Goal: Task Accomplishment & Management: Use online tool/utility

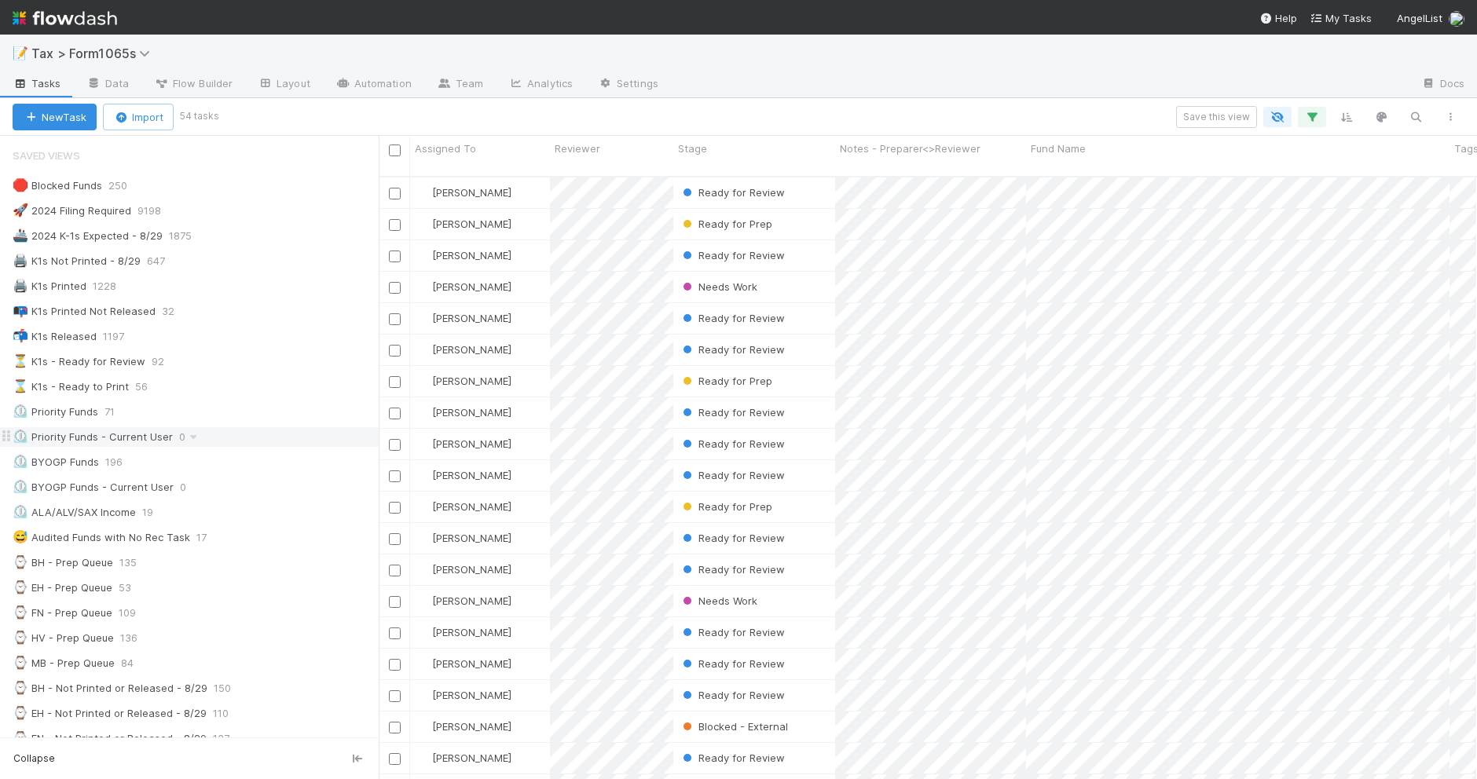
scroll to position [601, 1082]
drag, startPoint x: 433, startPoint y: 450, endPoint x: 379, endPoint y: 450, distance: 54.2
click at [379, 450] on div at bounding box center [379, 457] width 1 height 643
click at [214, 386] on div "⌛ K1s - Ready to Print 56" at bounding box center [196, 387] width 366 height 20
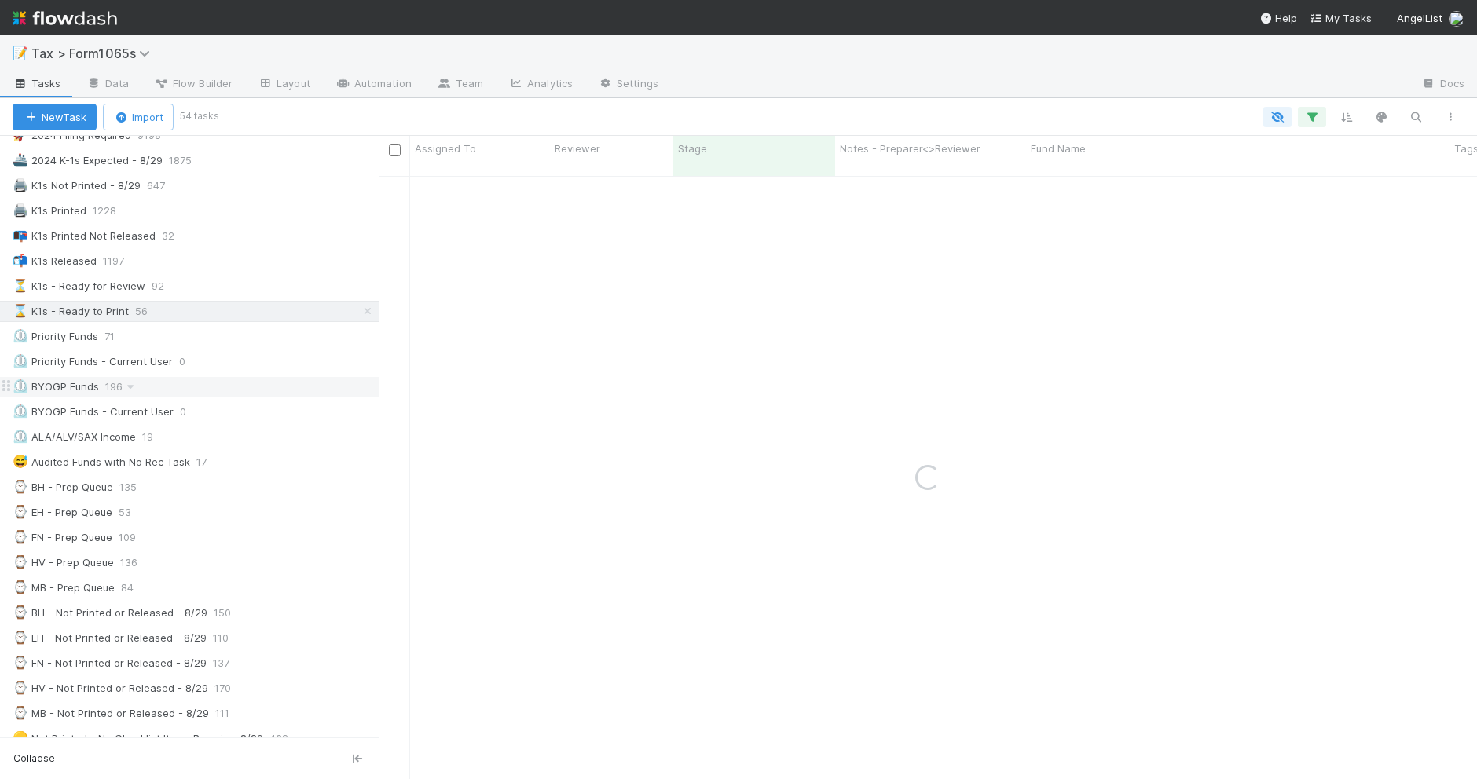
scroll to position [295, 0]
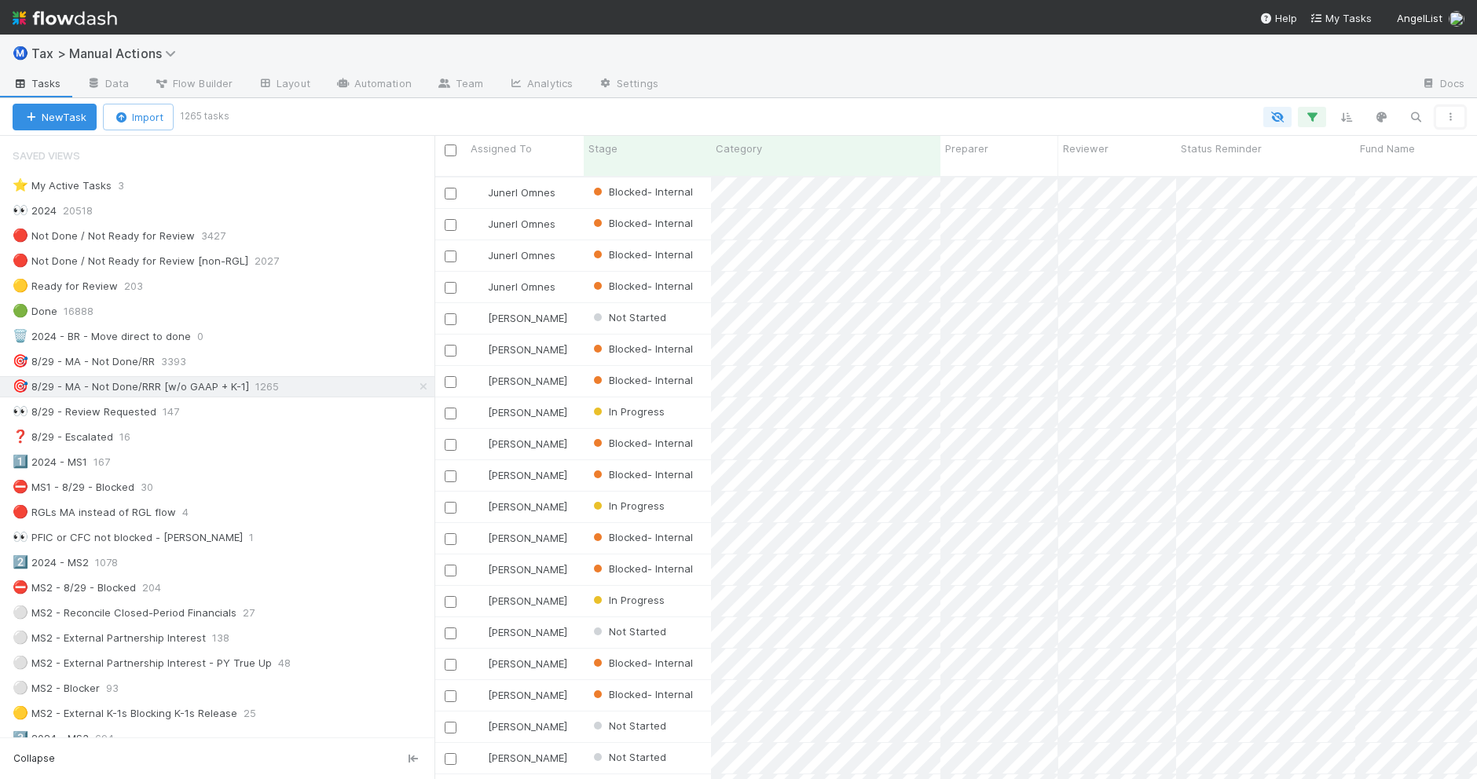
scroll to position [601, 1027]
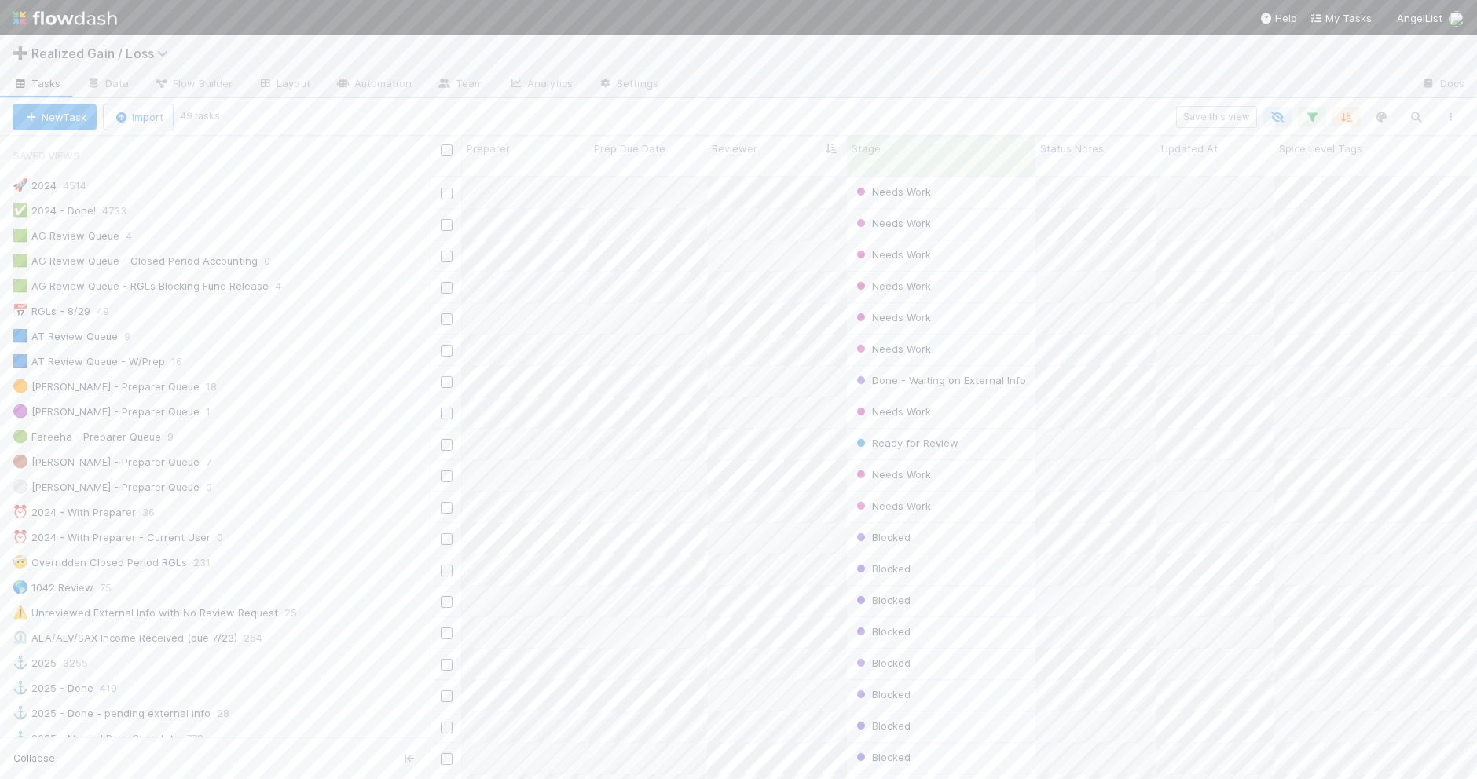
scroll to position [601, 1030]
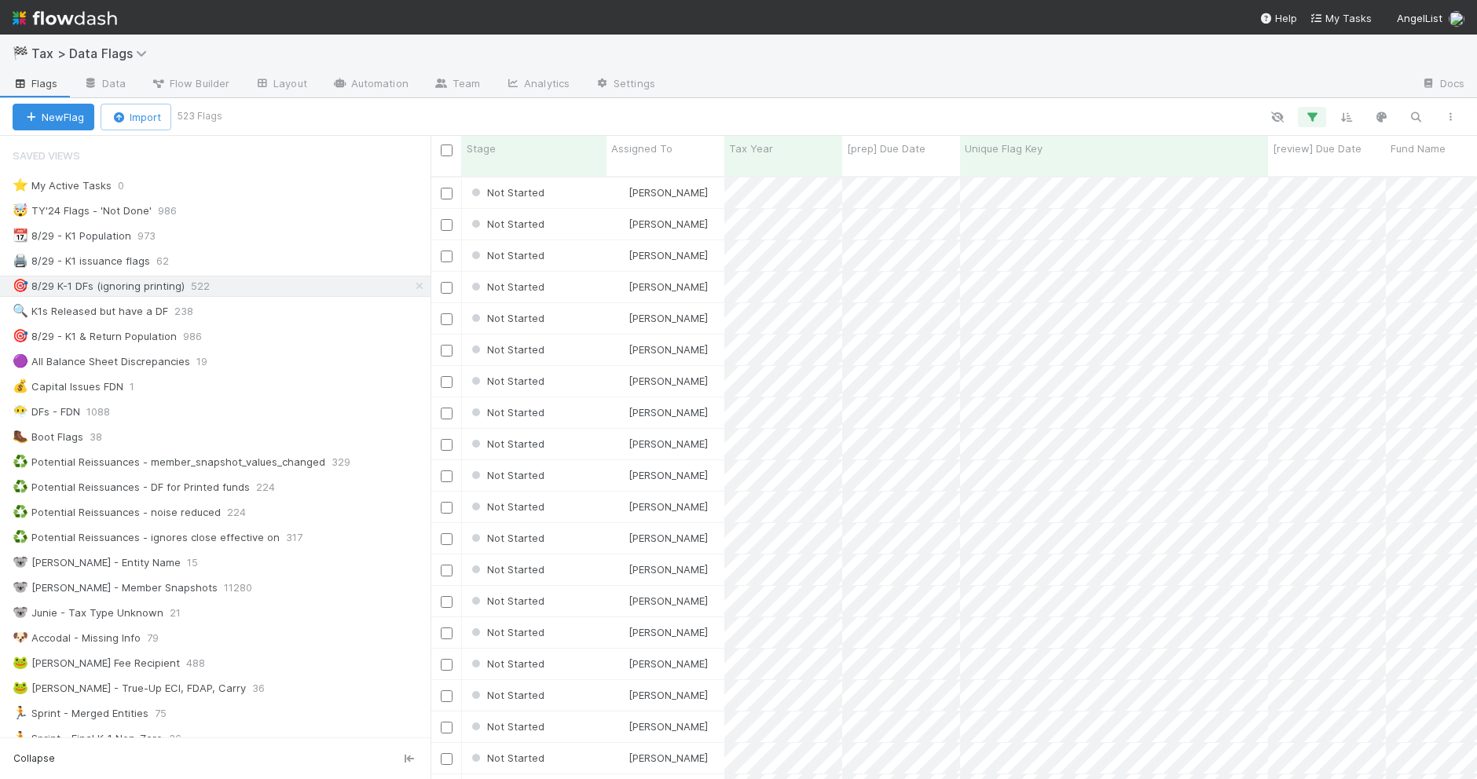
scroll to position [601, 1030]
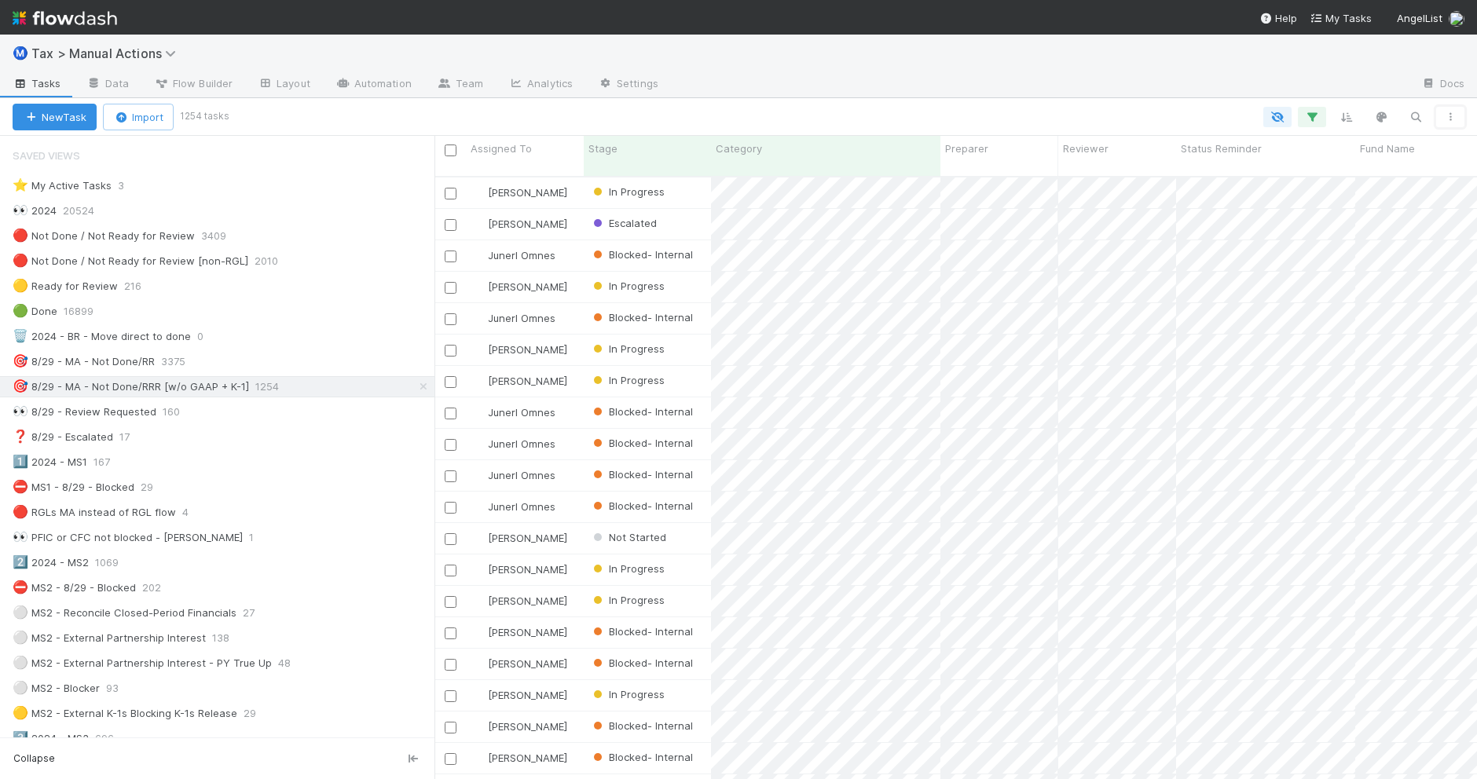
scroll to position [601, 1027]
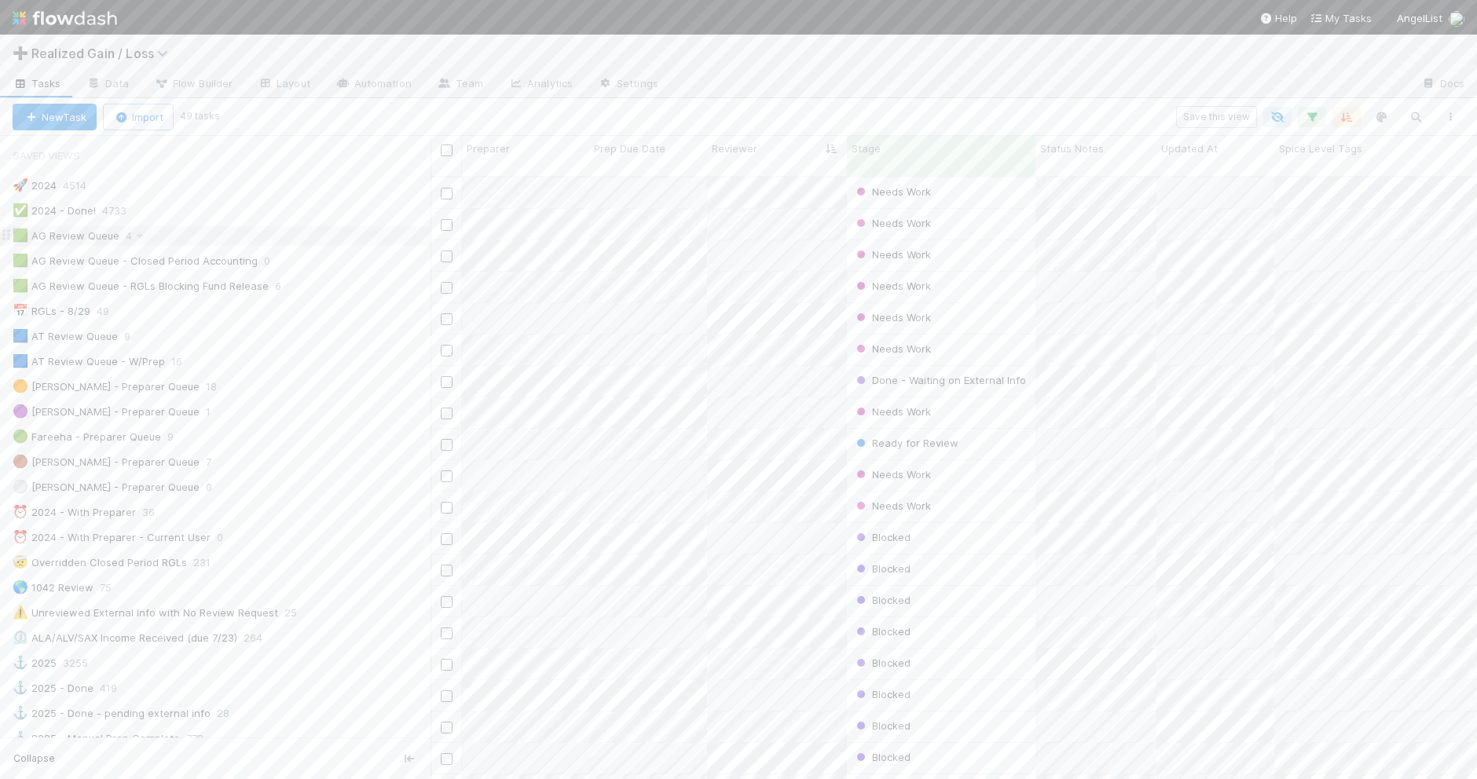
scroll to position [601, 1030]
drag, startPoint x: 0, startPoint y: 0, endPoint x: 279, endPoint y: 245, distance: 371.2
click at [279, 245] on div "🟩 AG Review Queue 4" at bounding box center [222, 236] width 418 height 20
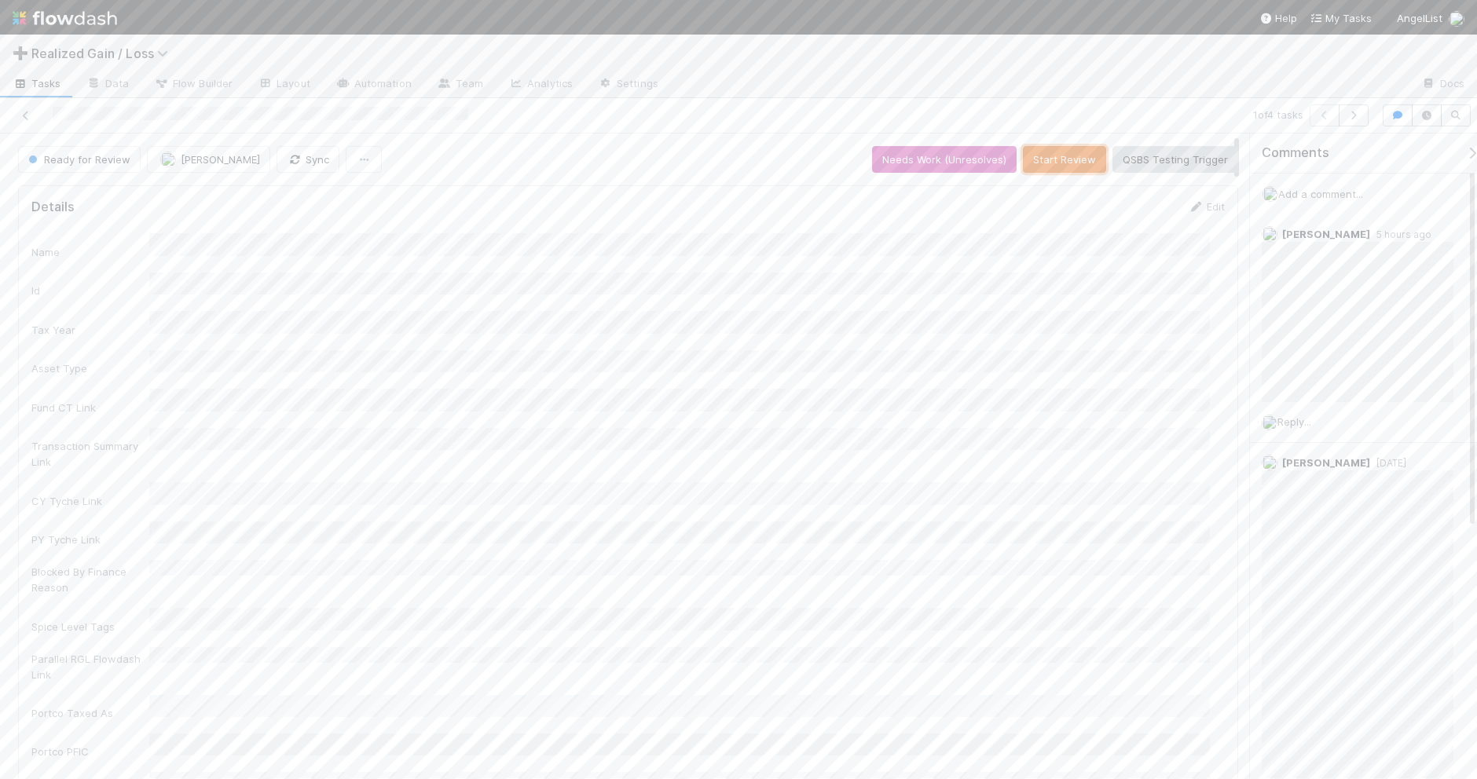
click at [1037, 162] on button "Start Review" at bounding box center [1064, 159] width 83 height 27
click at [1140, 154] on button "Mark Reviewed (Done)" at bounding box center [1172, 159] width 132 height 27
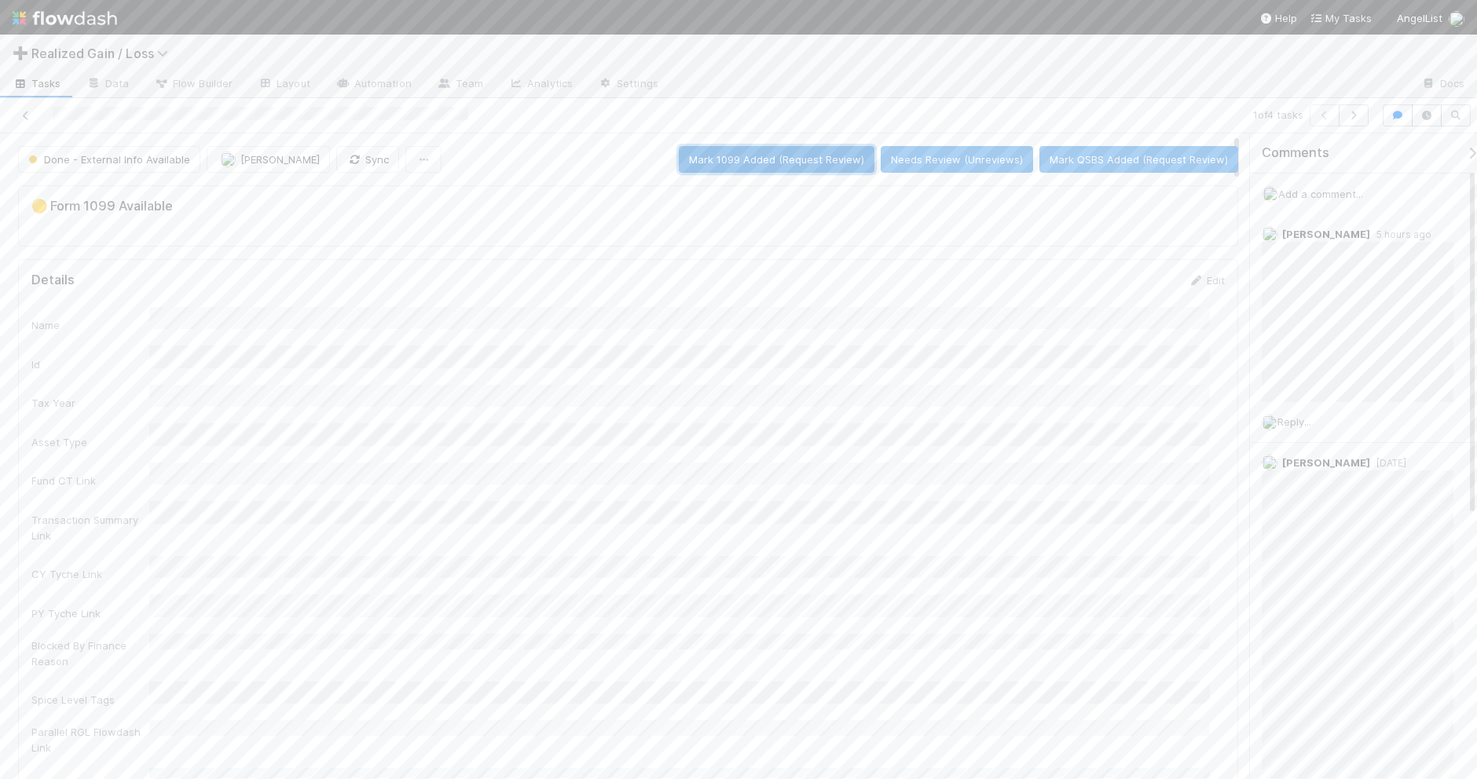
click at [768, 171] on button "Mark 1099 Added (Request Review)" at bounding box center [777, 159] width 196 height 27
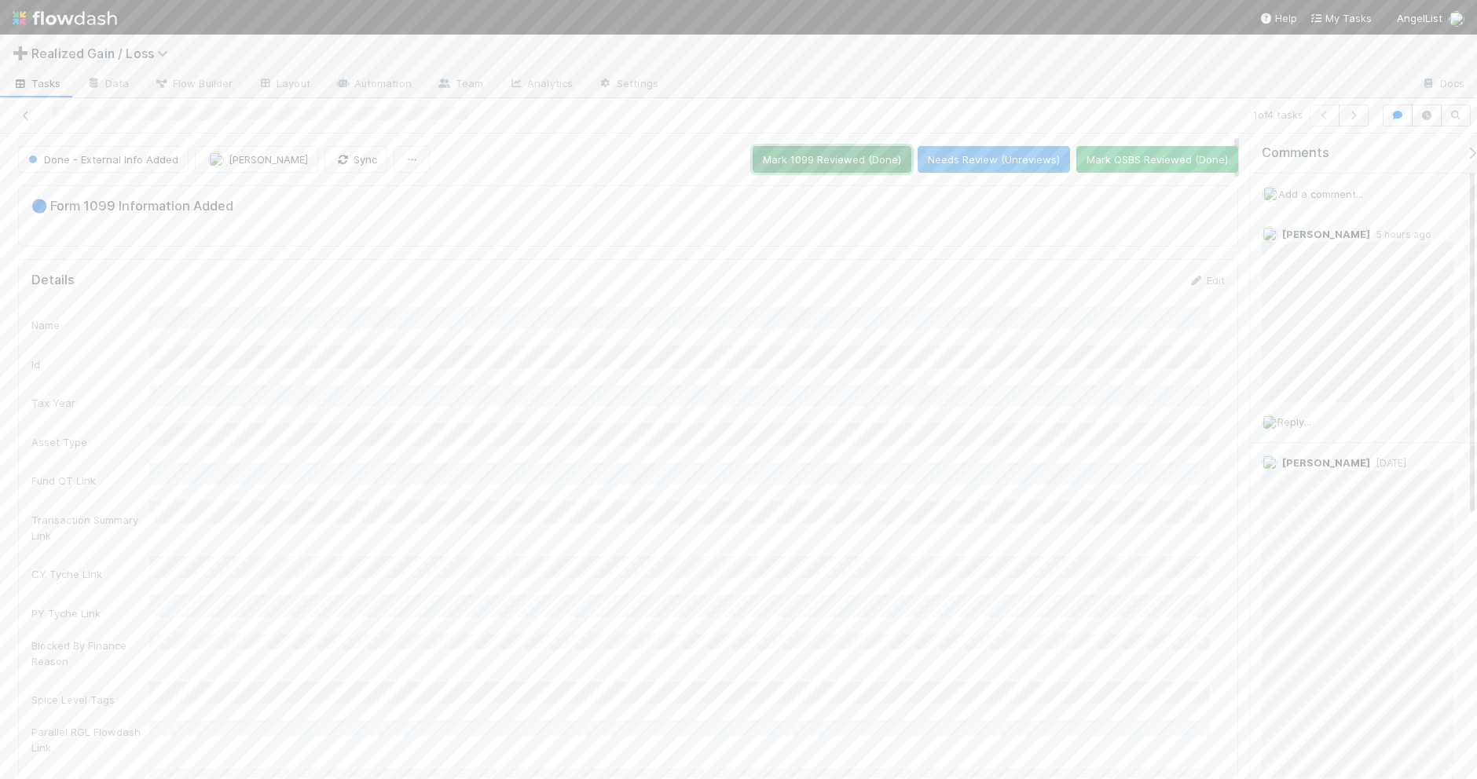
click at [815, 167] on button "Mark 1099 Reviewed (Done)" at bounding box center [831, 159] width 159 height 27
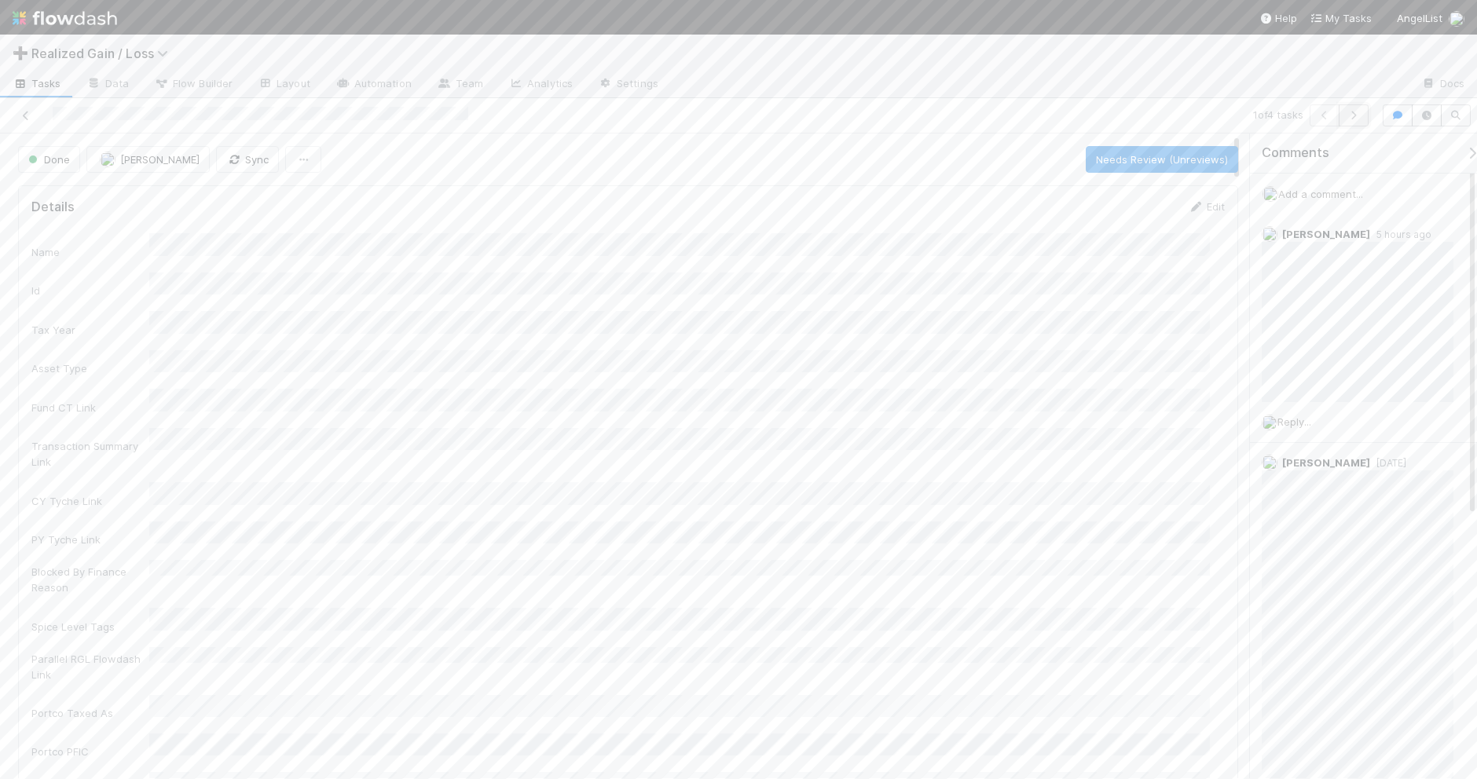
click at [1353, 119] on icon "button" at bounding box center [1353, 115] width 16 height 9
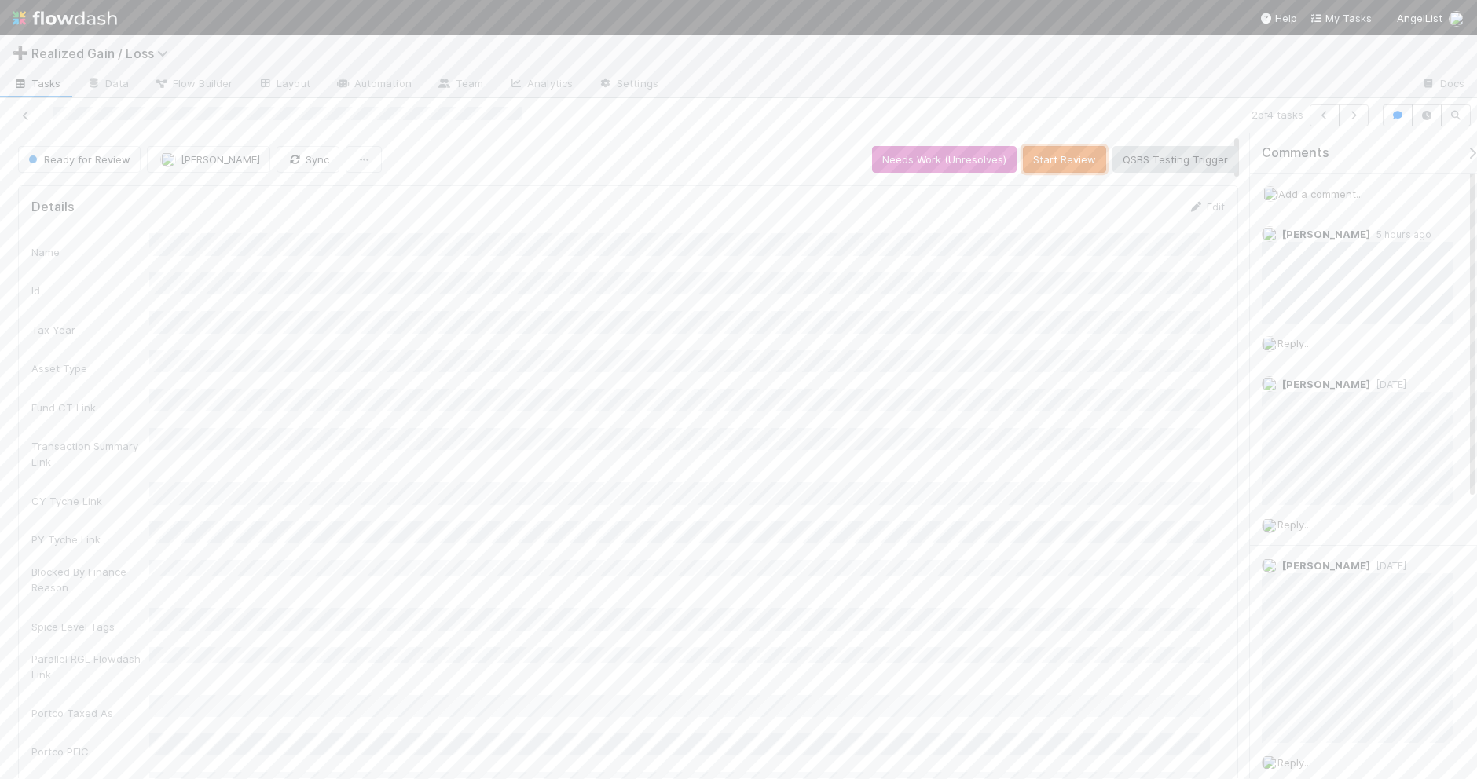
click at [1038, 158] on button "Start Review" at bounding box center [1064, 159] width 83 height 27
click at [1194, 159] on button "Mark Reviewed (Done)" at bounding box center [1172, 159] width 132 height 27
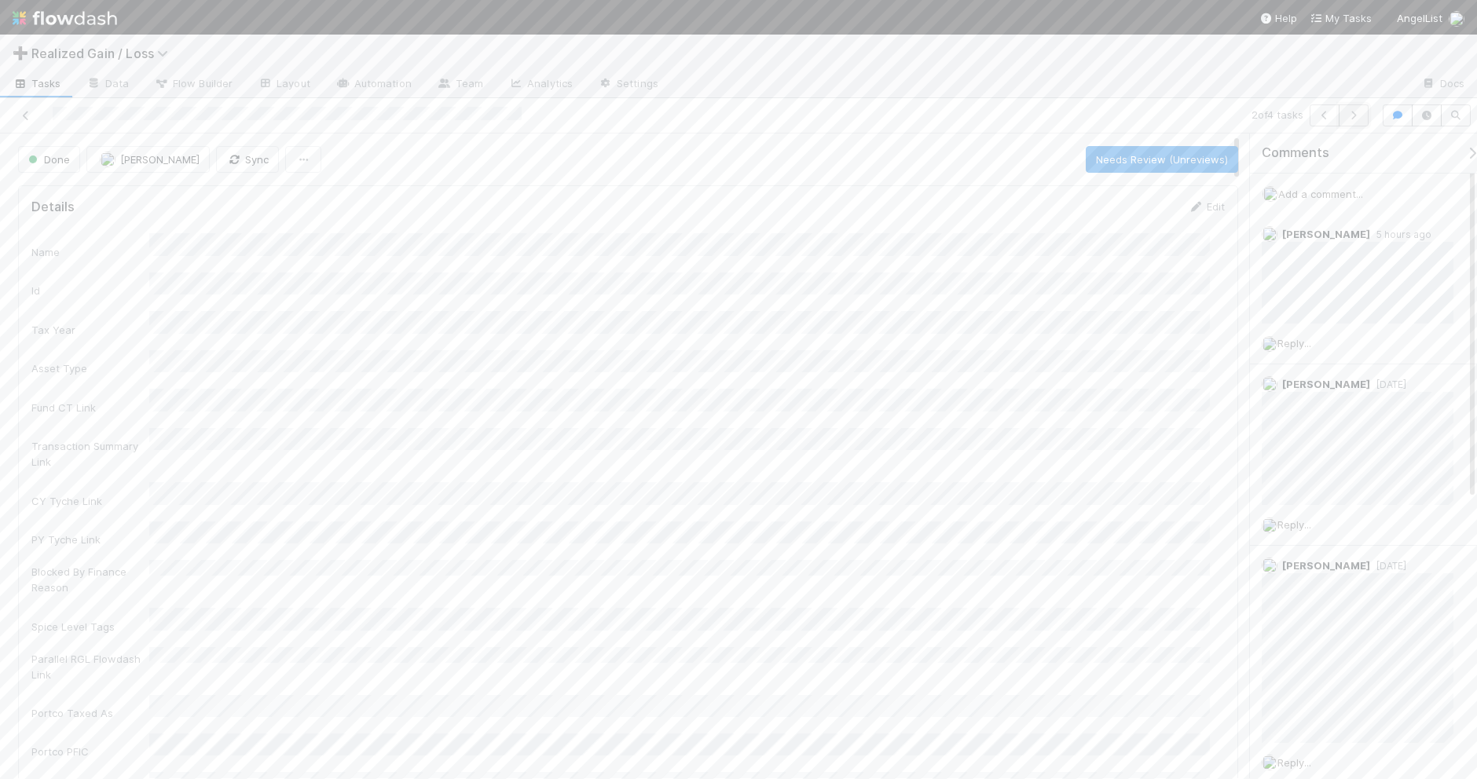
click at [1356, 115] on icon "button" at bounding box center [1353, 115] width 16 height 9
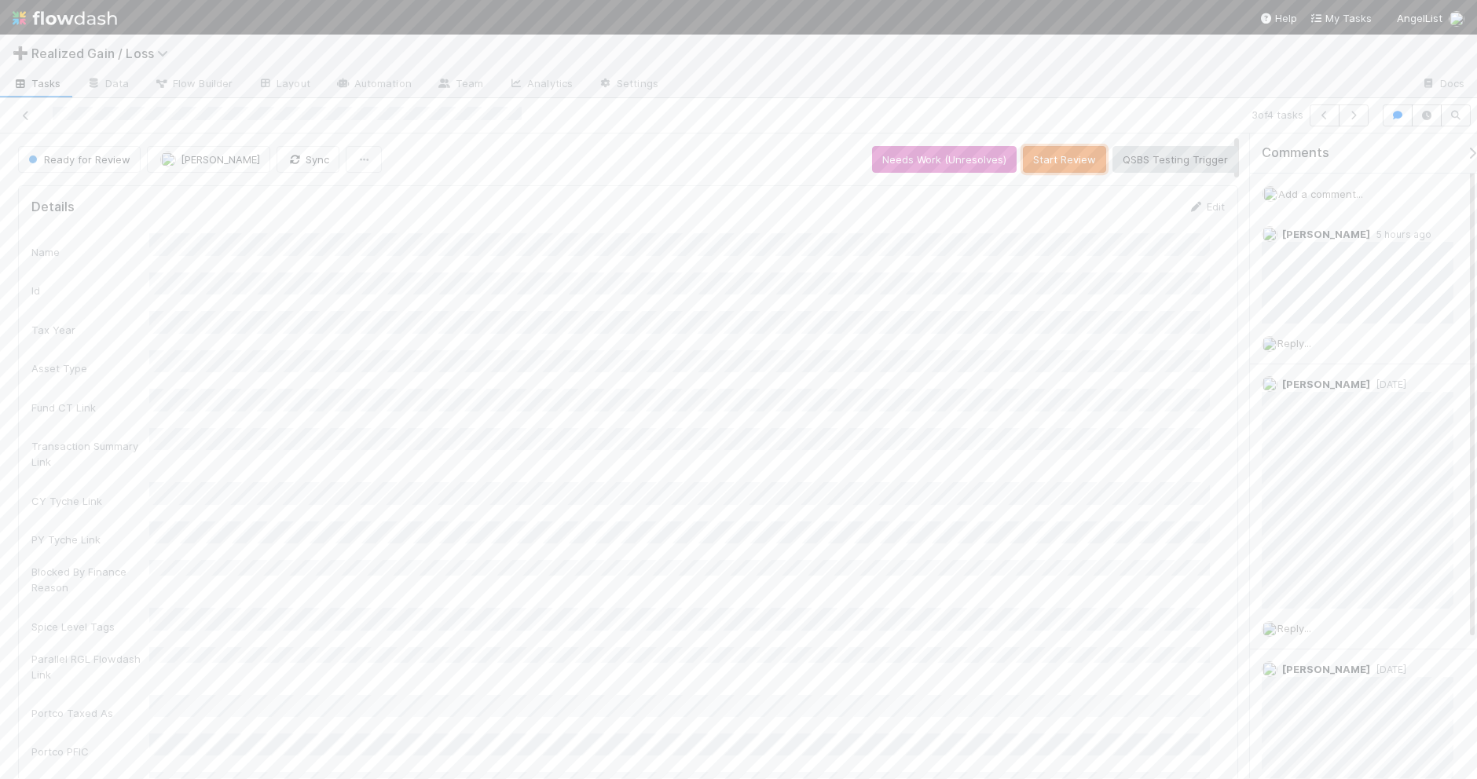
click at [1062, 149] on button "Start Review" at bounding box center [1064, 159] width 83 height 27
click at [1181, 154] on button "Mark Reviewed (Done)" at bounding box center [1172, 159] width 132 height 27
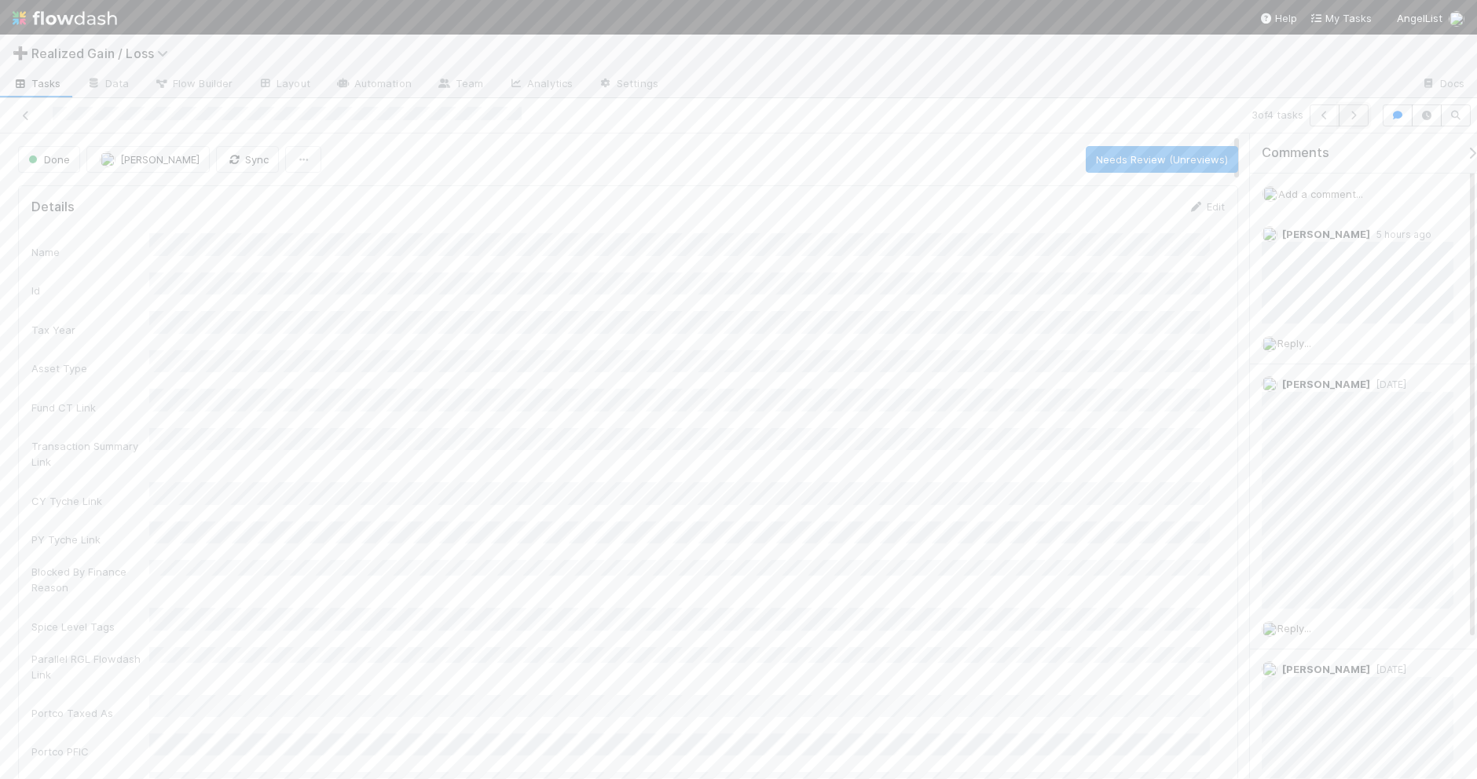
click at [1348, 123] on button "button" at bounding box center [1353, 115] width 30 height 22
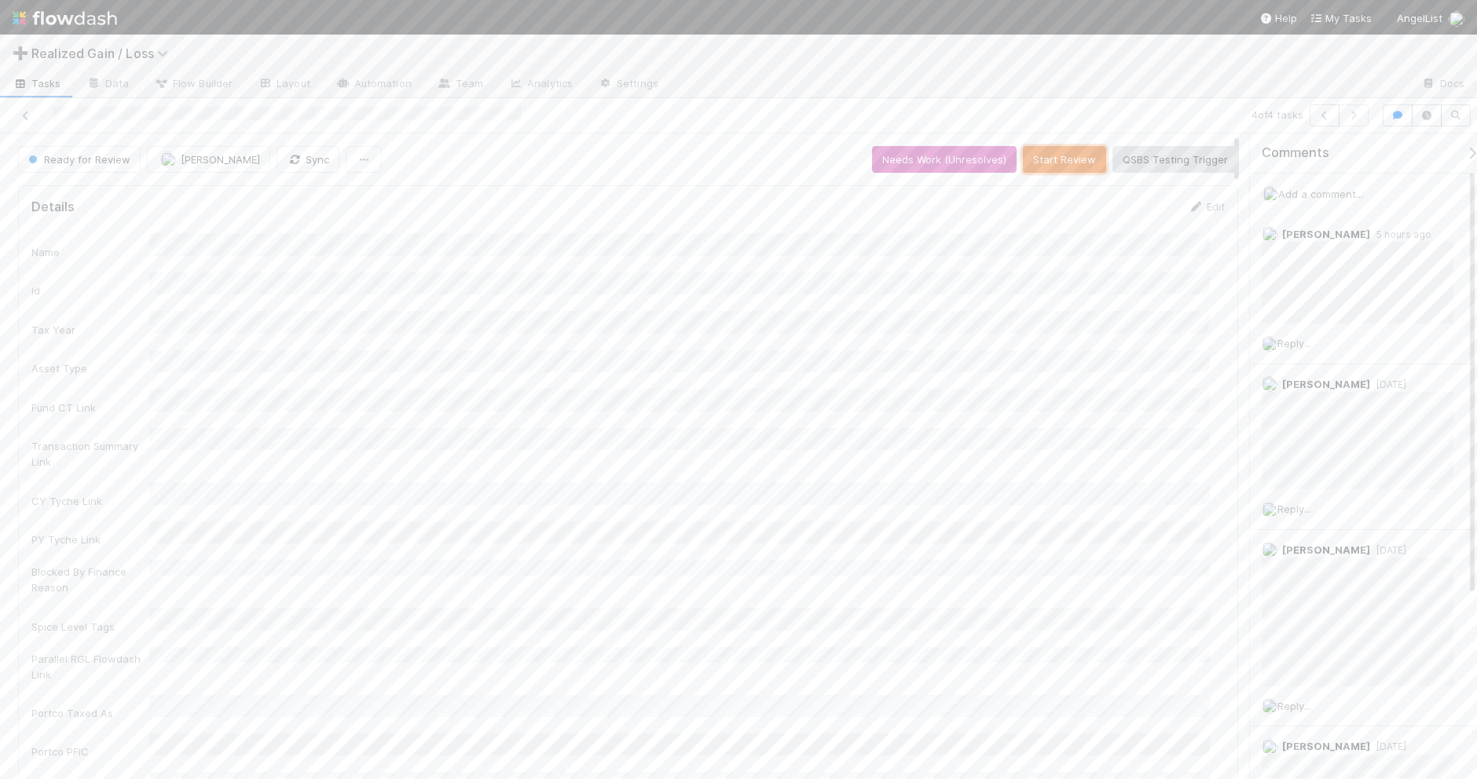
click at [1041, 158] on button "Start Review" at bounding box center [1064, 159] width 83 height 27
click at [1167, 163] on button "Mark Reviewed (Done)" at bounding box center [1172, 159] width 132 height 27
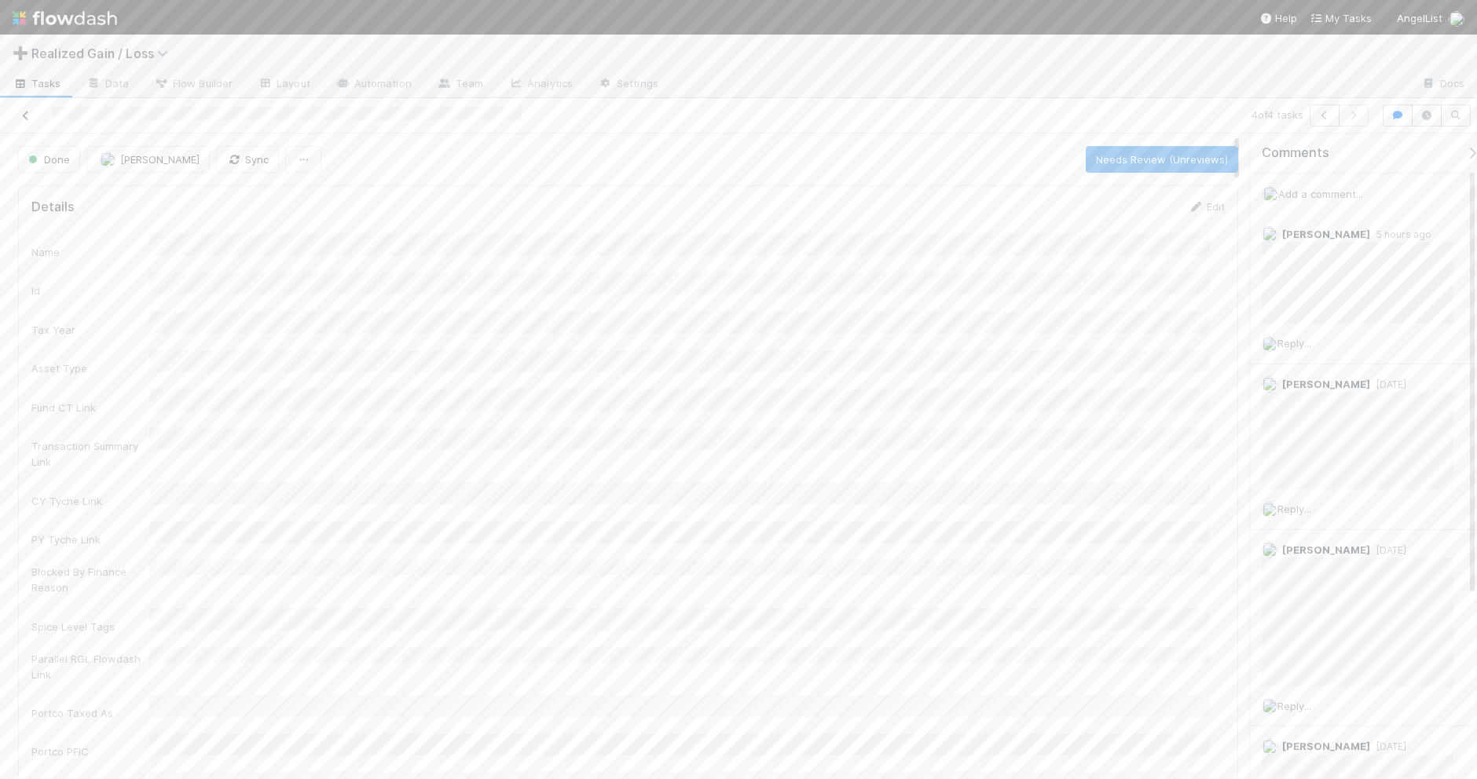
click at [21, 115] on icon at bounding box center [26, 116] width 16 height 10
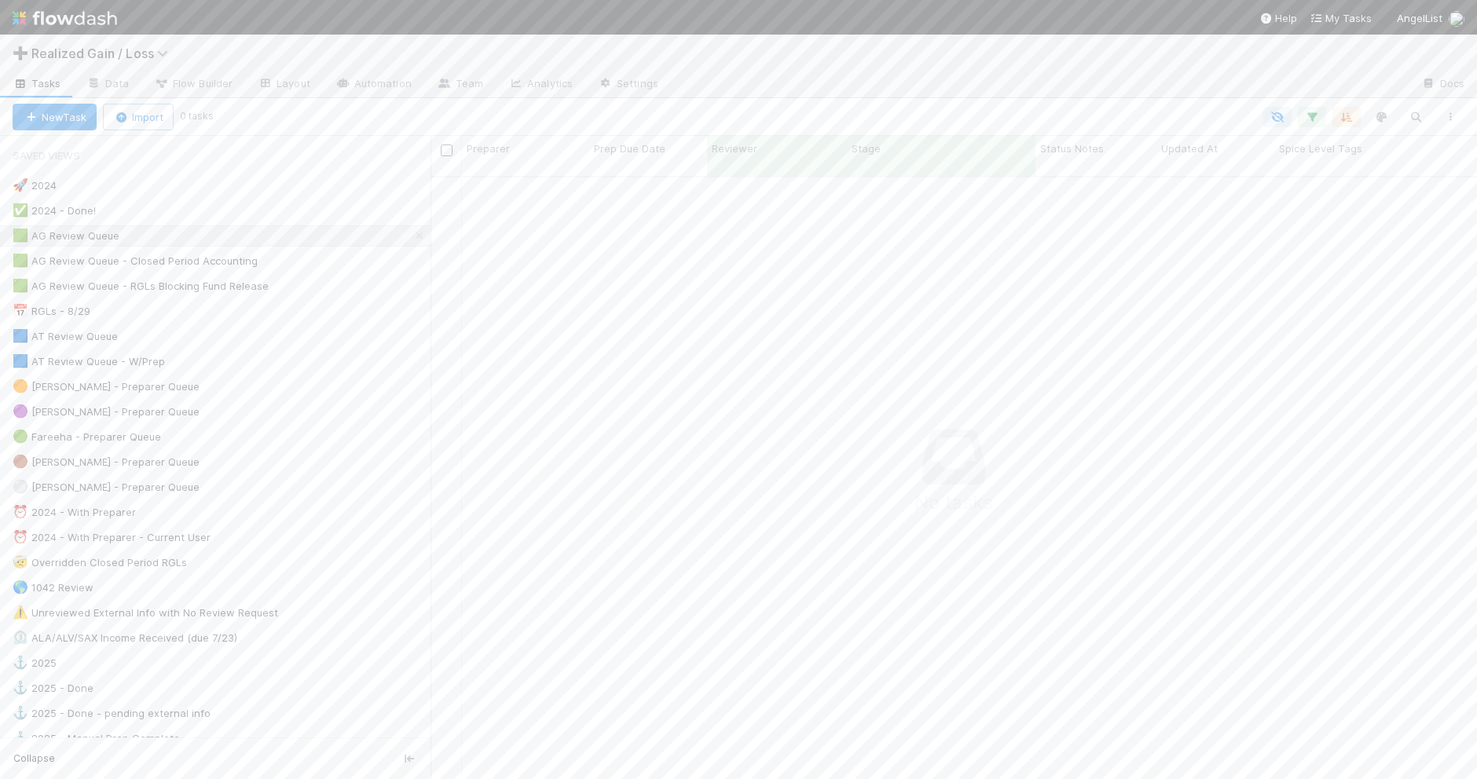
scroll to position [586, 1016]
click at [331, 289] on div "🟩 AG Review Queue - RGLs Blocking Fund Release 6" at bounding box center [222, 286] width 418 height 20
click at [323, 241] on div "🟩 AG Review Queue 0" at bounding box center [222, 236] width 418 height 20
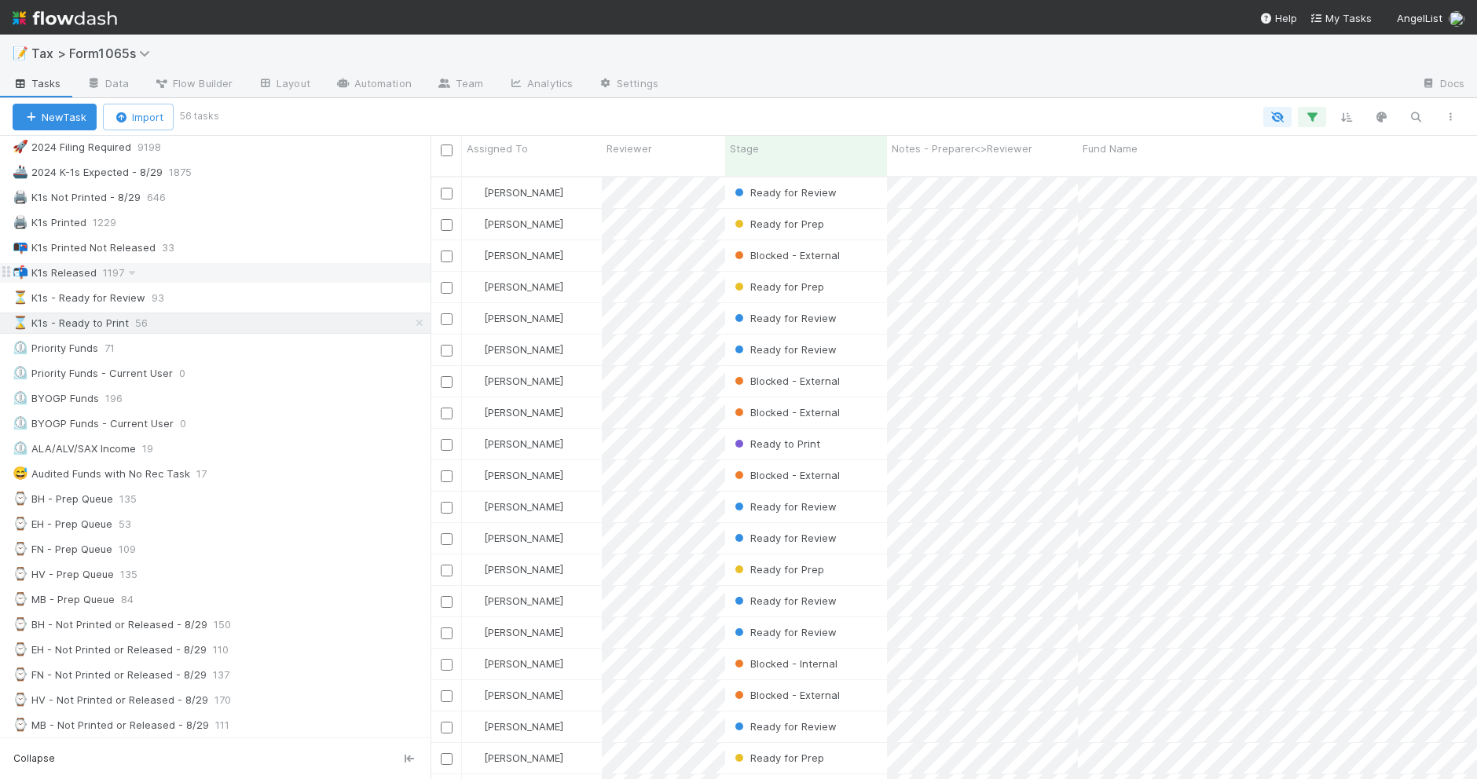
scroll to position [98, 0]
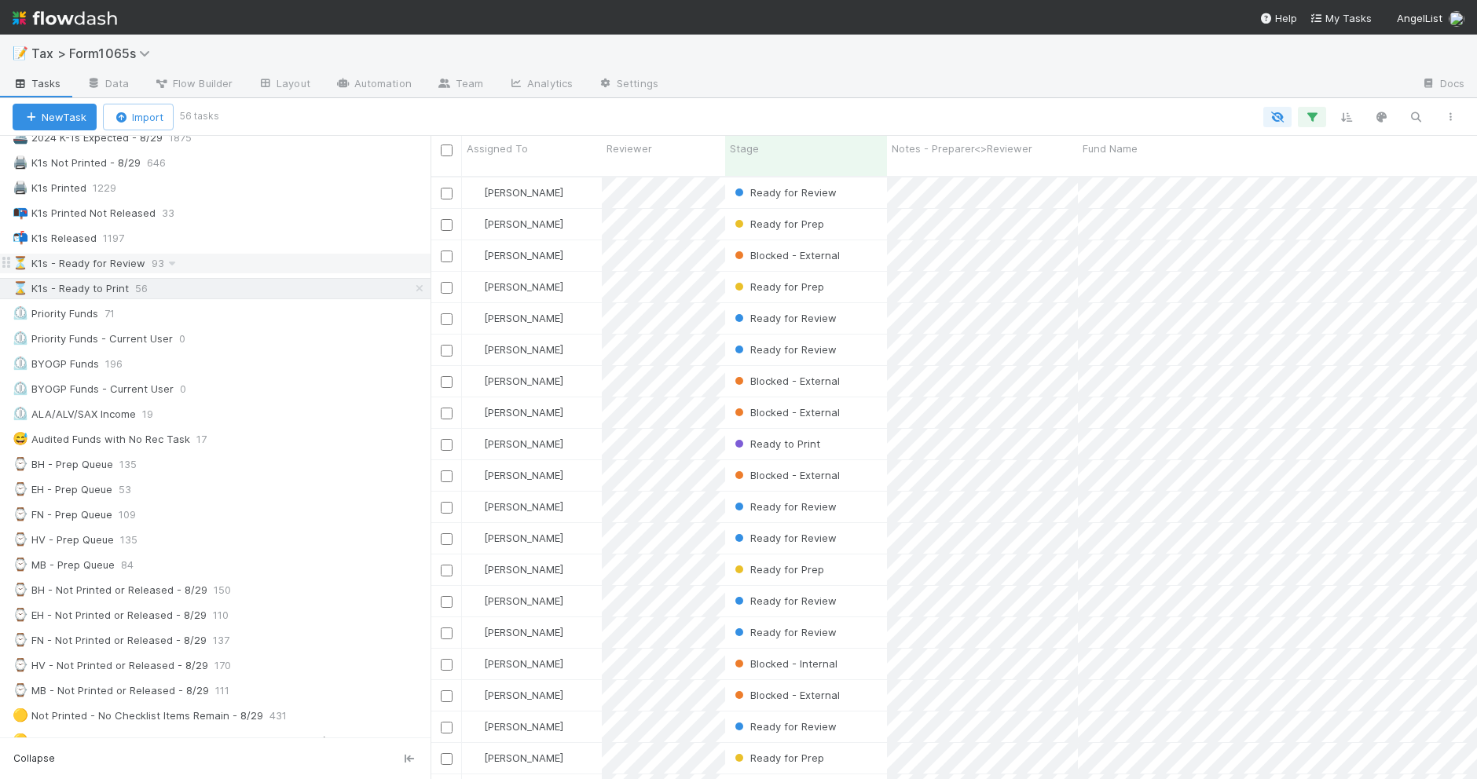
click at [288, 269] on div "⏳ K1s - Ready for Review 93" at bounding box center [222, 264] width 418 height 20
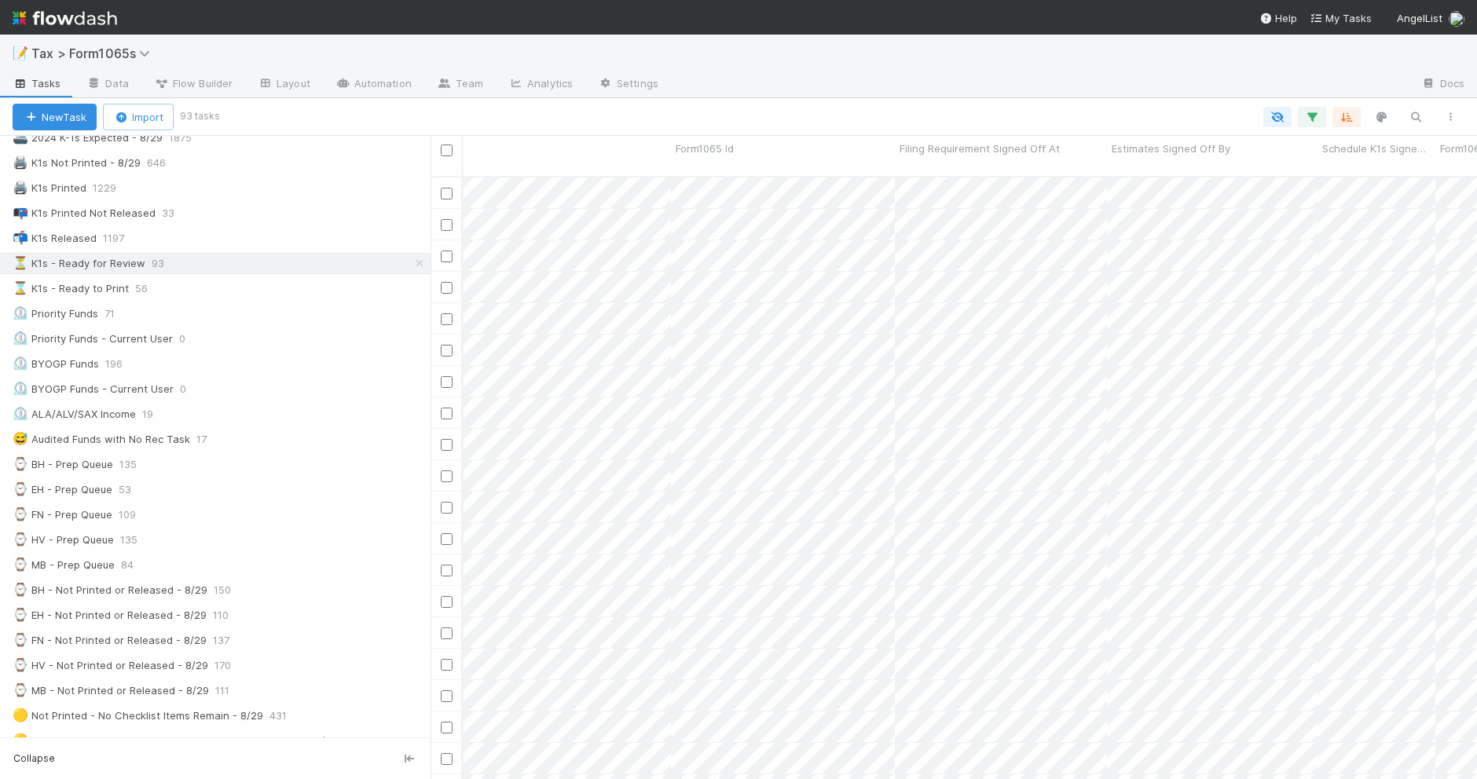
scroll to position [0, 2806]
click at [1310, 118] on icon "button" at bounding box center [1312, 117] width 16 height 14
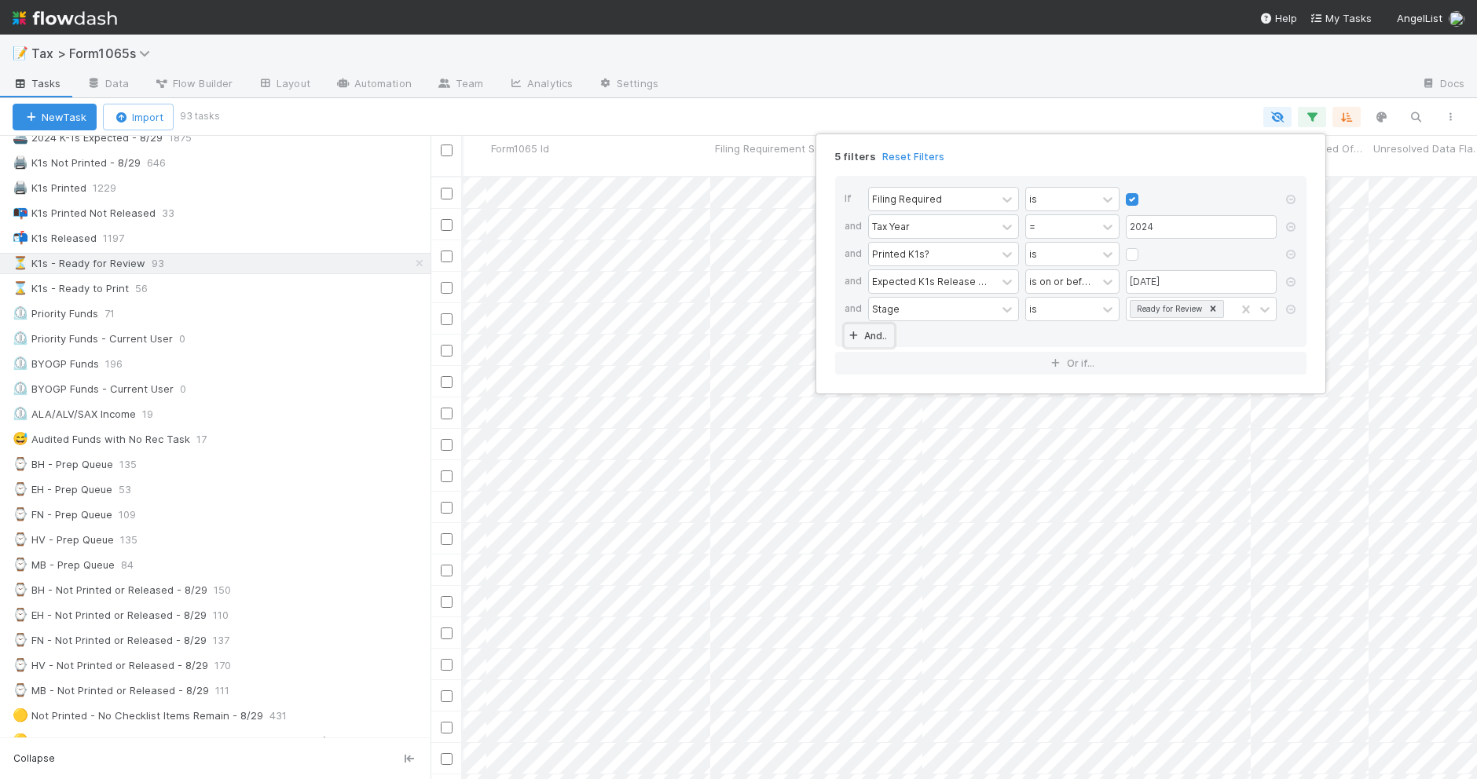
click at [873, 339] on link "And.." at bounding box center [868, 335] width 49 height 23
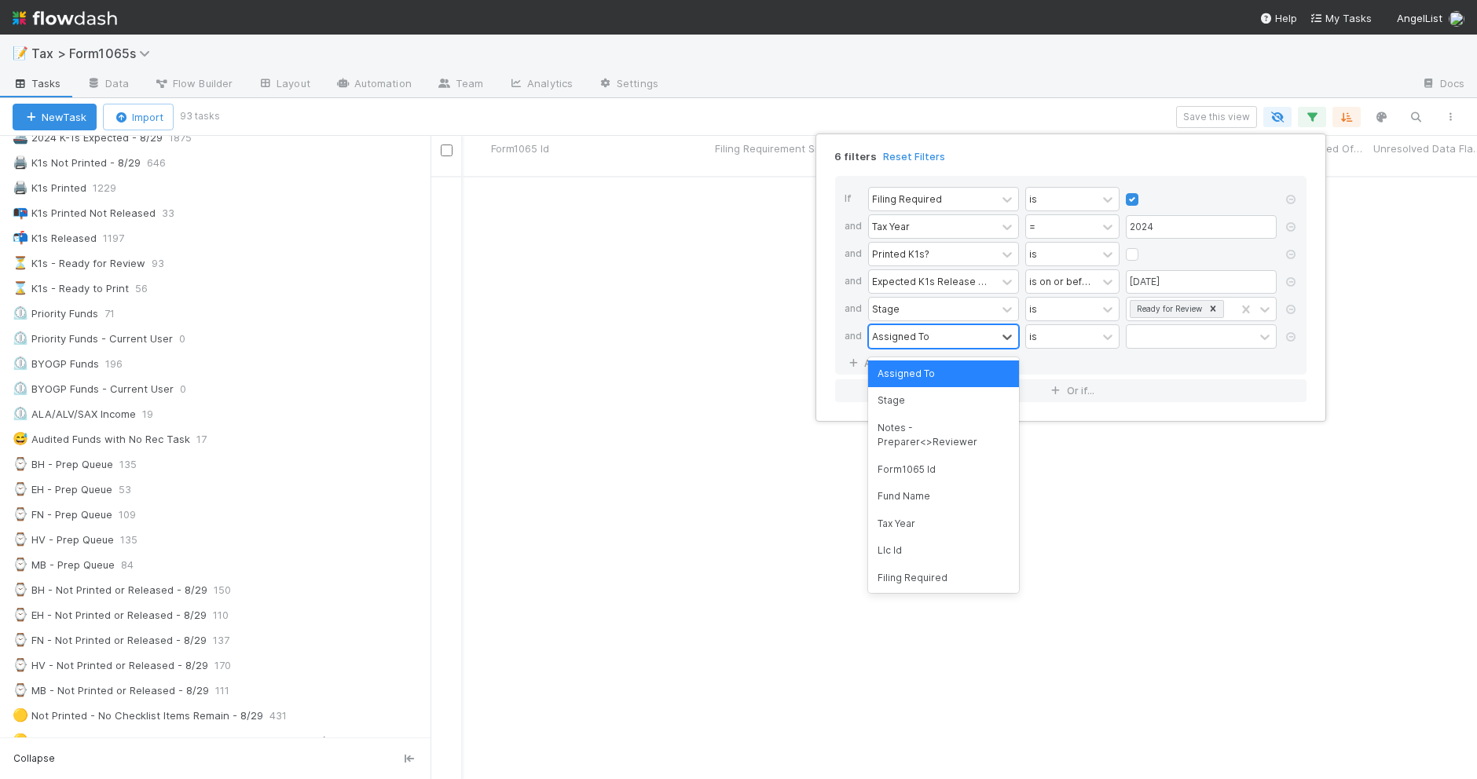
click at [913, 328] on div "Assigned To" at bounding box center [932, 336] width 127 height 23
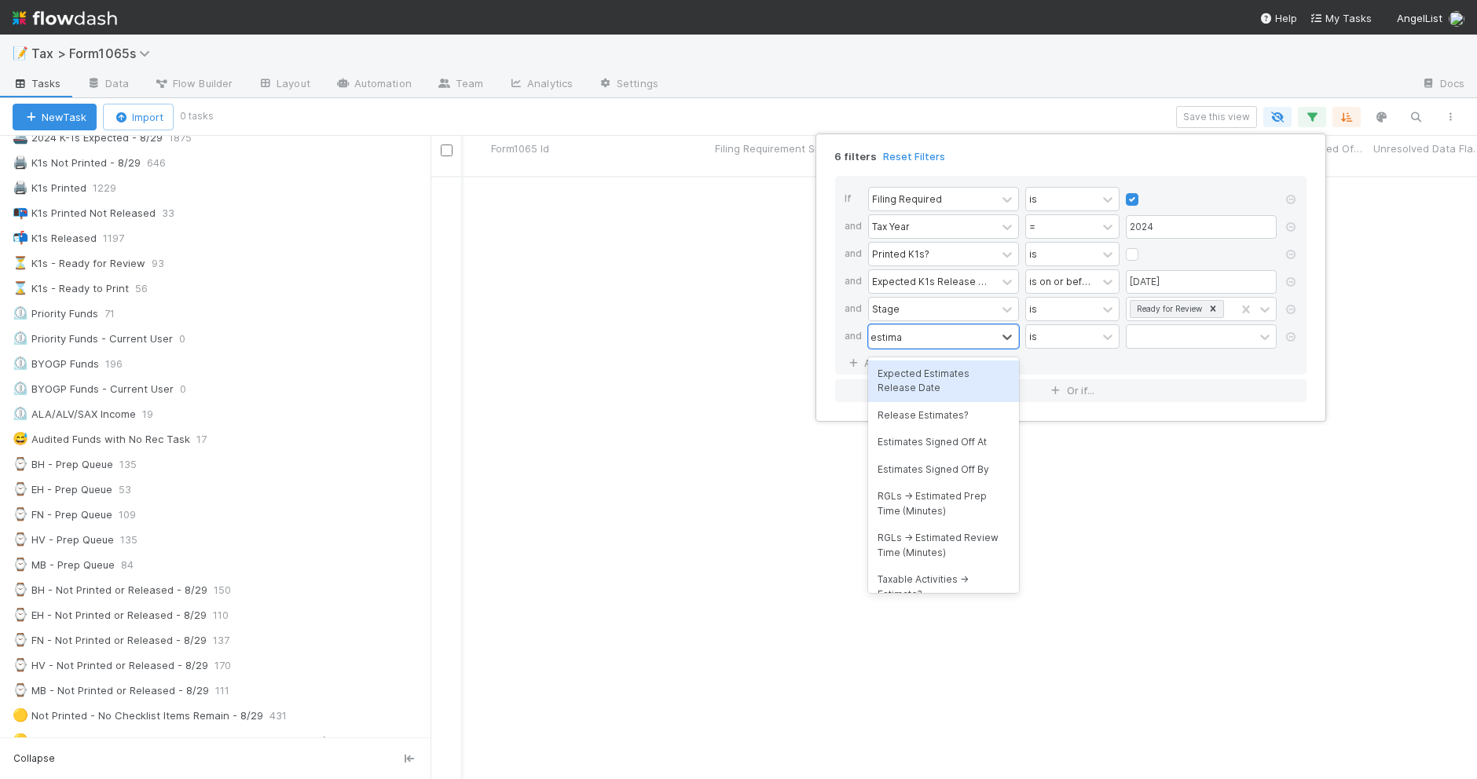
type input "estimat"
click at [992, 467] on div "Estimates Signed Off By" at bounding box center [943, 469] width 151 height 27
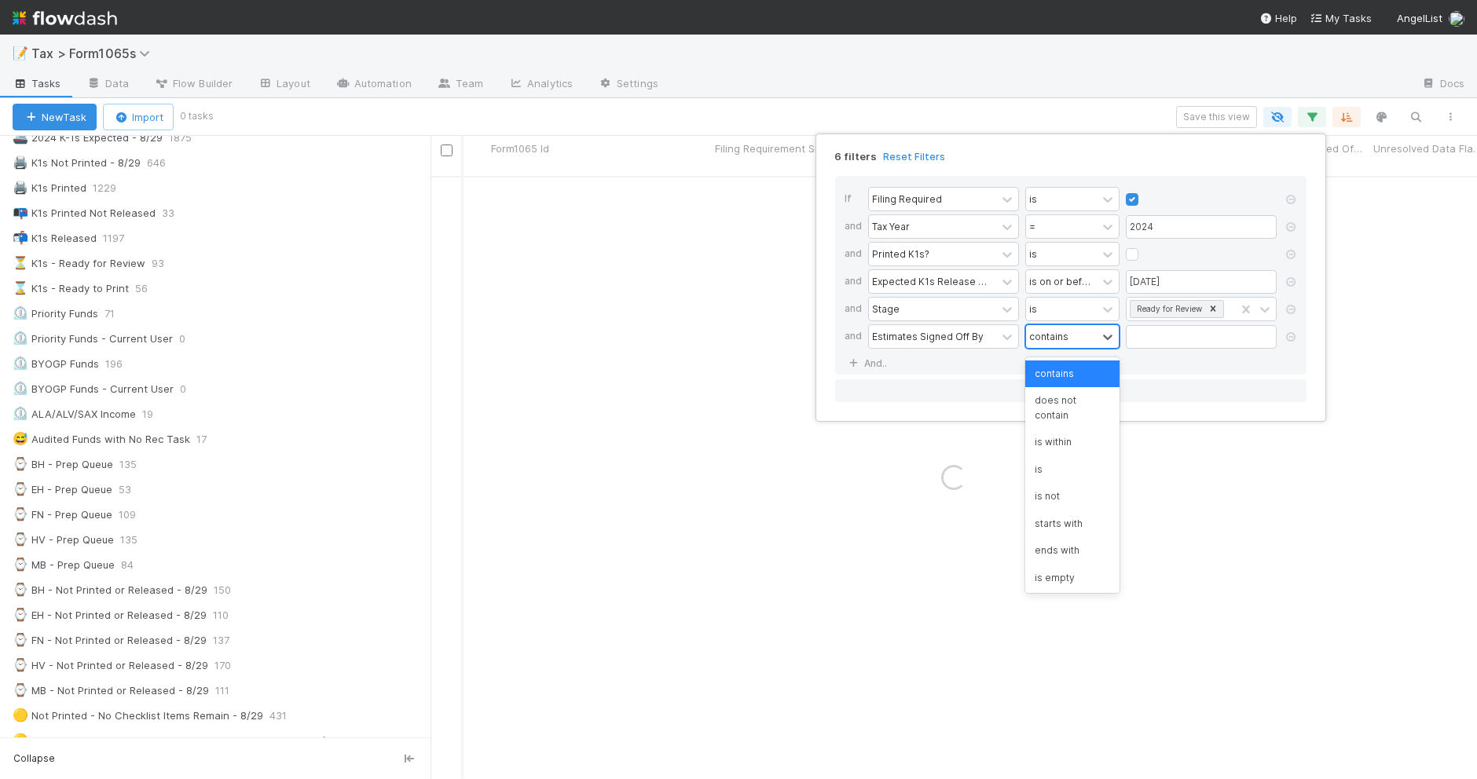
click at [1089, 332] on div "contains" at bounding box center [1061, 336] width 71 height 23
click at [1080, 568] on div "is not empty" at bounding box center [1072, 576] width 94 height 27
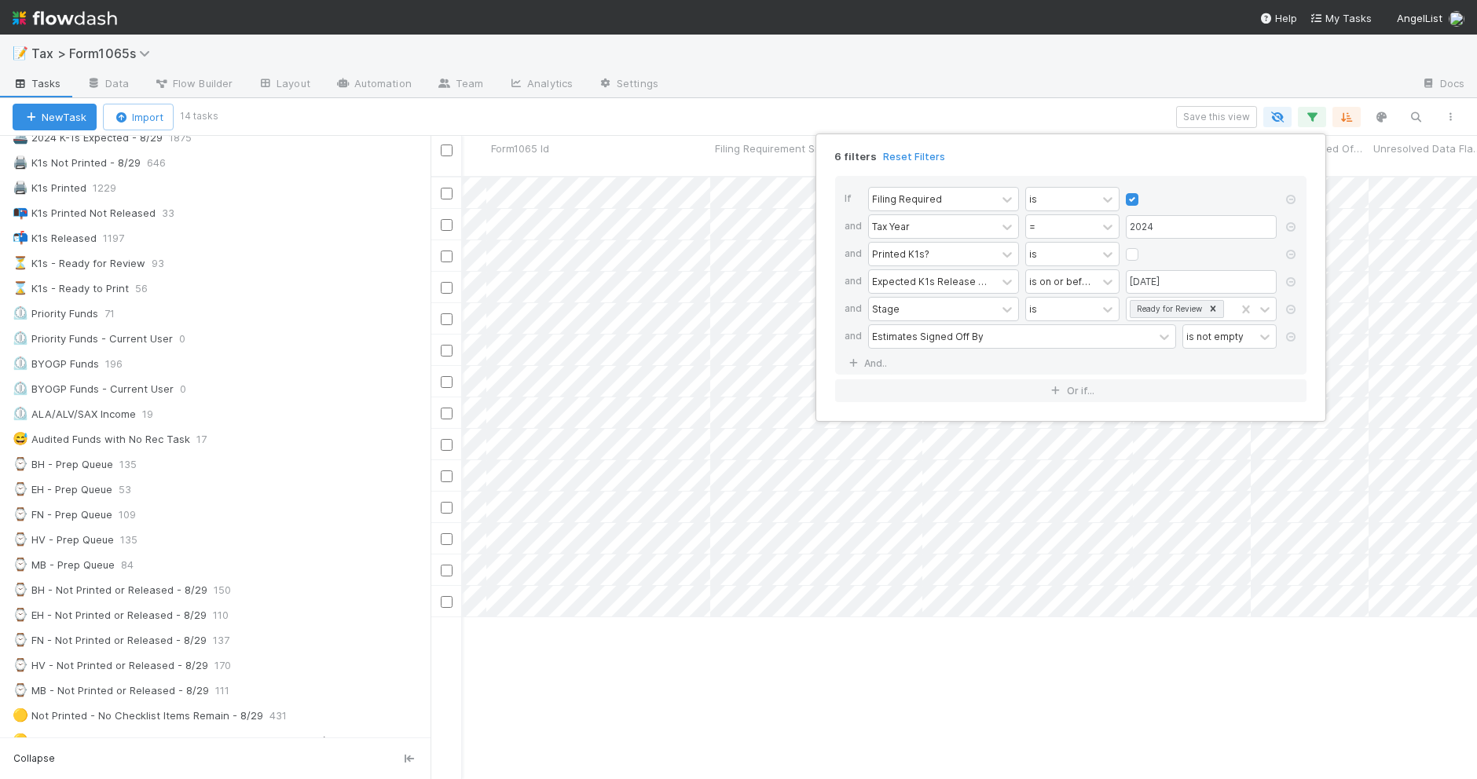
click at [660, 110] on div "6 filters Reset Filters If Filing Required is and Tax Year = 2024 and Printed K…" at bounding box center [738, 389] width 1477 height 779
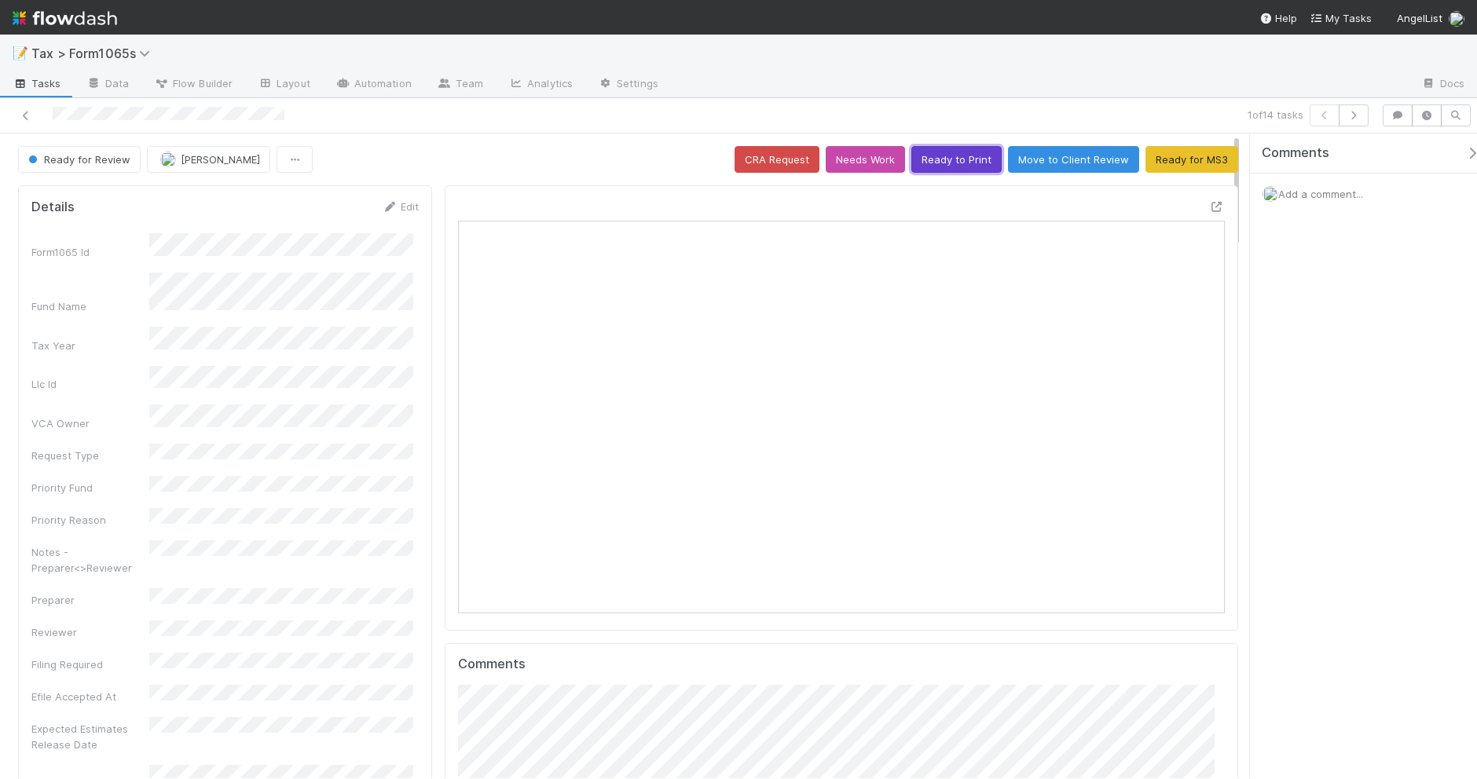
click at [958, 158] on button "Ready to Print" at bounding box center [956, 159] width 90 height 27
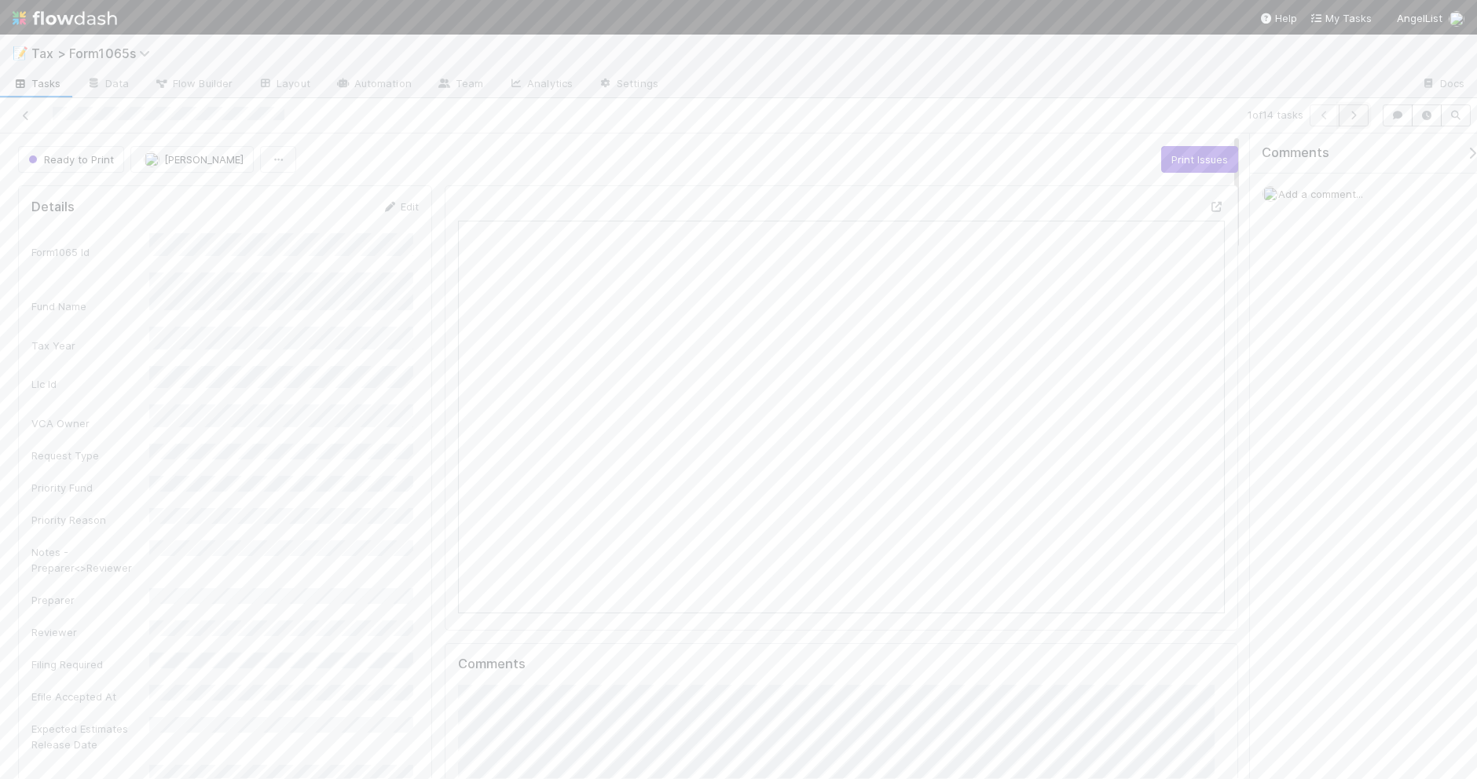
click at [1353, 119] on icon "button" at bounding box center [1353, 115] width 16 height 9
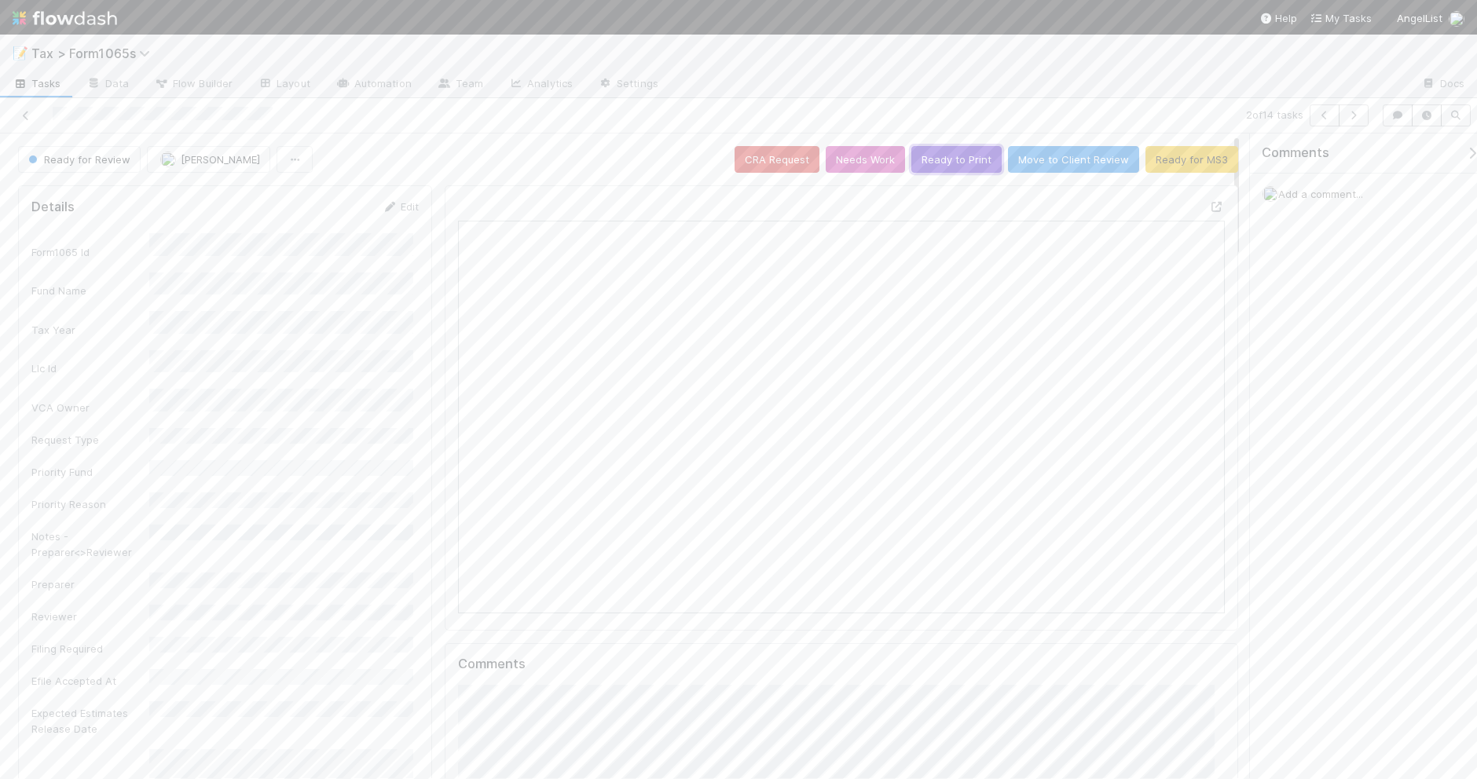
click at [946, 165] on button "Ready to Print" at bounding box center [956, 159] width 90 height 27
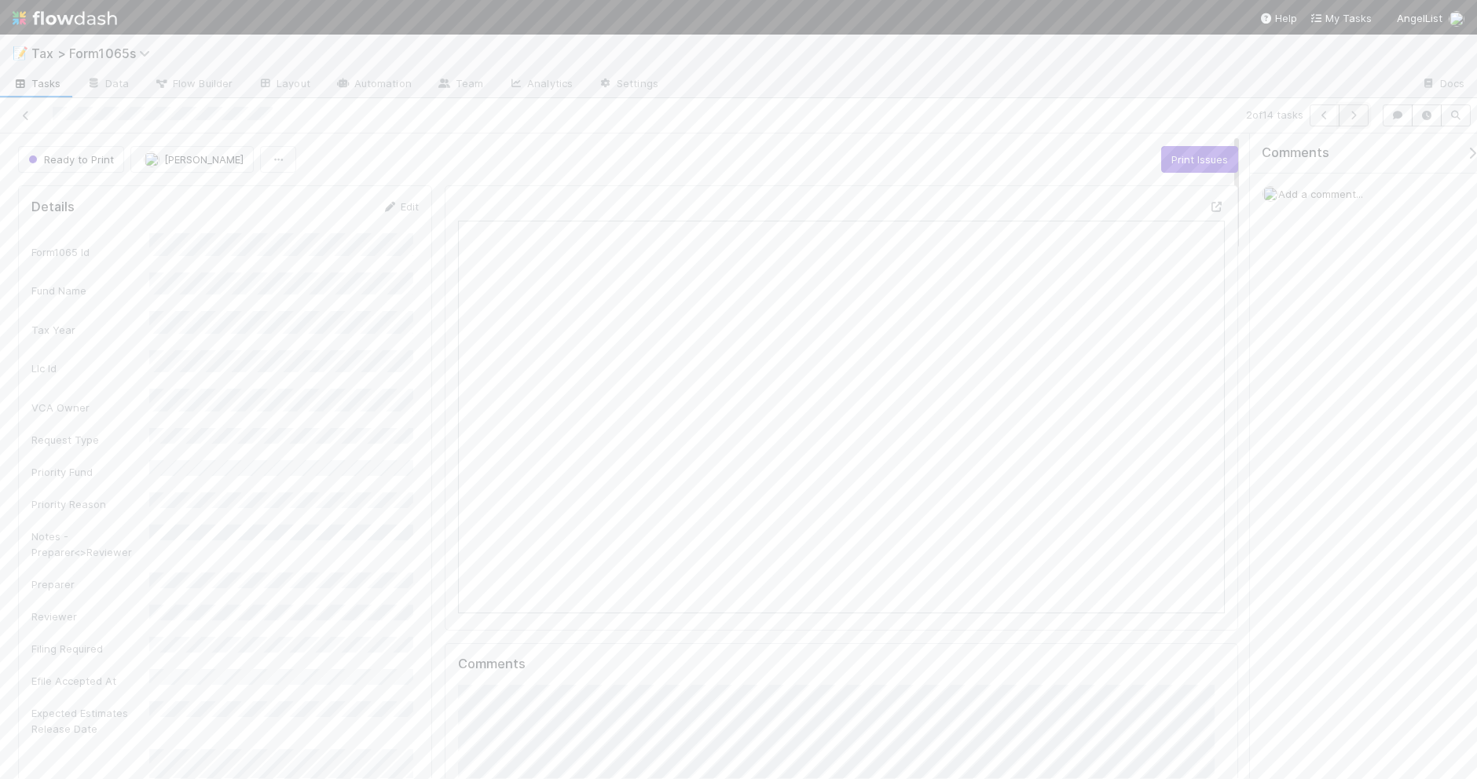
click at [1352, 115] on icon "button" at bounding box center [1353, 115] width 16 height 9
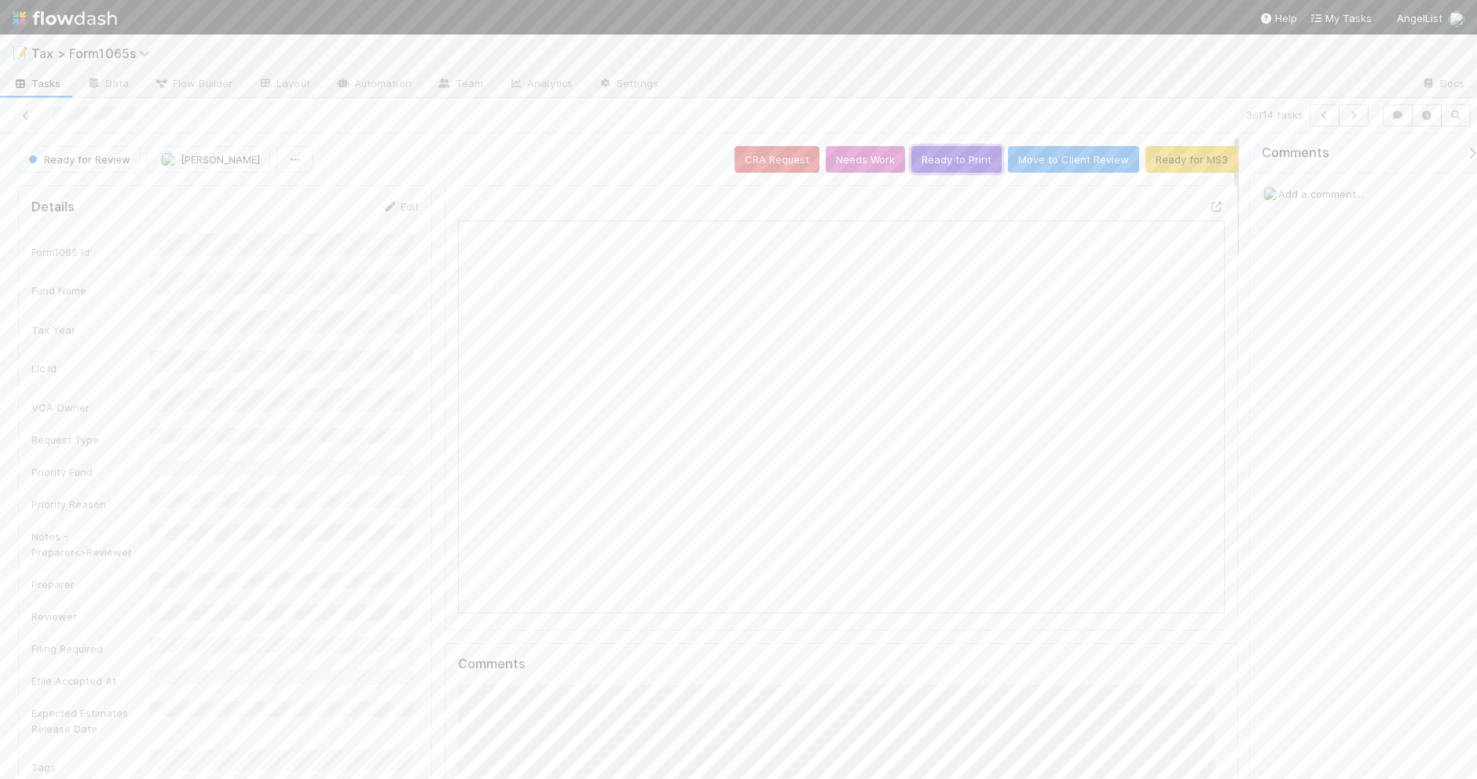
click at [960, 155] on button "Ready to Print" at bounding box center [956, 159] width 90 height 27
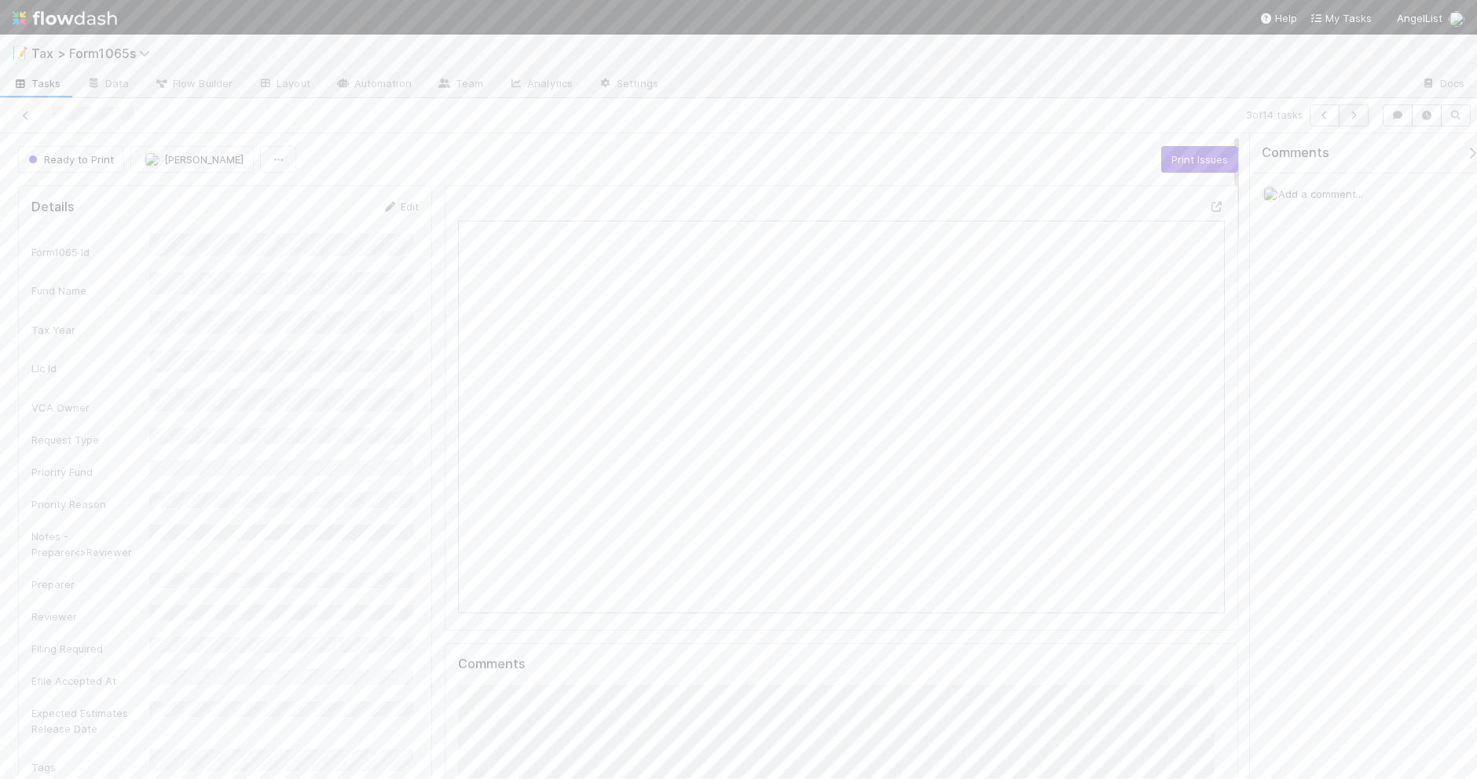
click at [1347, 119] on icon "button" at bounding box center [1353, 115] width 16 height 9
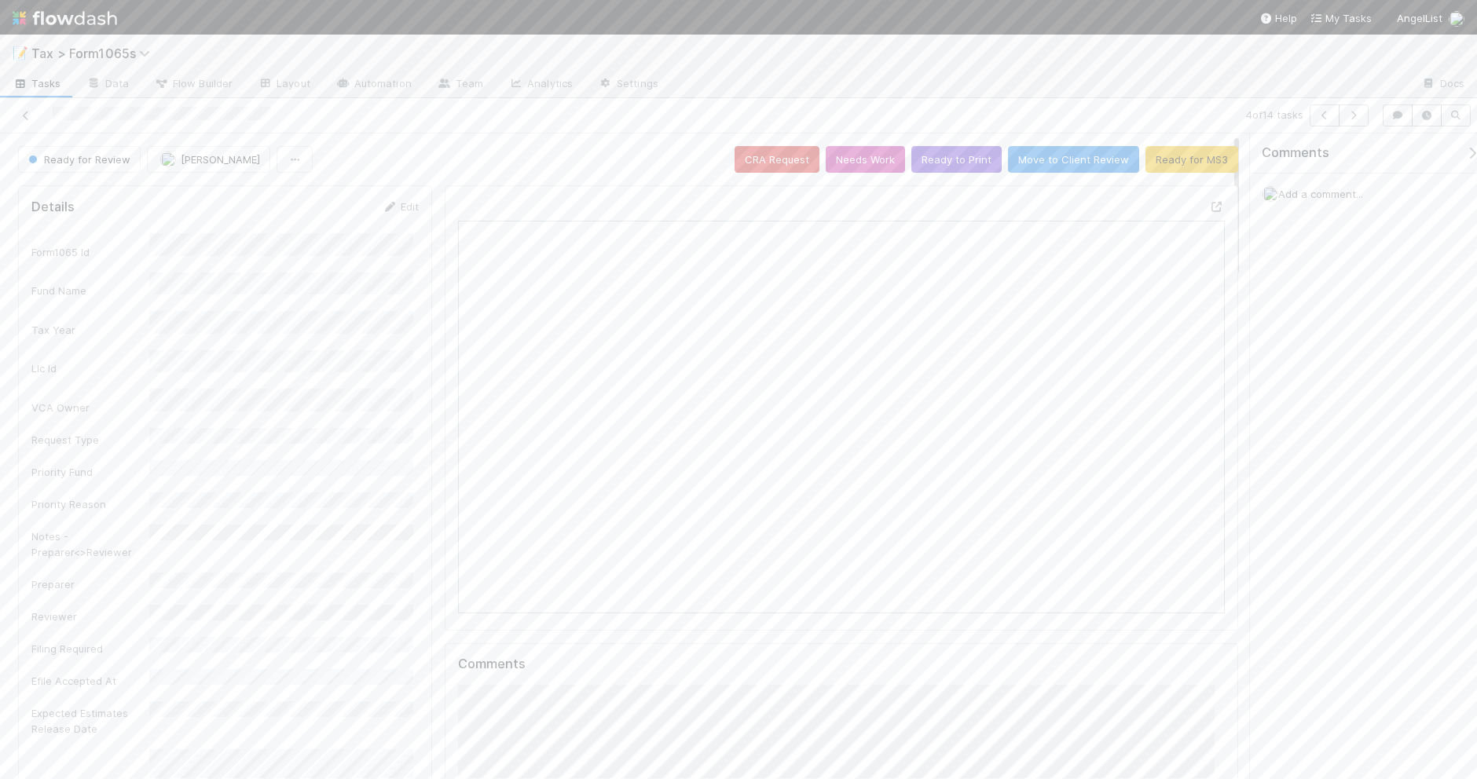
scroll to position [304, 741]
click at [931, 165] on button "Ready to Print" at bounding box center [956, 159] width 90 height 27
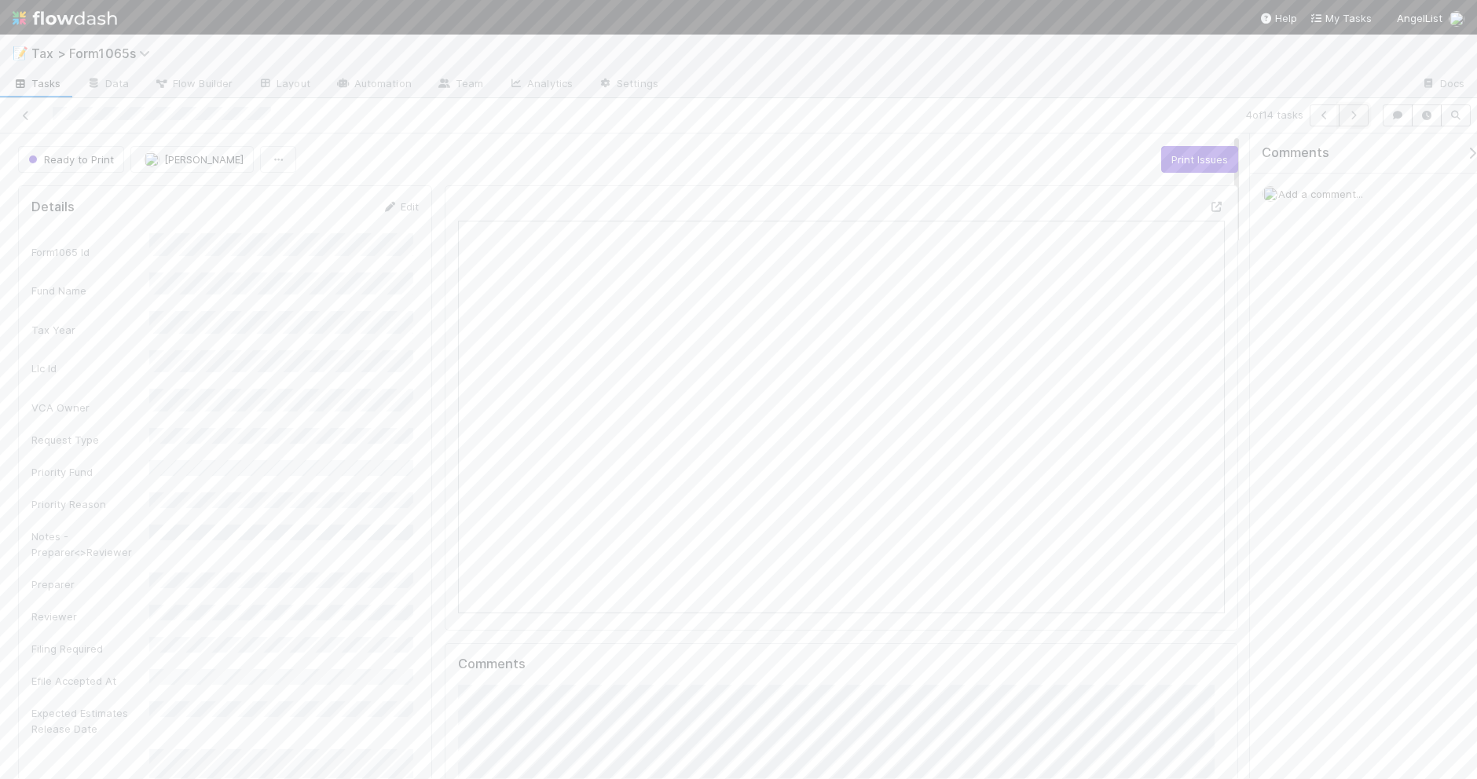
click at [1351, 118] on icon "button" at bounding box center [1353, 115] width 16 height 9
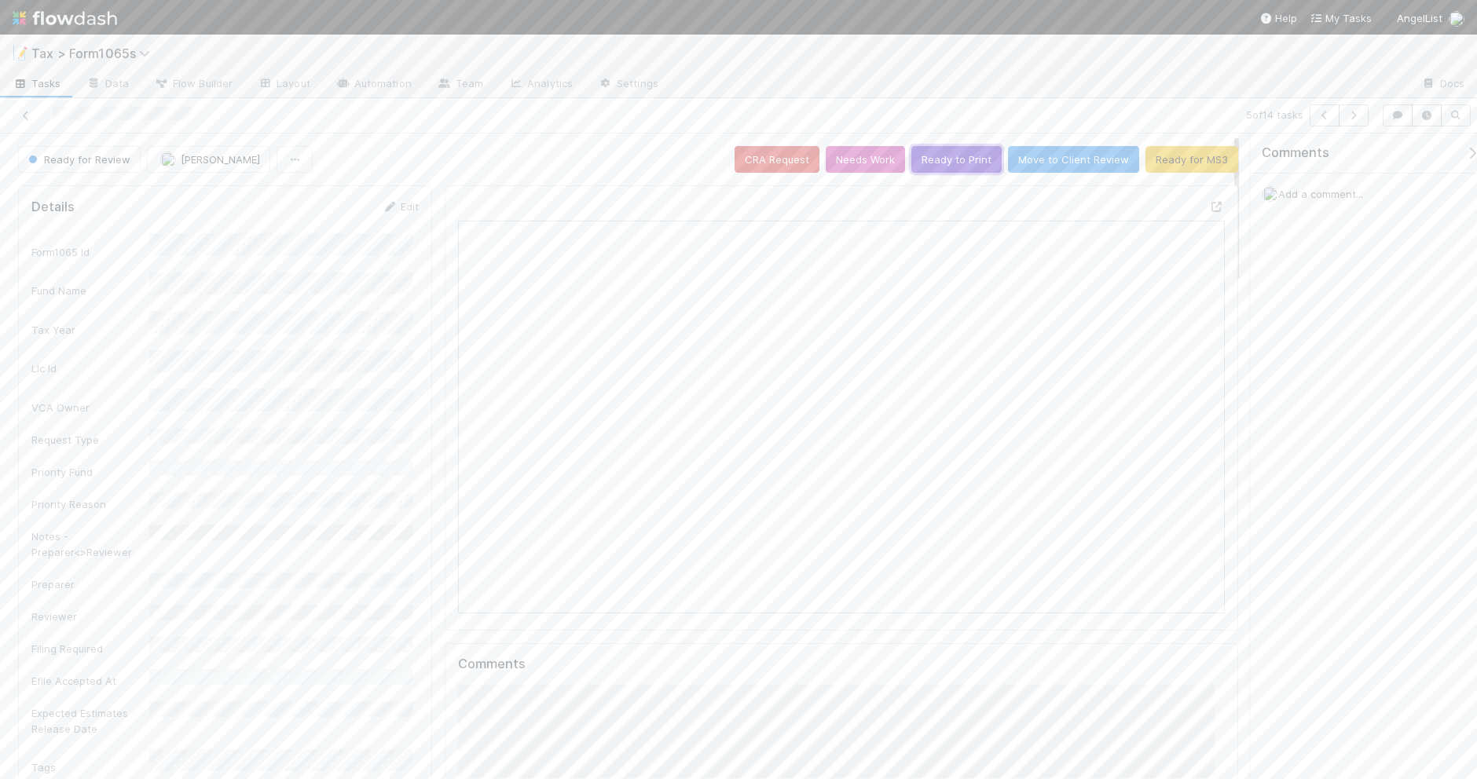
click at [927, 167] on button "Ready to Print" at bounding box center [956, 159] width 90 height 27
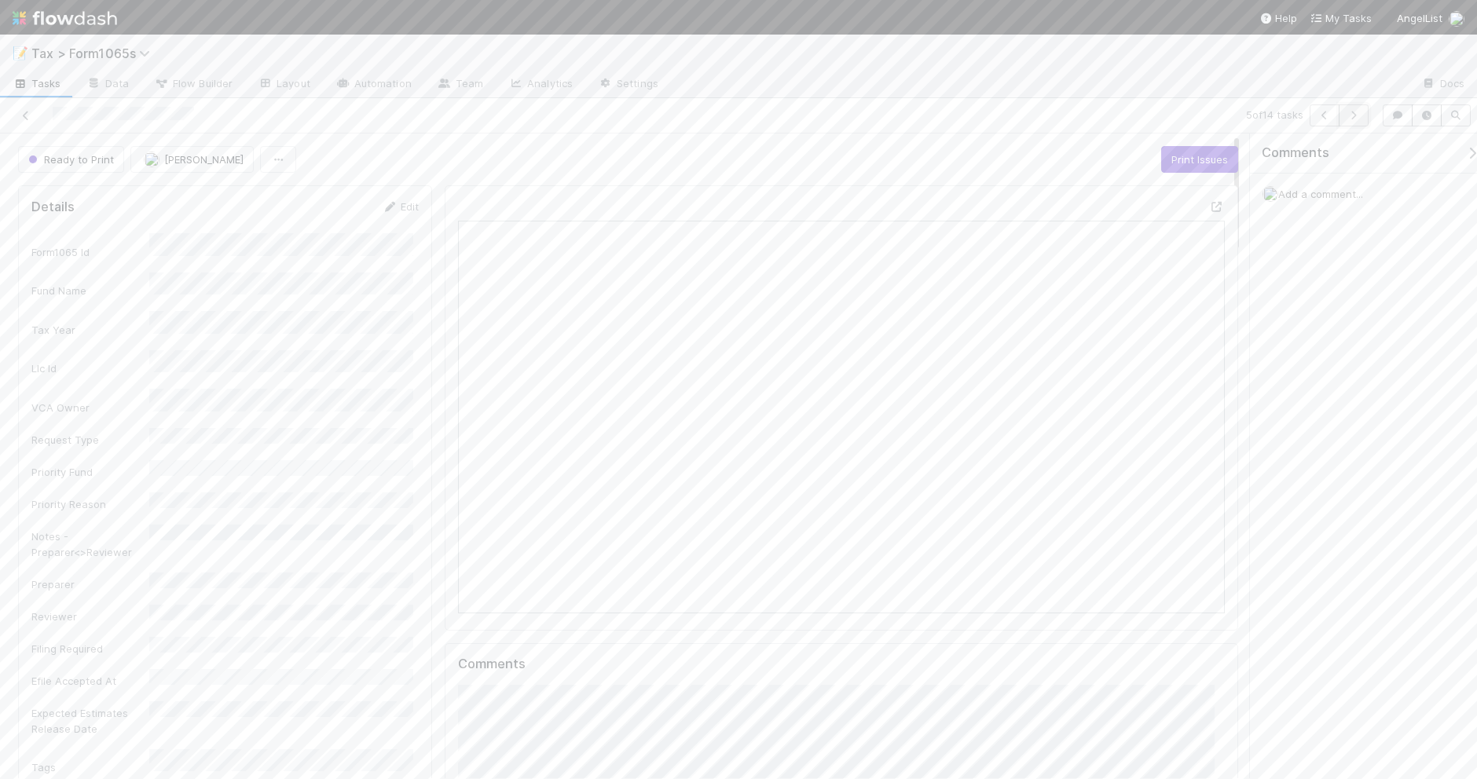
click at [1353, 118] on icon "button" at bounding box center [1353, 115] width 16 height 9
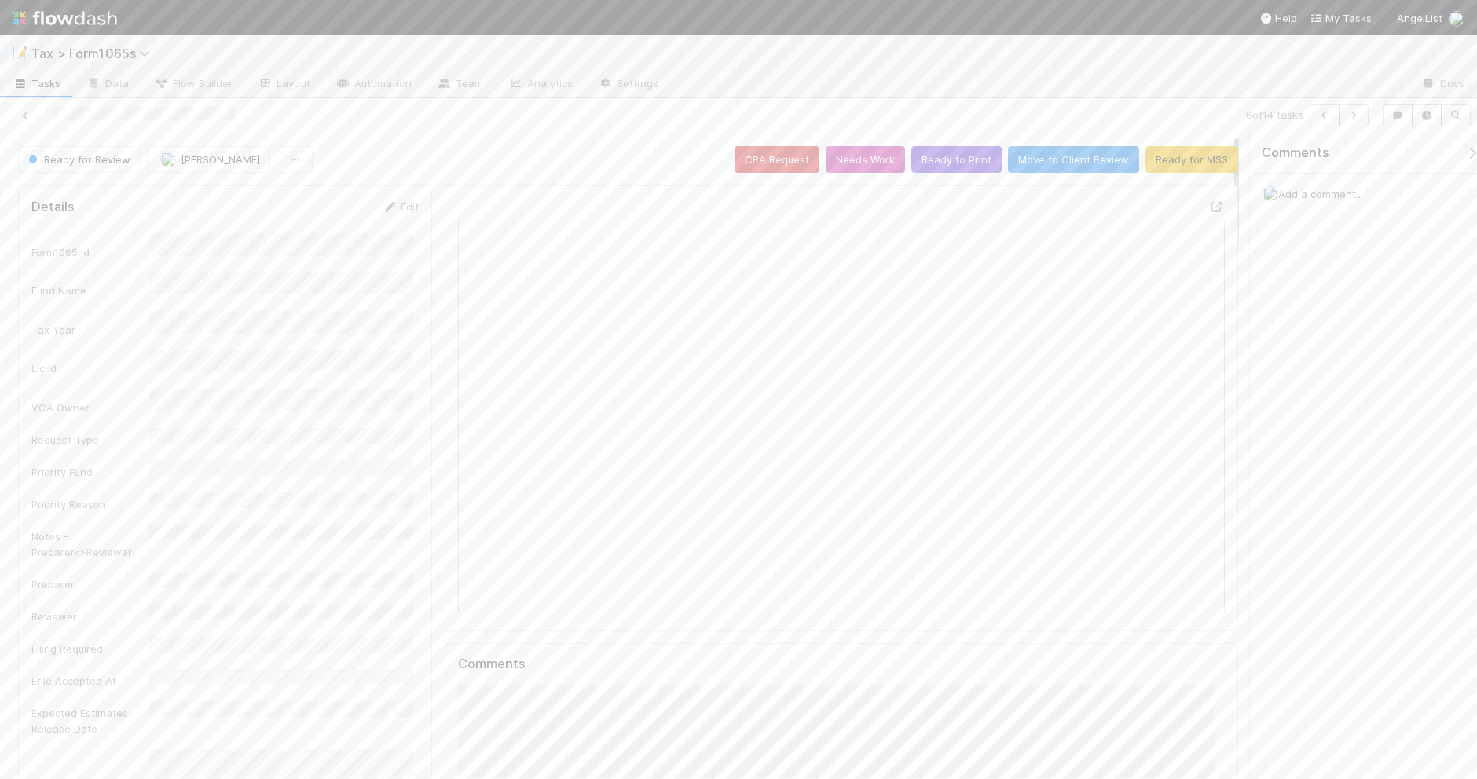
scroll to position [304, 741]
click at [962, 167] on button "Ready to Print" at bounding box center [956, 159] width 90 height 27
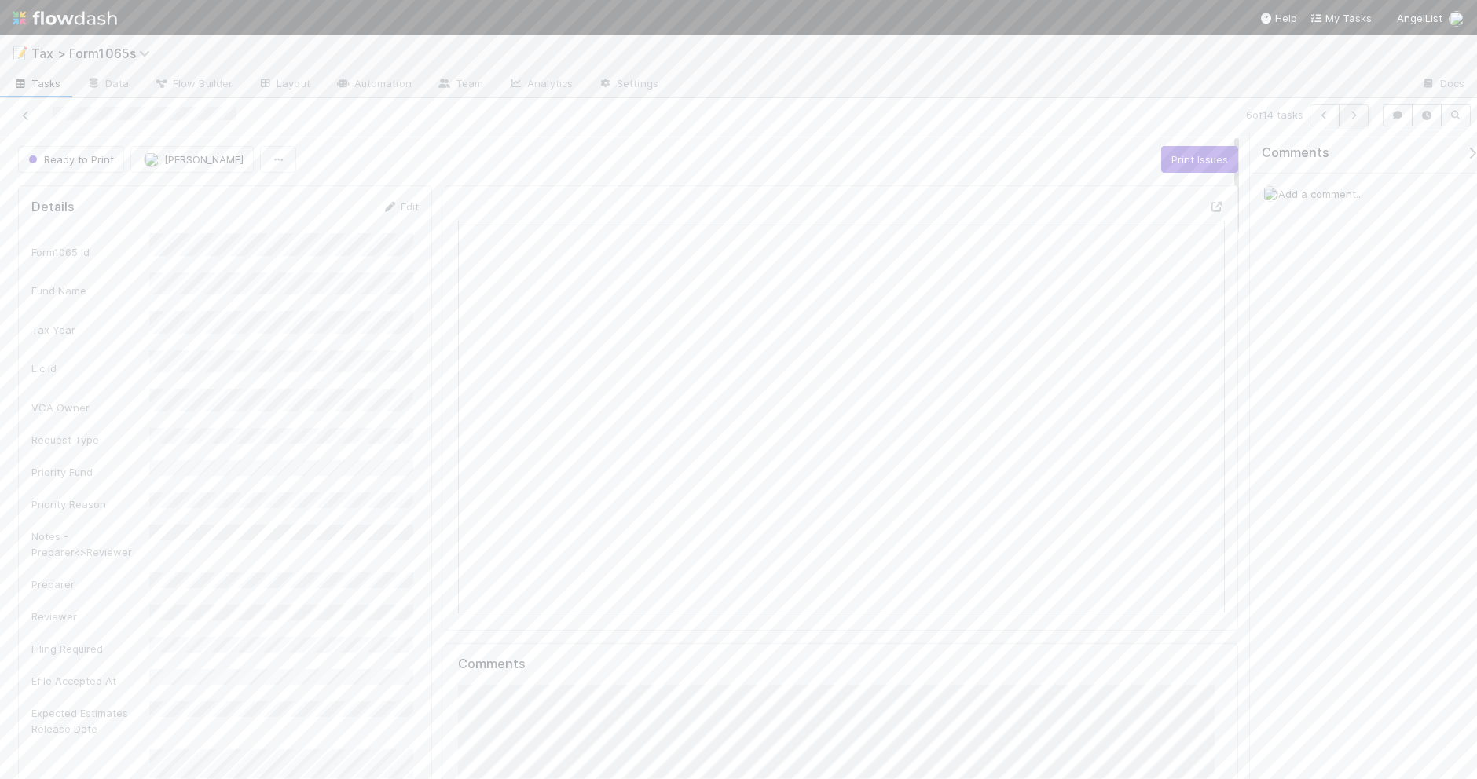
click at [1355, 119] on icon "button" at bounding box center [1353, 115] width 16 height 9
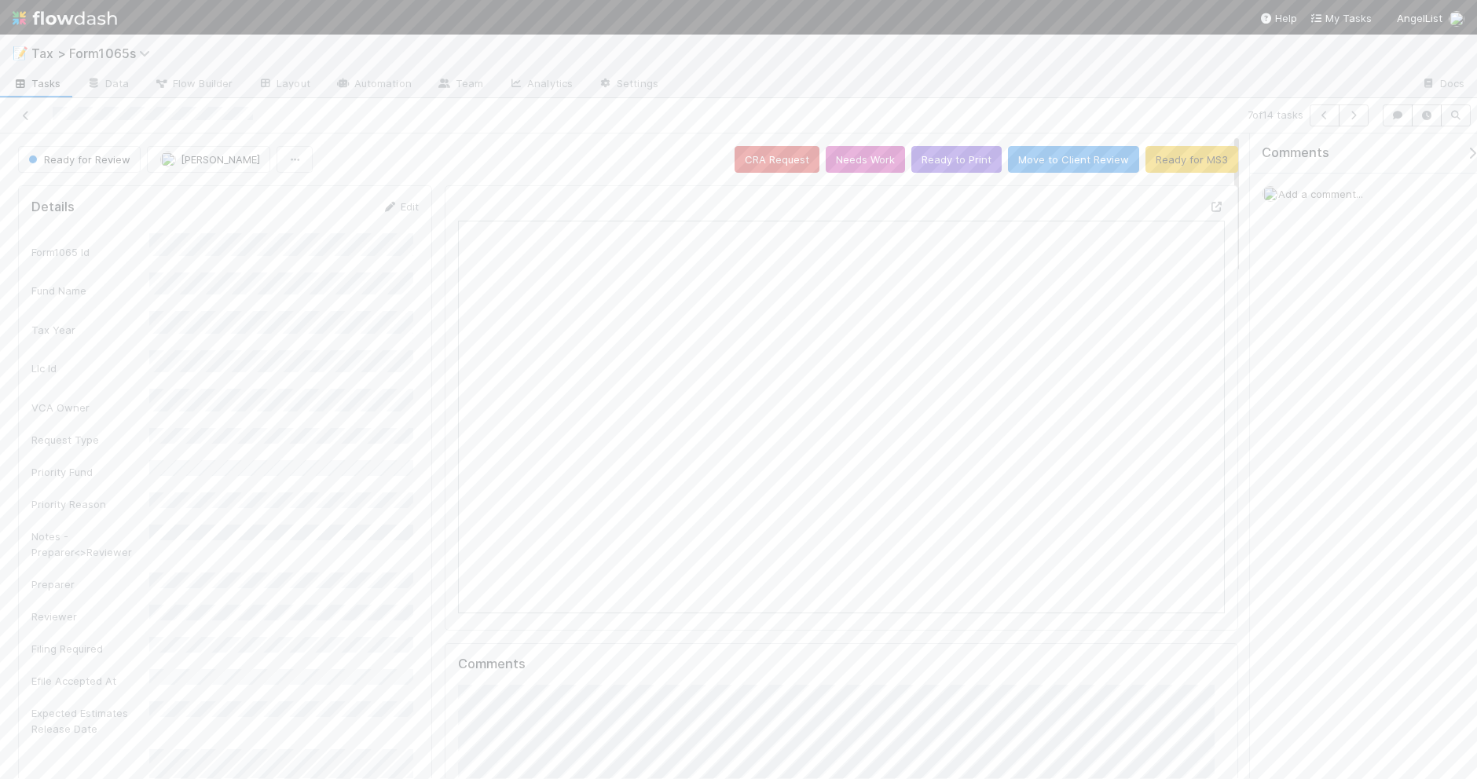
scroll to position [304, 741]
click at [948, 155] on button "Ready to Print" at bounding box center [956, 159] width 90 height 27
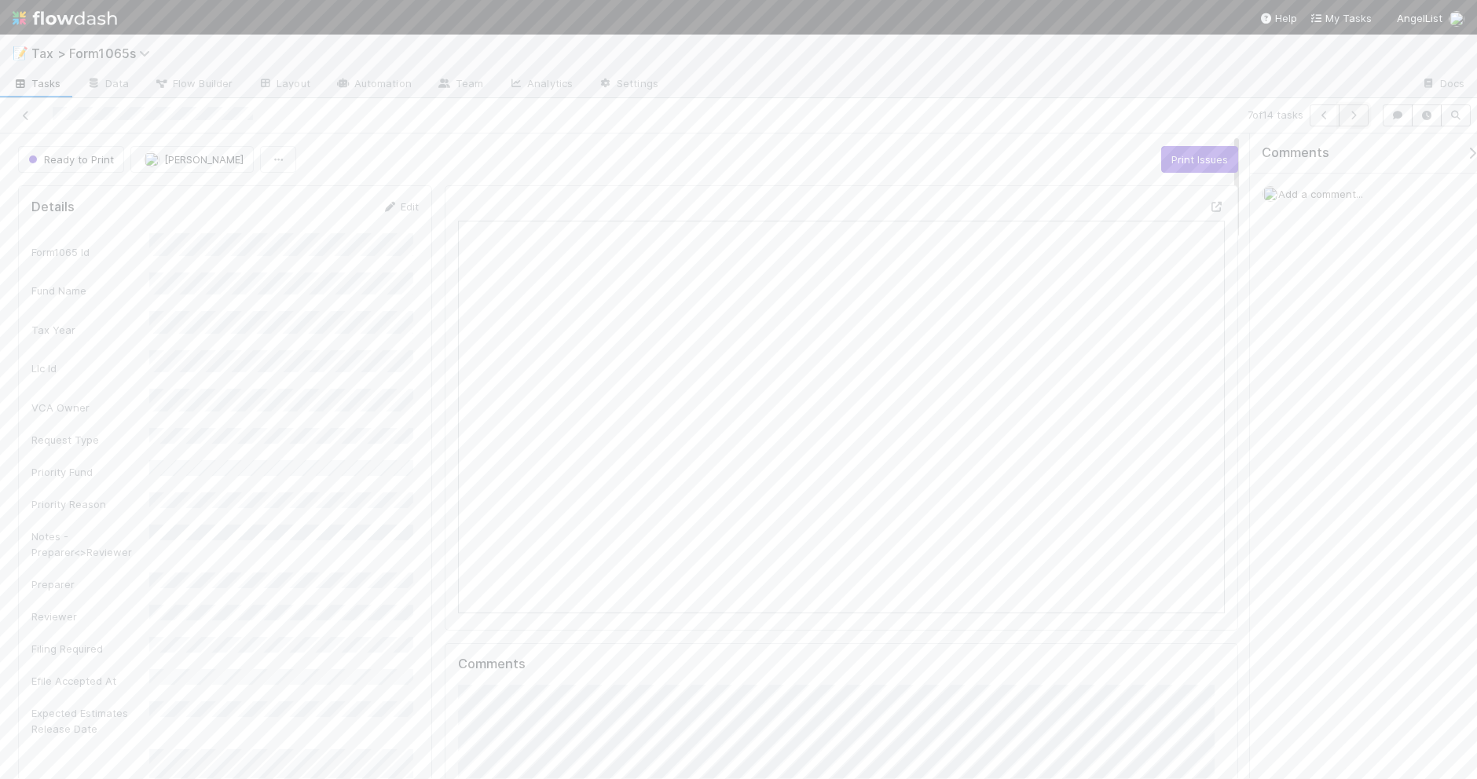
click at [1355, 119] on icon "button" at bounding box center [1353, 115] width 16 height 9
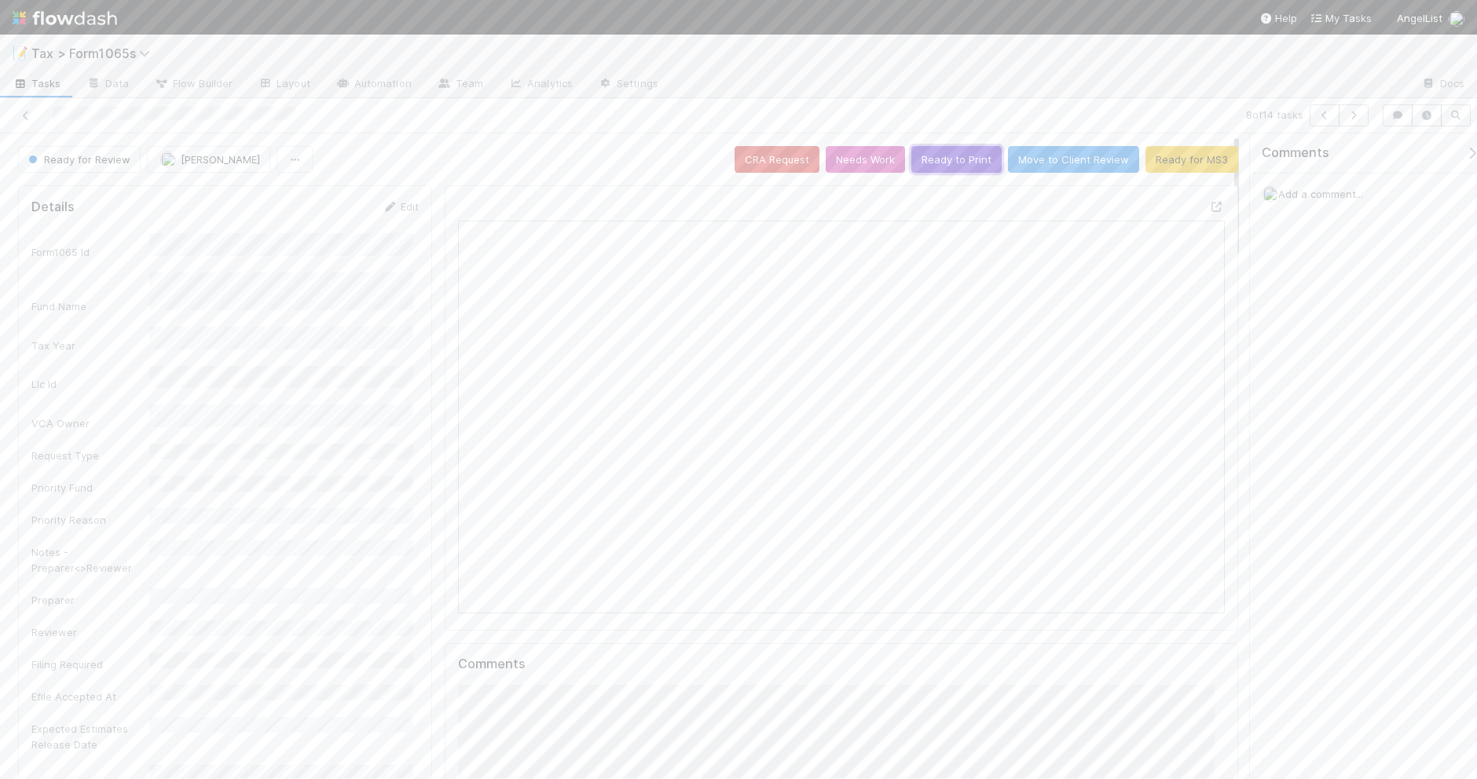
click at [949, 159] on button "Ready to Print" at bounding box center [956, 159] width 90 height 27
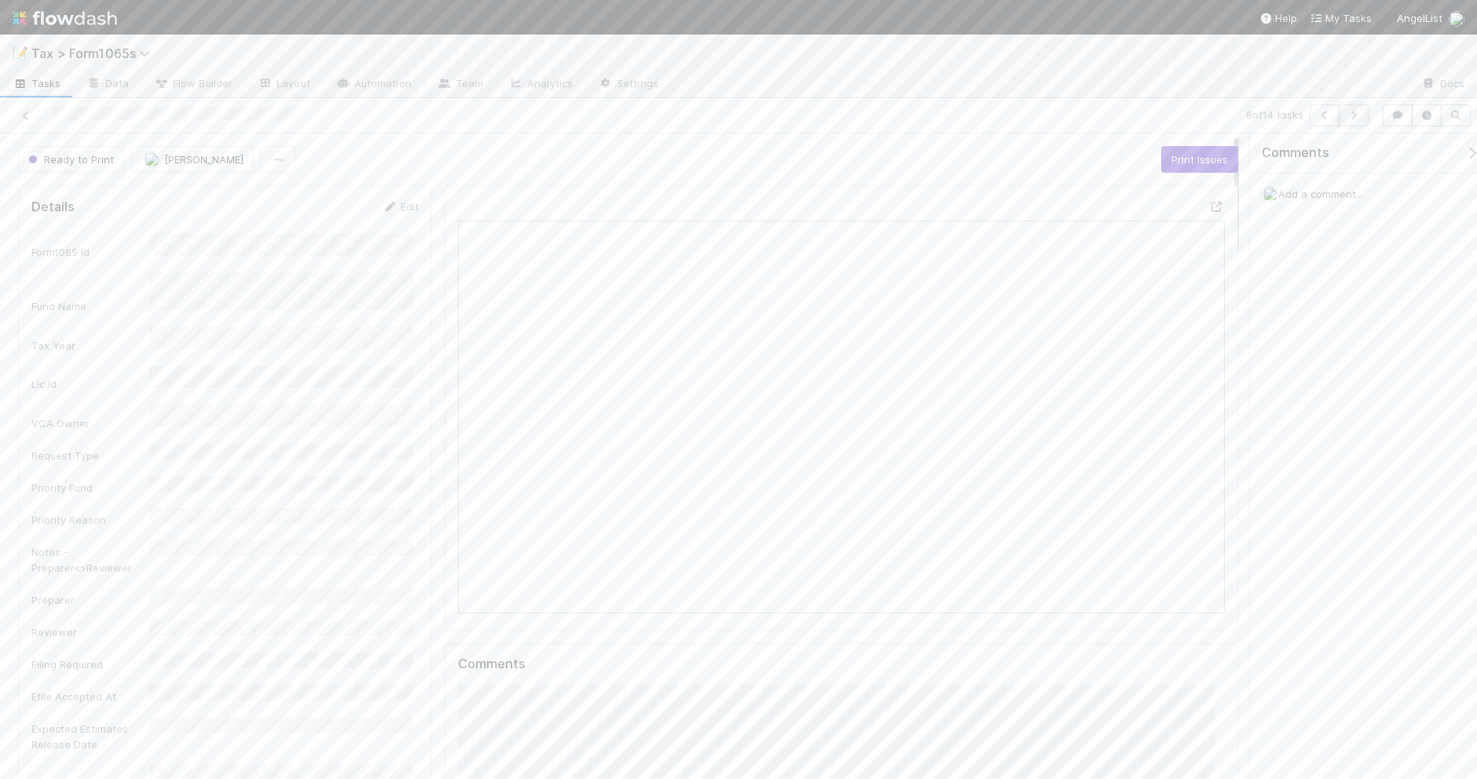
click at [1349, 118] on icon "button" at bounding box center [1353, 115] width 16 height 9
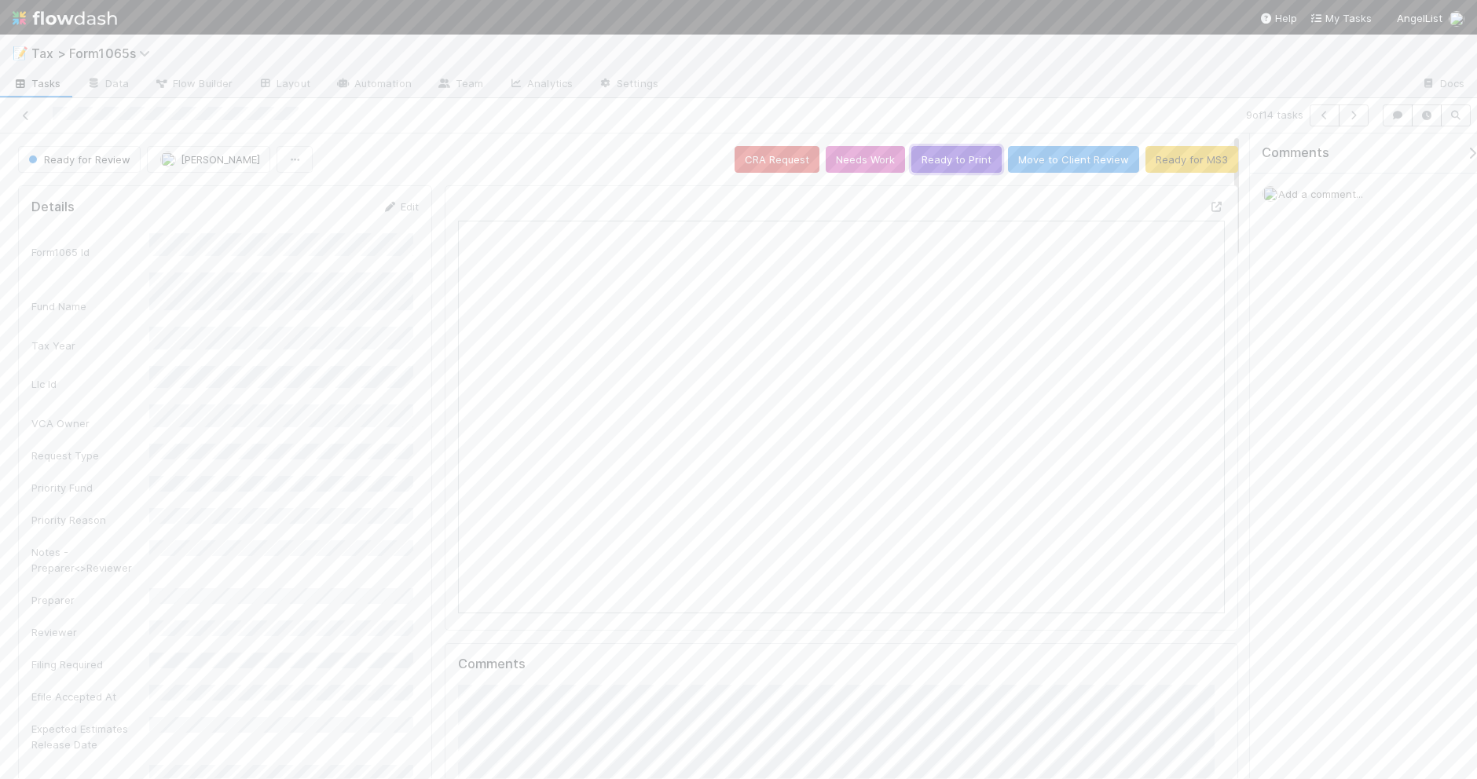
click at [956, 163] on button "Ready to Print" at bounding box center [956, 159] width 90 height 27
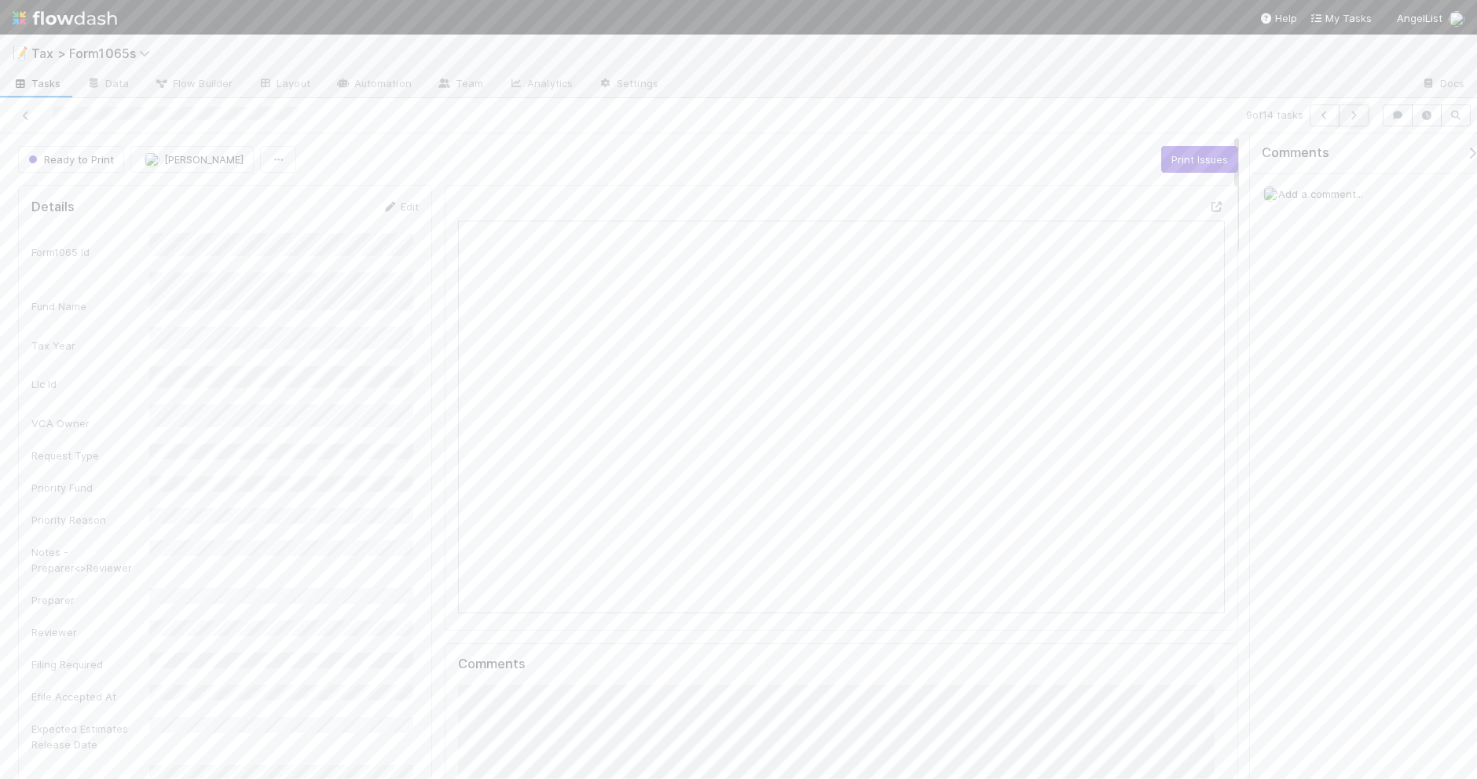
click at [1352, 120] on button "button" at bounding box center [1353, 115] width 30 height 22
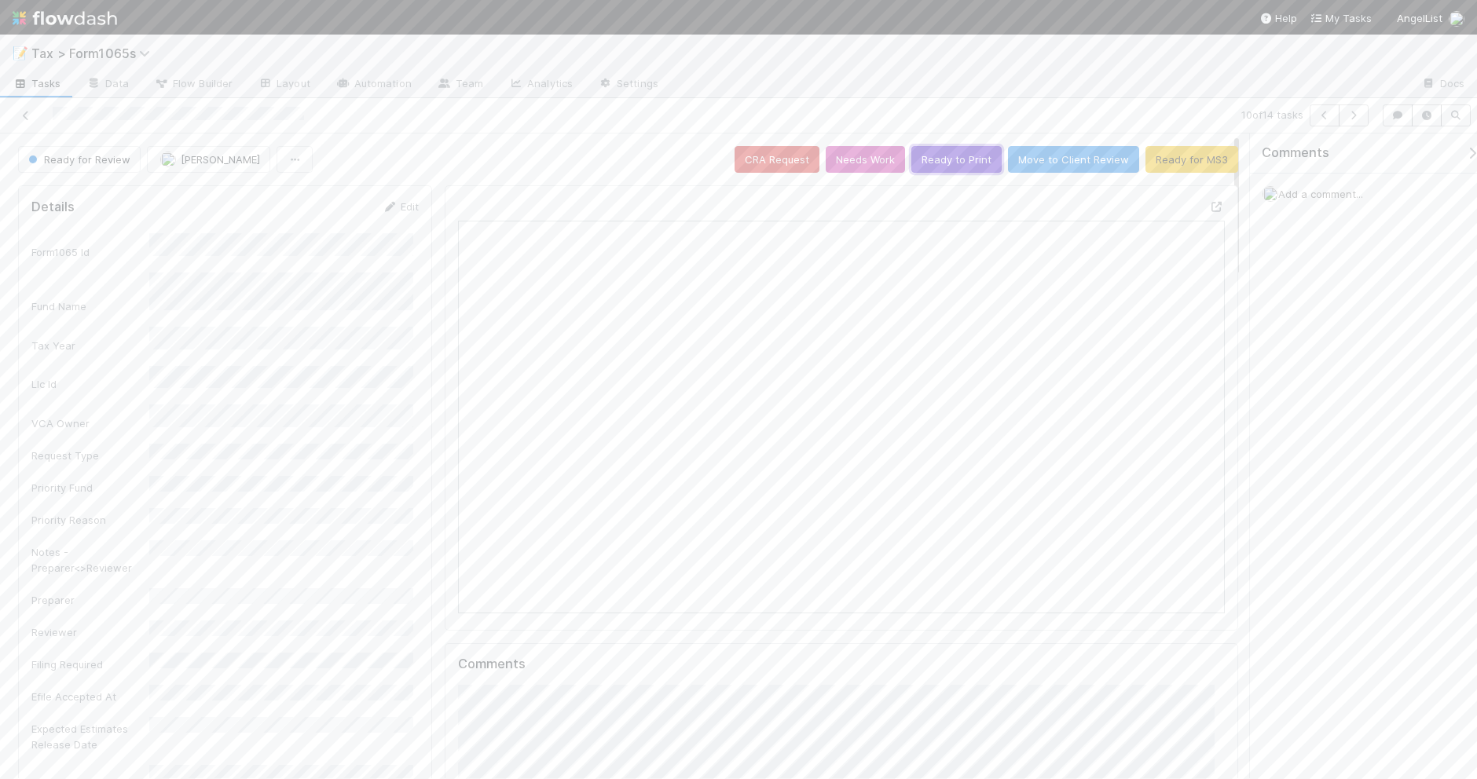
click at [948, 167] on button "Ready to Print" at bounding box center [956, 159] width 90 height 27
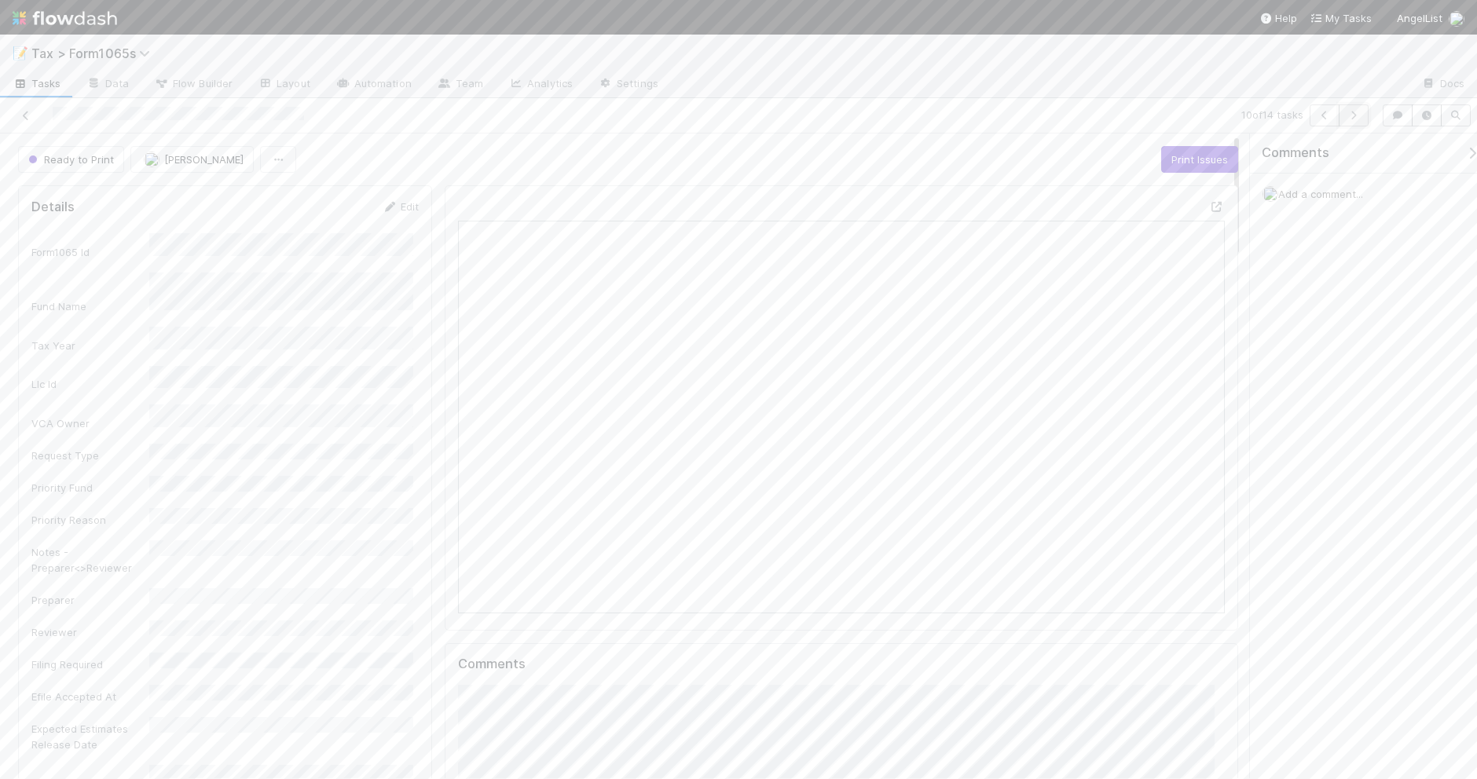
click at [1352, 115] on icon "button" at bounding box center [1353, 115] width 16 height 9
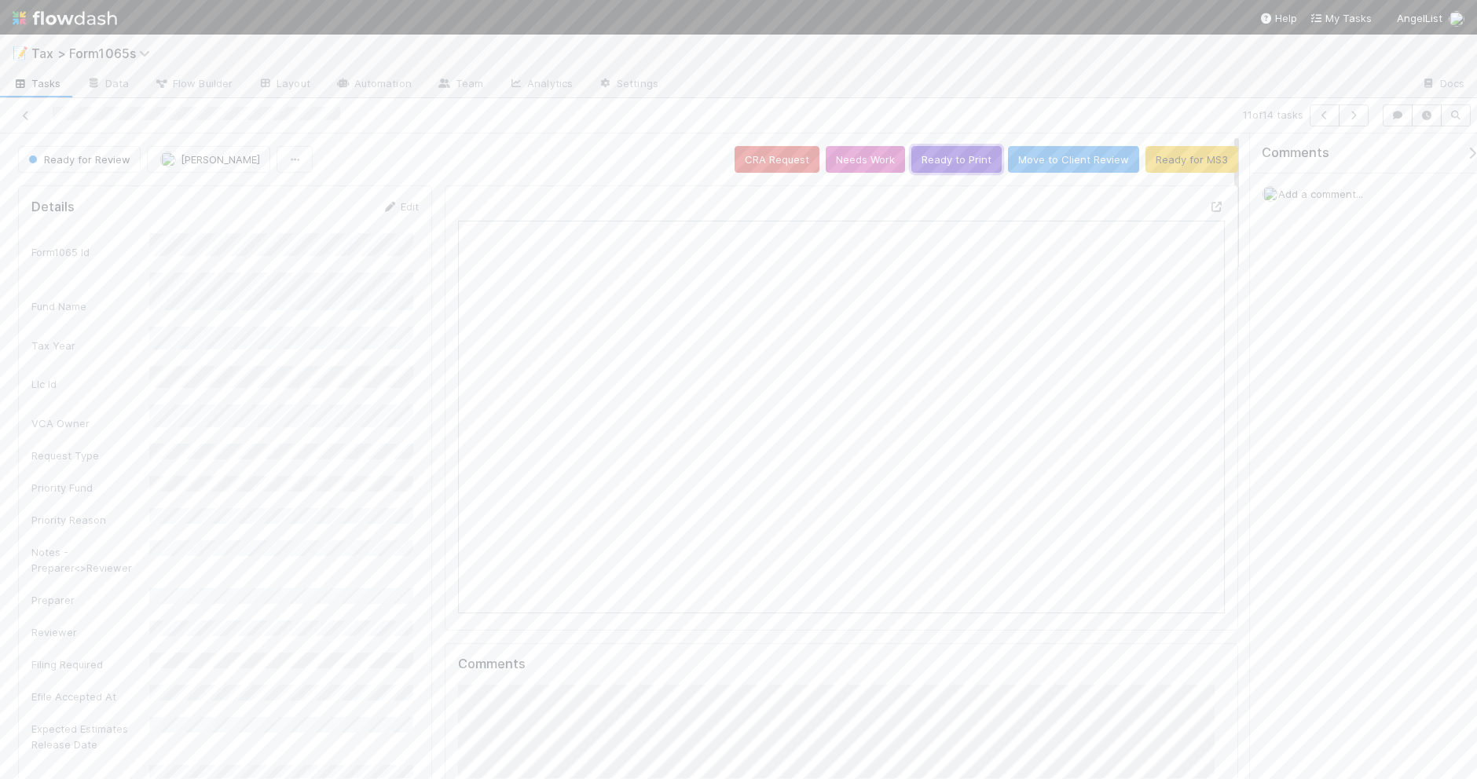
click at [943, 170] on button "Ready to Print" at bounding box center [956, 159] width 90 height 27
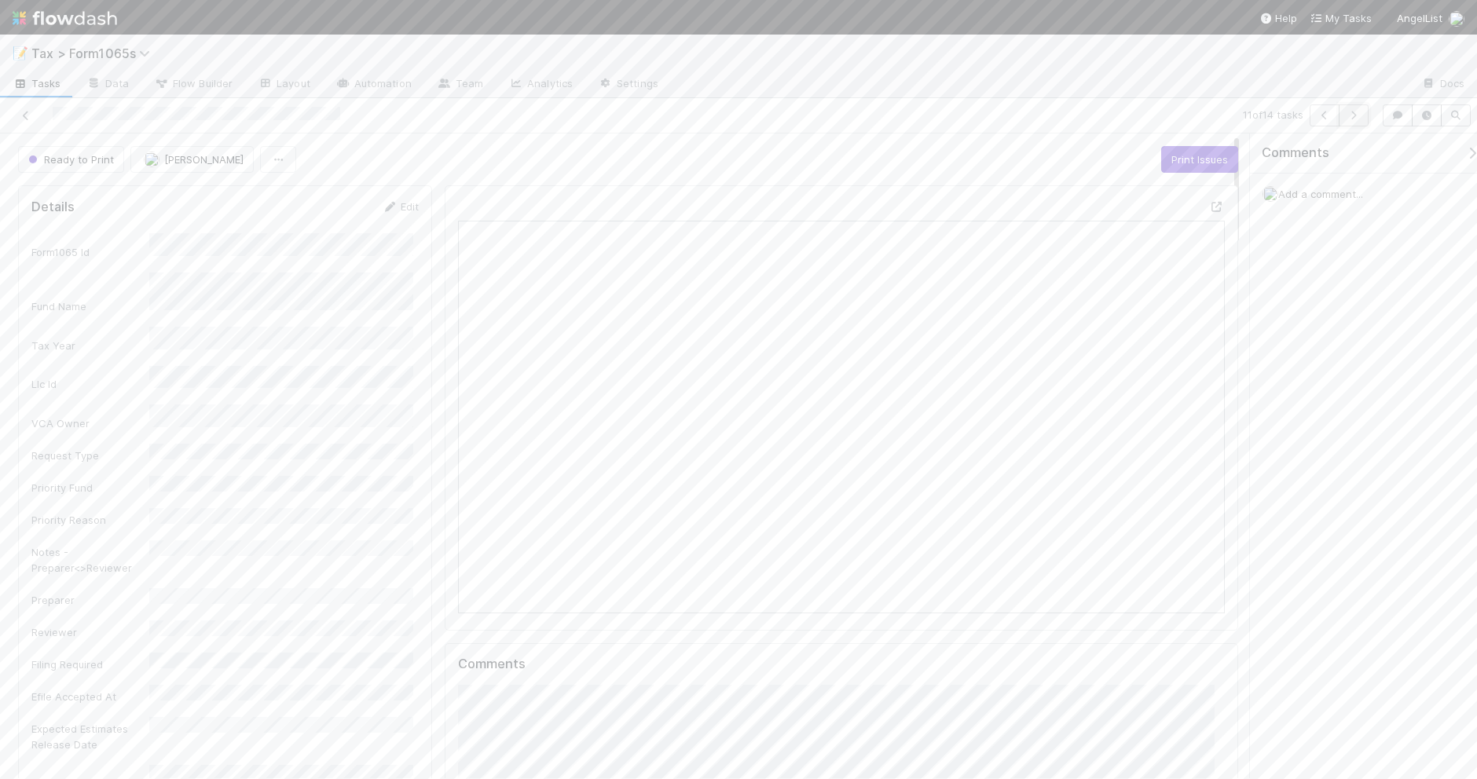
click at [1348, 118] on icon "button" at bounding box center [1353, 115] width 16 height 9
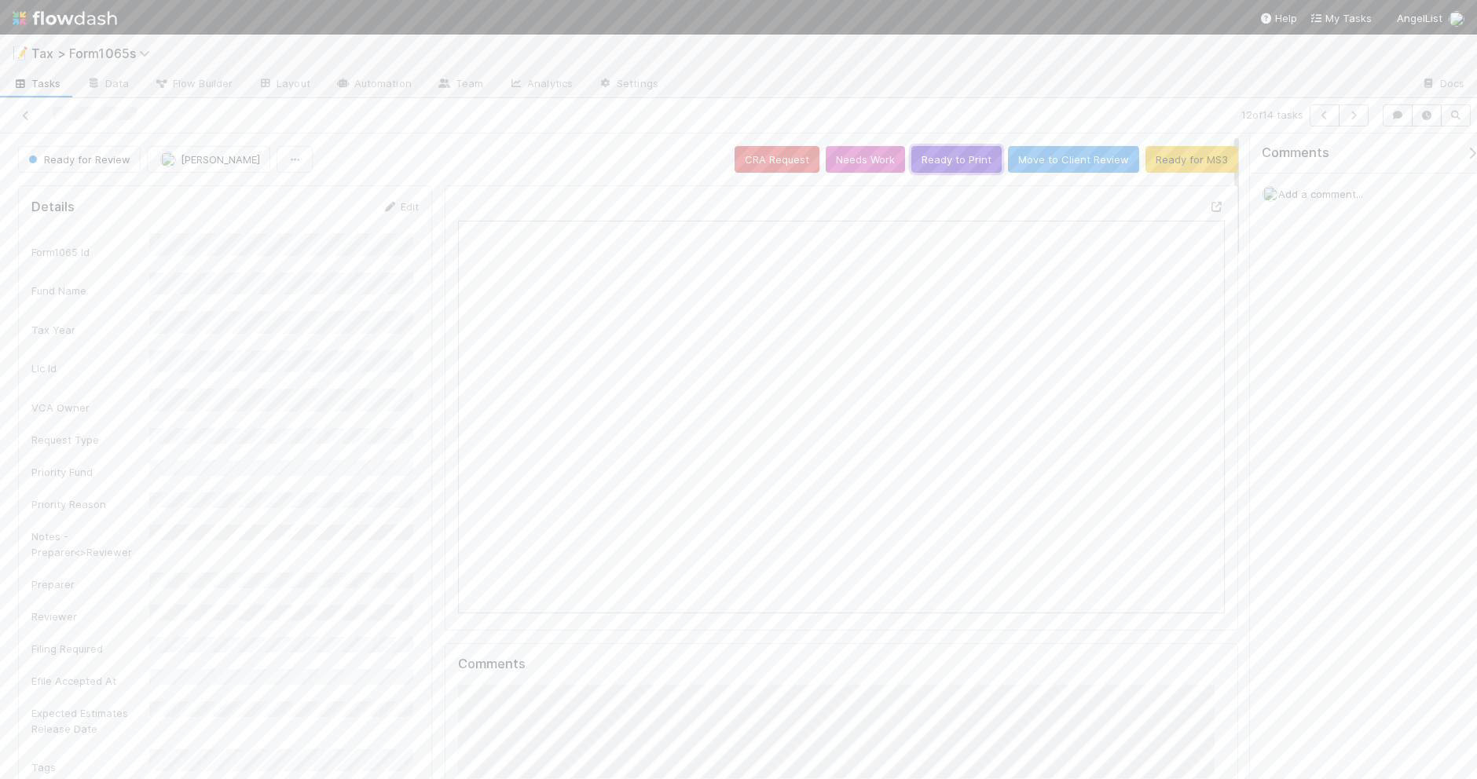
click at [928, 163] on button "Ready to Print" at bounding box center [956, 159] width 90 height 27
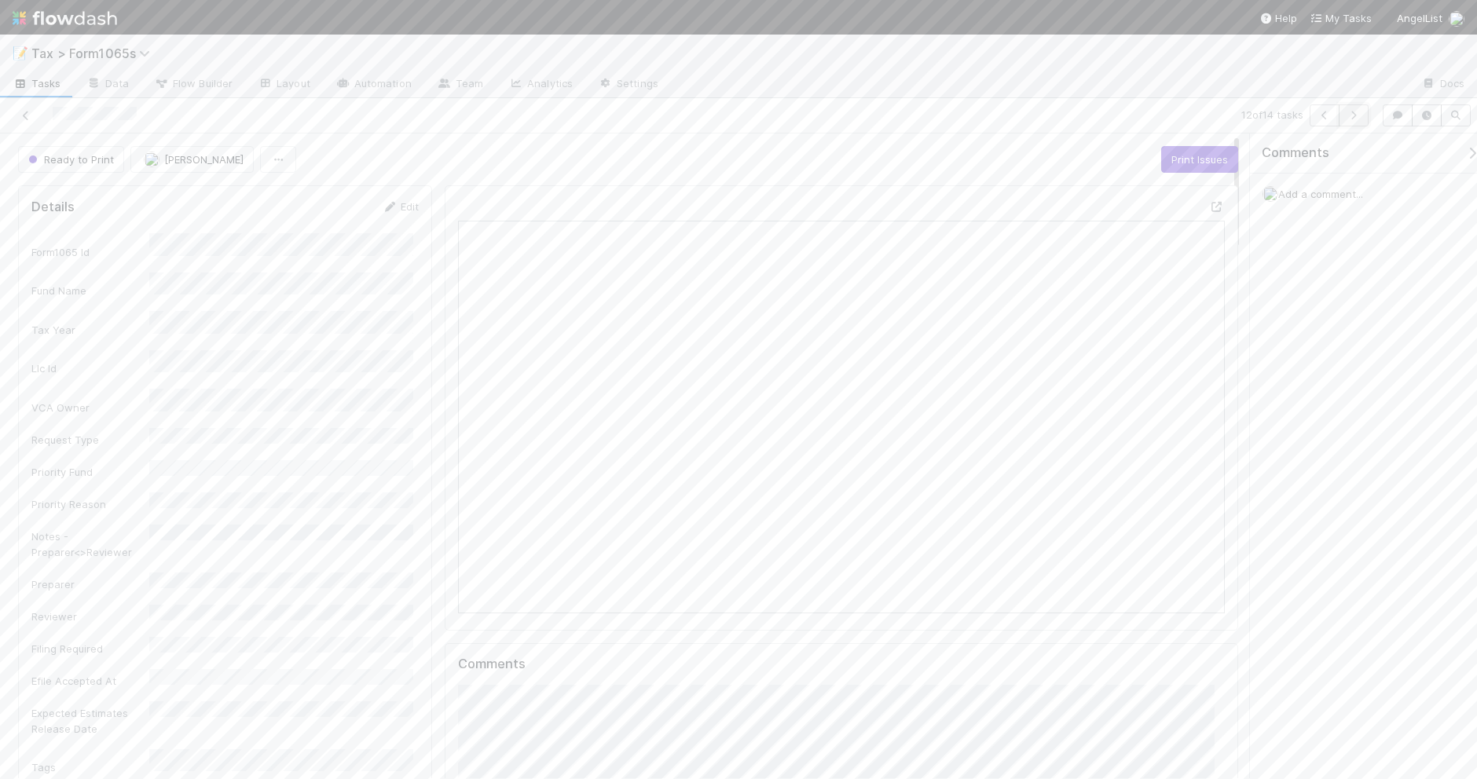
click at [1356, 115] on icon "button" at bounding box center [1353, 115] width 16 height 9
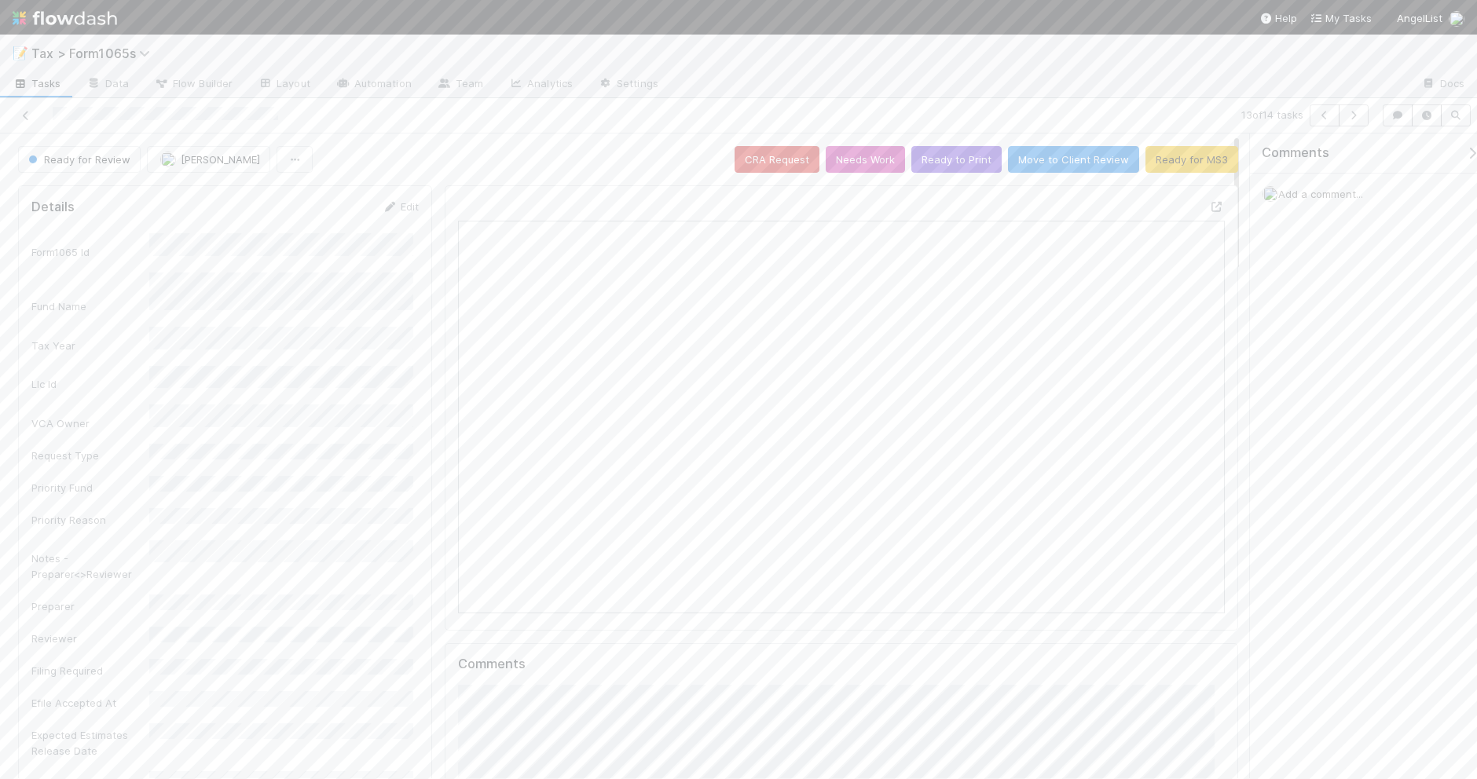
scroll to position [304, 741]
click at [946, 159] on button "Ready to Print" at bounding box center [956, 159] width 90 height 27
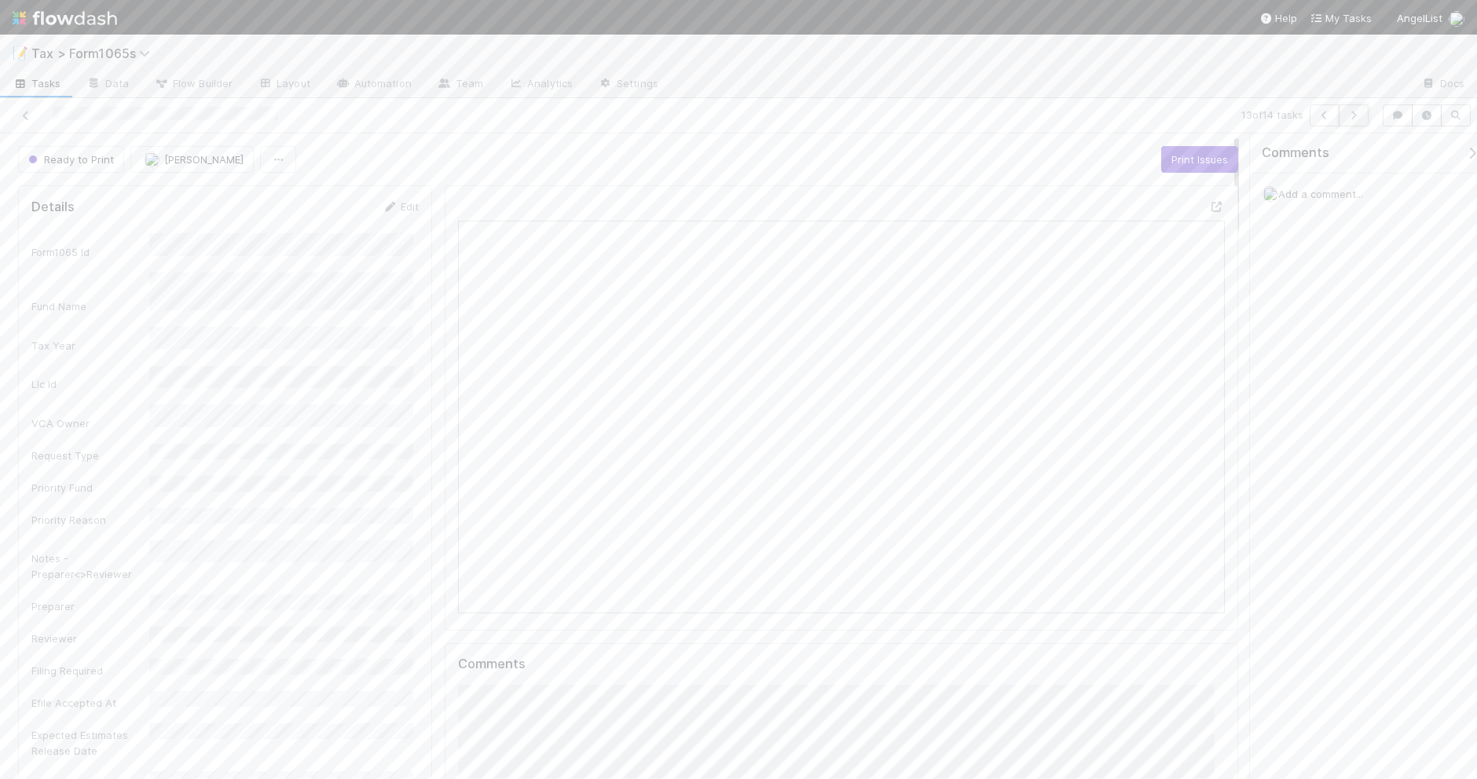
click at [1355, 115] on icon "button" at bounding box center [1353, 115] width 16 height 9
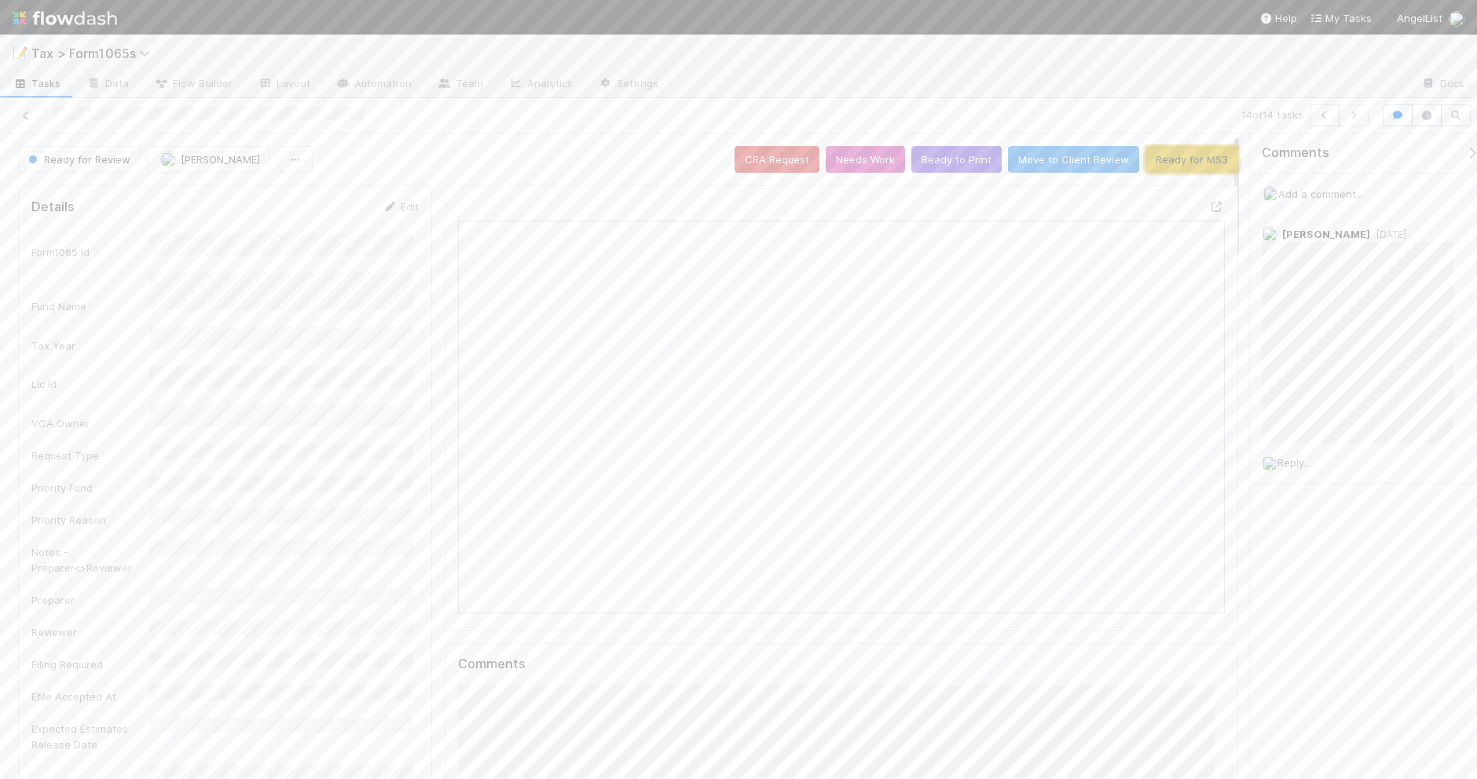
click at [1199, 155] on button "Ready for MS3" at bounding box center [1191, 159] width 93 height 27
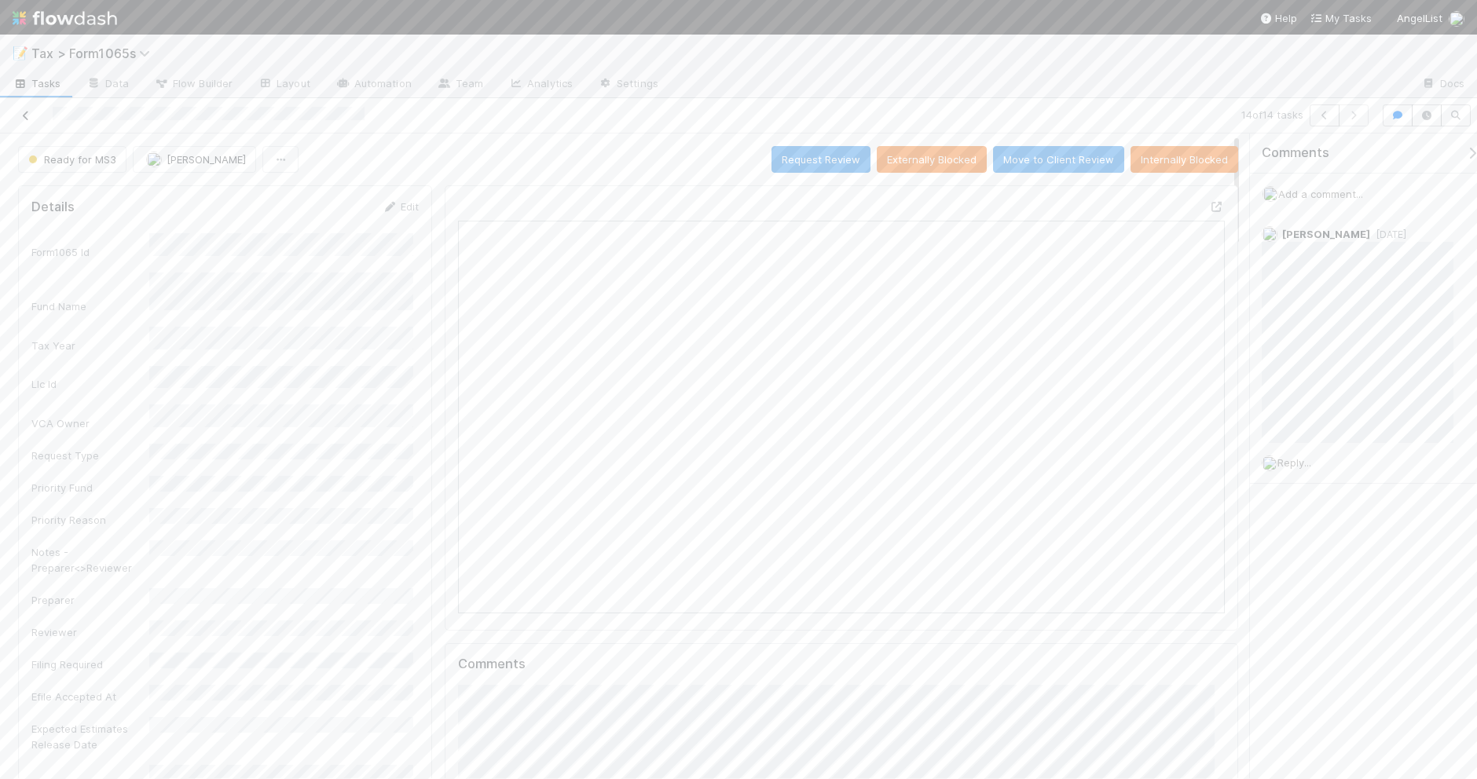
click at [24, 115] on icon at bounding box center [26, 116] width 16 height 10
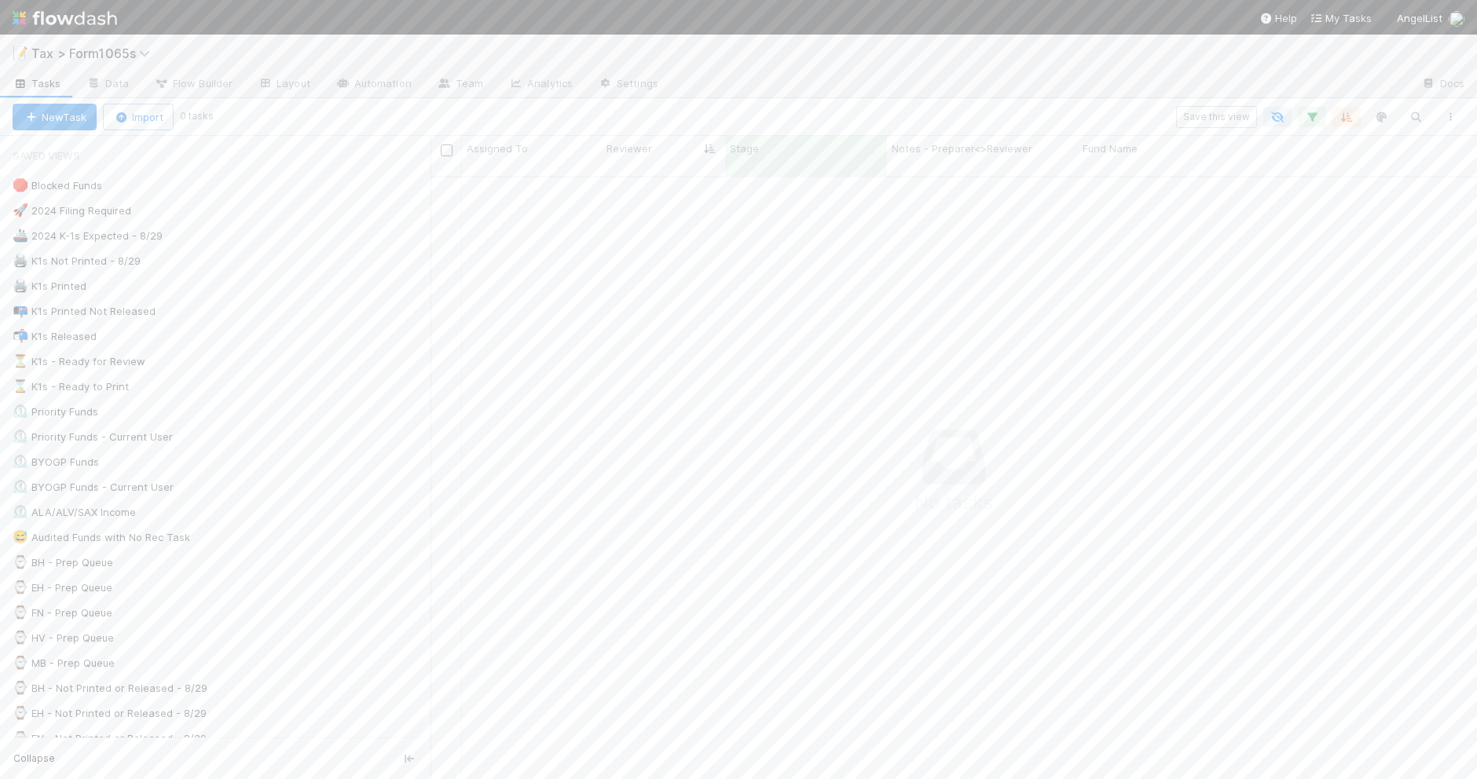
scroll to position [586, 1016]
click at [1310, 115] on icon "button" at bounding box center [1312, 117] width 16 height 14
click at [1293, 336] on icon at bounding box center [1291, 336] width 16 height 9
click at [687, 108] on div "5 filters Reset Filters If Filing Required is and Tax Year = 2024 and Printed K…" at bounding box center [738, 389] width 1477 height 779
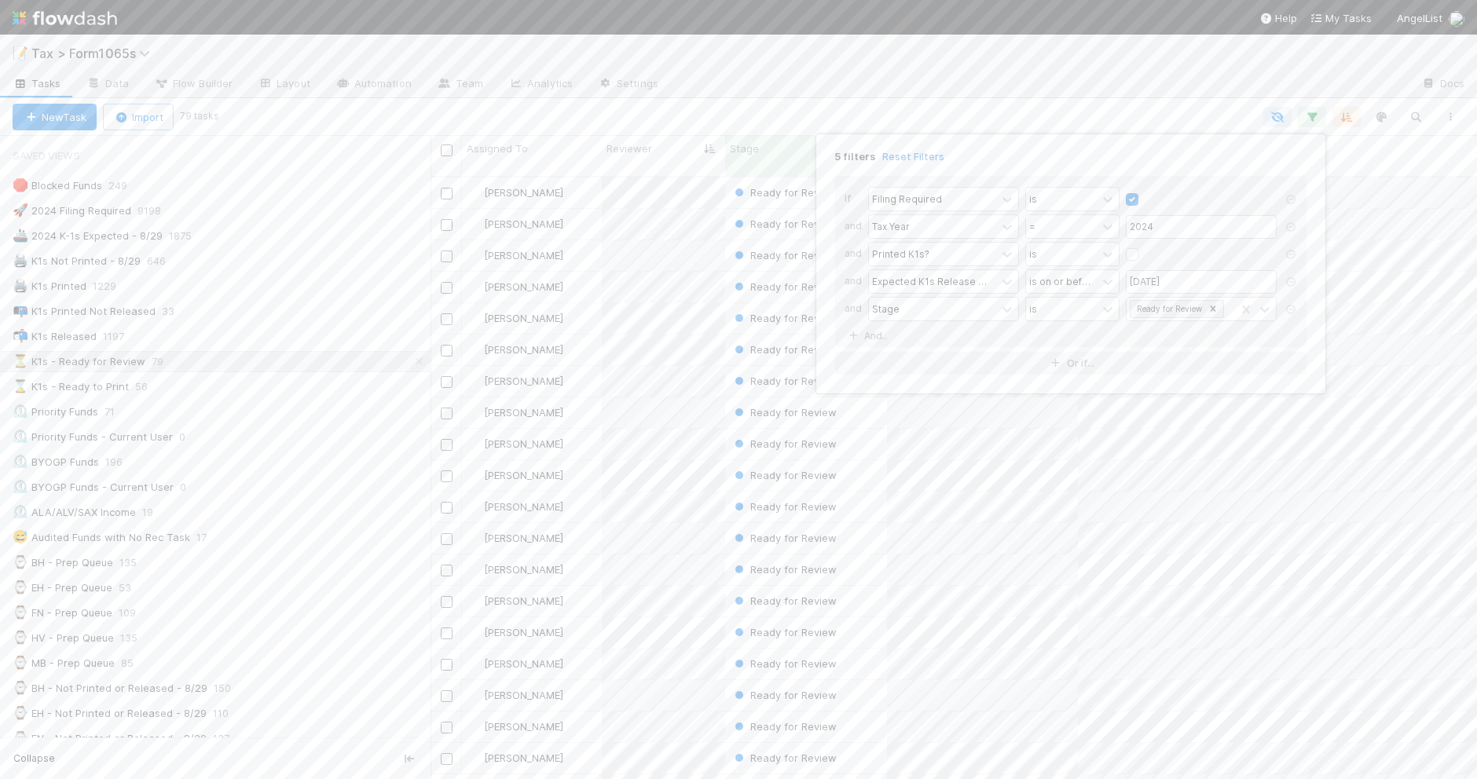
click at [742, 101] on div "5 filters Reset Filters If Filing Required is and Tax Year = 2024 and Printed K…" at bounding box center [738, 389] width 1477 height 779
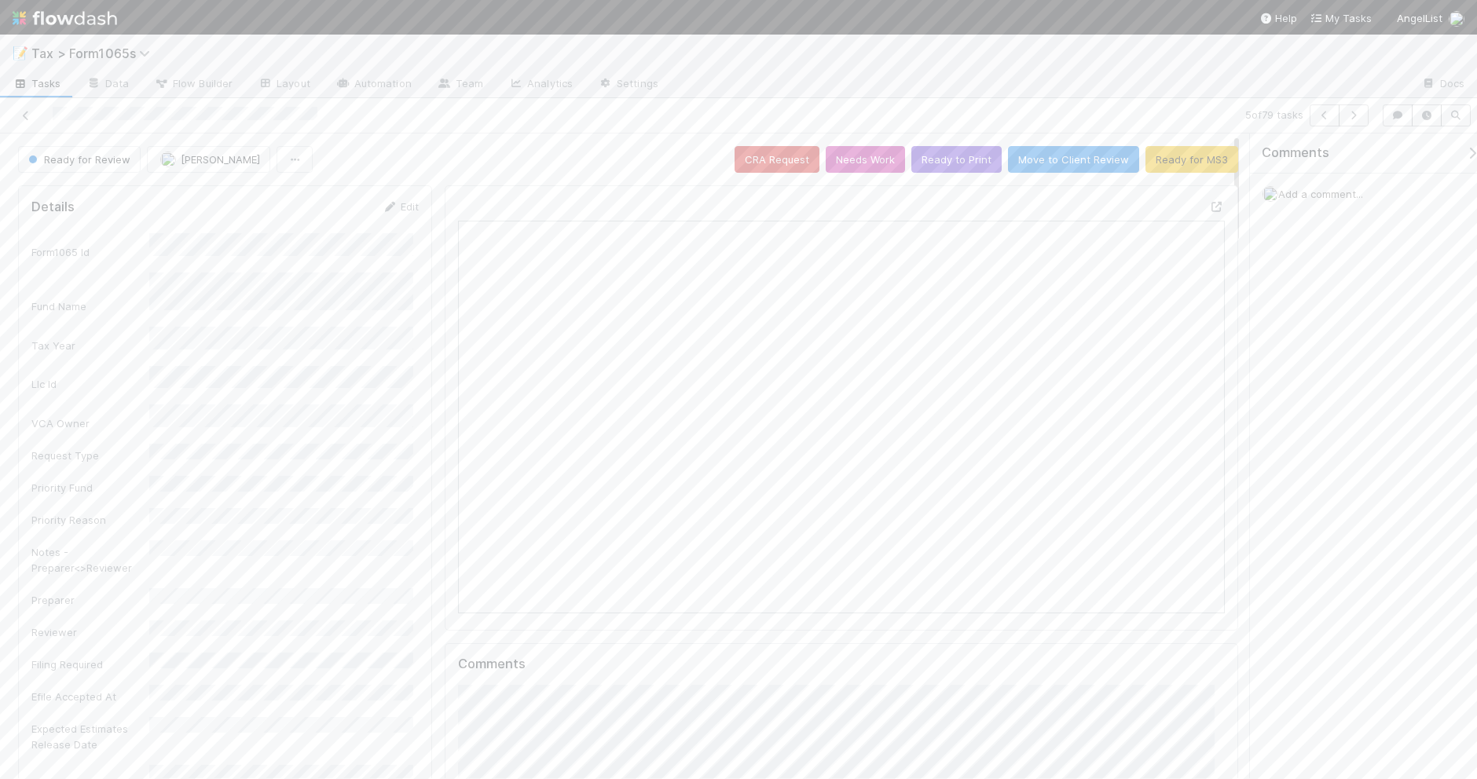
scroll to position [304, 741]
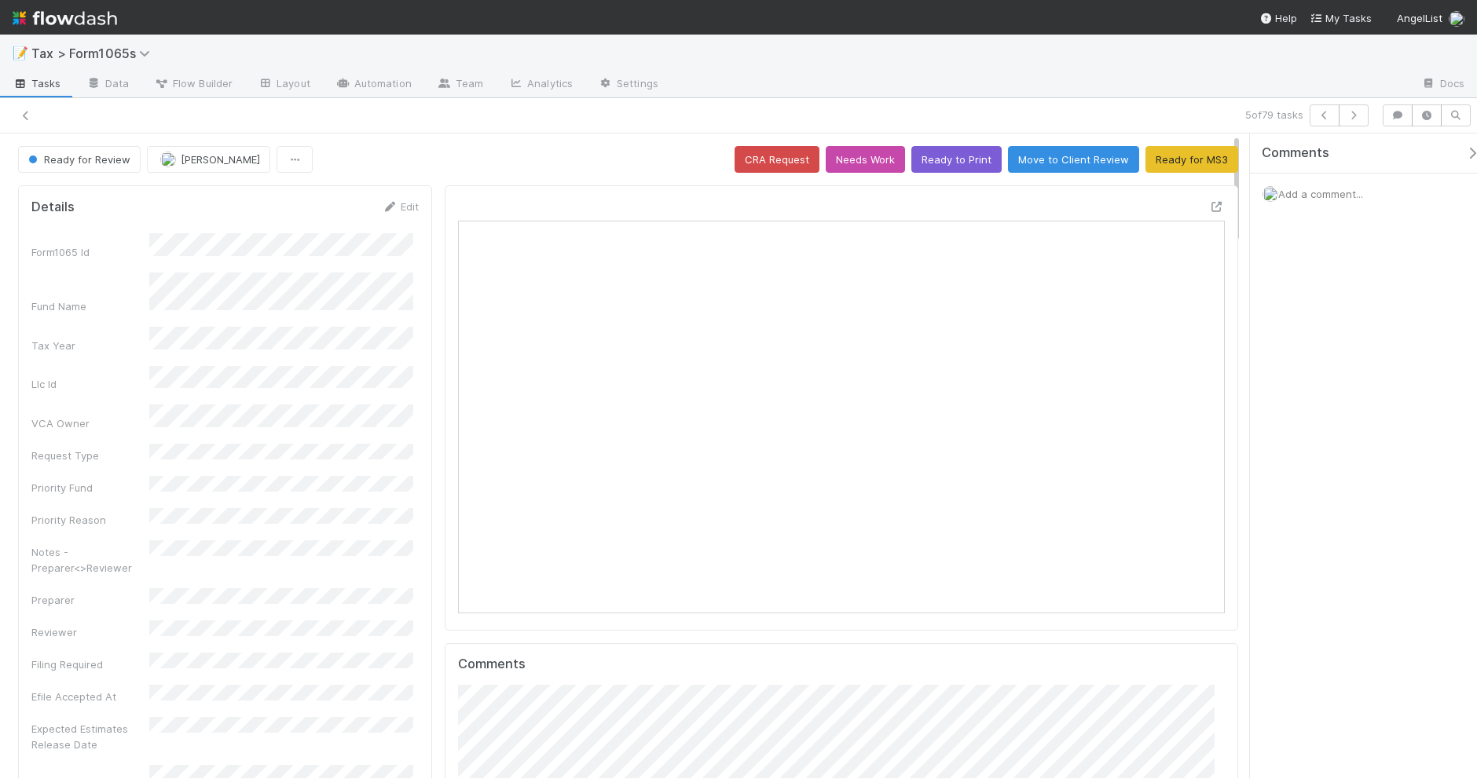
scroll to position [304, 741]
click at [24, 118] on icon at bounding box center [26, 116] width 16 height 10
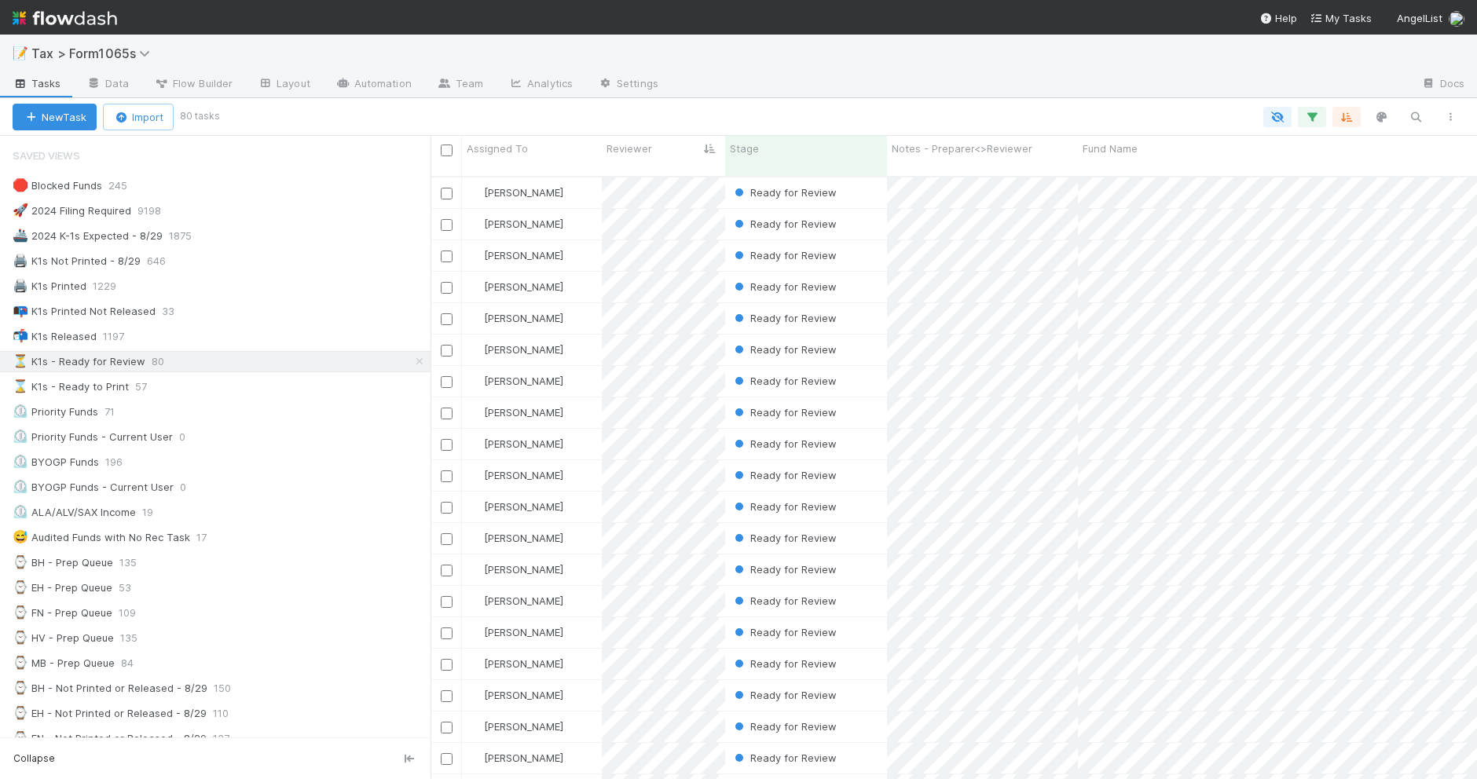
scroll to position [16, 14]
click at [302, 393] on div "⌛ K1s - Ready to Print 57" at bounding box center [222, 387] width 418 height 20
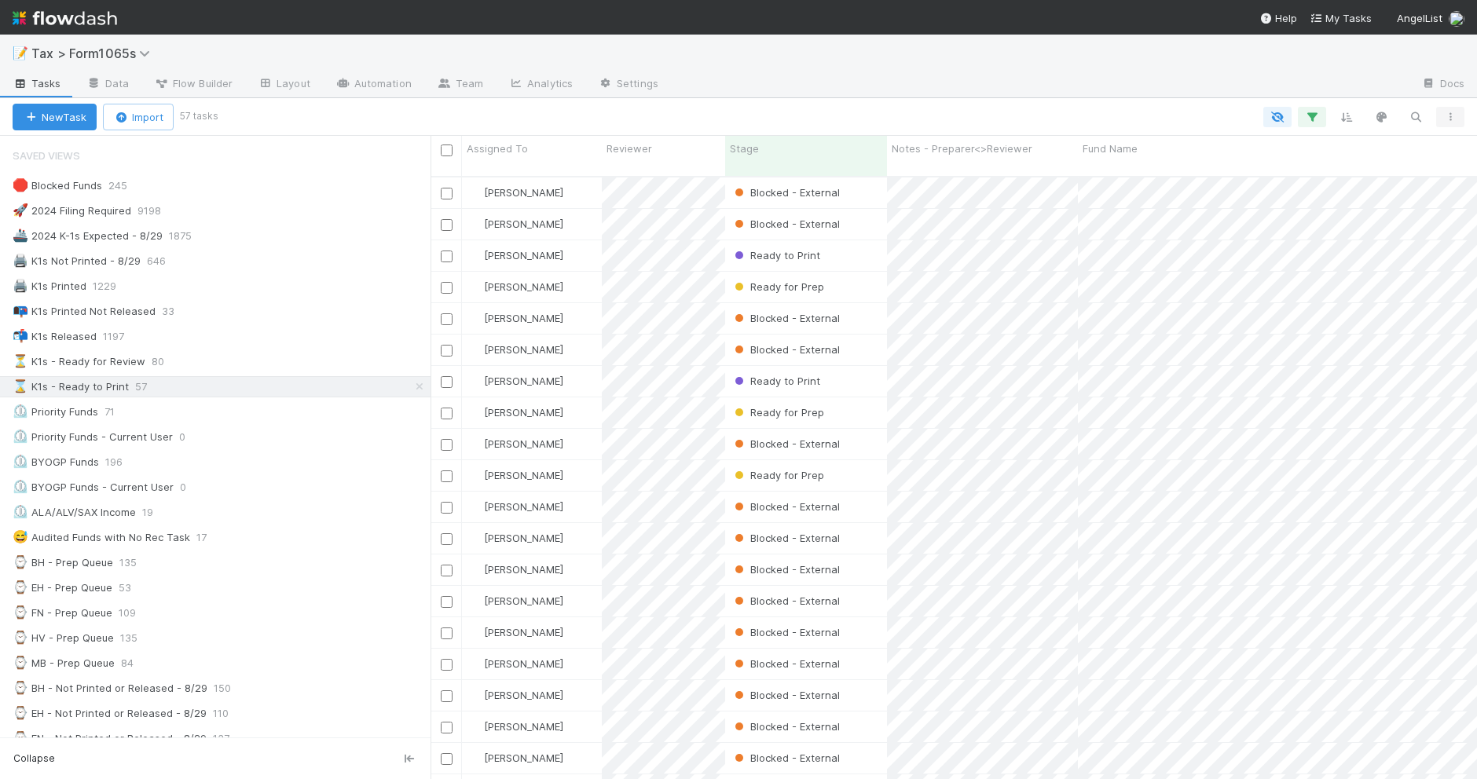
scroll to position [601, 1030]
click at [1449, 116] on icon "button" at bounding box center [1450, 116] width 16 height 9
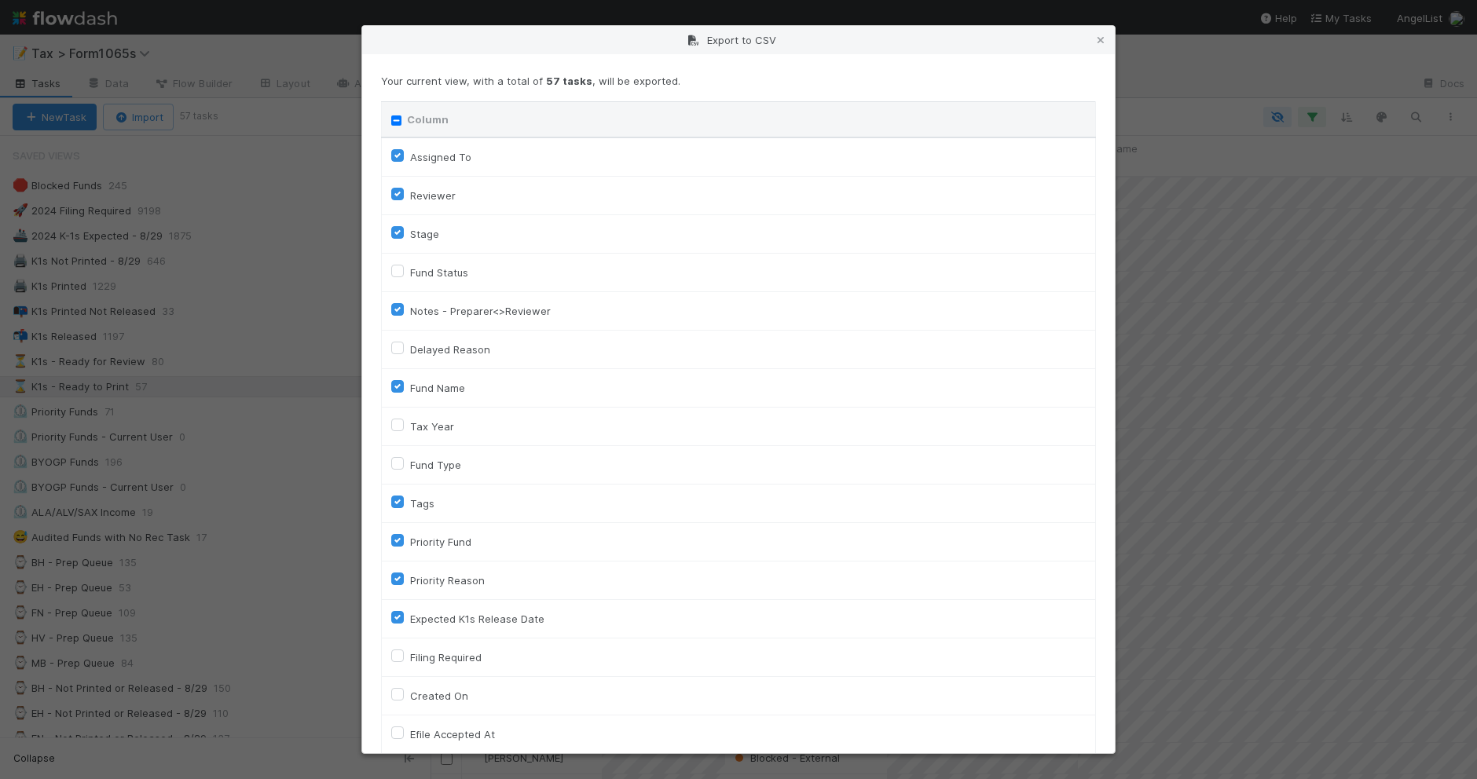
click at [391, 119] on input "Column" at bounding box center [396, 120] width 10 height 10
checkbox input "true"
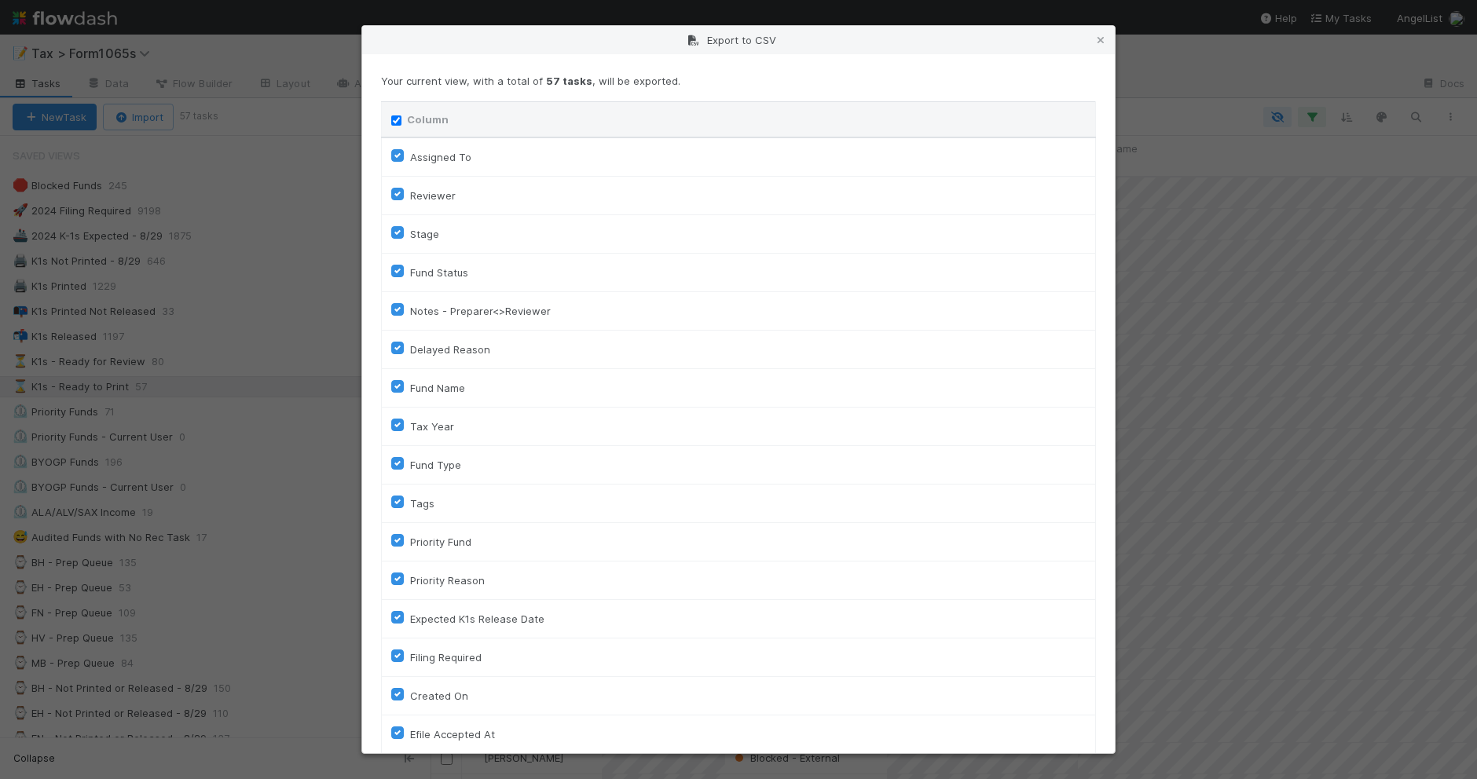
checkbox input "true"
checkbox On "true"
checkbox input "true"
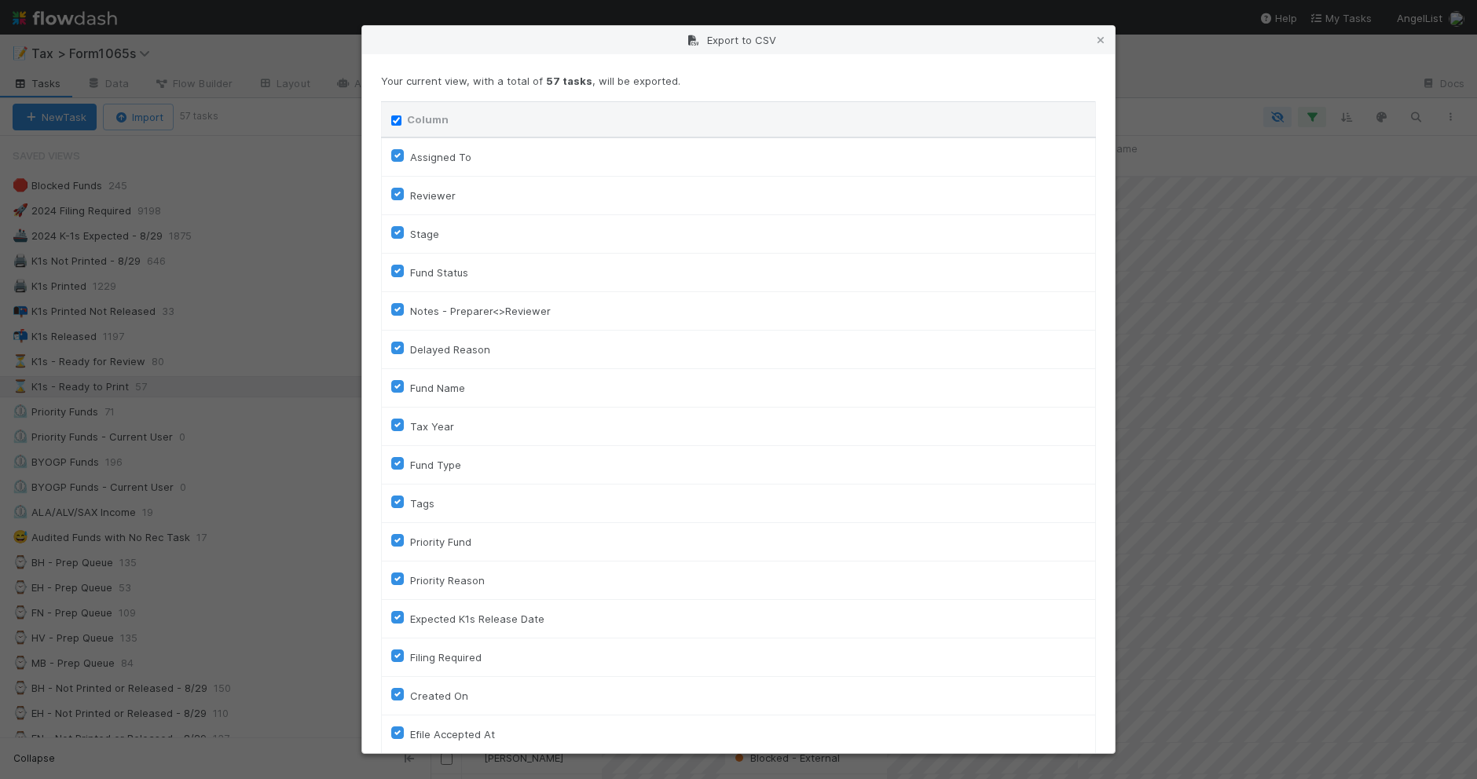
checkbox input "true"
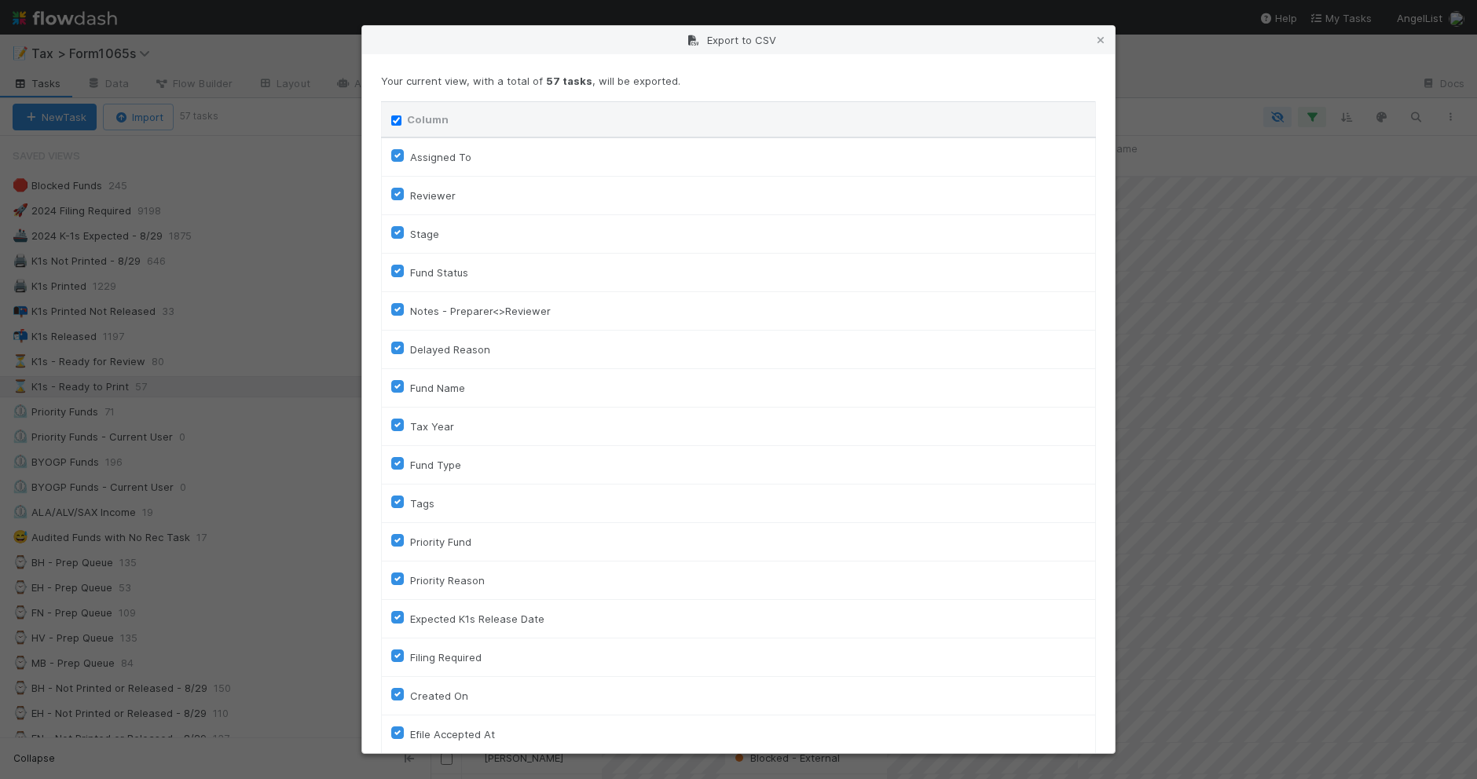
checkbox input "true"
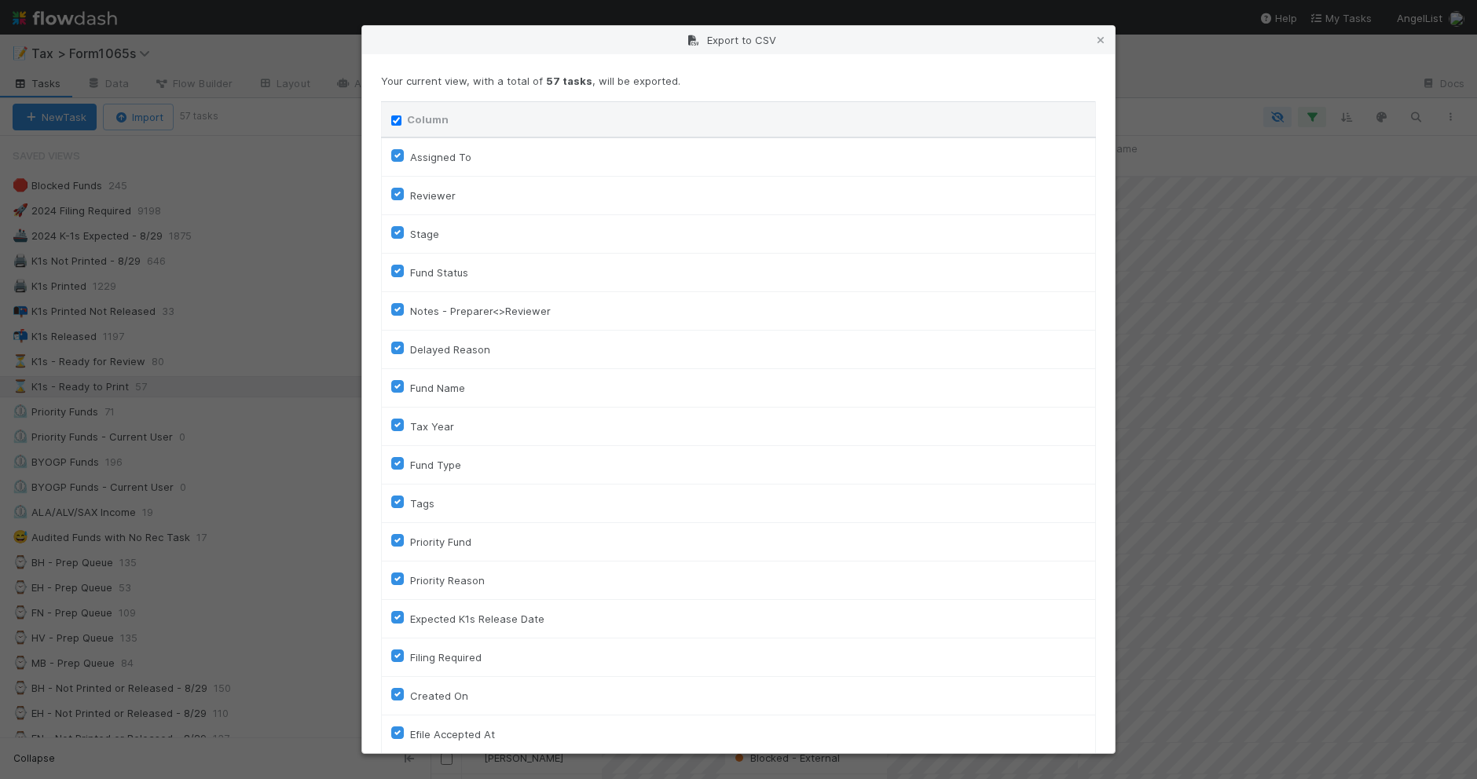
checkbox input "true"
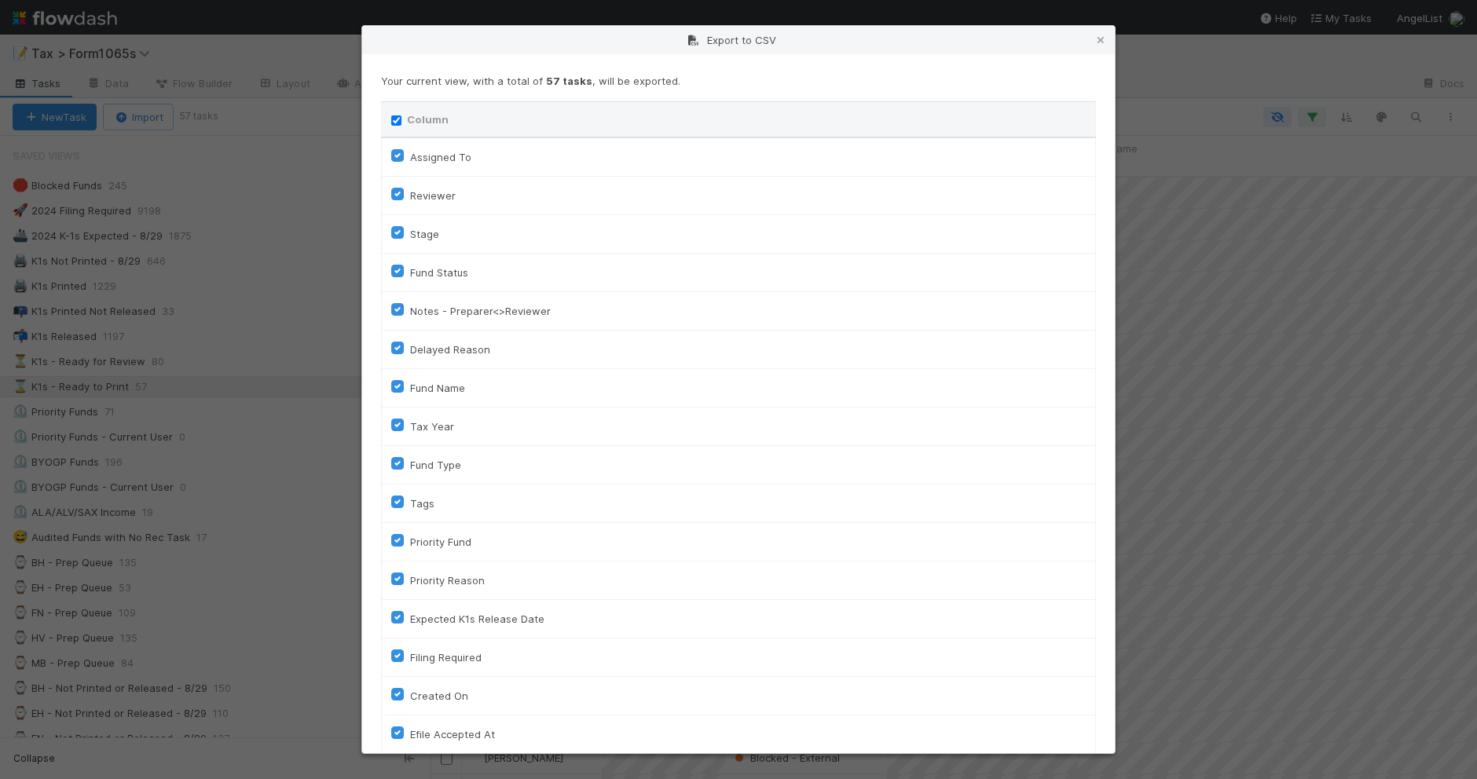
checkbox input "true"
click at [391, 119] on input "Column" at bounding box center [396, 120] width 10 height 10
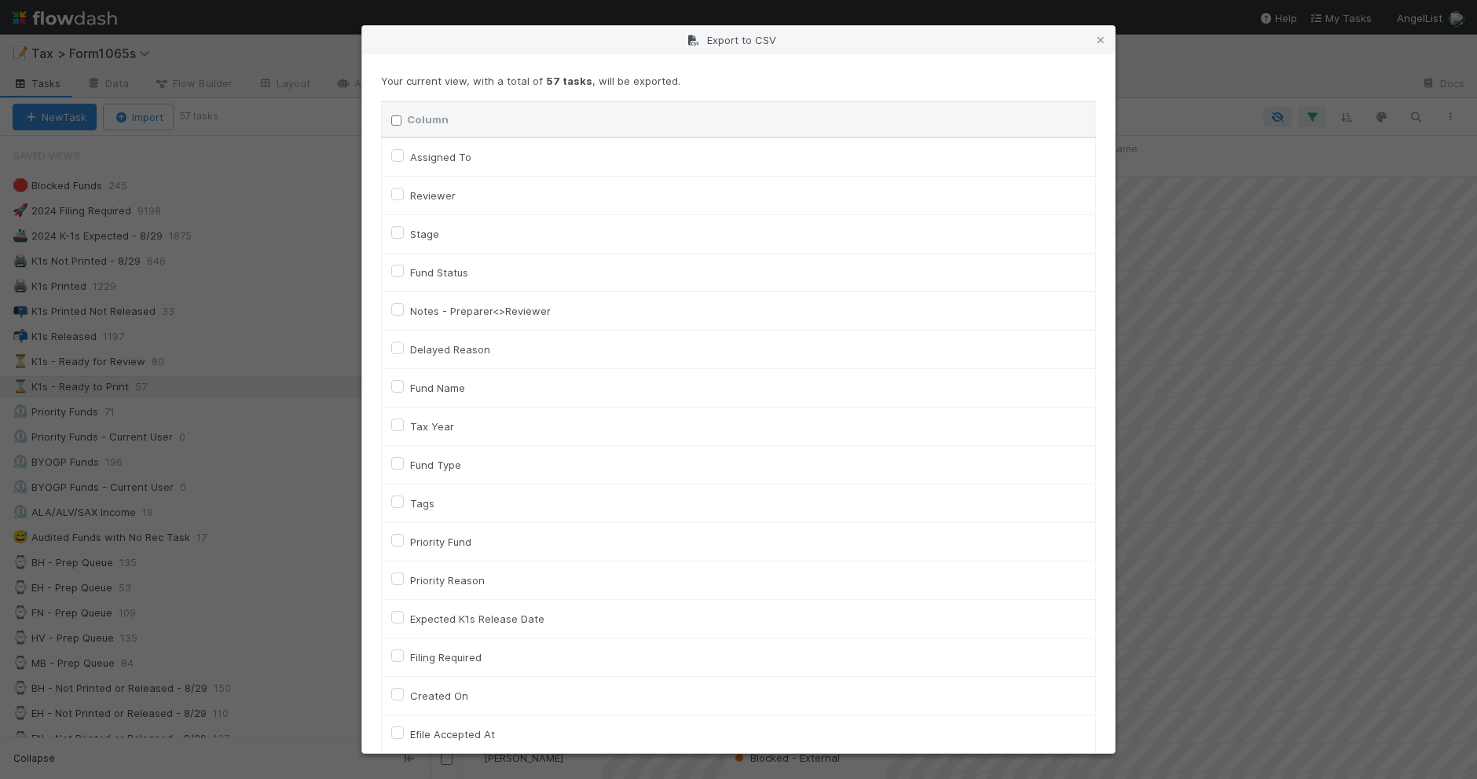
checkbox input "false"
checkbox To "false"
checkbox input "false"
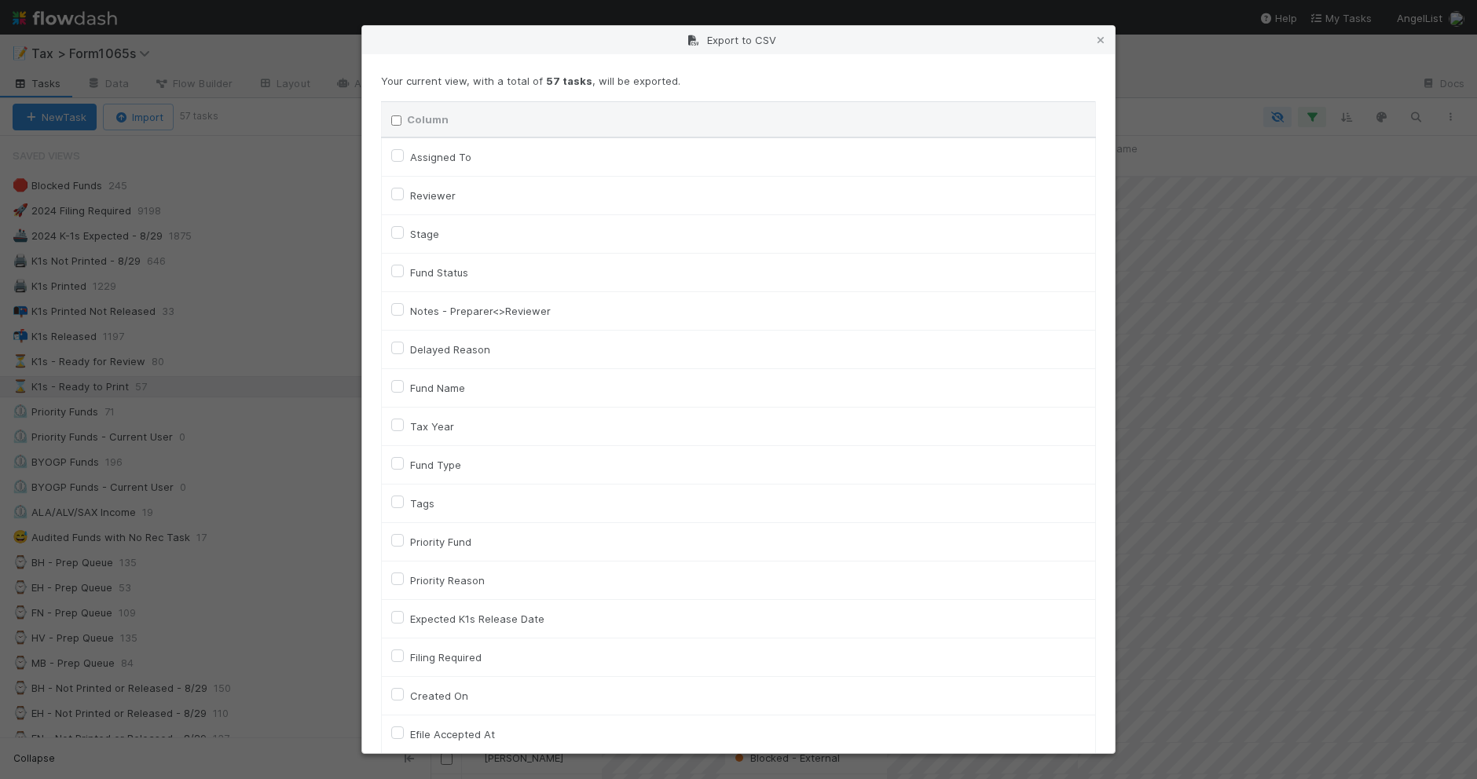
checkbox input "false"
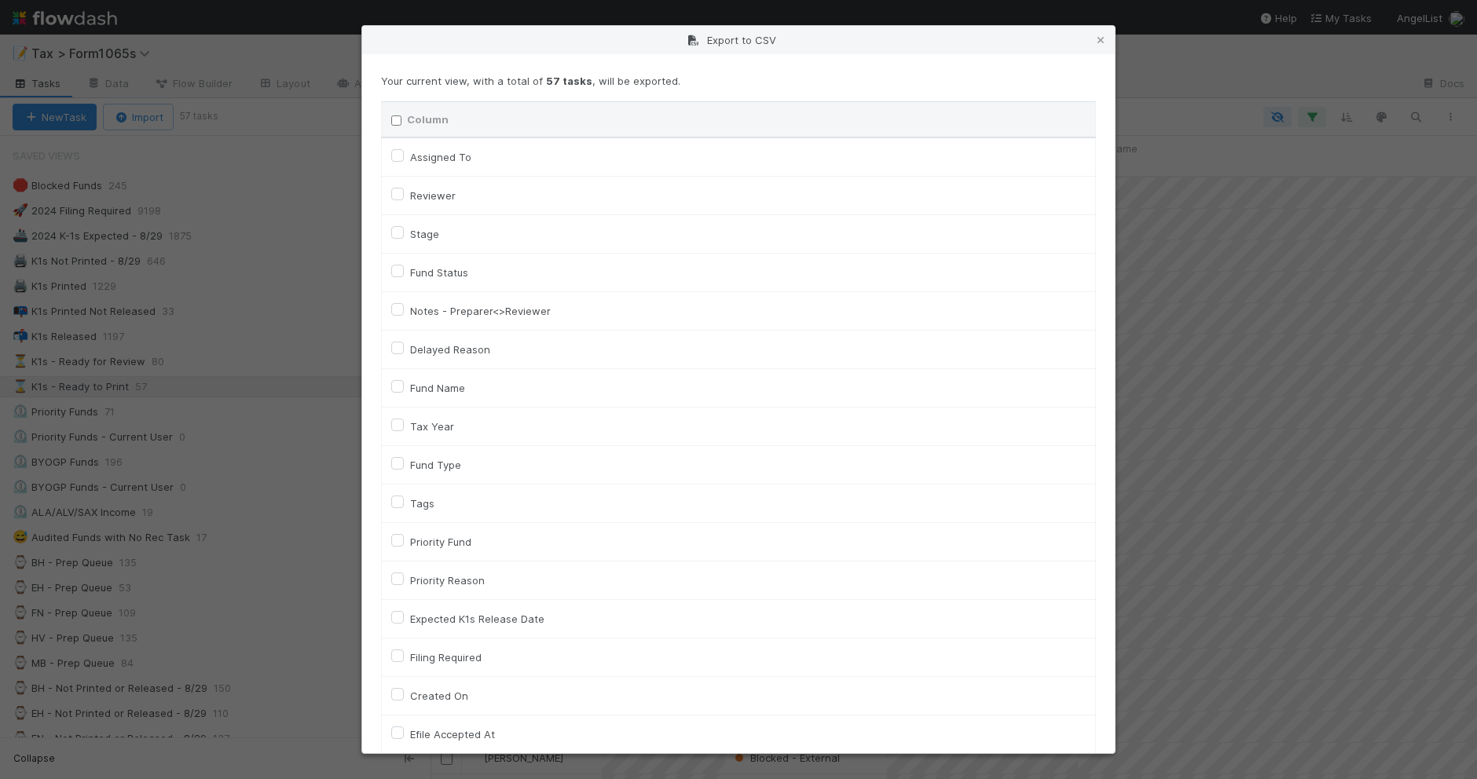
checkbox input "false"
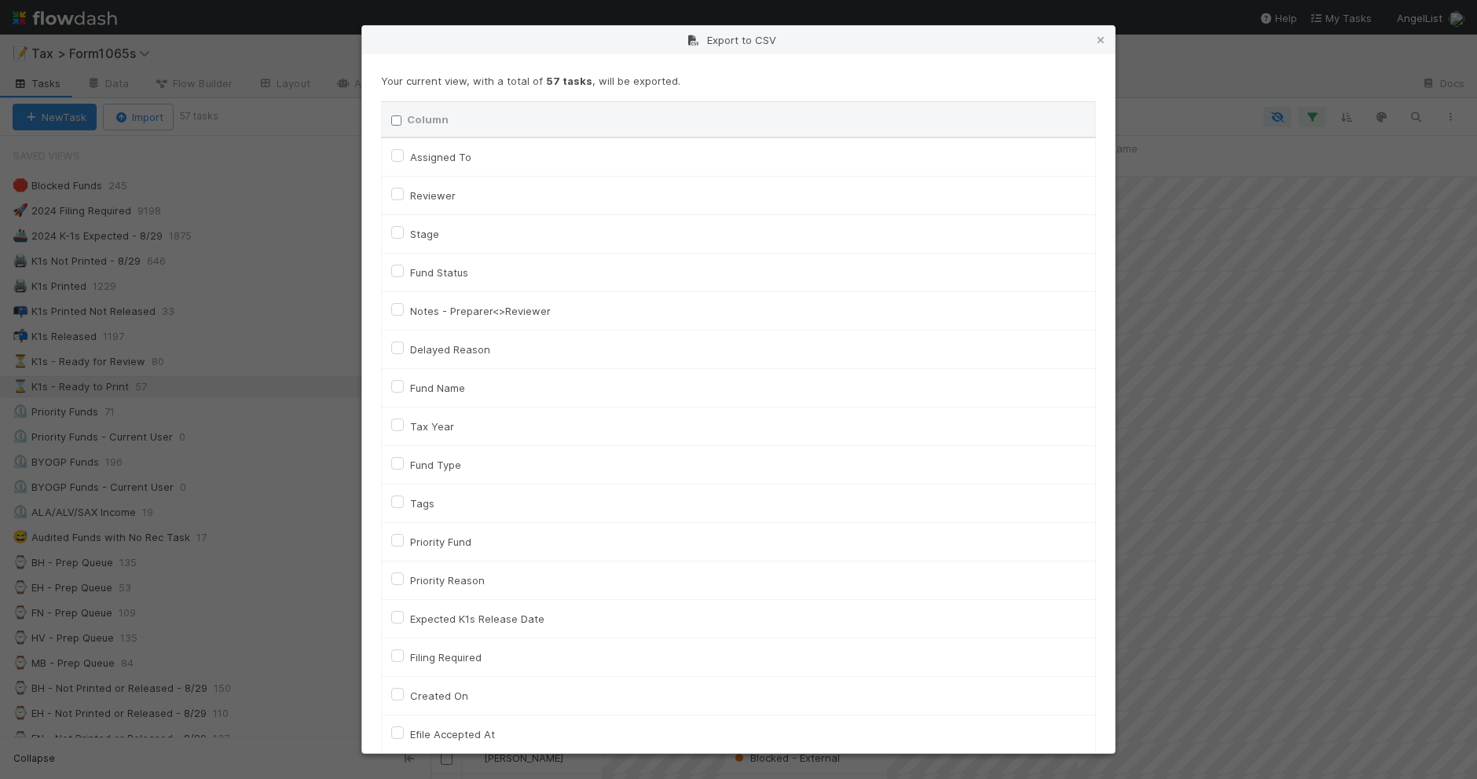
checkbox On "false"
checkbox input "false"
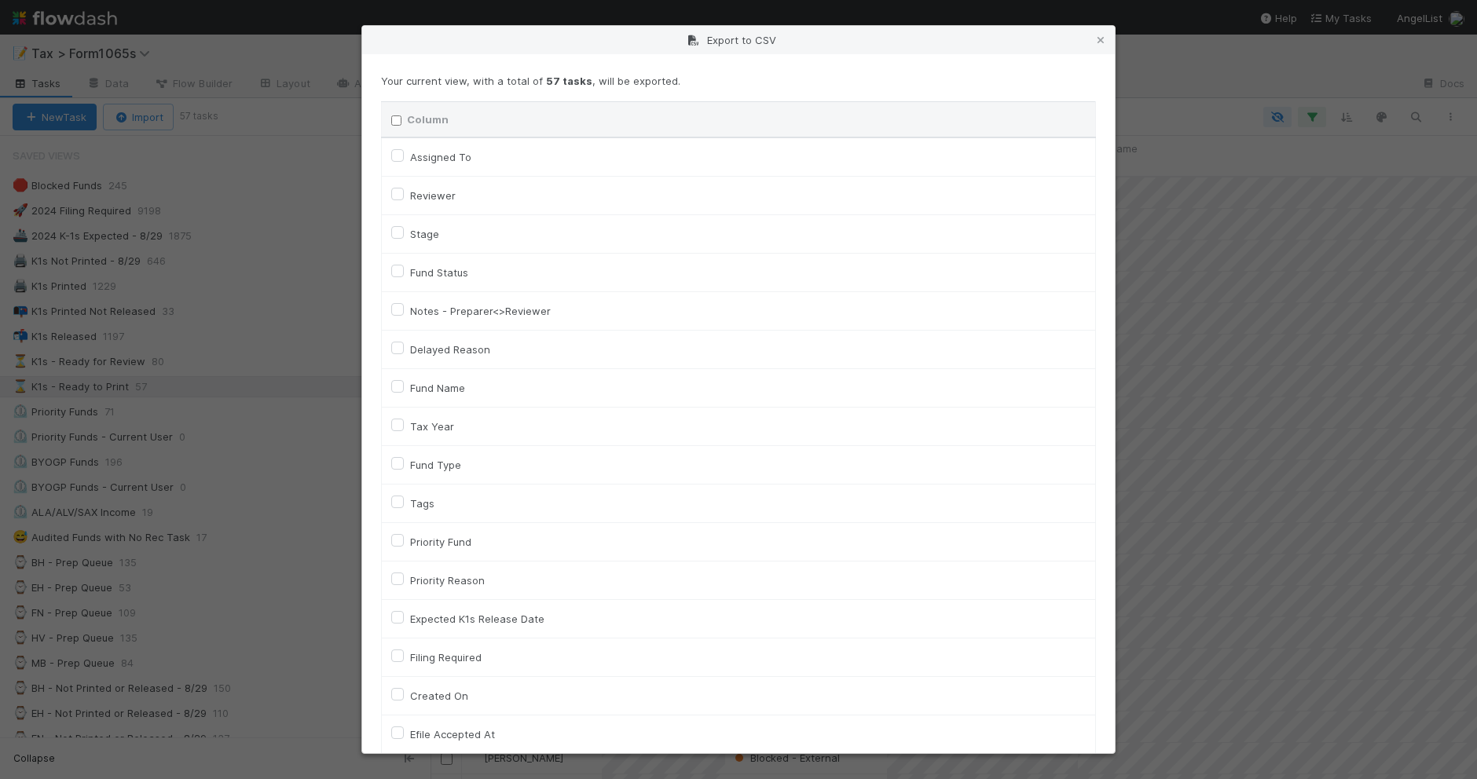
checkbox On "false"
checkbox input "false"
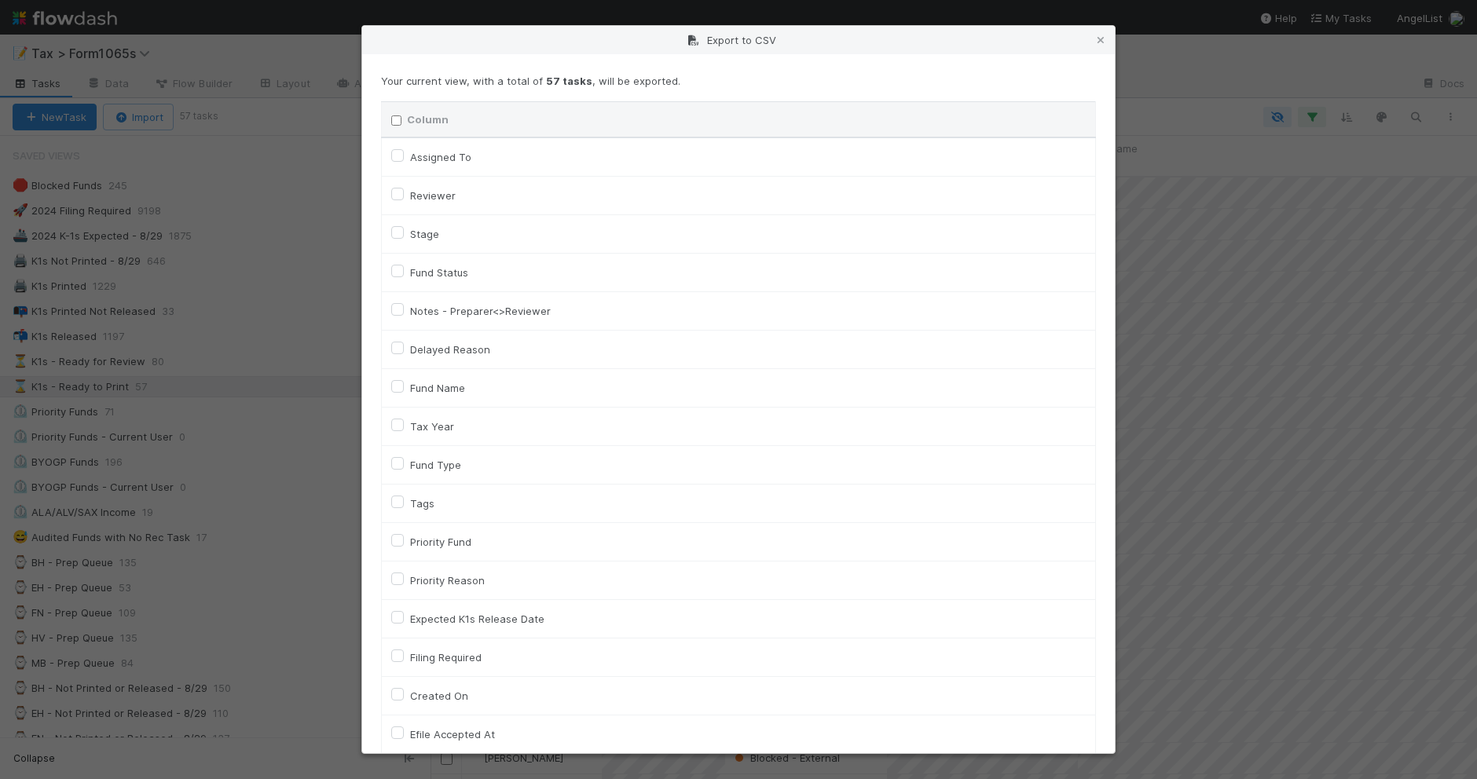
checkbox input "false"
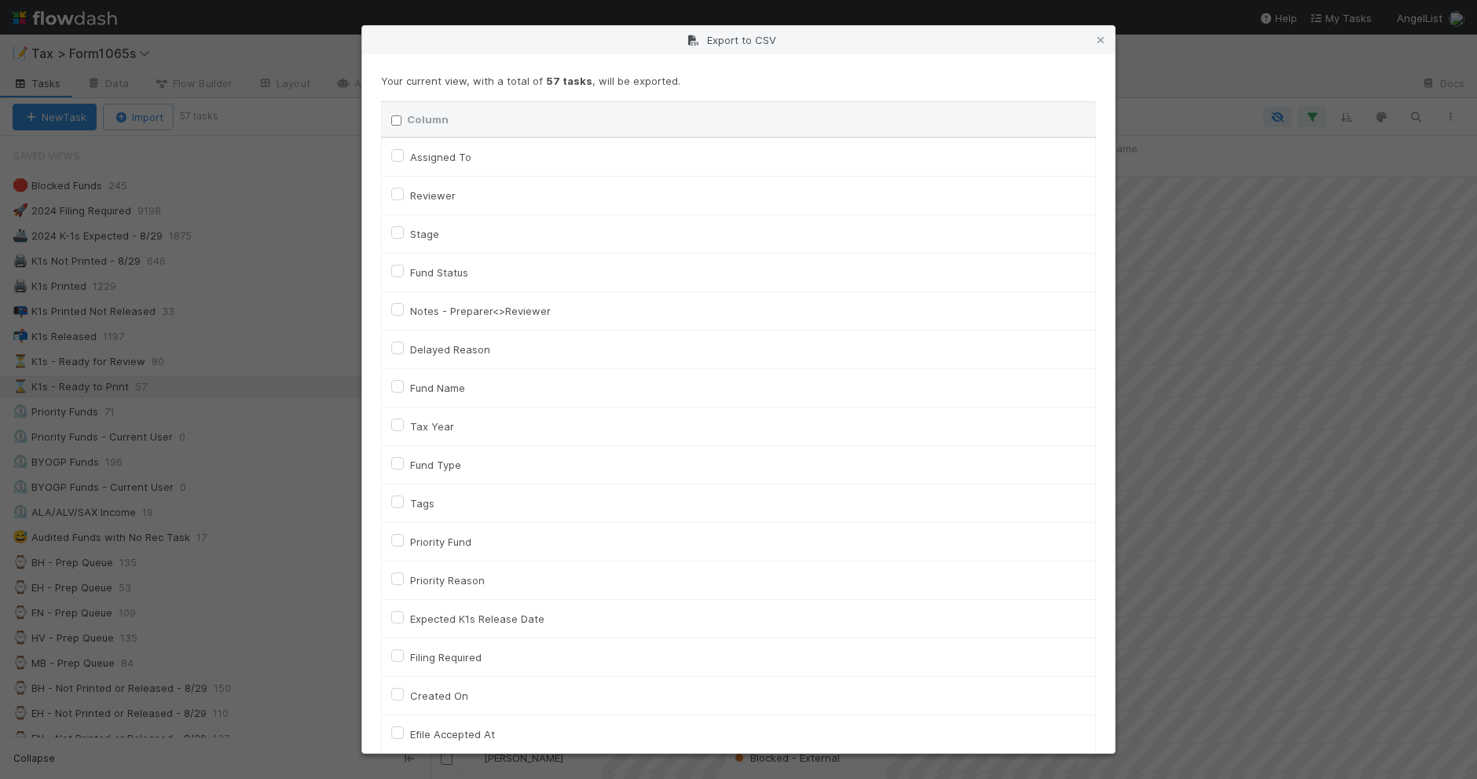
checkbox input "false"
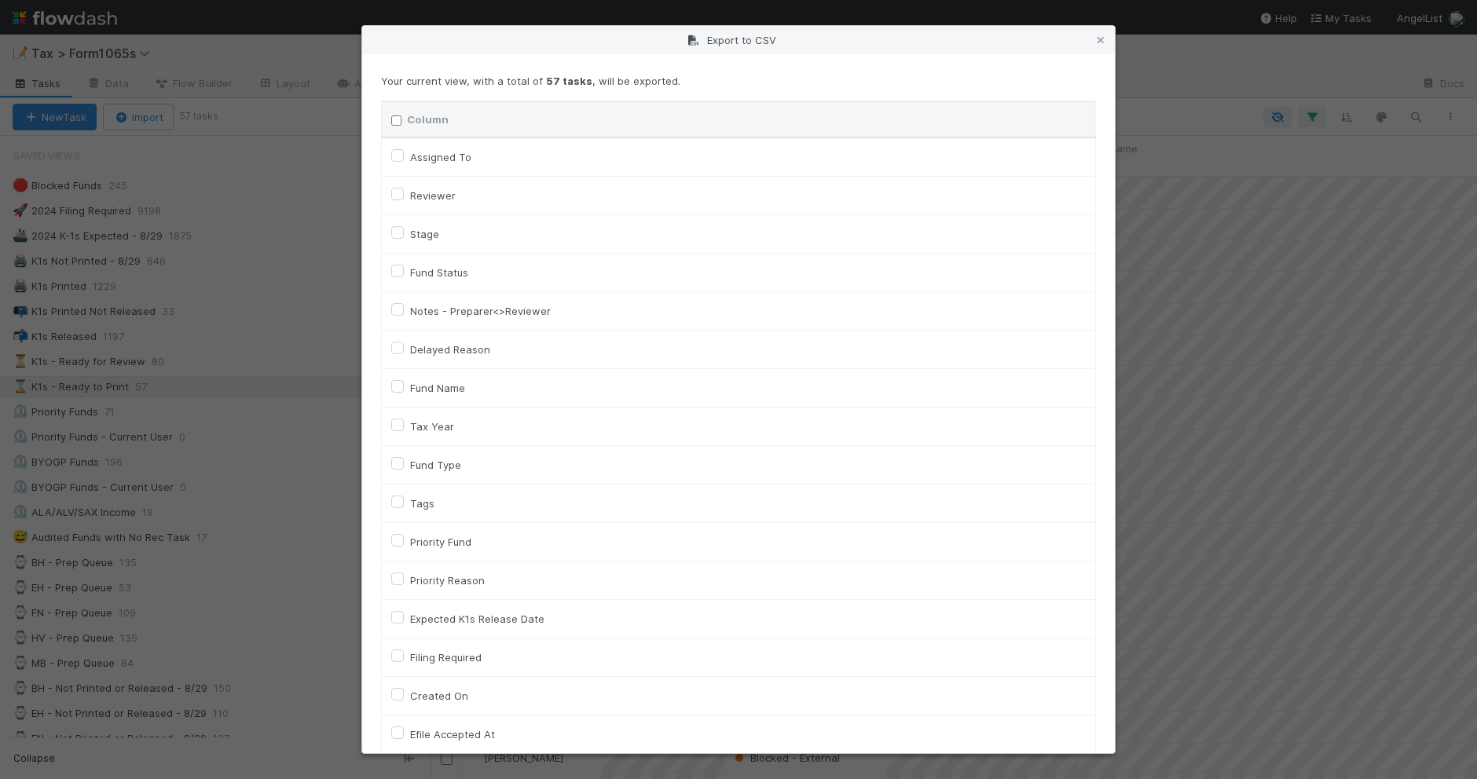
checkbox input "false"
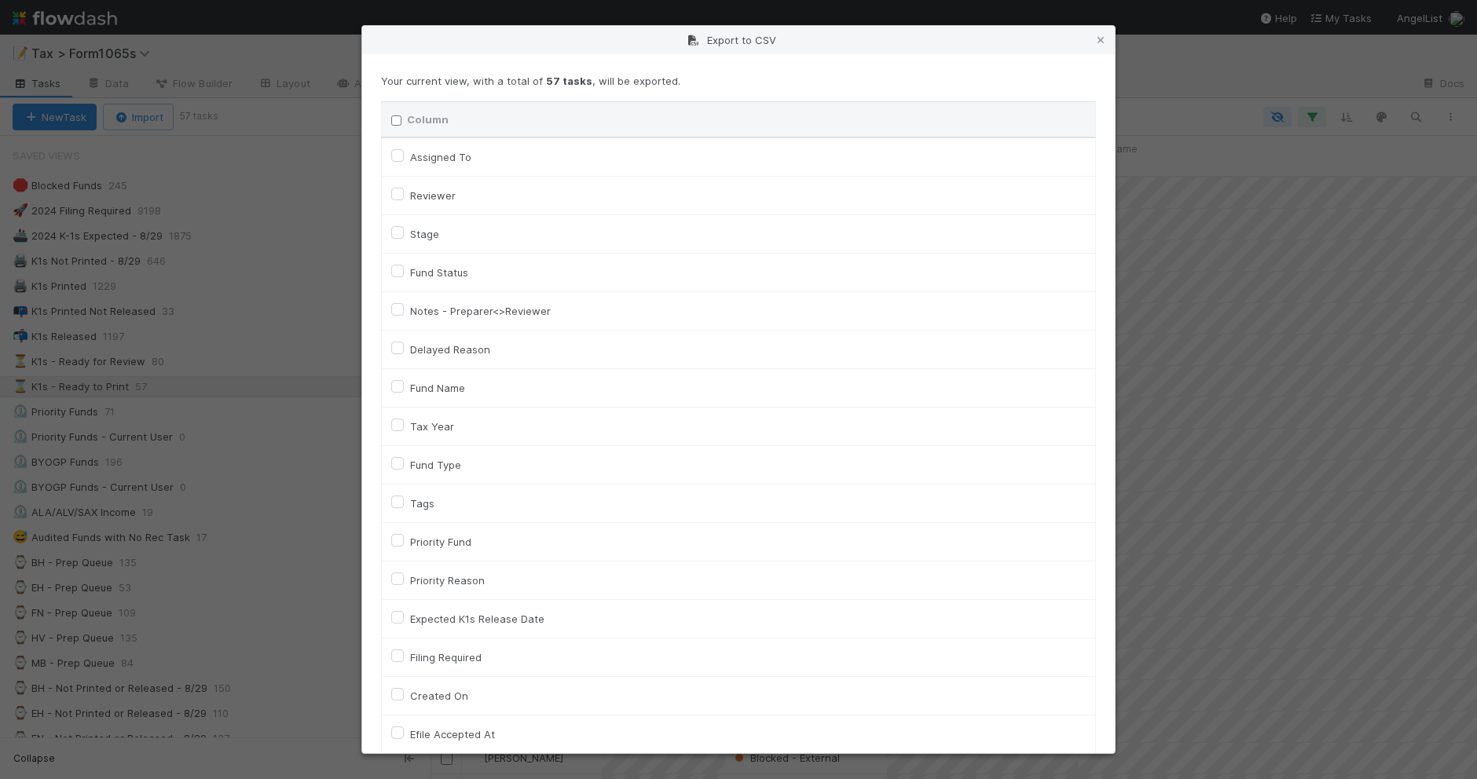
checkbox input "false"
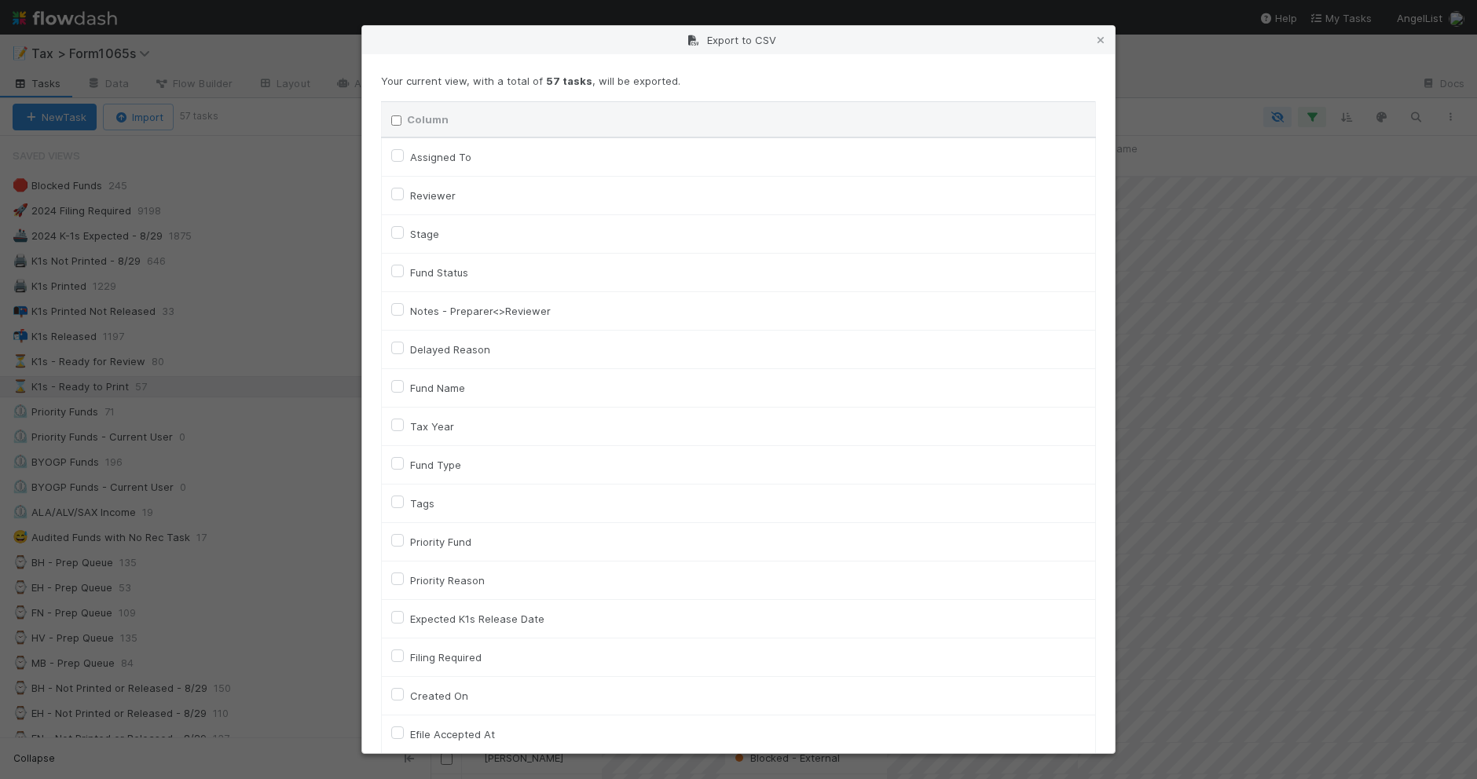
checkbox input "false"
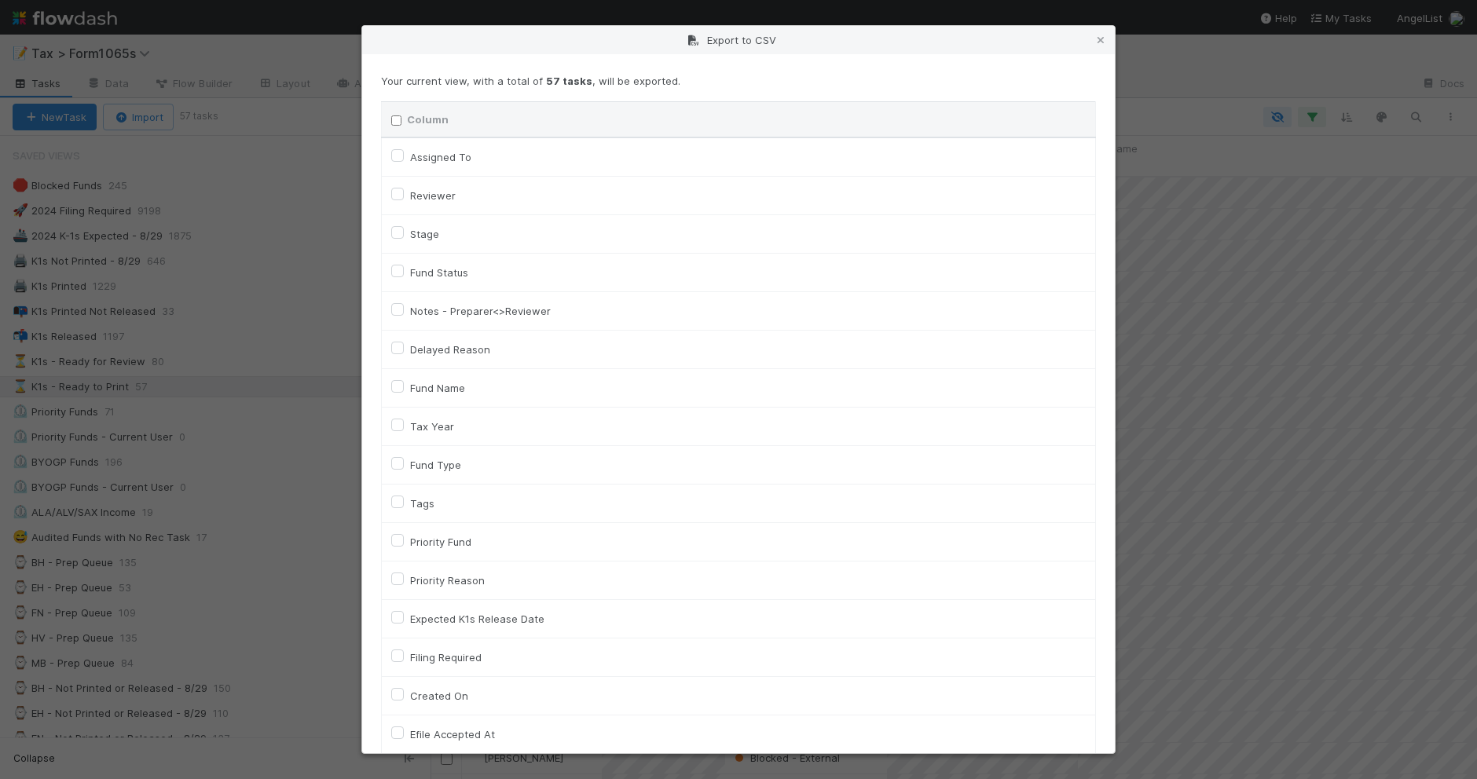
checkbox input "false"
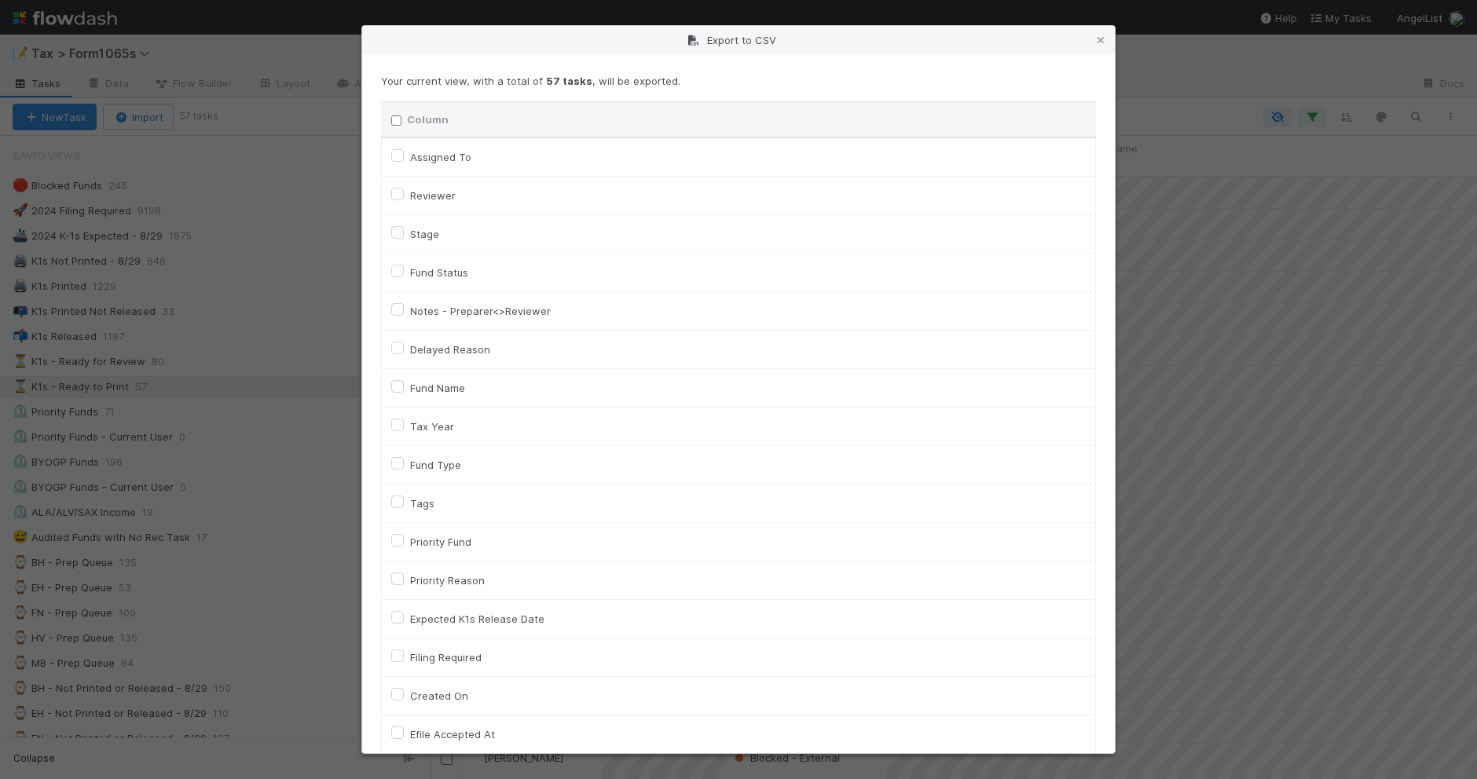
checkbox input "false"
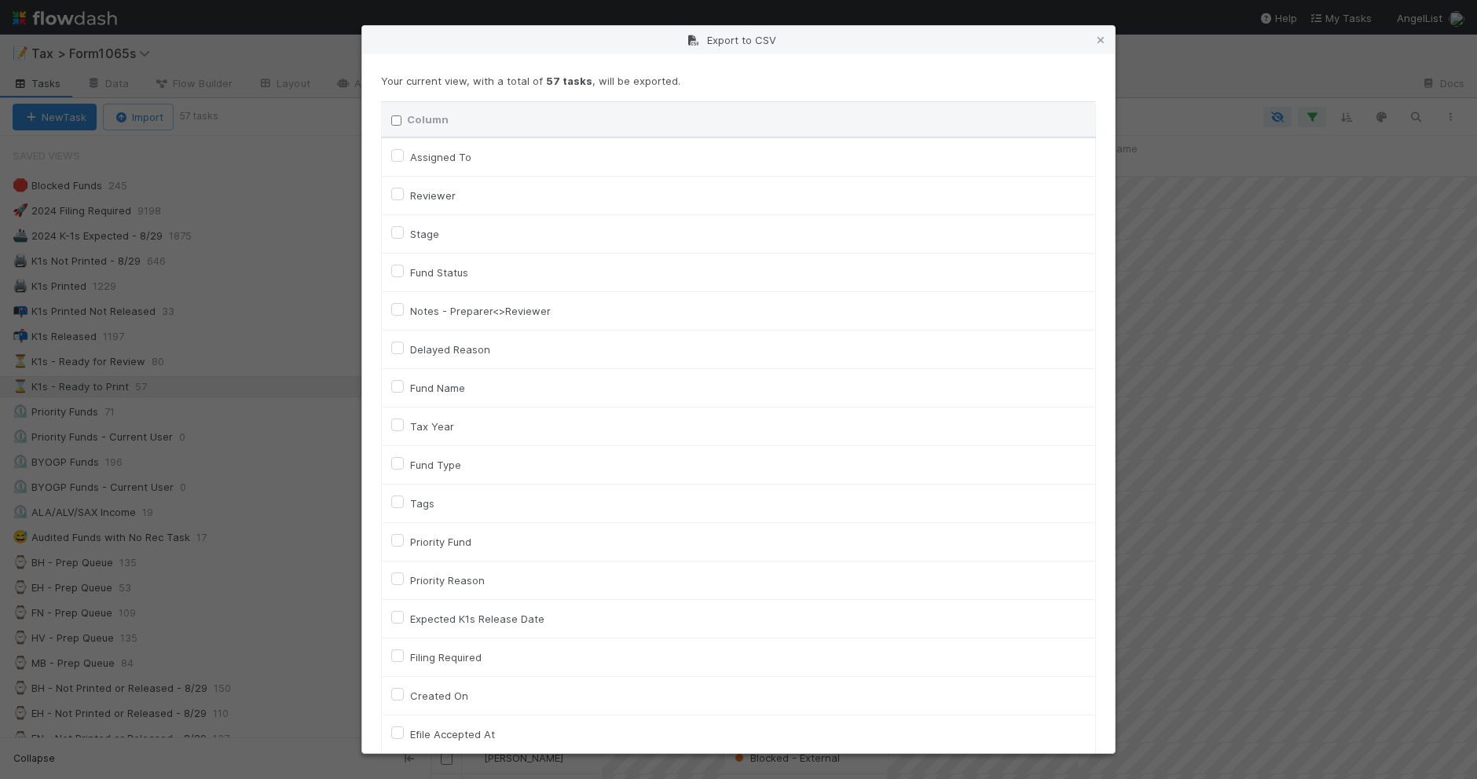
checkbox input "false"
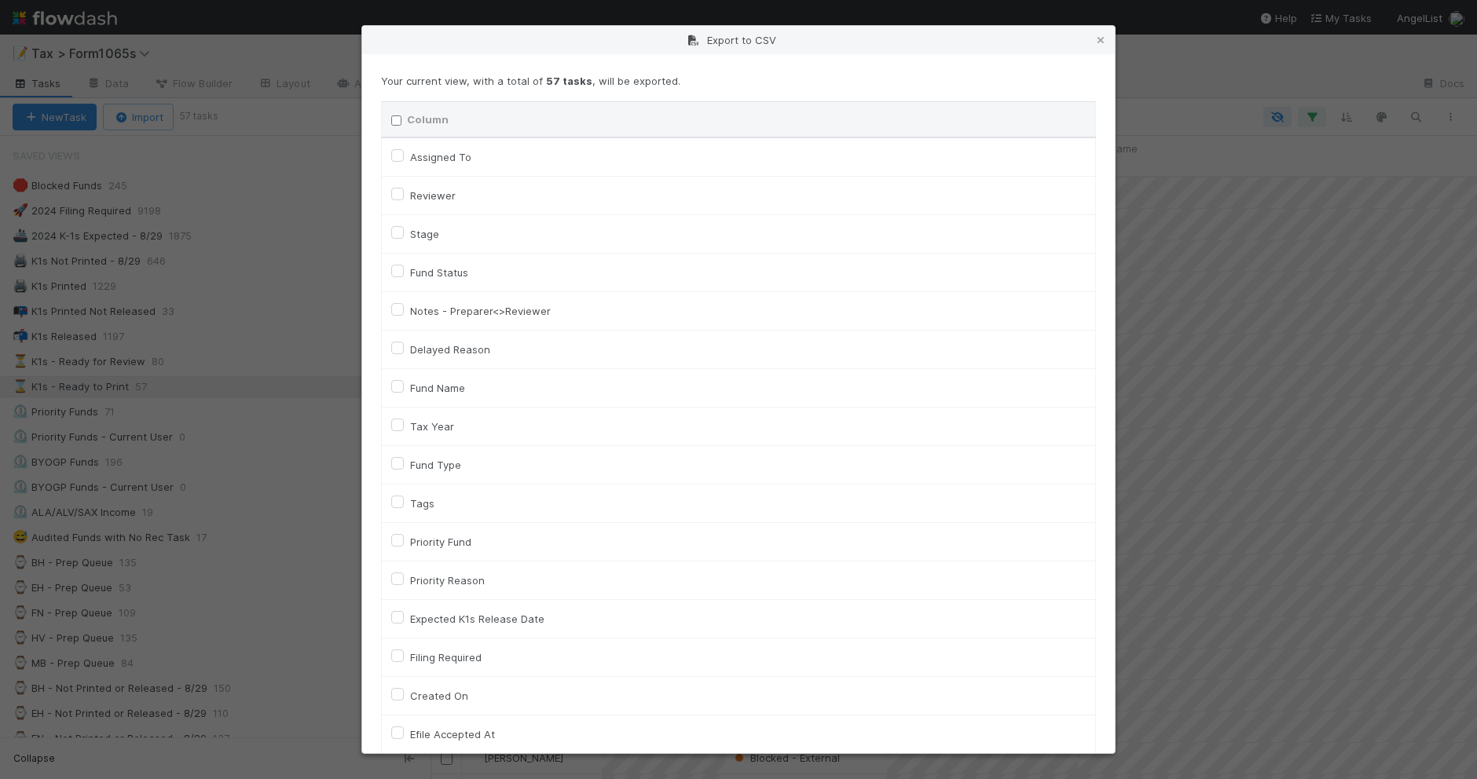
checkbox input "false"
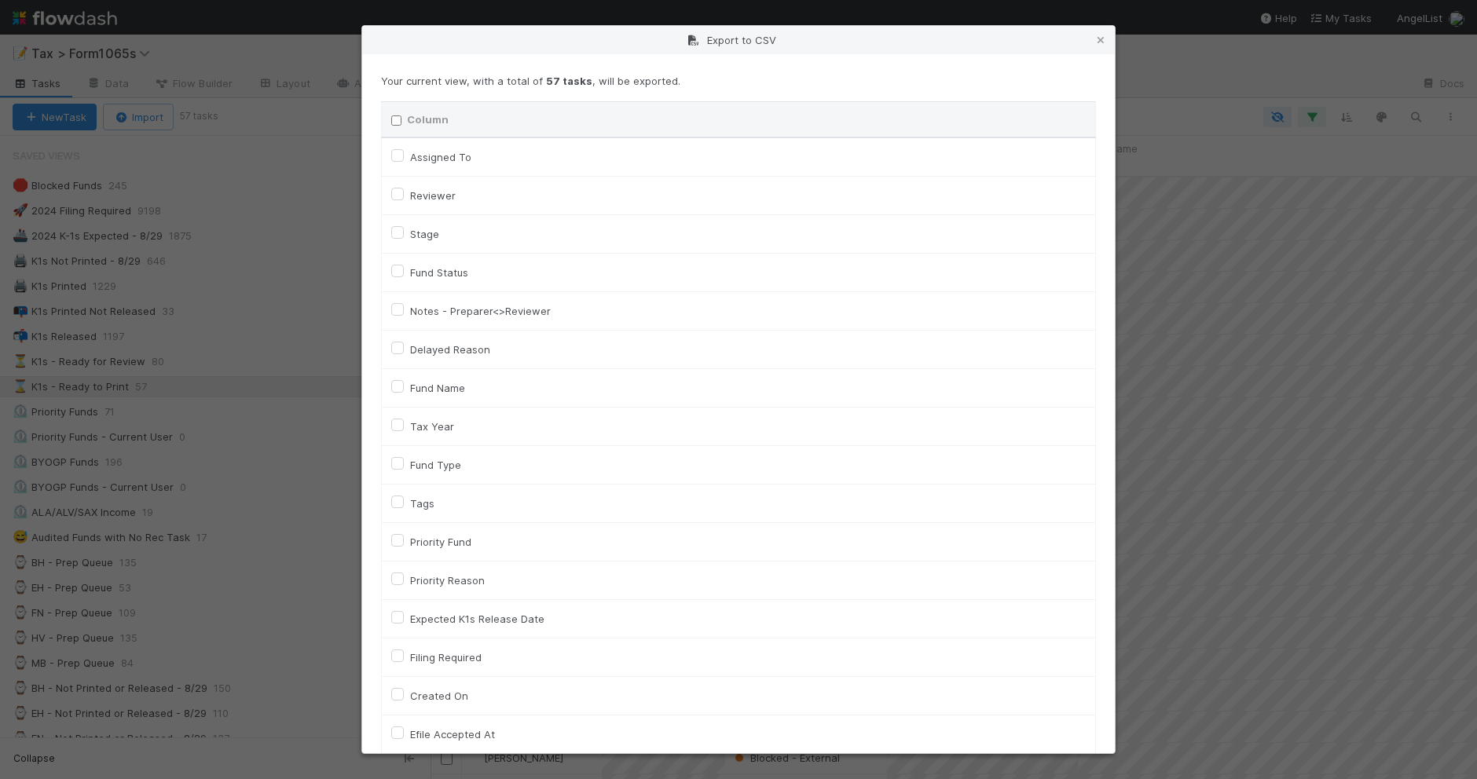
checkbox URL "false"
click at [445, 424] on label "Tax Year" at bounding box center [432, 426] width 44 height 19
click at [404, 424] on input "Tax Year" at bounding box center [397, 424] width 13 height 14
checkbox input "true"
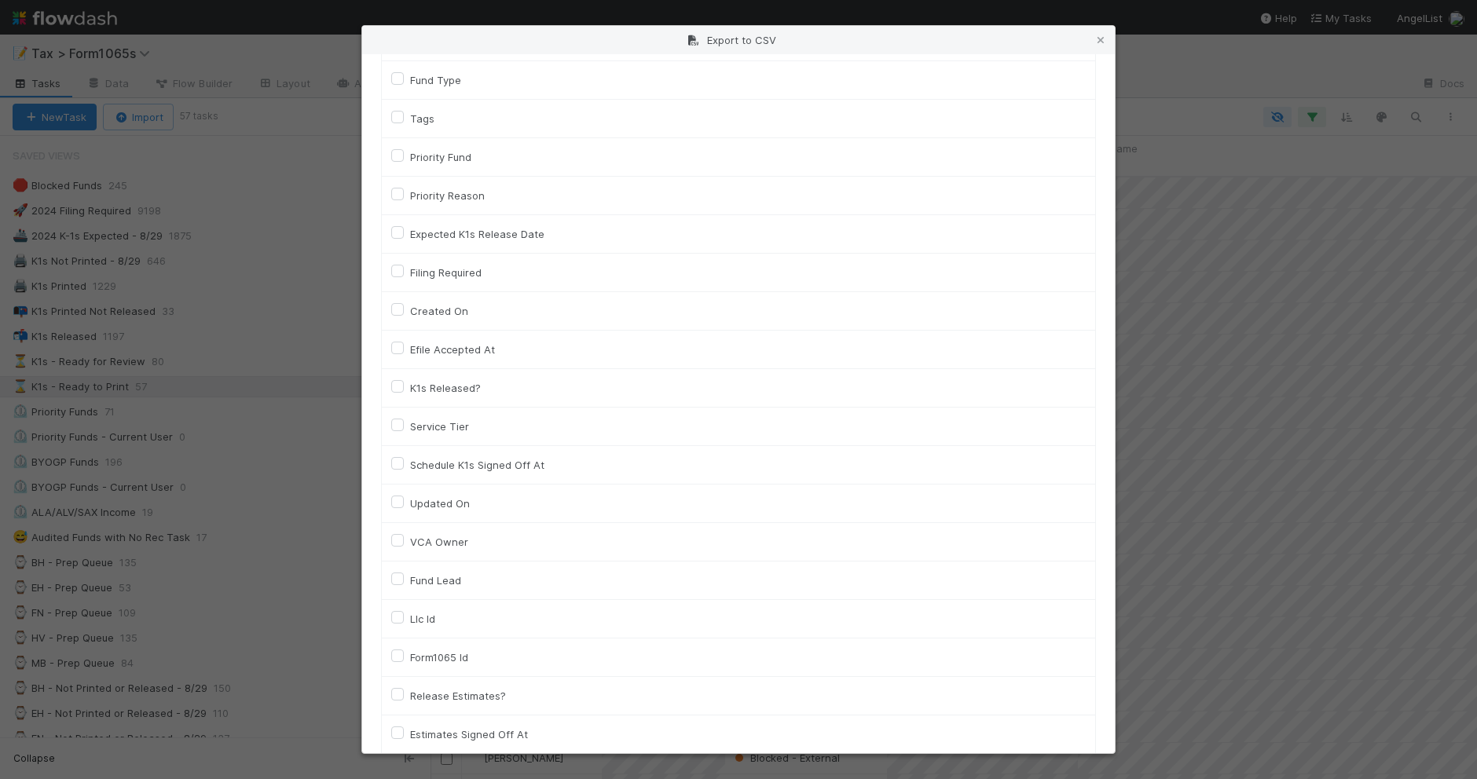
scroll to position [393, 0]
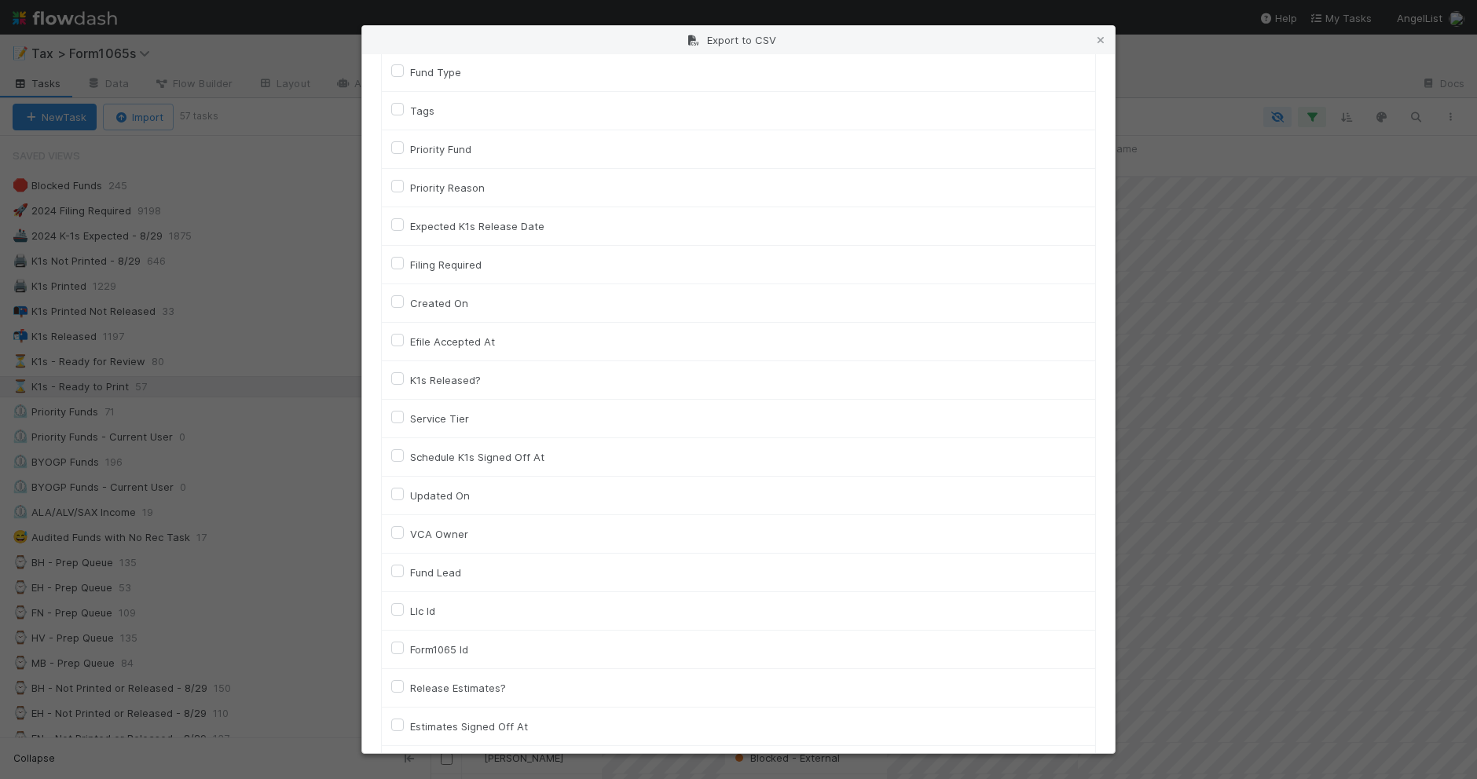
click at [433, 619] on label "Llc Id" at bounding box center [422, 611] width 25 height 19
click at [404, 616] on input "Llc Id" at bounding box center [397, 609] width 13 height 14
checkbox input "true"
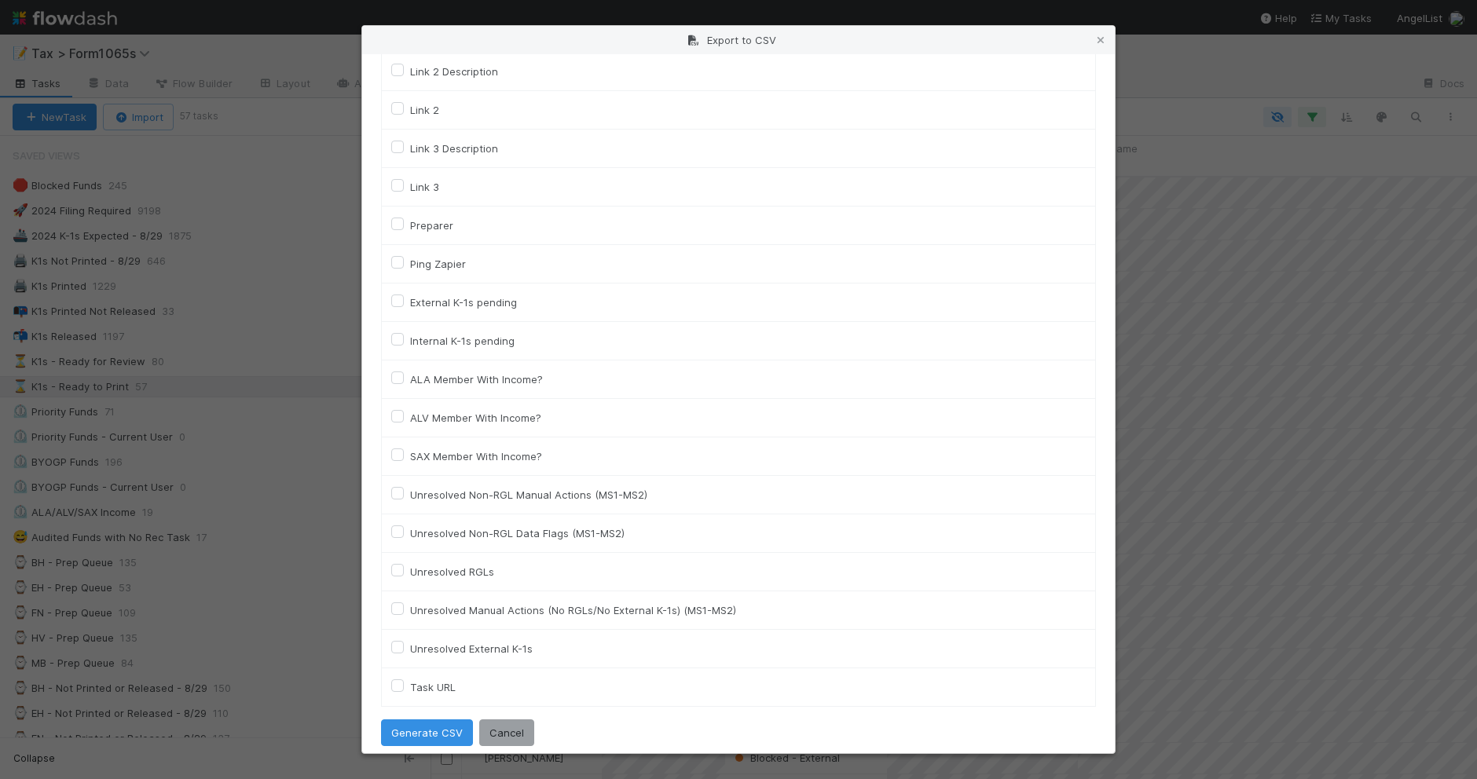
scroll to position [2150, 0]
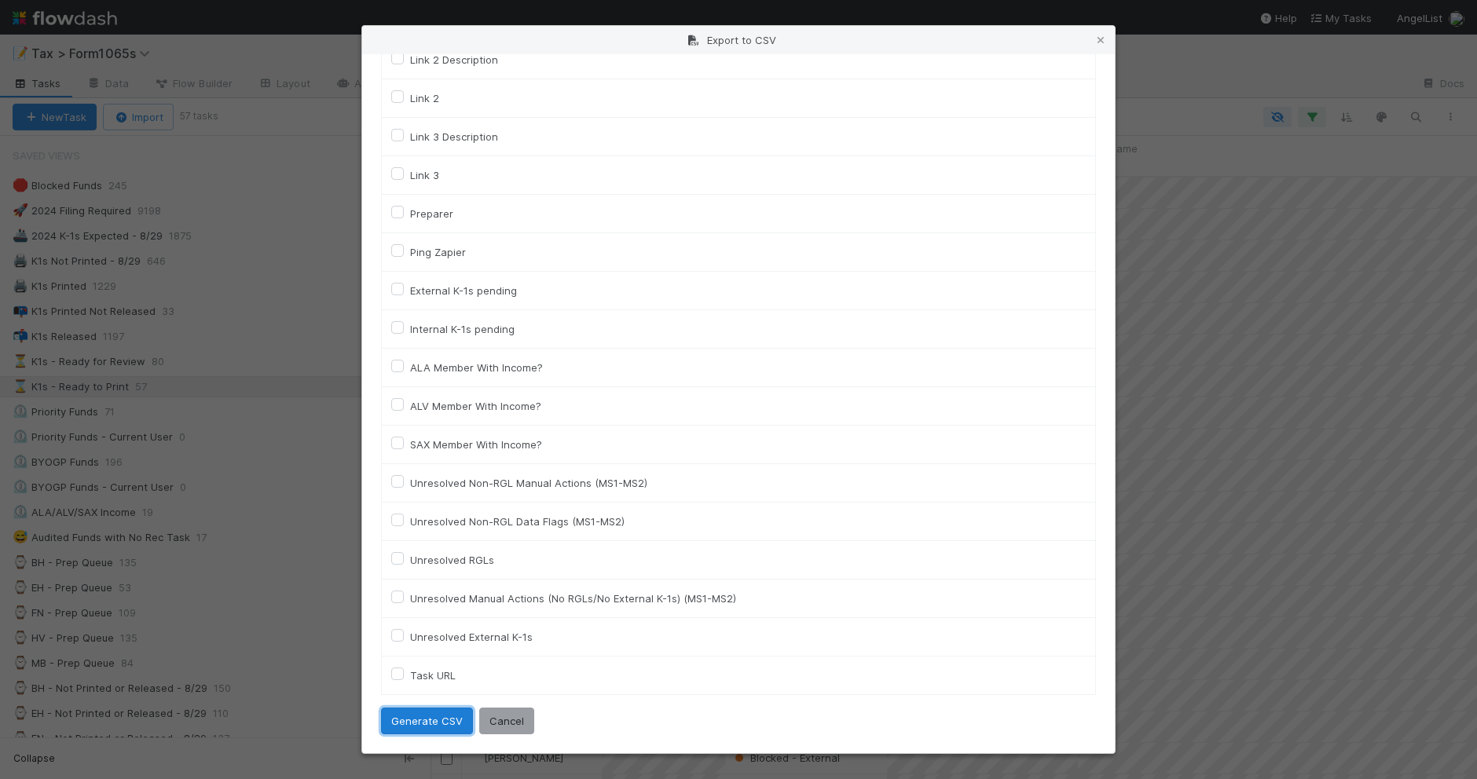
click at [403, 719] on button "Generate CSV" at bounding box center [427, 721] width 92 height 27
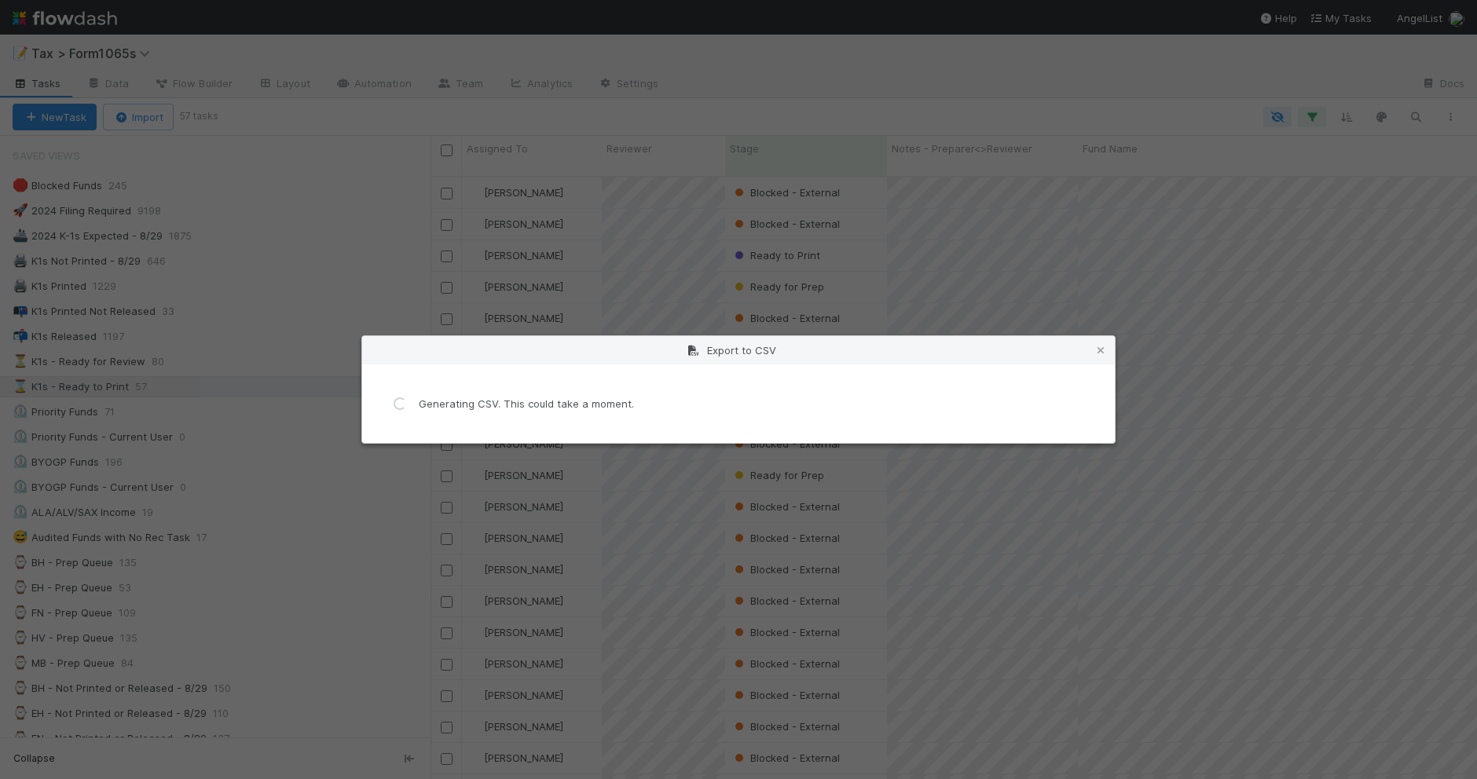
scroll to position [0, 0]
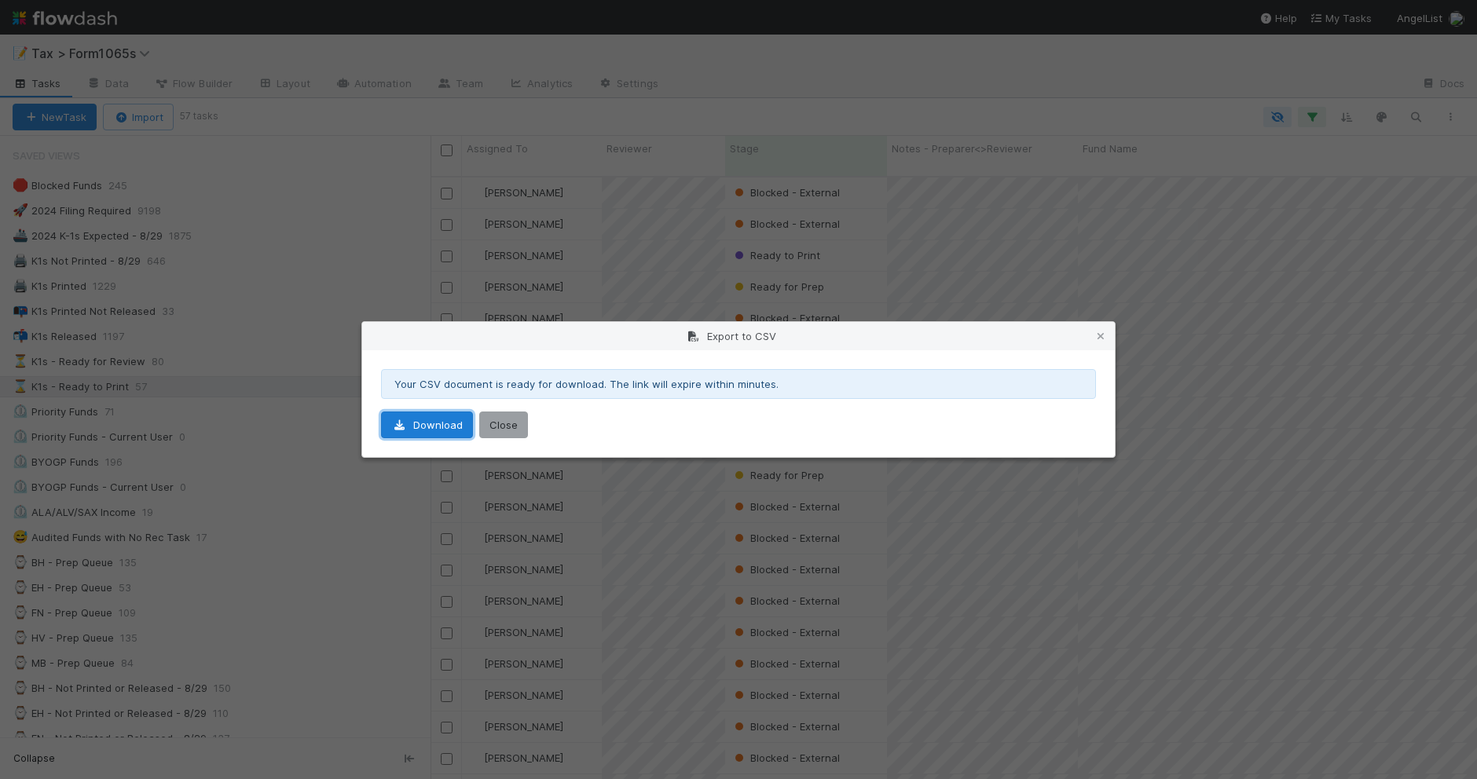
click at [408, 430] on link "Download" at bounding box center [427, 425] width 92 height 27
click at [1101, 336] on icon at bounding box center [1101, 336] width 16 height 10
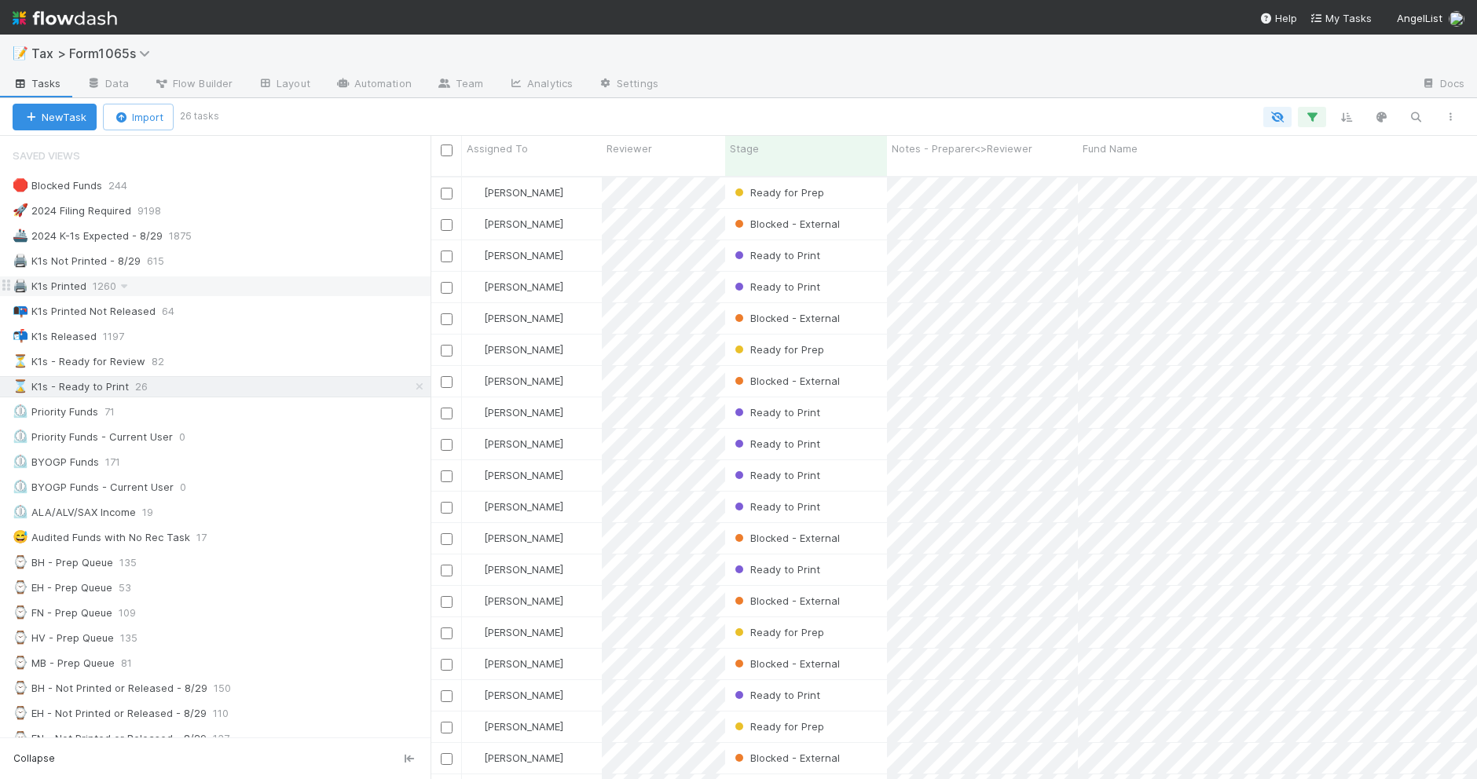
click at [360, 292] on div "🖨️ K1s Printed 1260" at bounding box center [222, 286] width 418 height 20
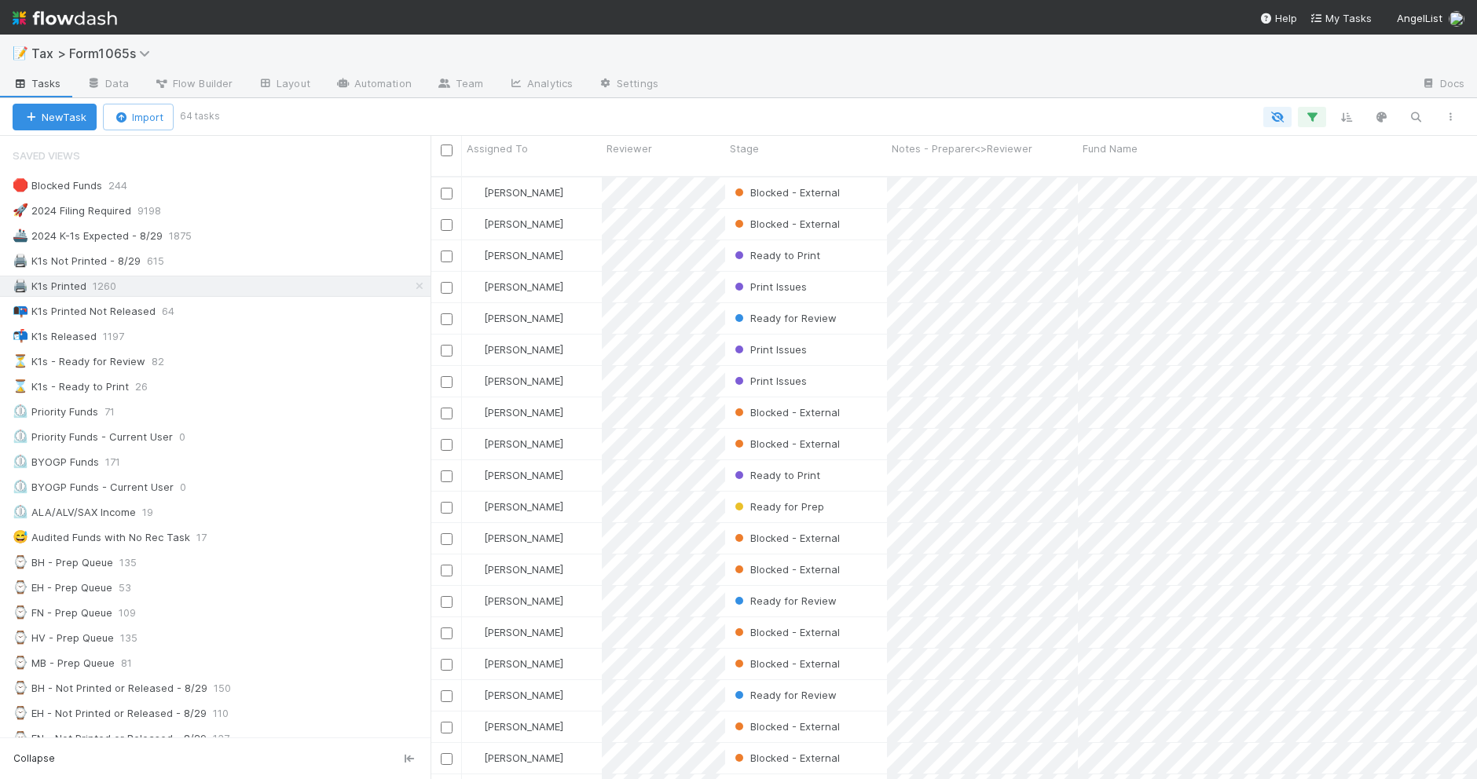
scroll to position [601, 1030]
click at [308, 310] on div "📭 K1s Printed Not Released 84" at bounding box center [222, 312] width 418 height 20
click at [1449, 120] on icon "button" at bounding box center [1450, 116] width 16 height 9
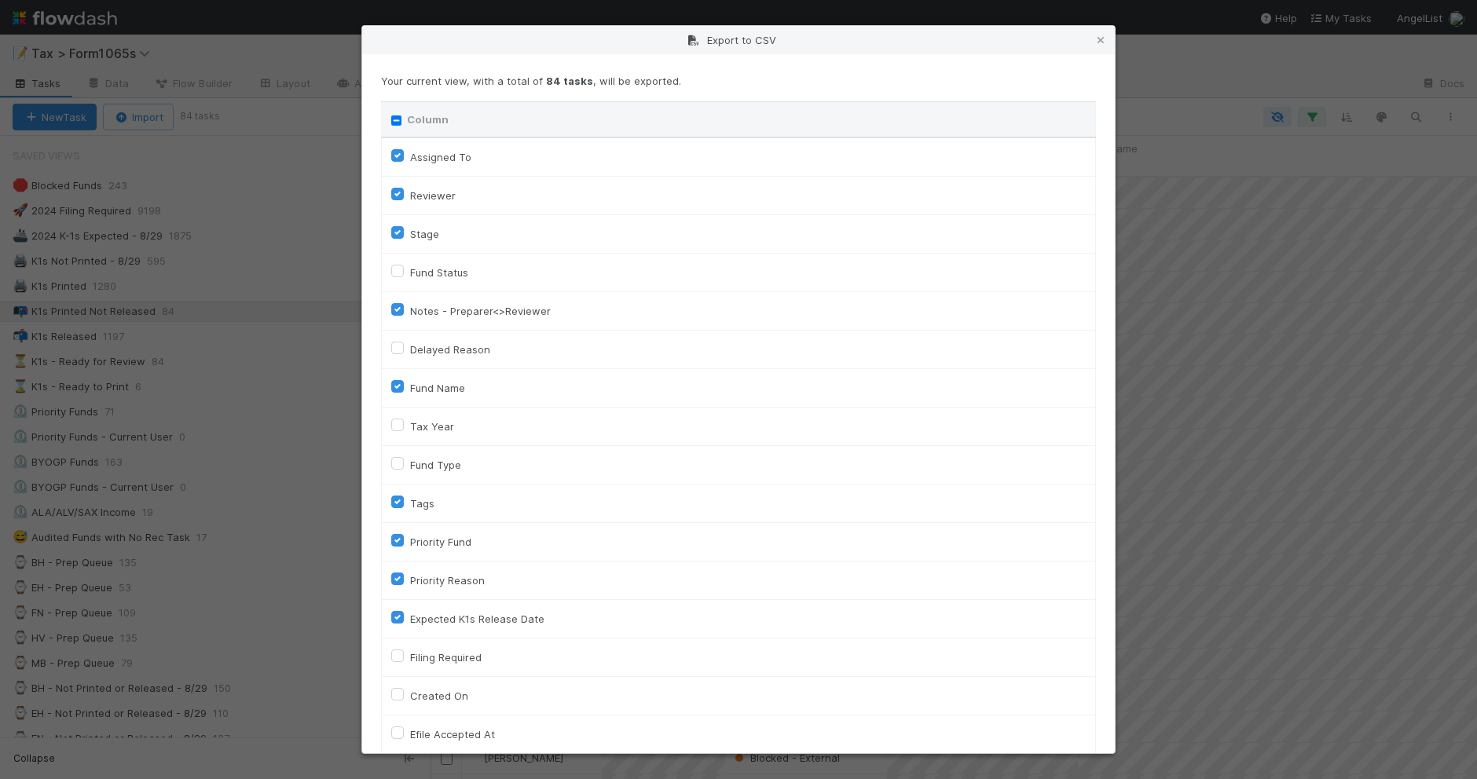
click at [395, 119] on input "Column" at bounding box center [396, 120] width 10 height 10
checkbox input "true"
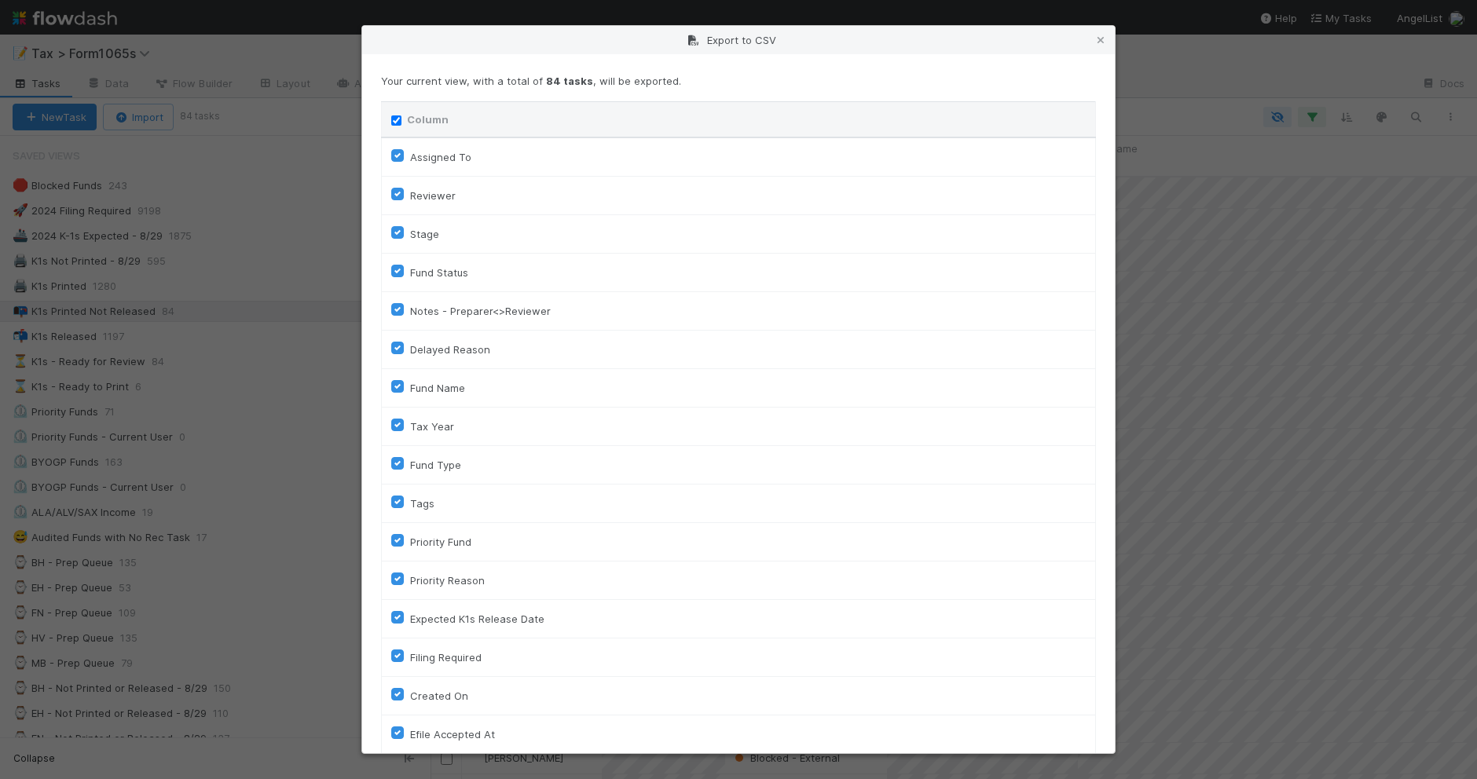
checkbox input "true"
checkbox On "true"
checkbox input "true"
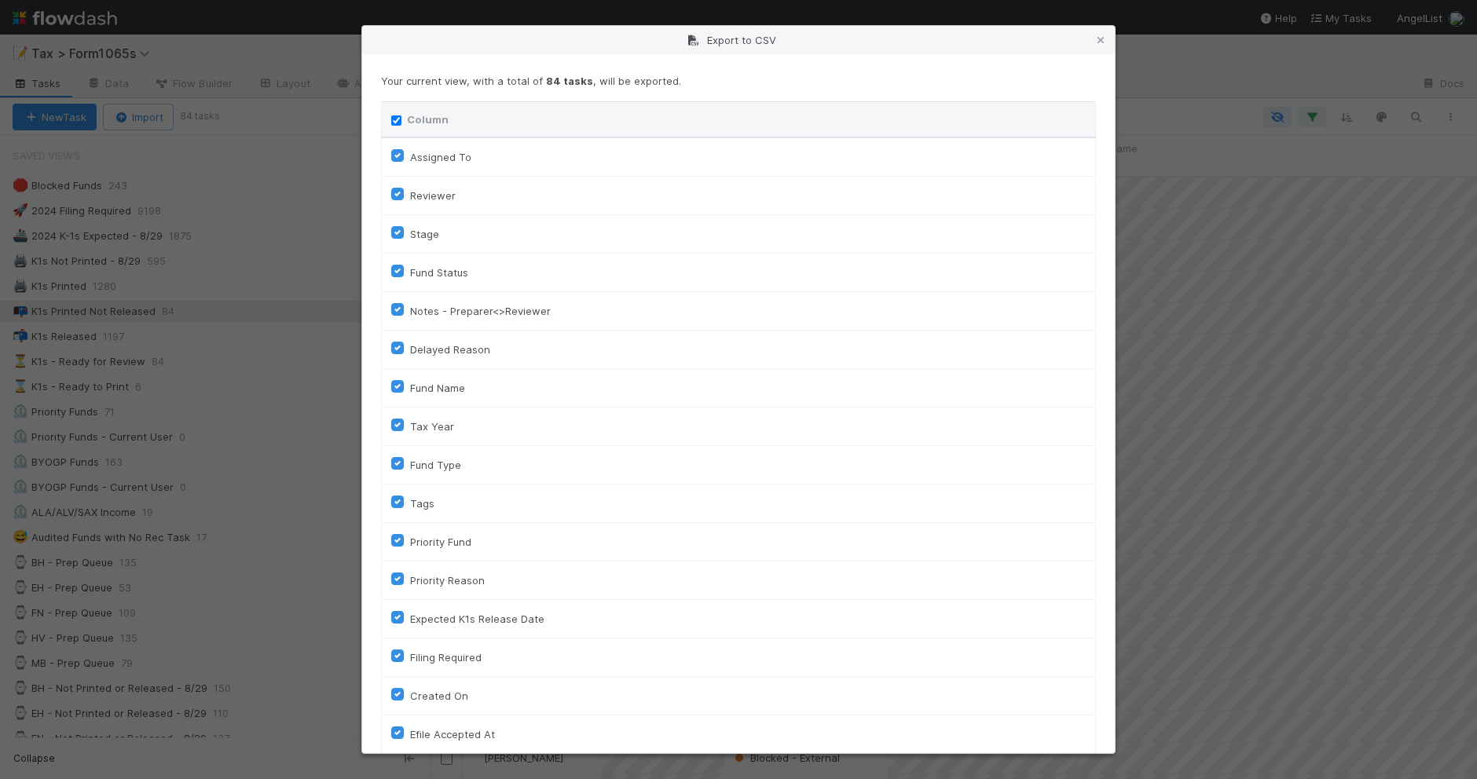
checkbox input "true"
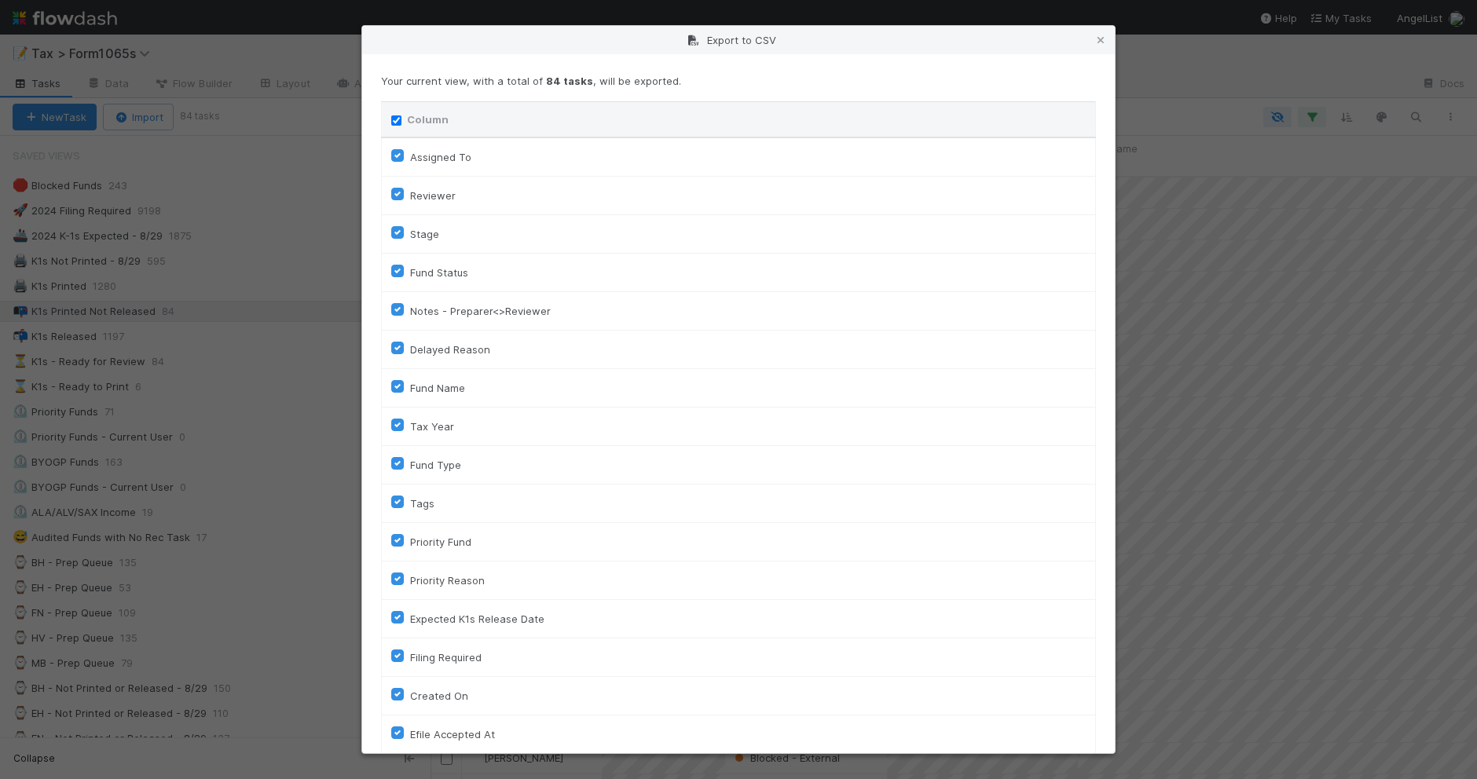
checkbox input "true"
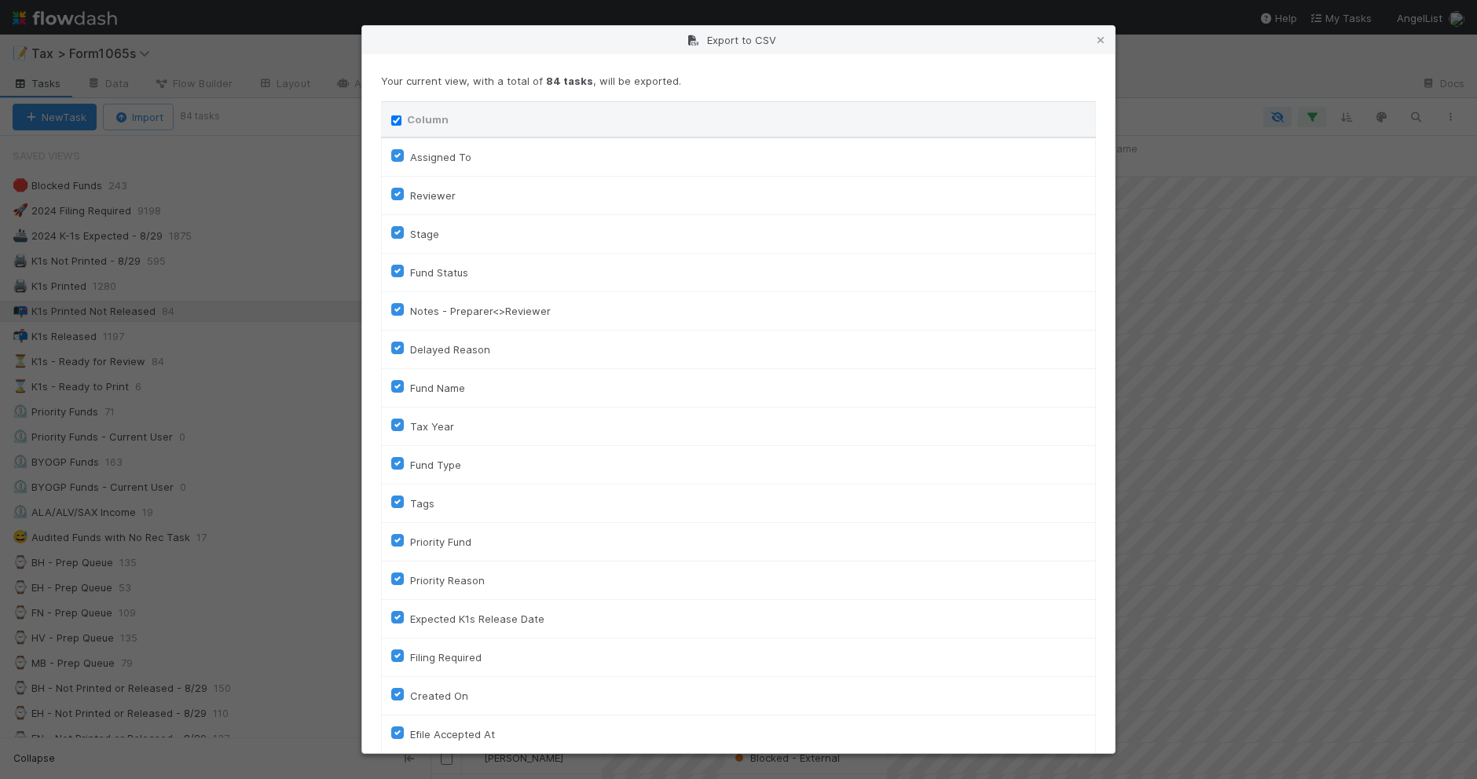
checkbox input "true"
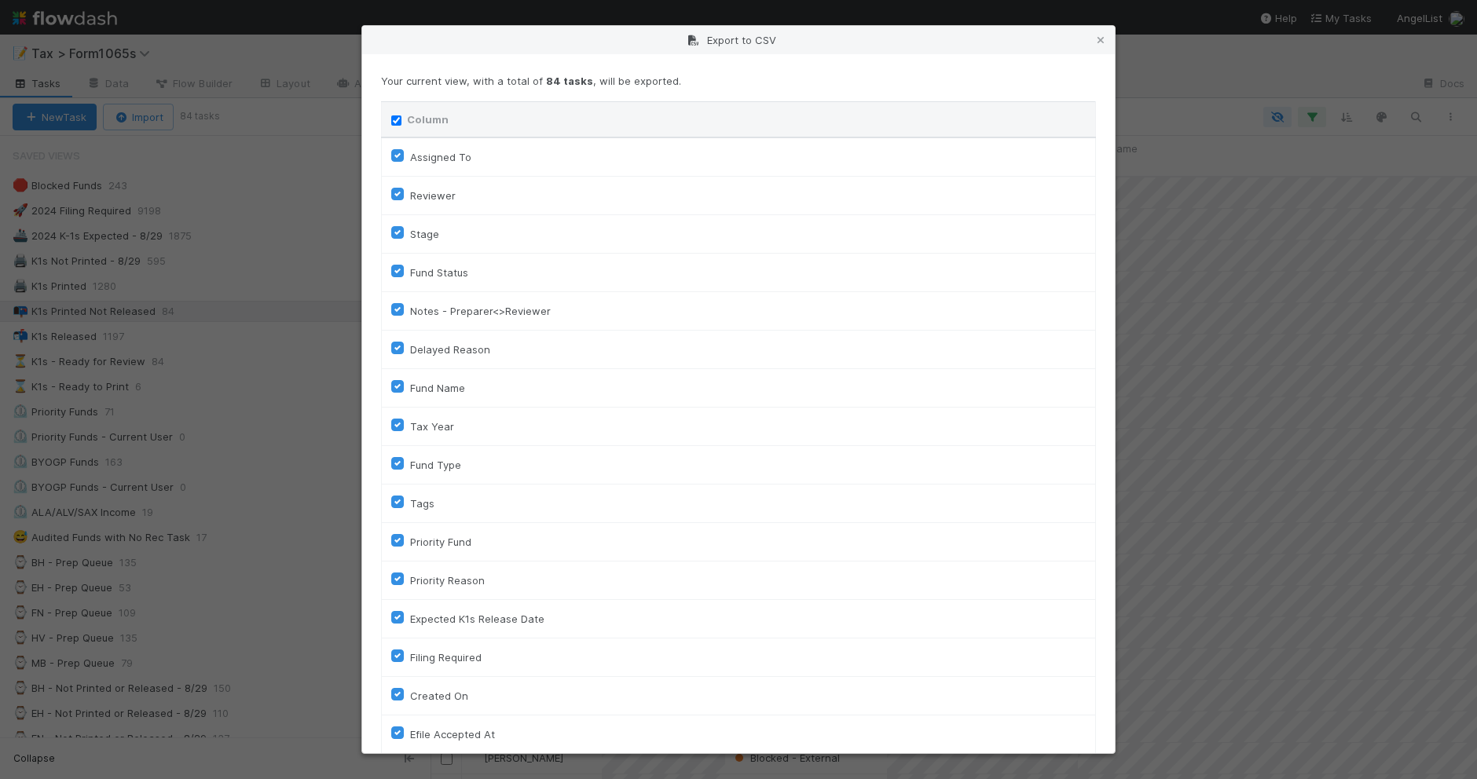
checkbox input "true"
click at [397, 118] on input "Column" at bounding box center [396, 120] width 10 height 10
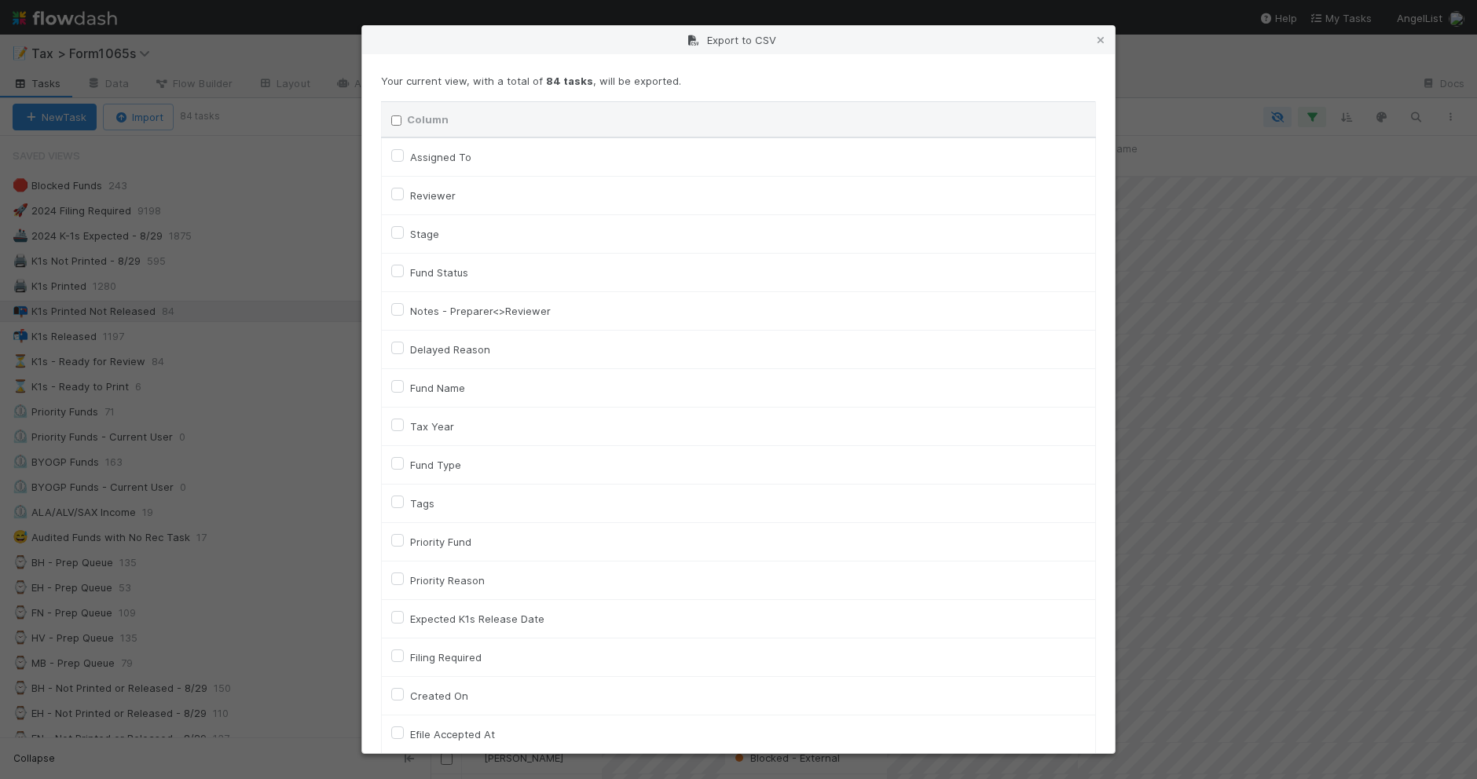
checkbox input "false"
checkbox To "false"
checkbox input "false"
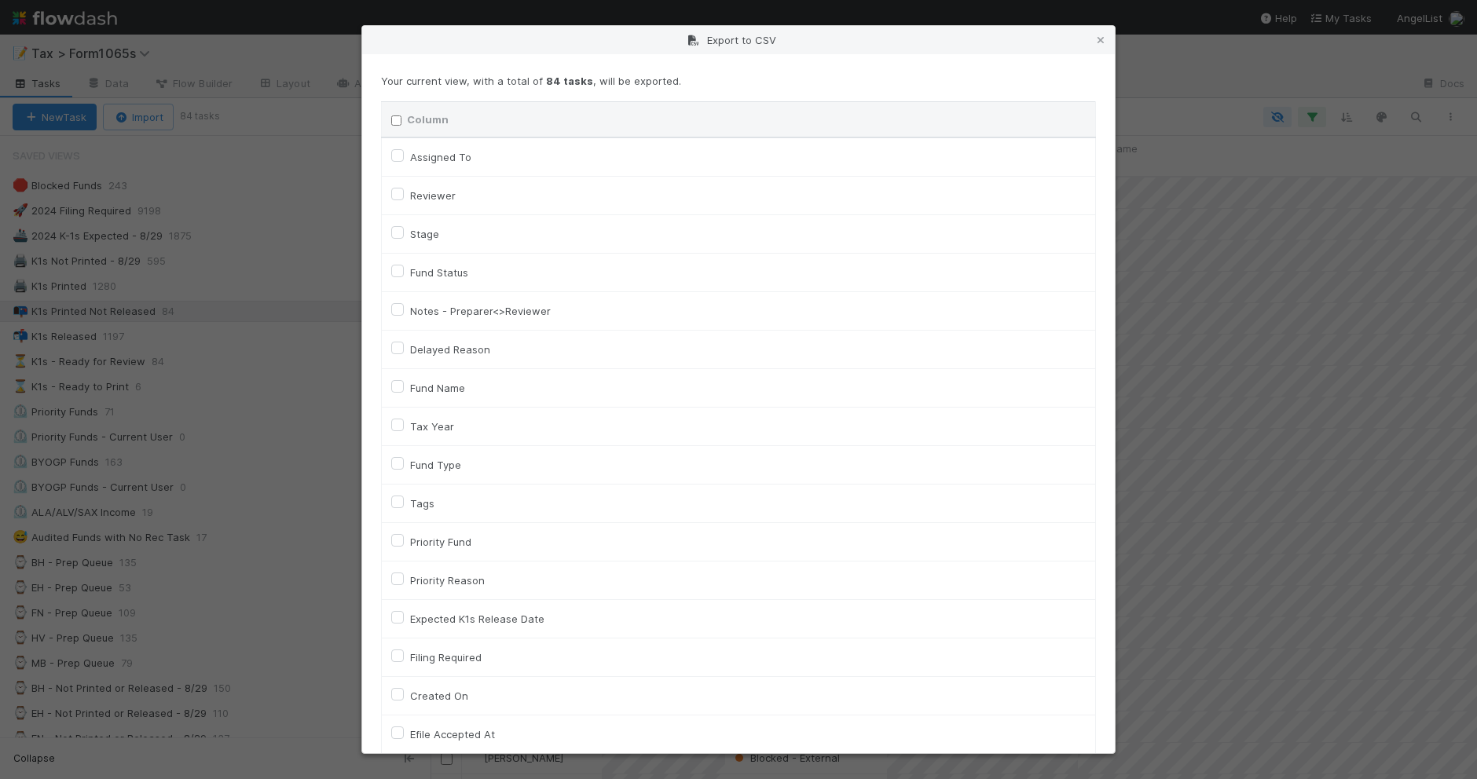
checkbox input "false"
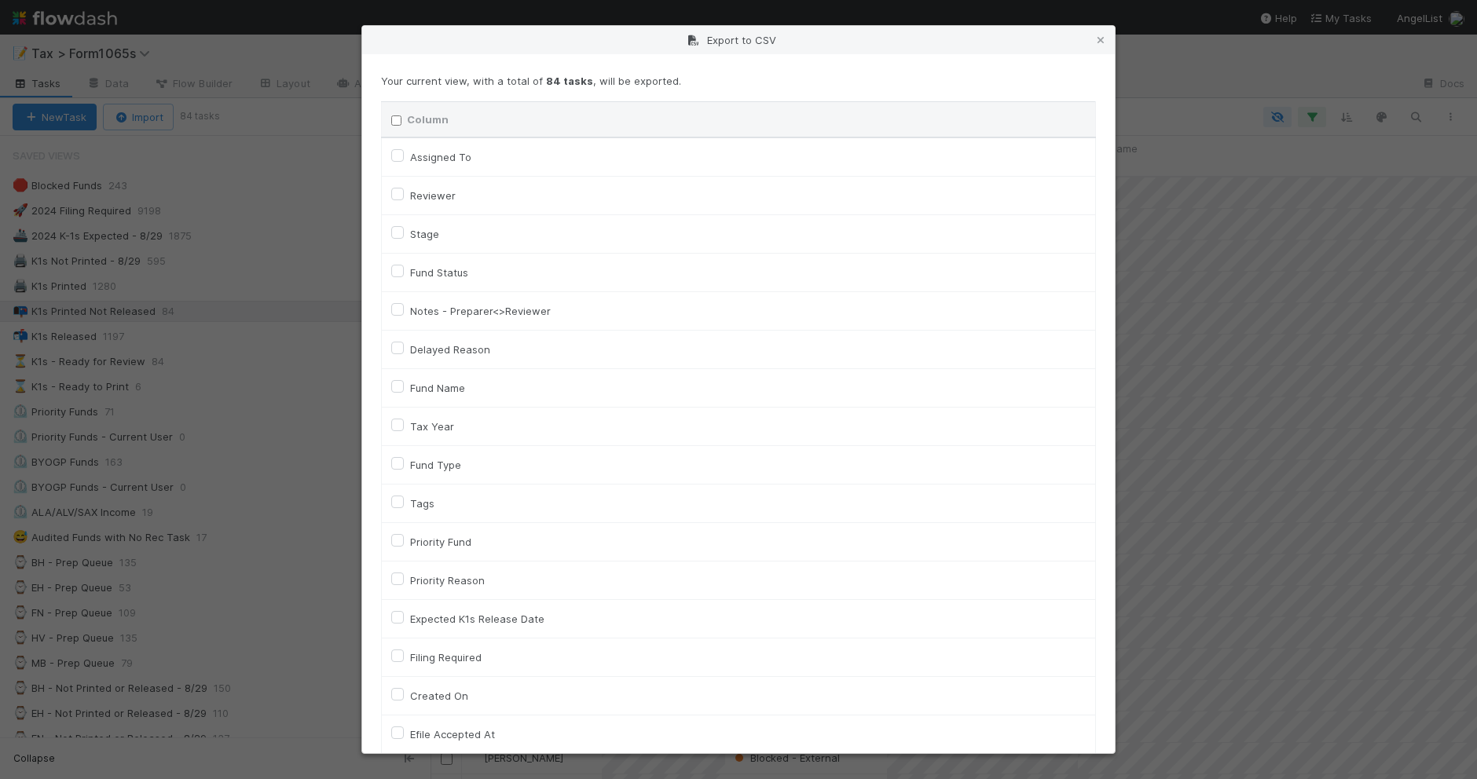
checkbox input "false"
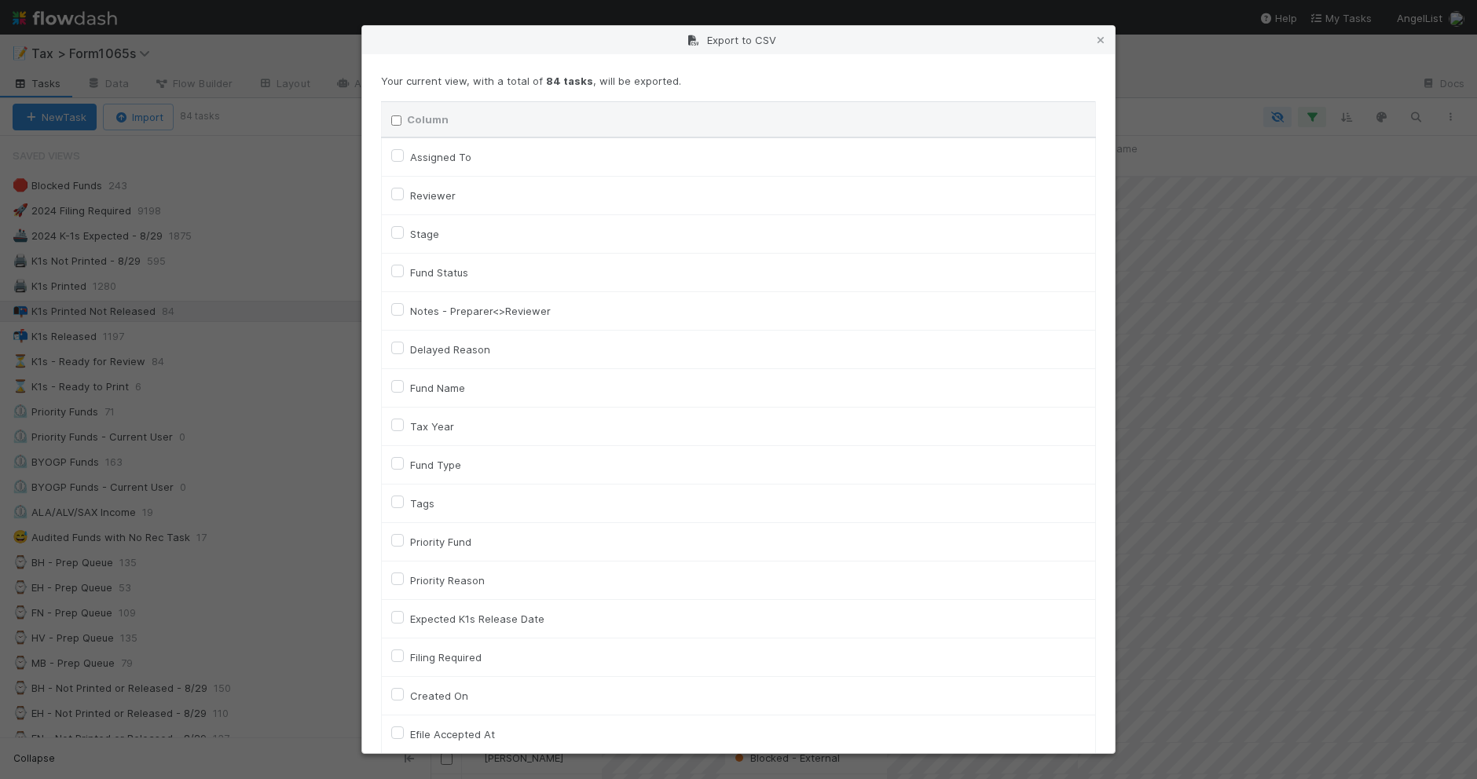
checkbox On "false"
checkbox input "false"
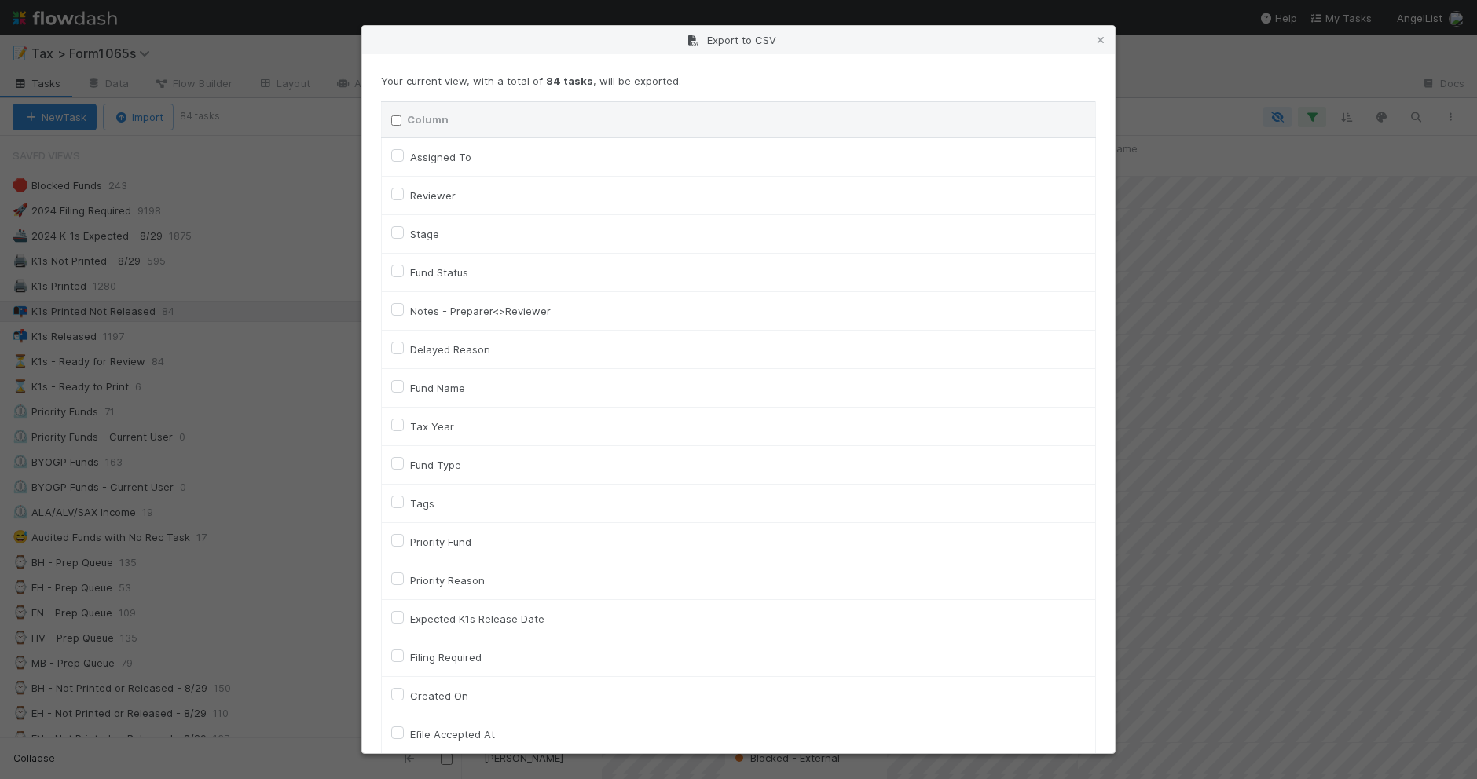
checkbox On "false"
checkbox input "false"
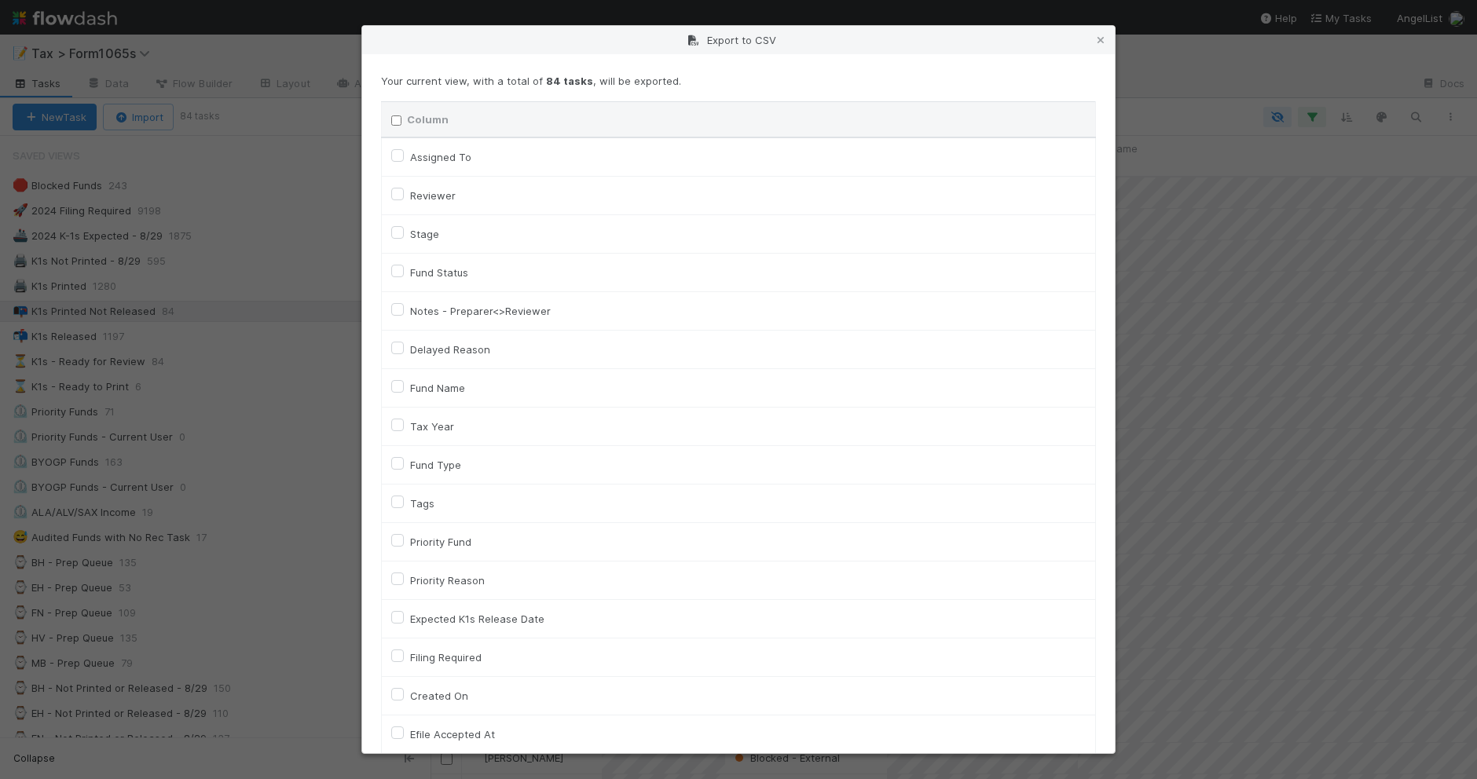
checkbox input "false"
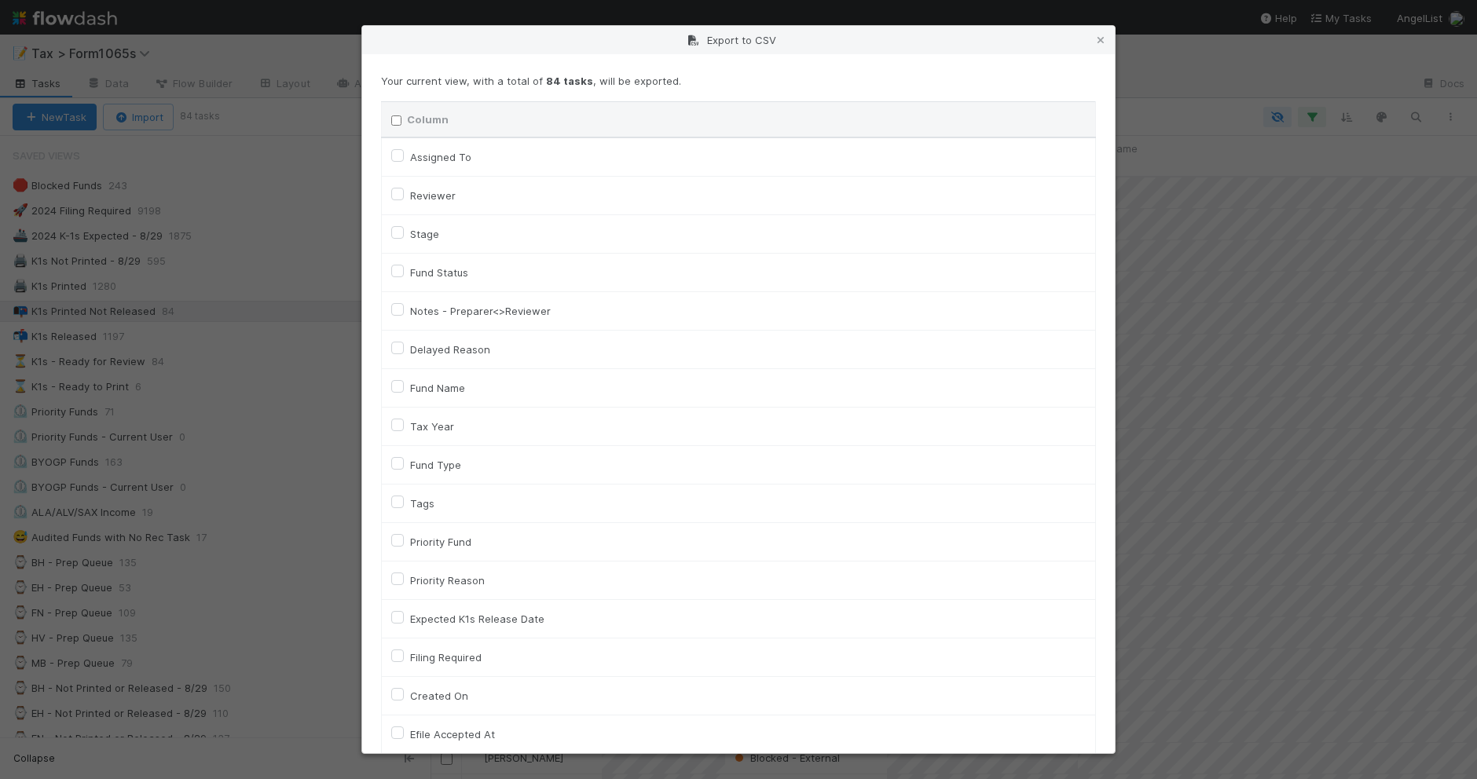
checkbox input "false"
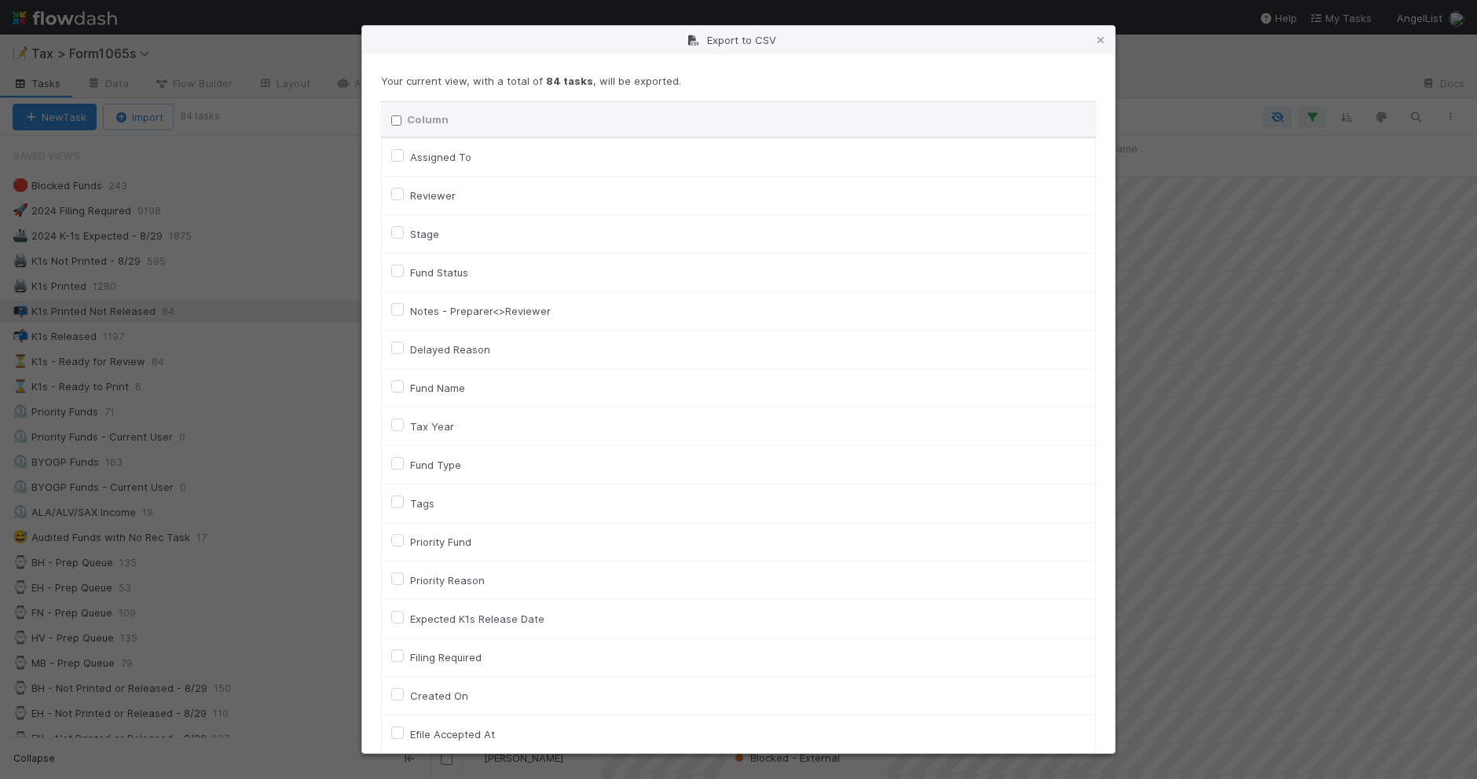
checkbox input "false"
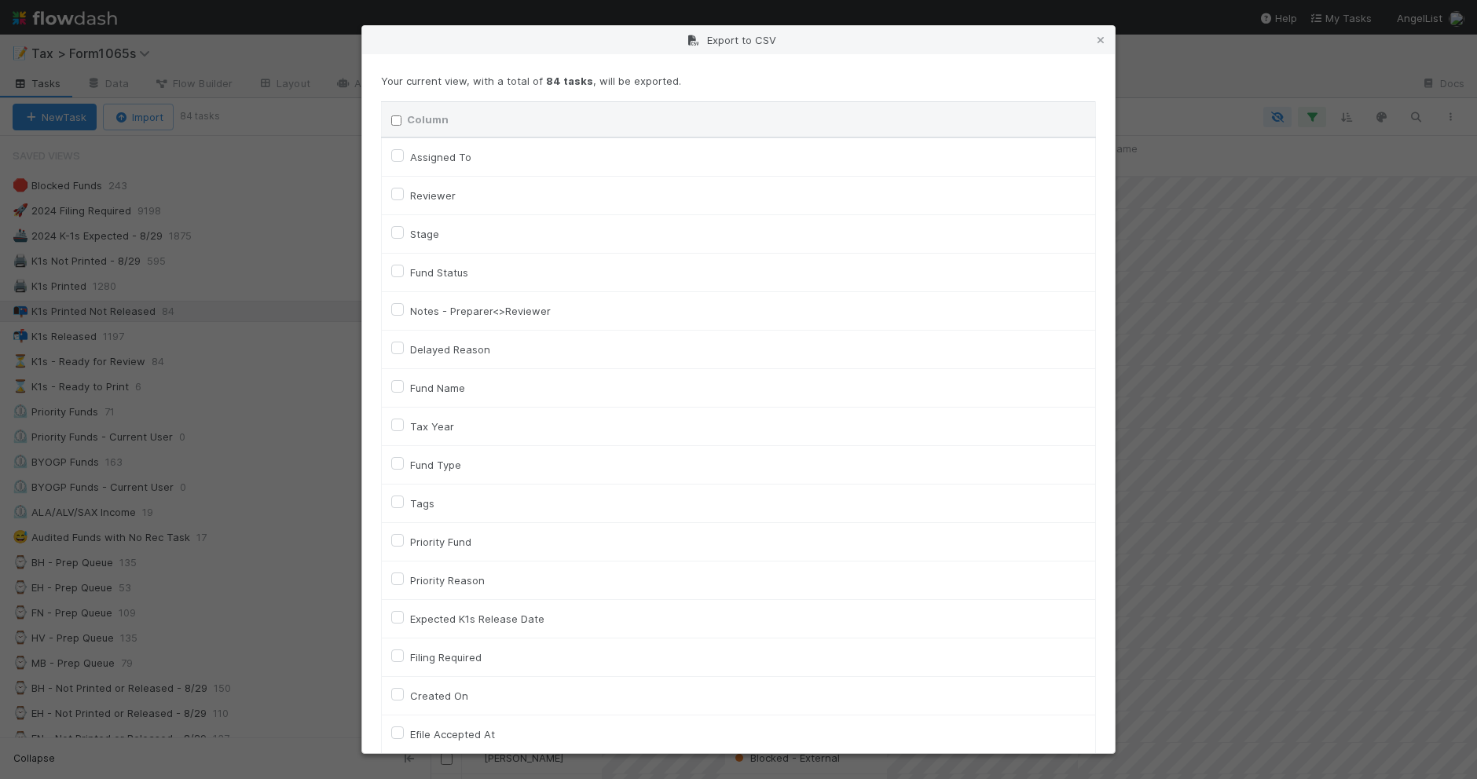
checkbox input "false"
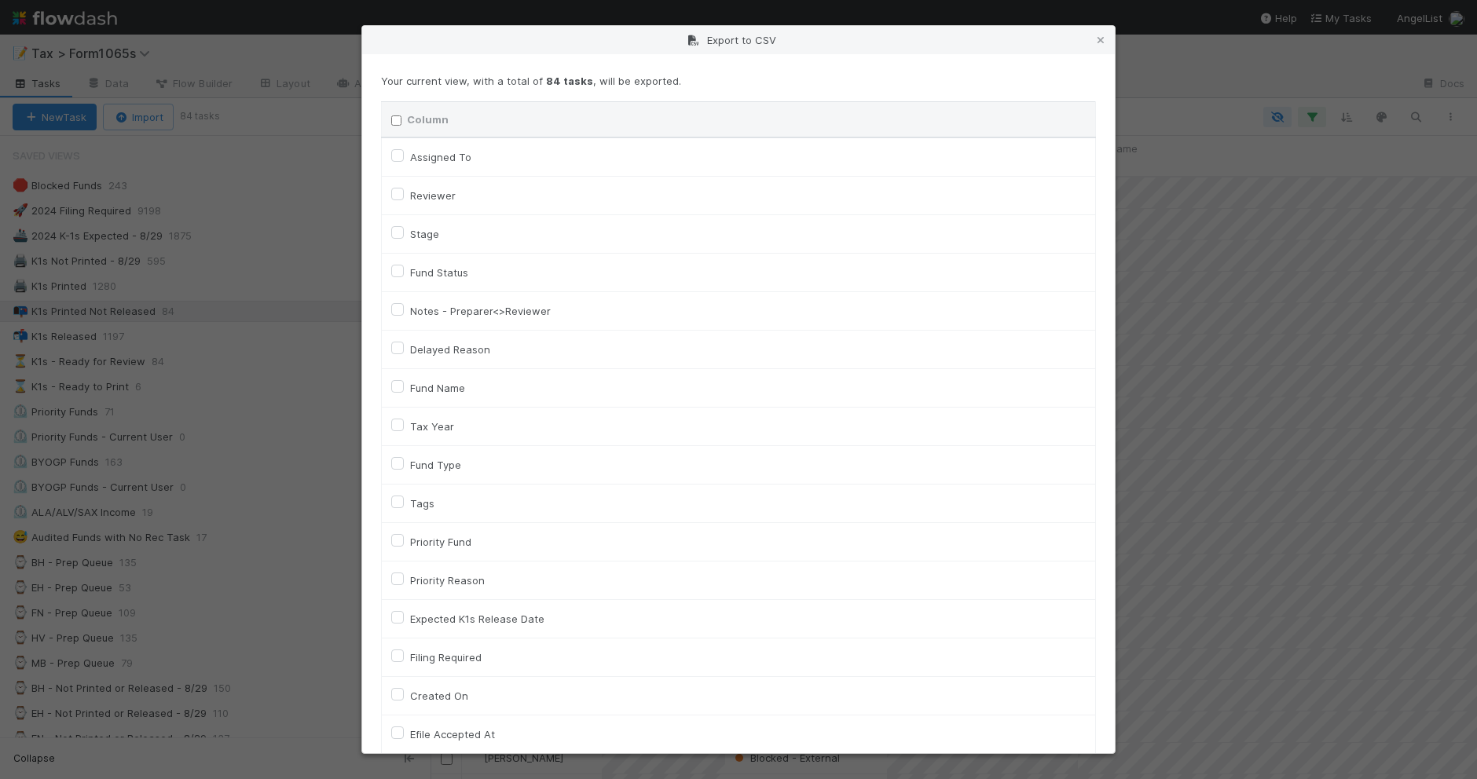
checkbox input "false"
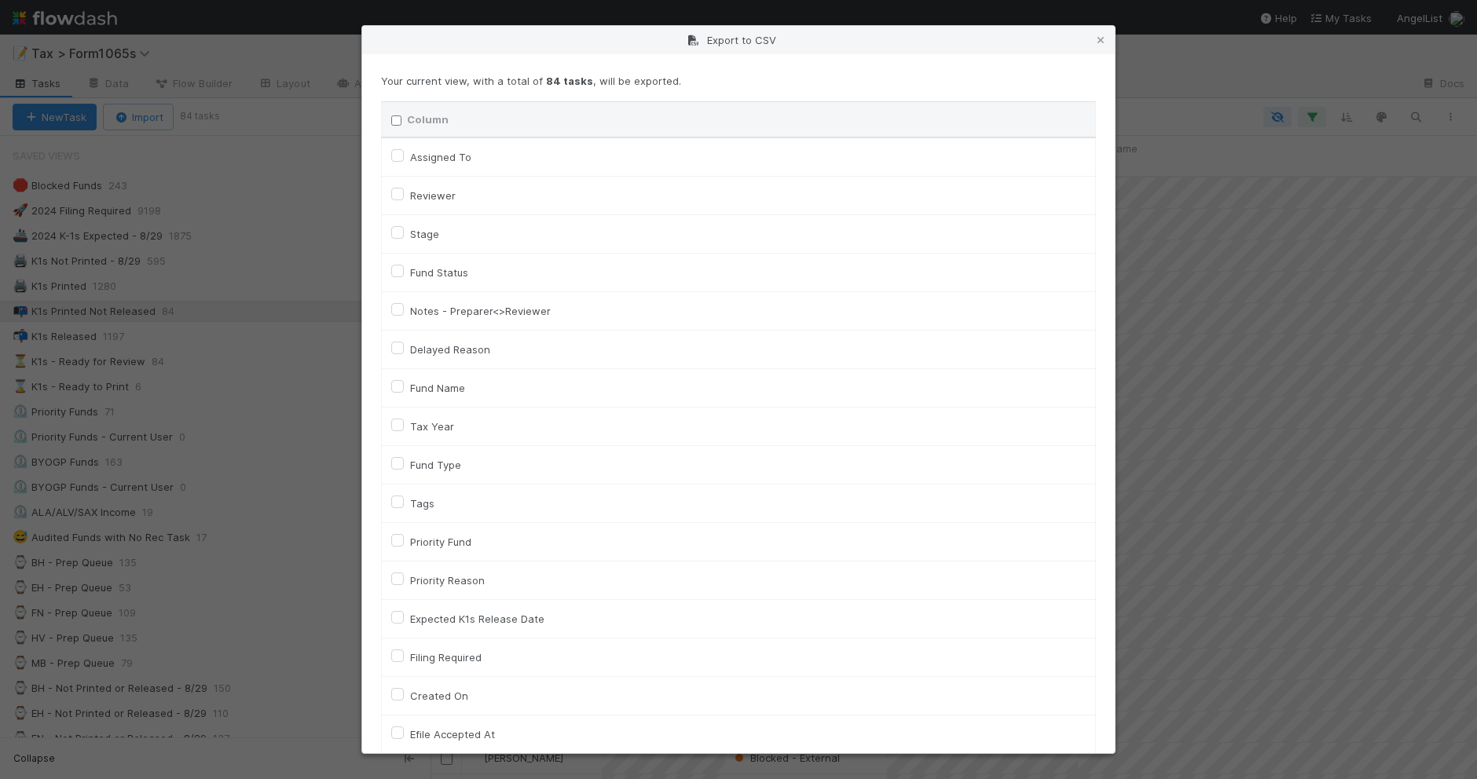
checkbox input "false"
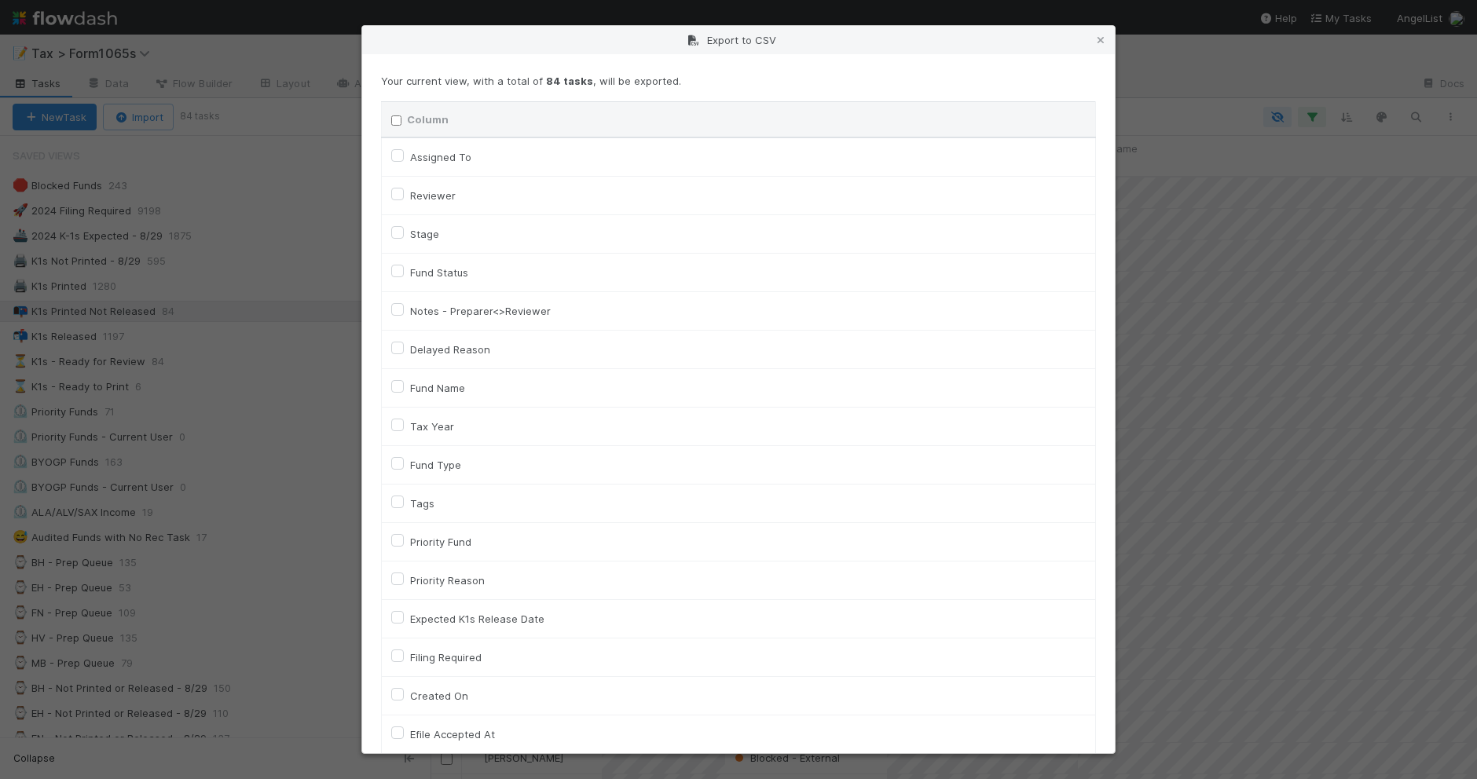
checkbox input "false"
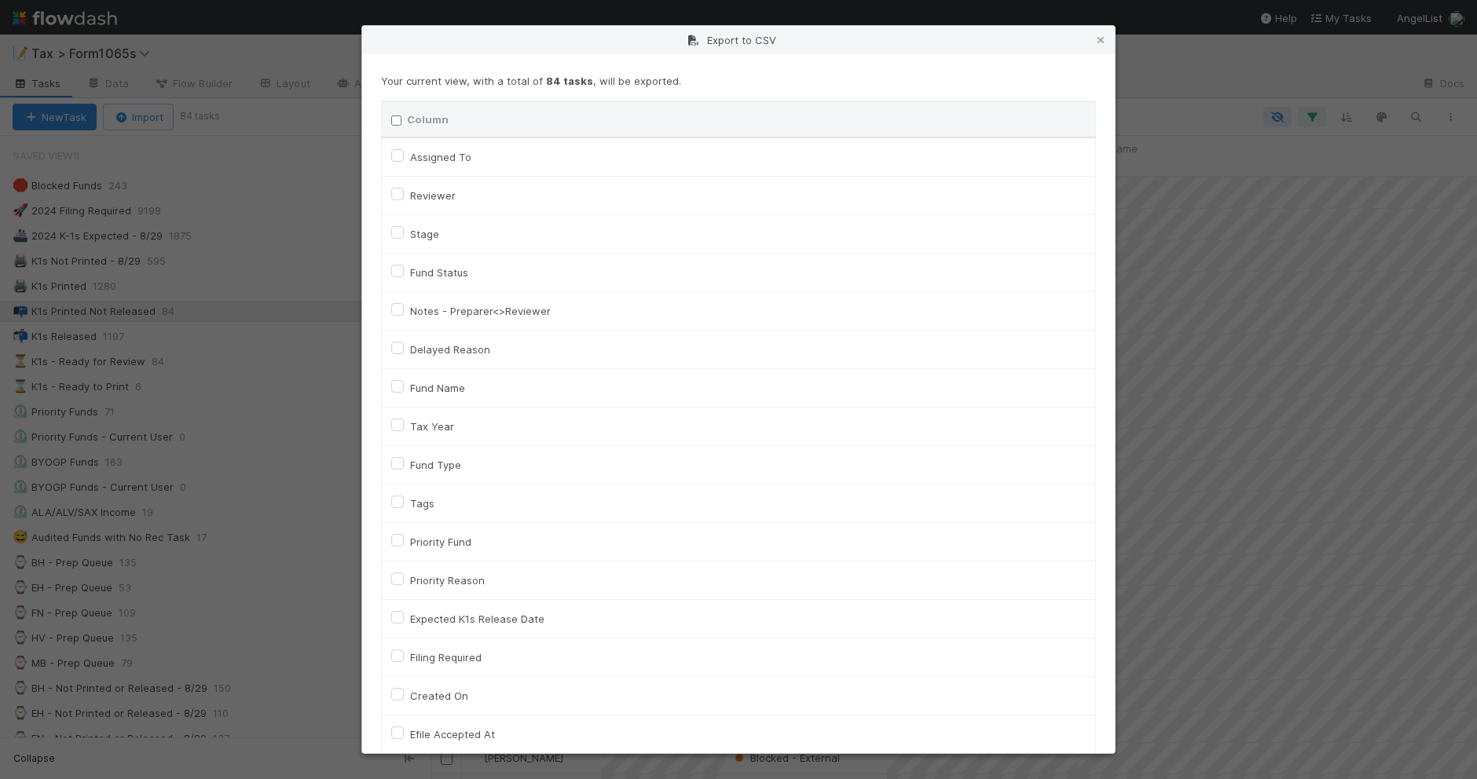
checkbox input "false"
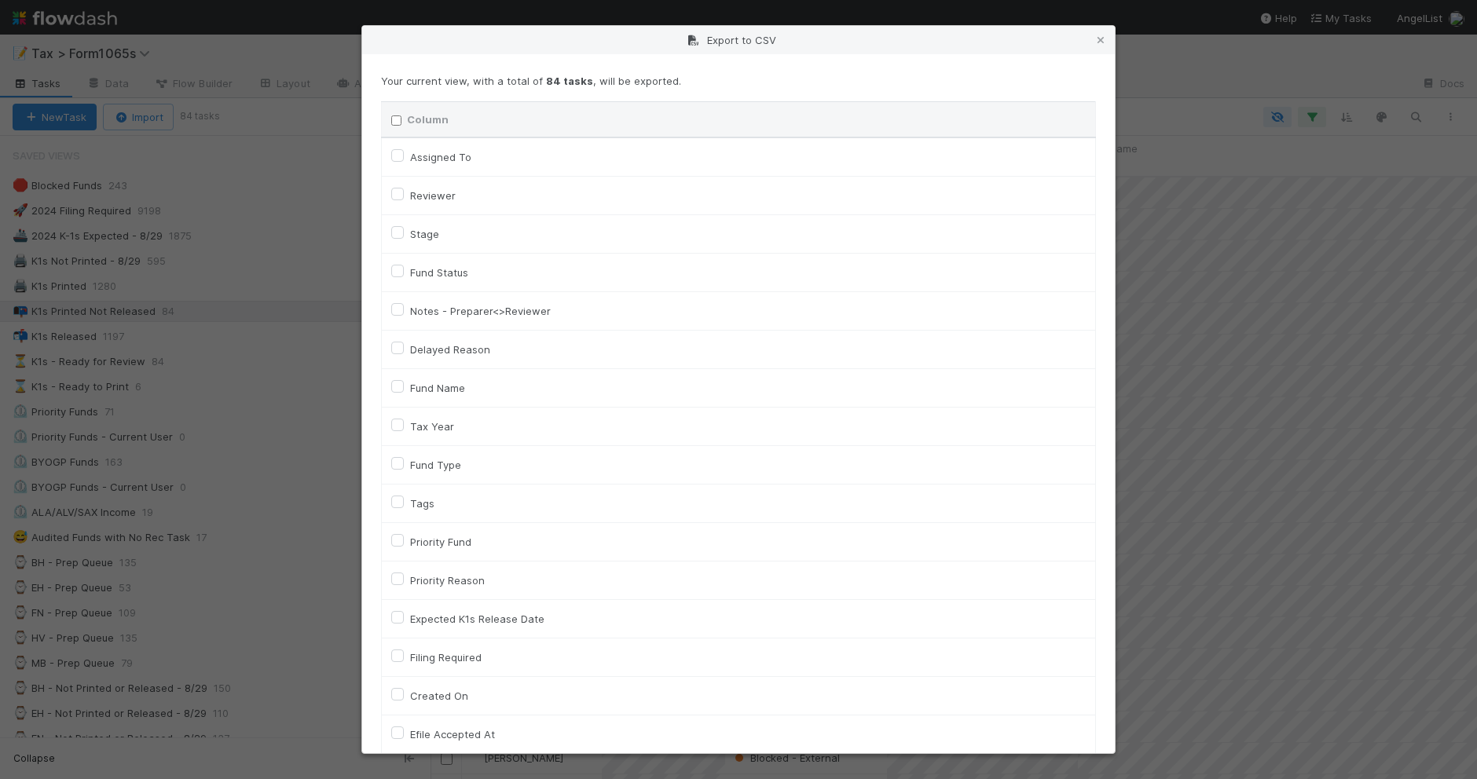
checkbox input "false"
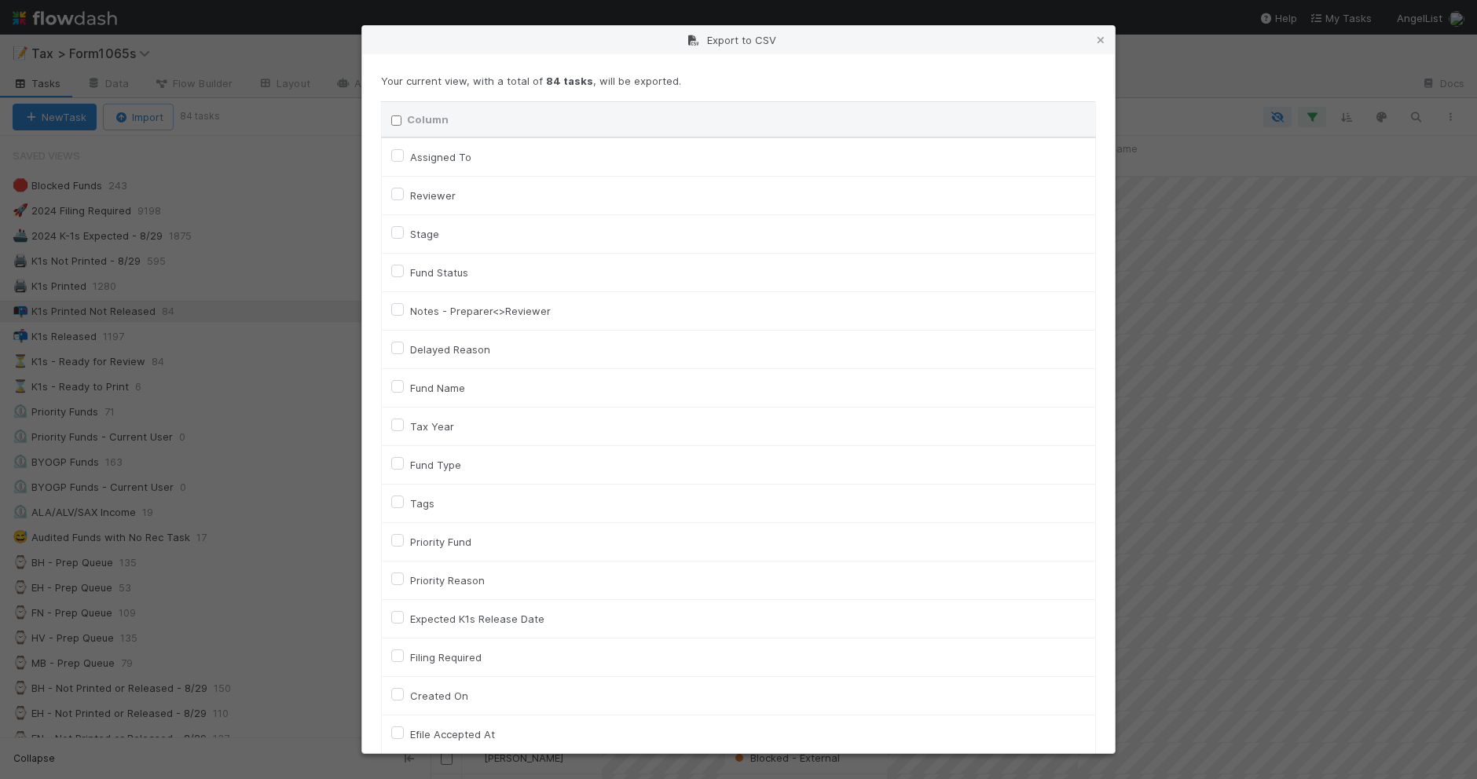
checkbox URL "false"
click at [442, 422] on label "Tax Year" at bounding box center [432, 426] width 44 height 19
click at [404, 422] on input "Tax Year" at bounding box center [397, 424] width 13 height 14
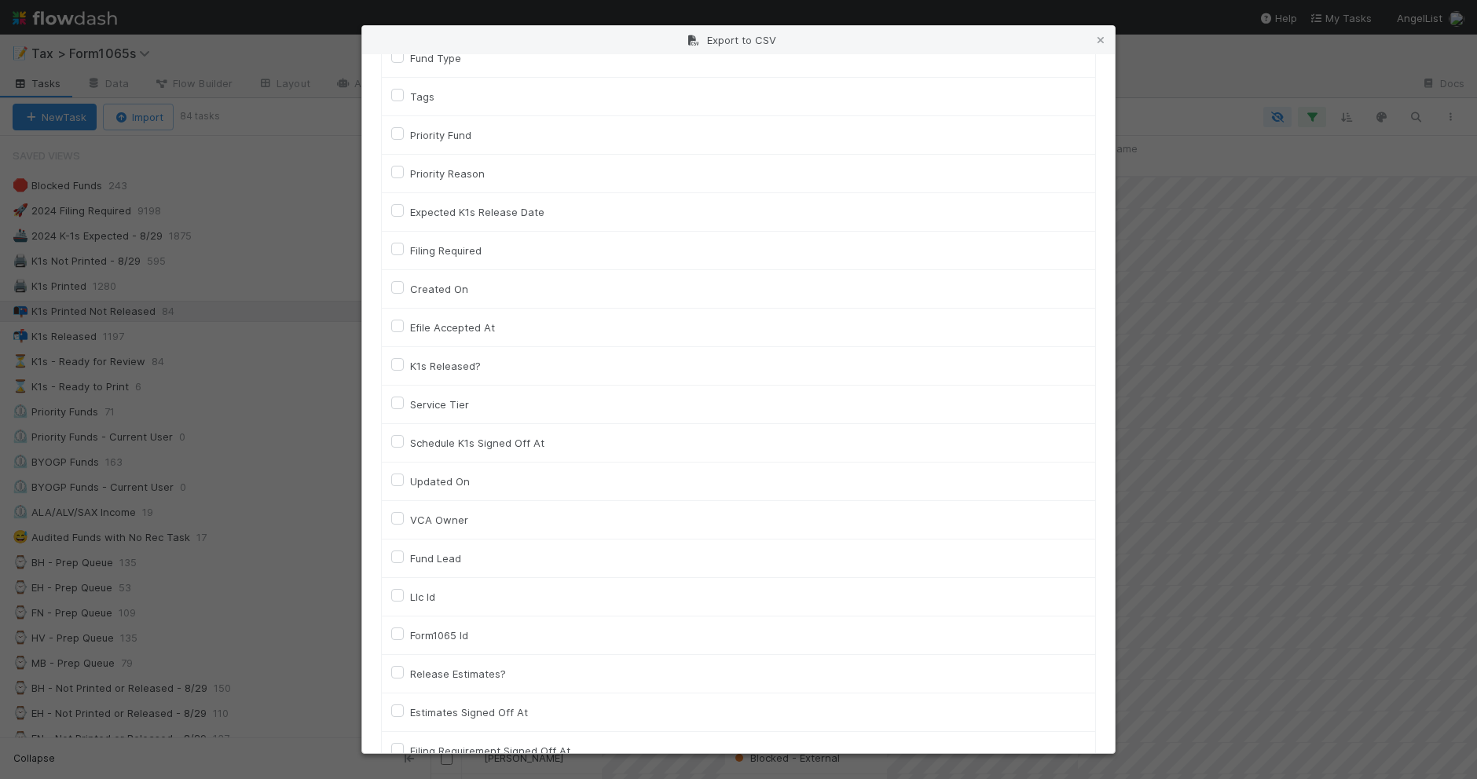
scroll to position [589, 0]
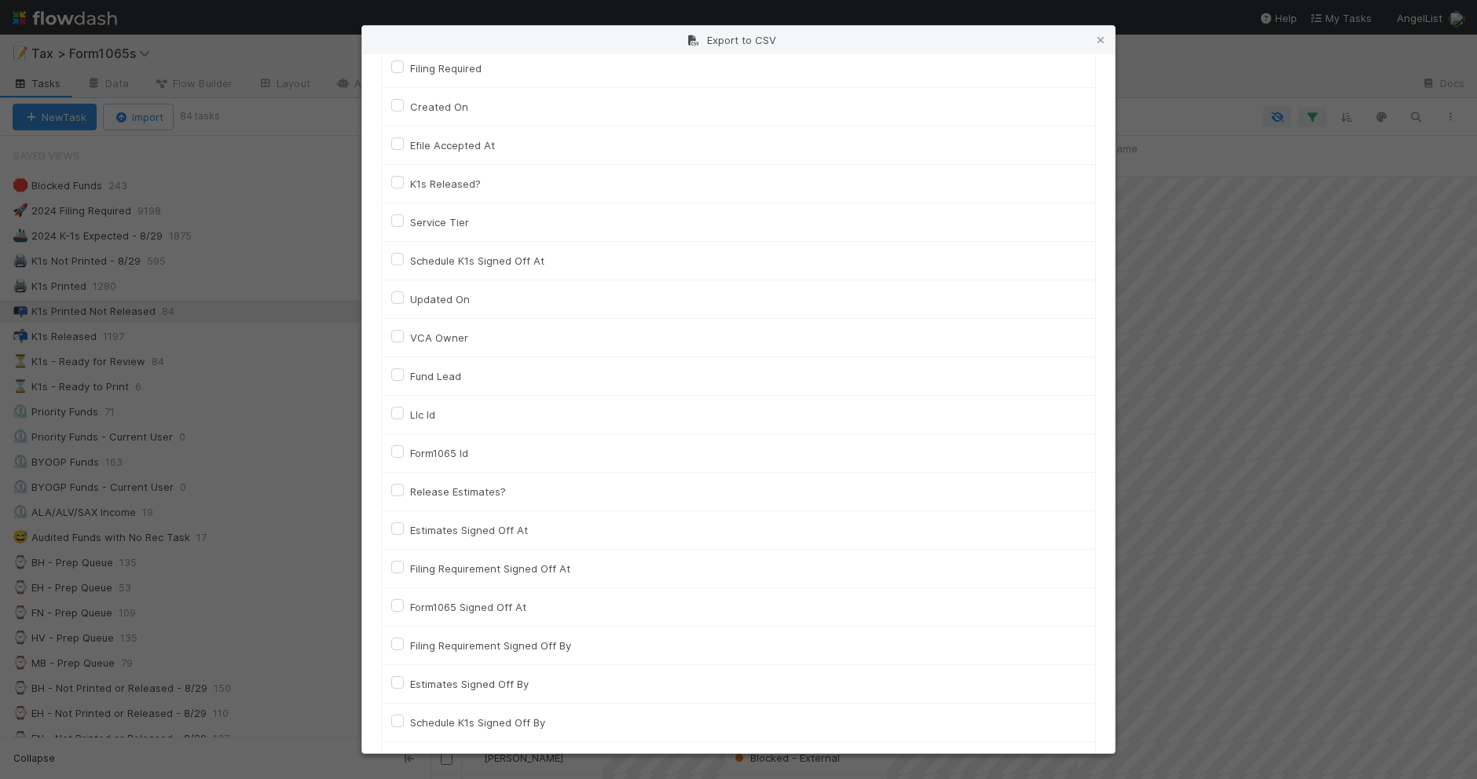
click at [423, 423] on label "Llc Id" at bounding box center [422, 414] width 25 height 19
click at [404, 419] on input "Llc Id" at bounding box center [397, 412] width 13 height 14
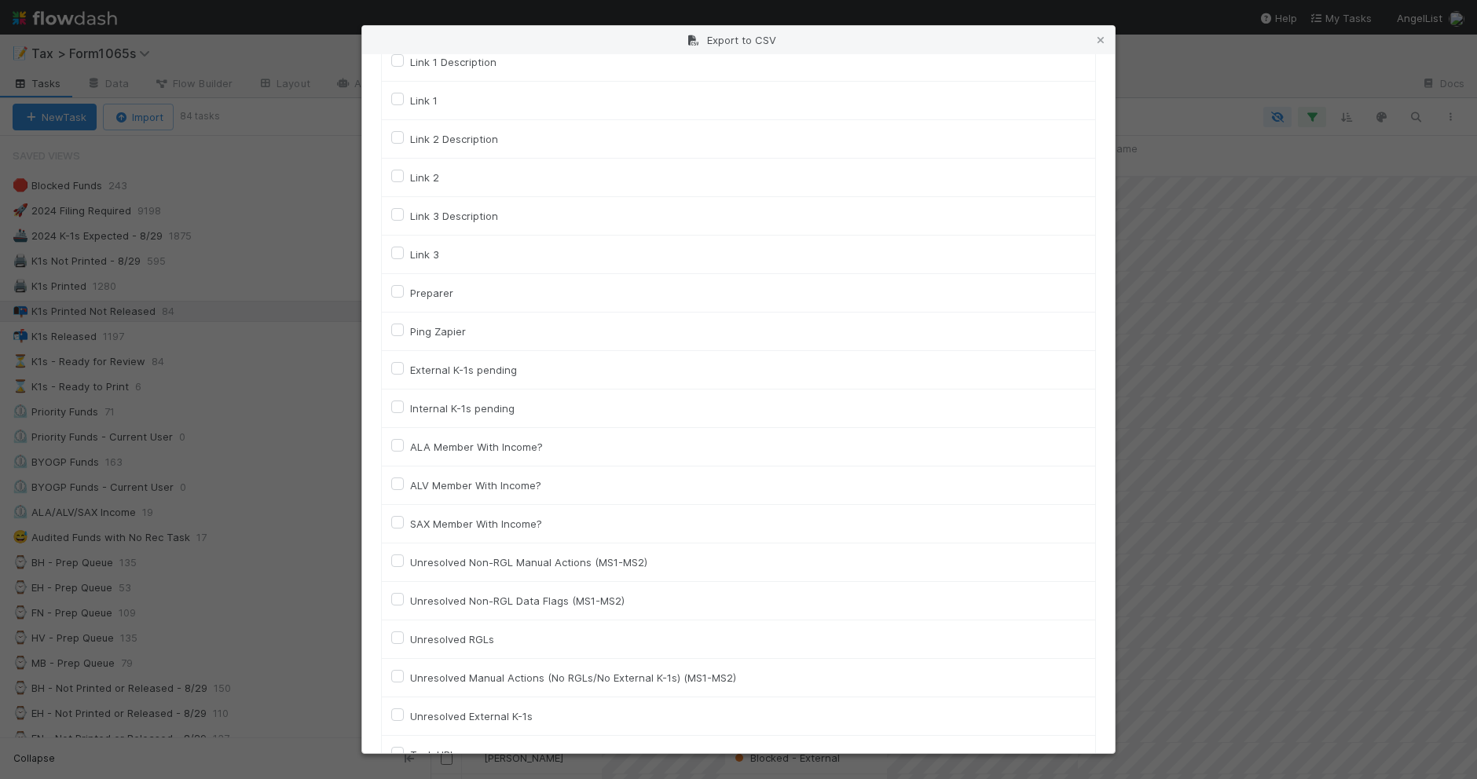
scroll to position [2150, 0]
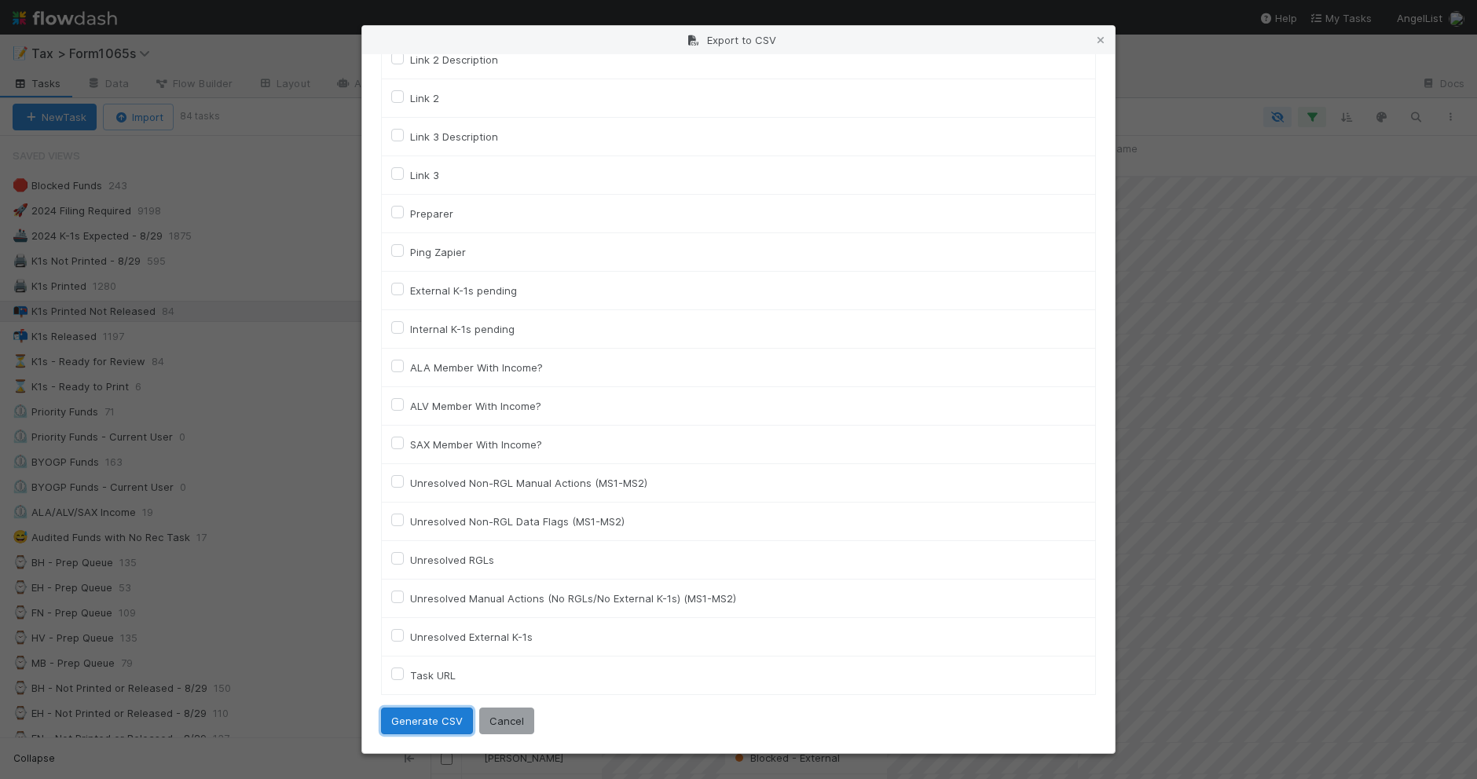
click at [433, 723] on button "Generate CSV" at bounding box center [427, 721] width 92 height 27
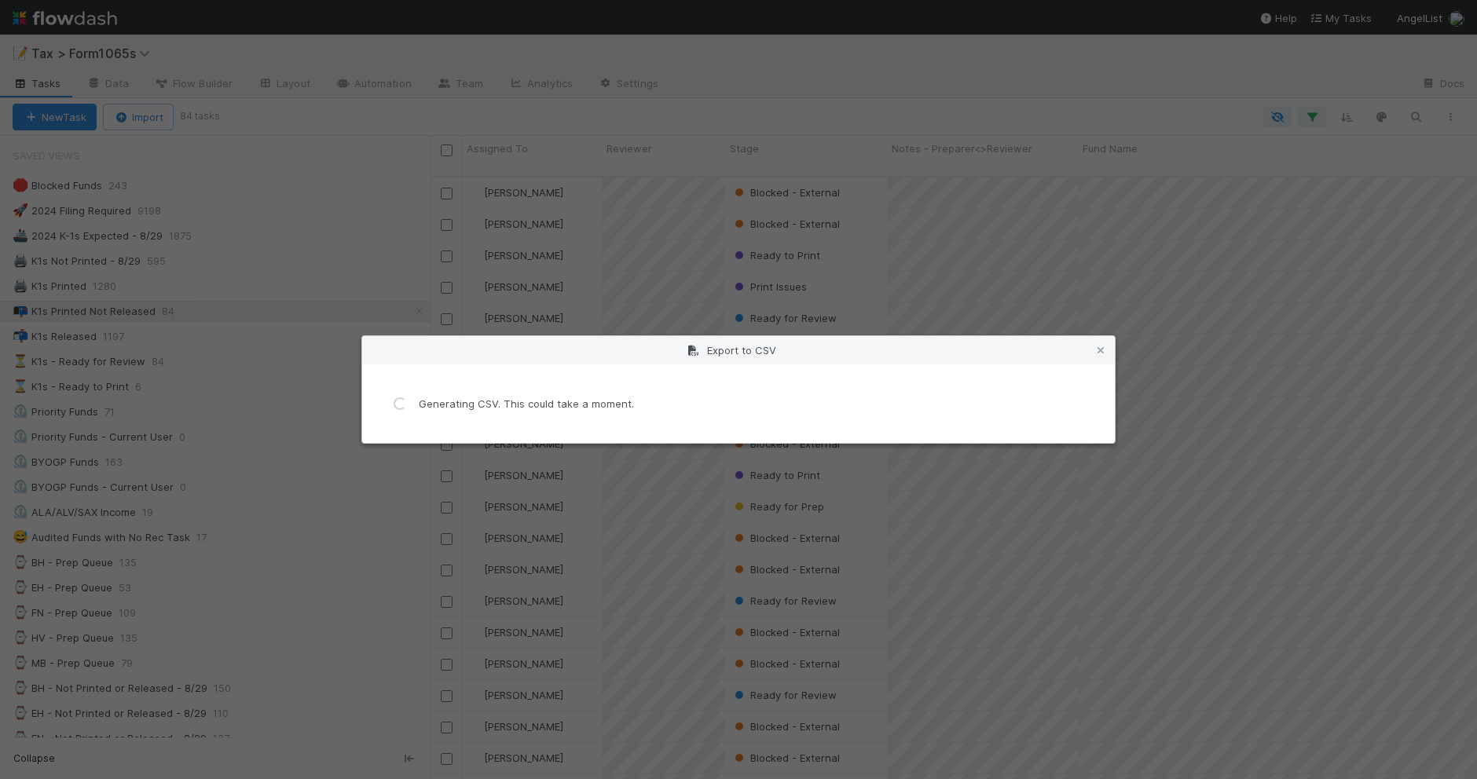
scroll to position [0, 0]
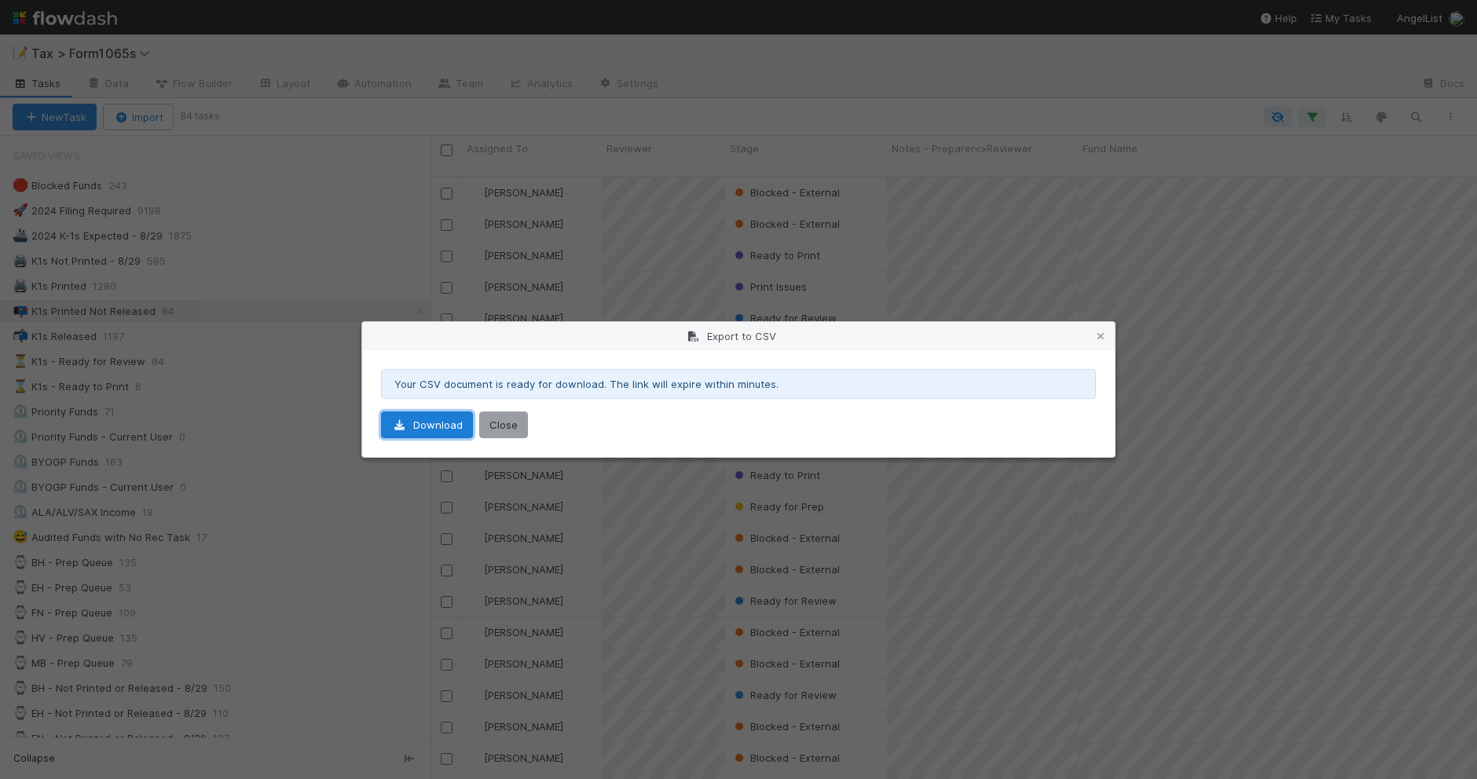
click at [453, 426] on link "Download" at bounding box center [427, 425] width 92 height 27
click at [1096, 335] on icon at bounding box center [1101, 336] width 16 height 10
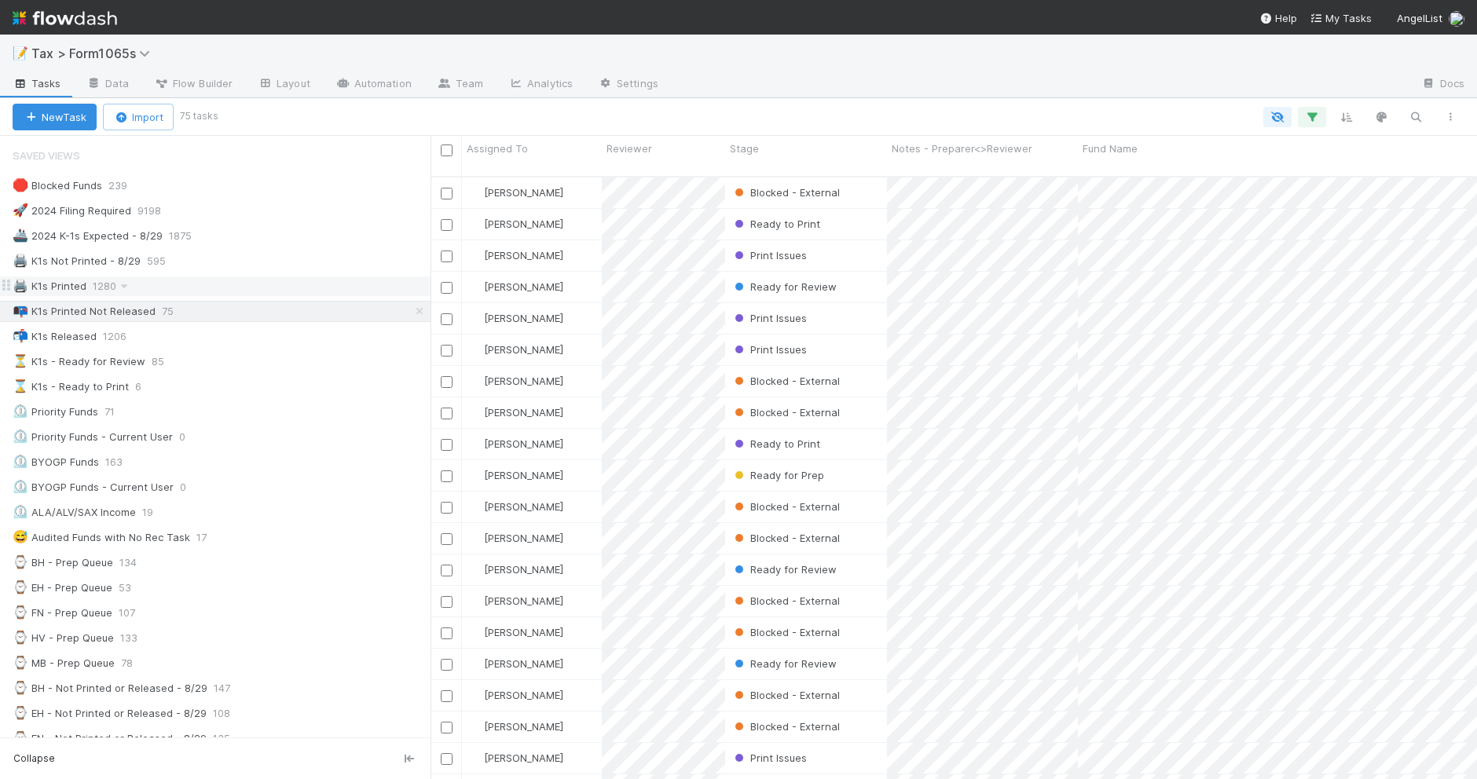
click at [295, 289] on div "🖨️ K1s Printed 1280" at bounding box center [222, 286] width 418 height 20
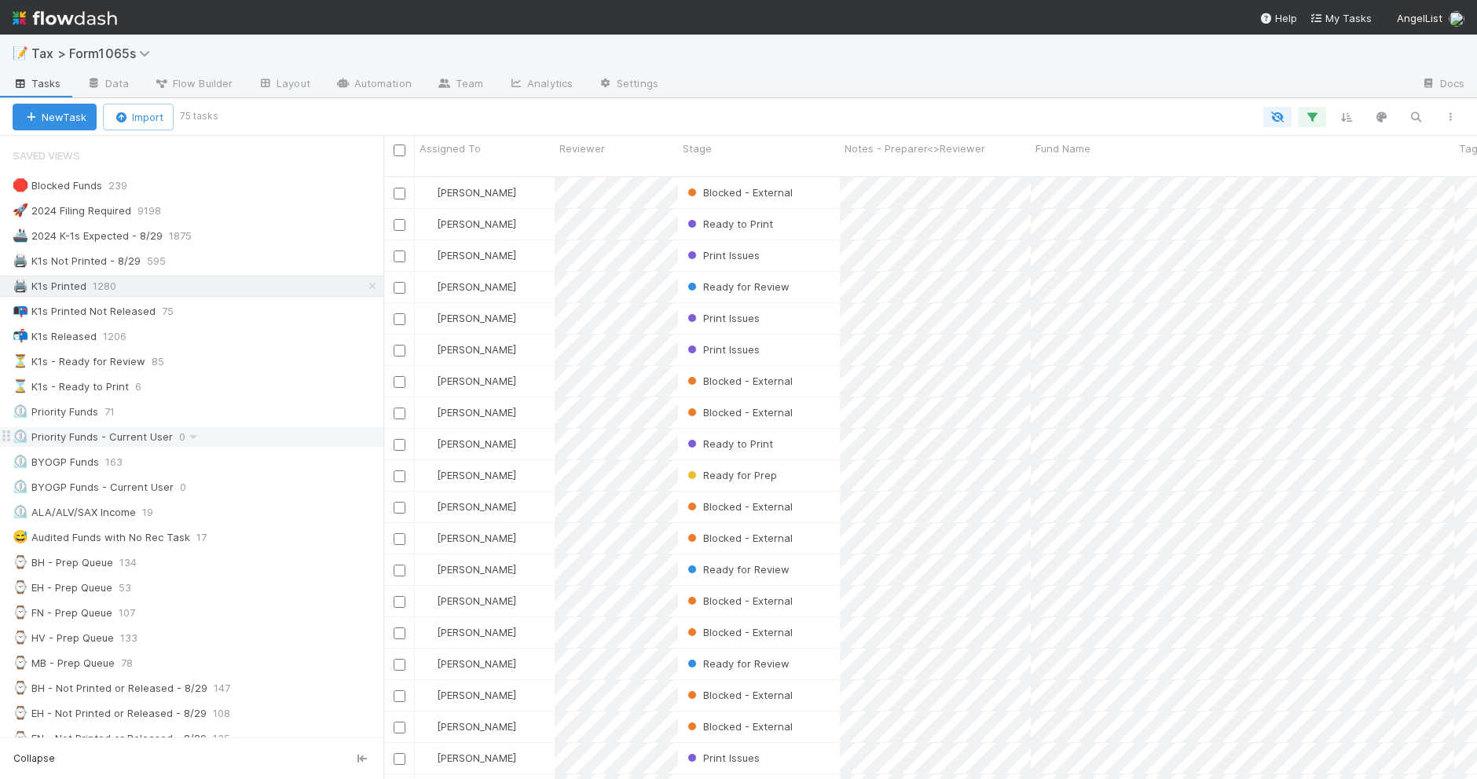
scroll to position [601, 1078]
drag, startPoint x: 430, startPoint y: 426, endPoint x: 383, endPoint y: 434, distance: 47.8
click at [383, 434] on div at bounding box center [383, 457] width 1 height 643
click at [291, 317] on div "📭 K1s Printed Not Released 75" at bounding box center [198, 312] width 371 height 20
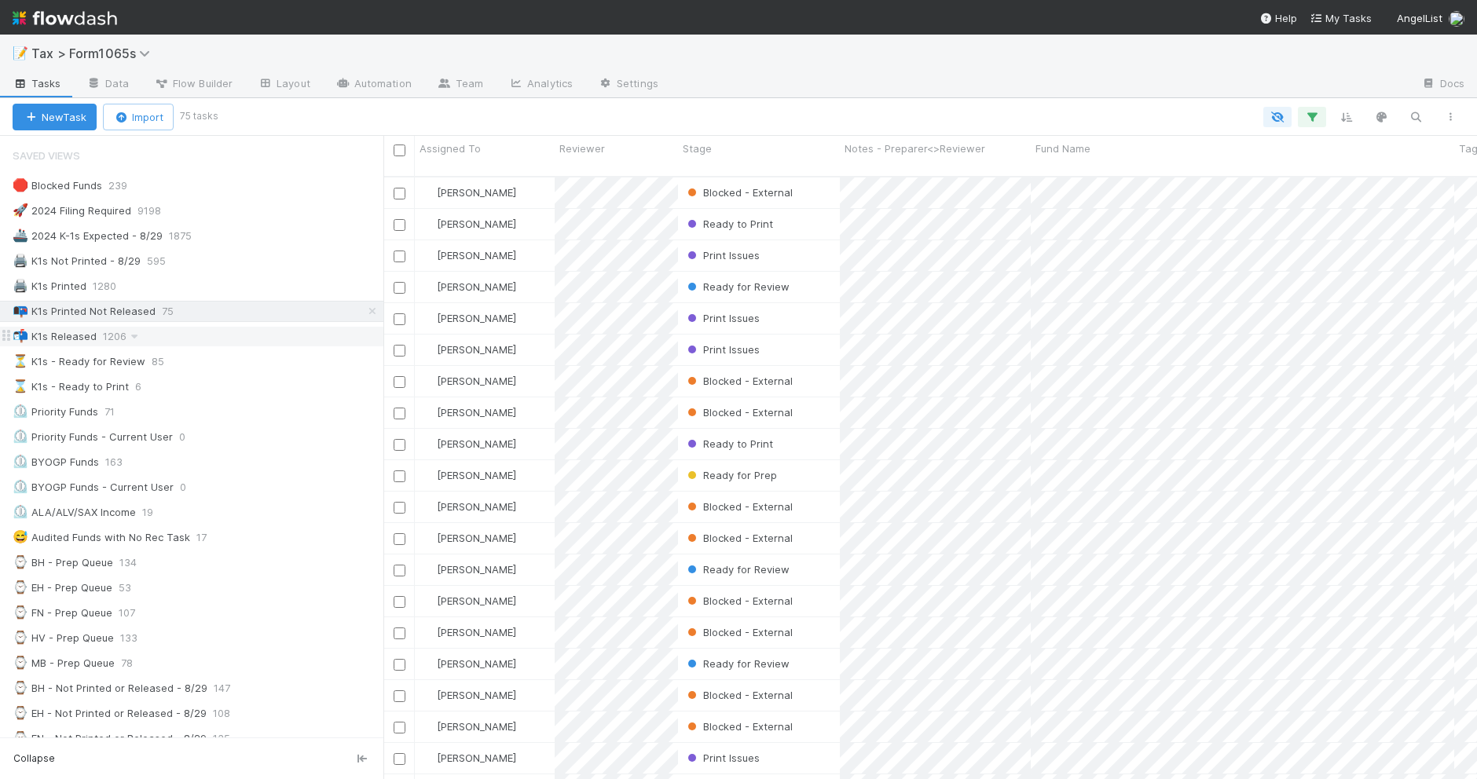
click at [284, 330] on div "📬 K1s Released 1206" at bounding box center [198, 337] width 371 height 20
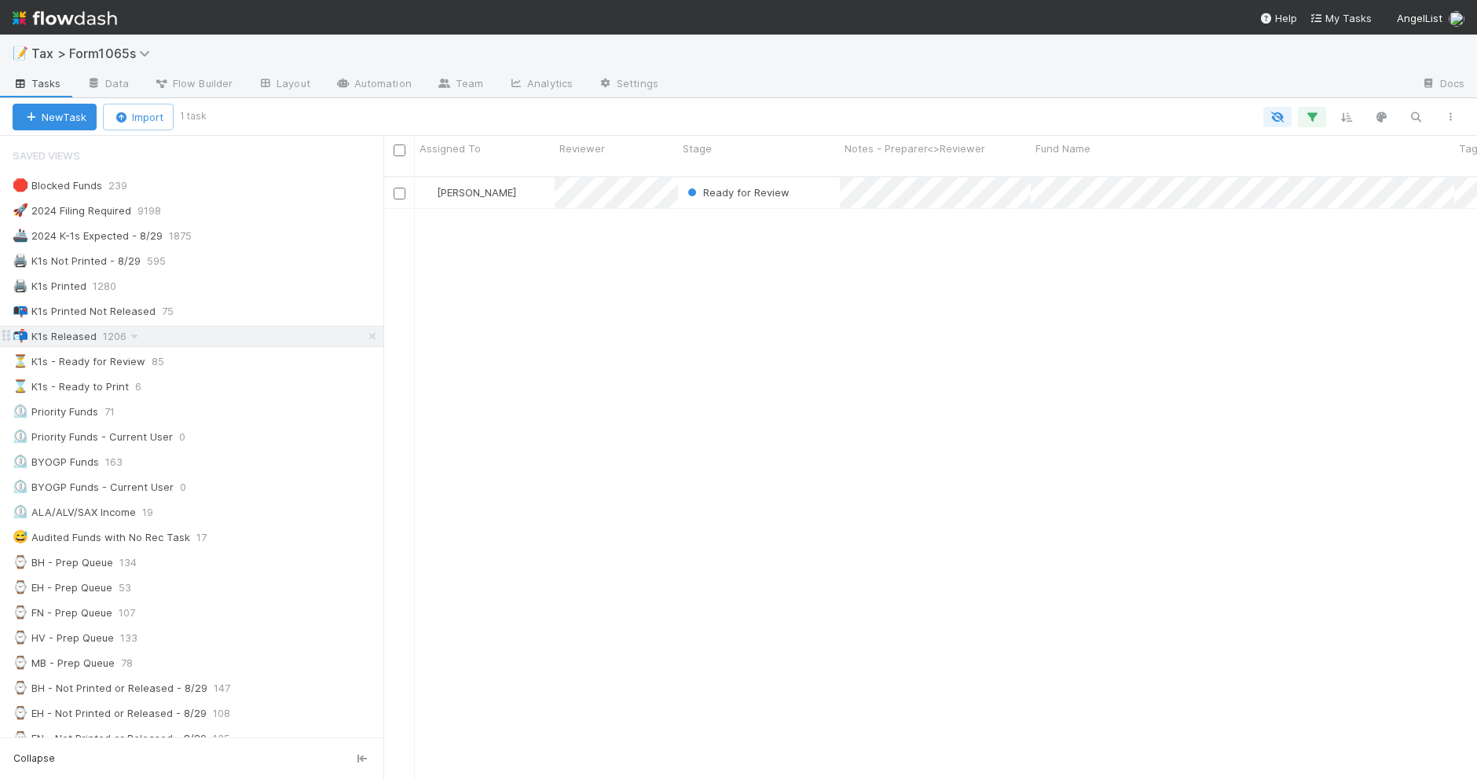
scroll to position [601, 1078]
click at [287, 319] on div "📭 K1s Printed Not Released 75" at bounding box center [198, 312] width 371 height 20
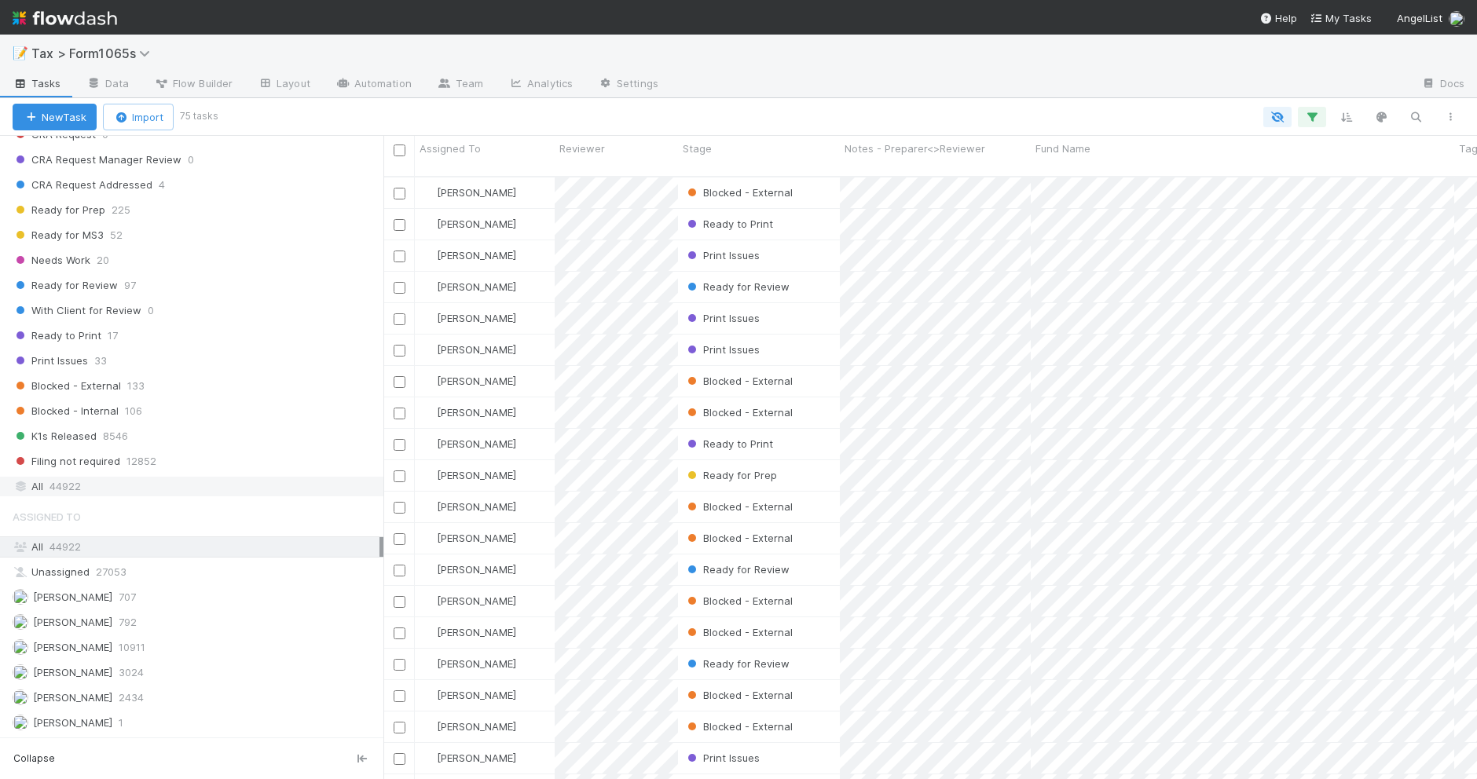
scroll to position [601, 1078]
click at [242, 511] on div "Saved Views 🛑 Blocked Funds 239 🚀 2024 Filing Required 9198 🚢 2024 K-1s Expecte…" at bounding box center [191, 437] width 383 height 602
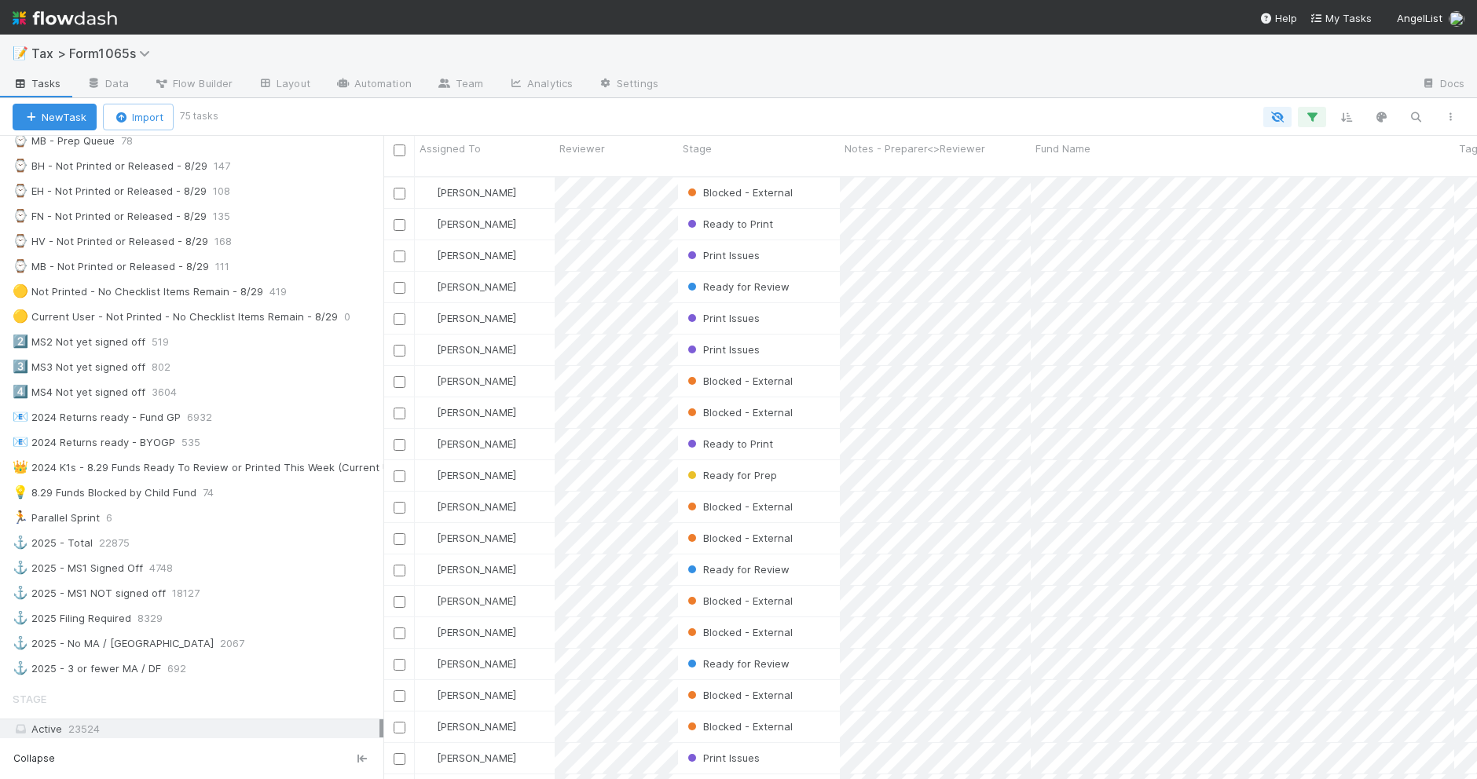
scroll to position [589, 0]
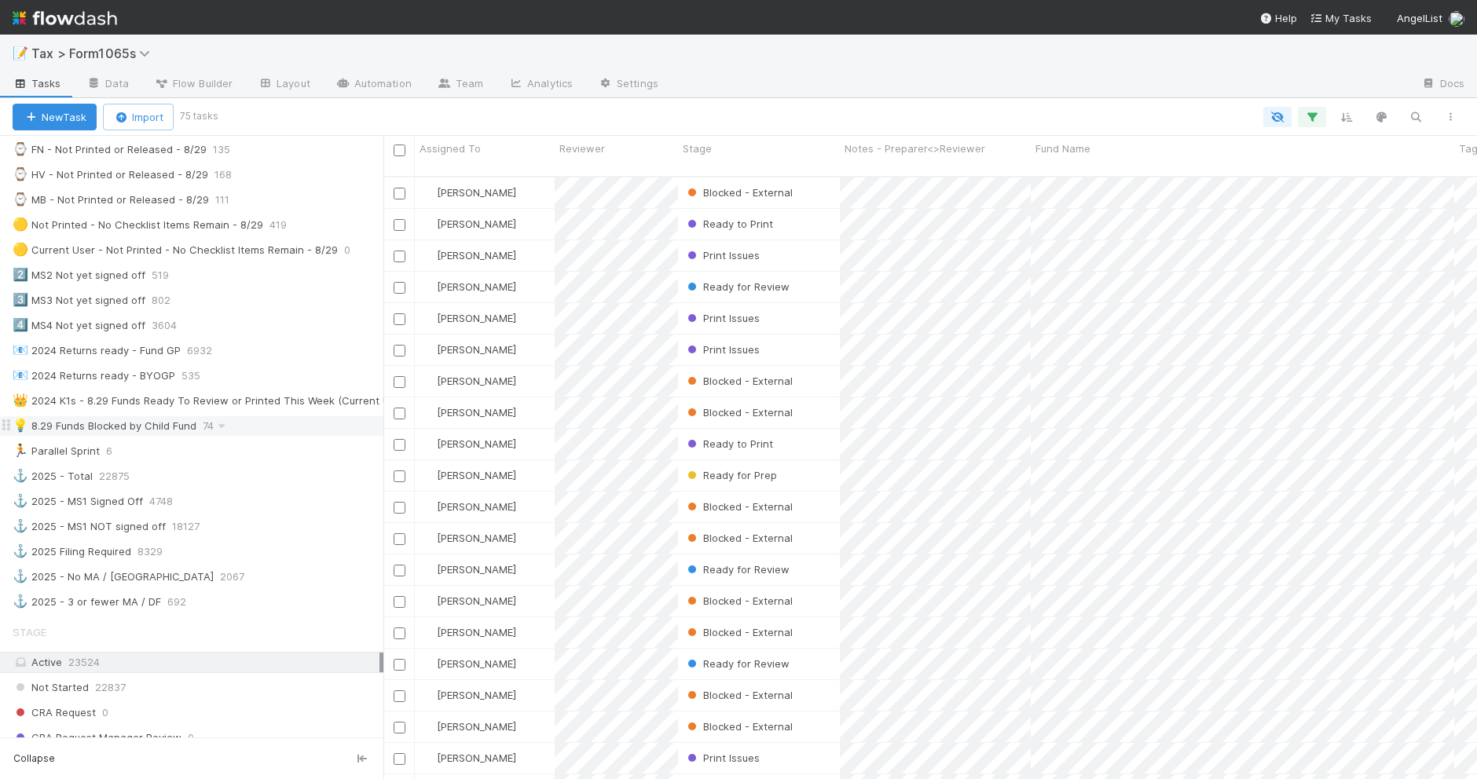
click at [280, 436] on div "💡 8.29 Funds Blocked by Child Fund 74" at bounding box center [198, 426] width 371 height 20
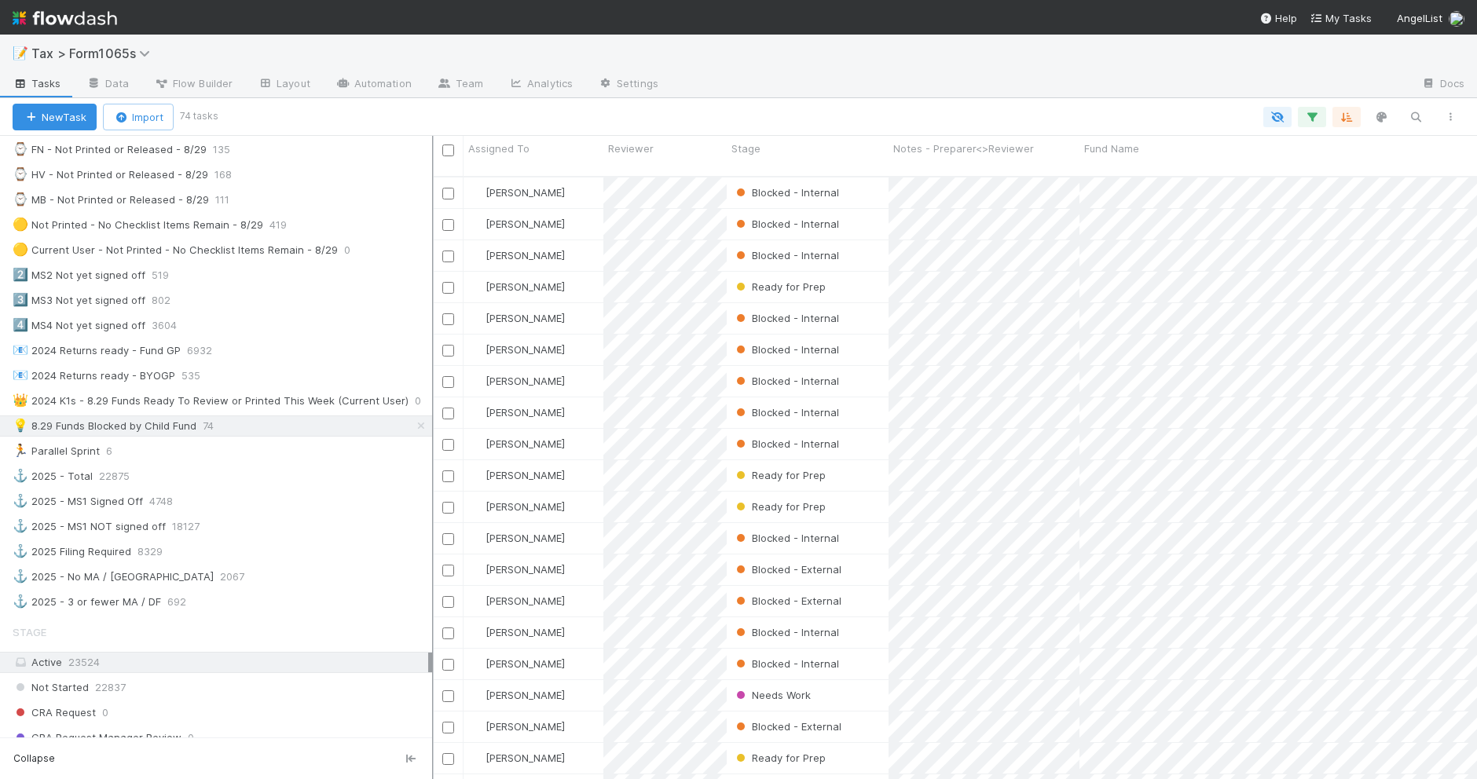
scroll to position [16, 16]
drag, startPoint x: 383, startPoint y: 296, endPoint x: 432, endPoint y: 303, distance: 49.2
click at [432, 303] on div at bounding box center [433, 457] width 2 height 643
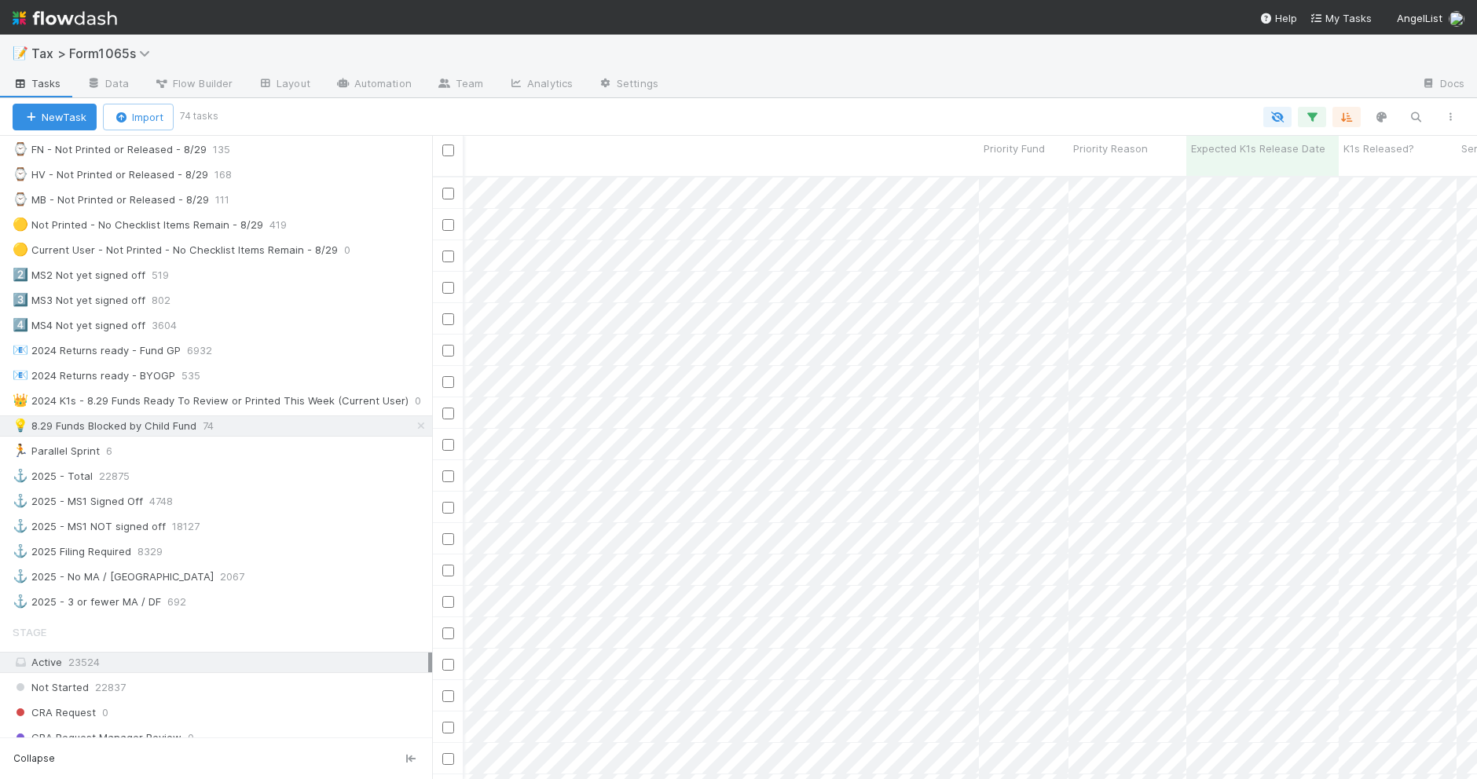
scroll to position [0, 0]
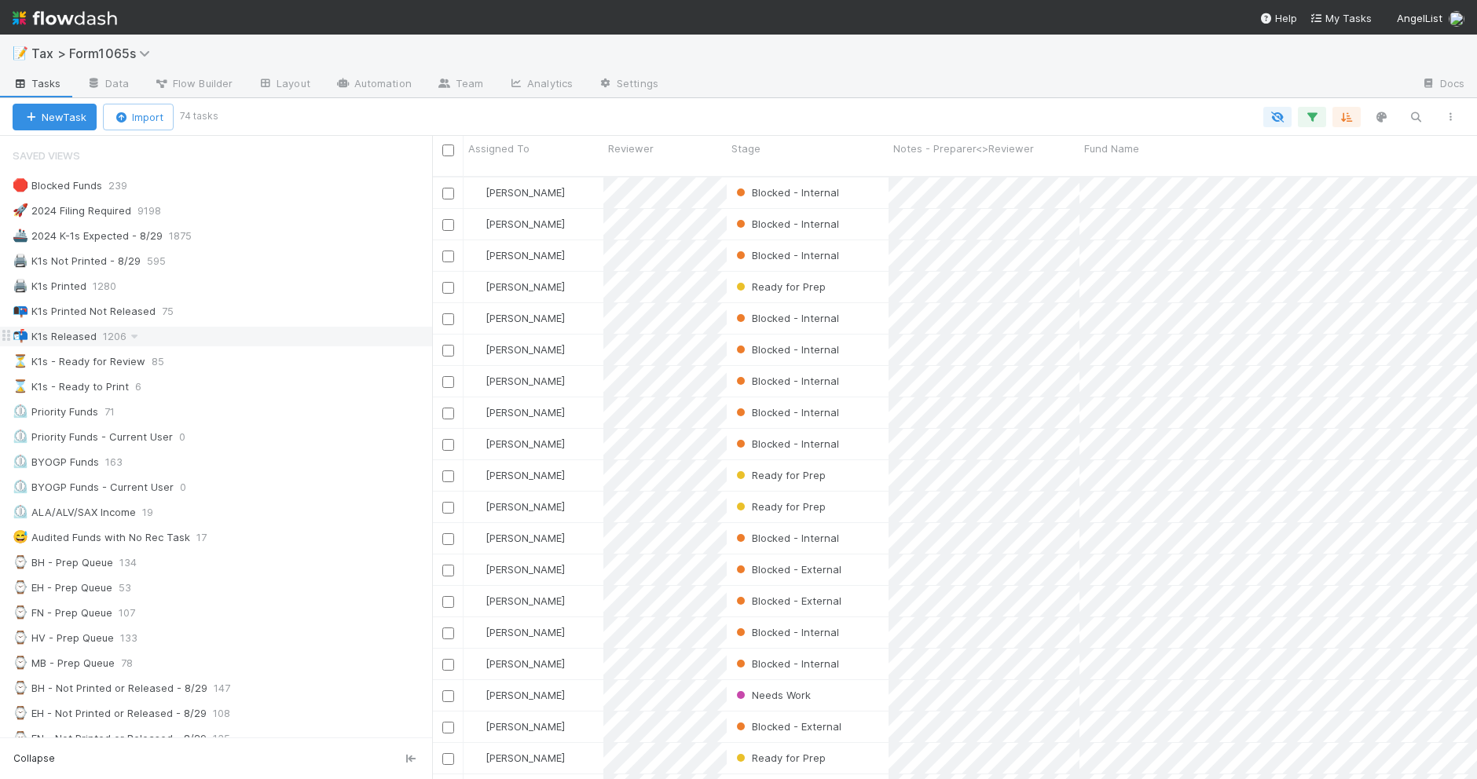
click at [298, 343] on div "📬 K1s Released 1206" at bounding box center [222, 337] width 419 height 20
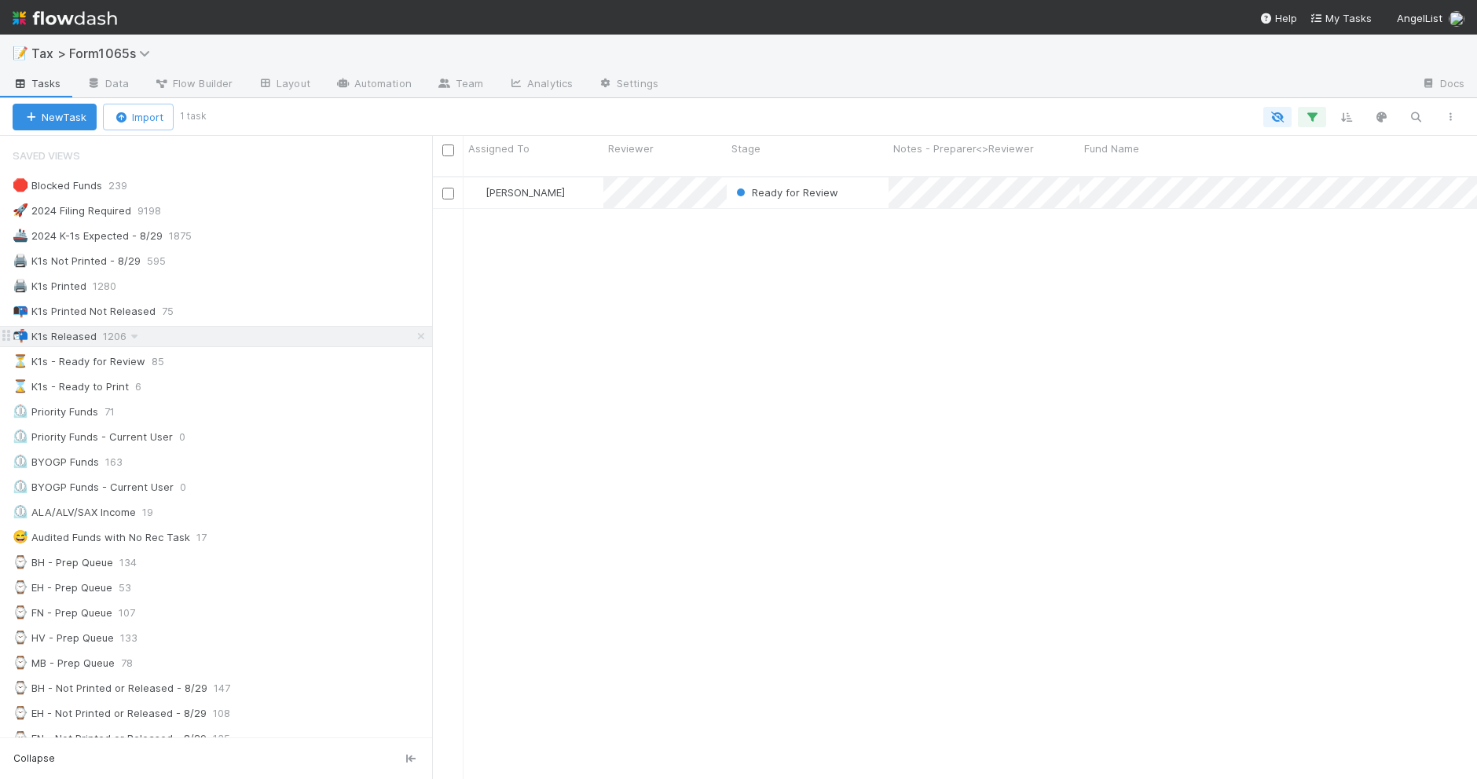
scroll to position [601, 1030]
click at [308, 307] on div "📭 K1s Printed Not Released 75" at bounding box center [222, 312] width 419 height 20
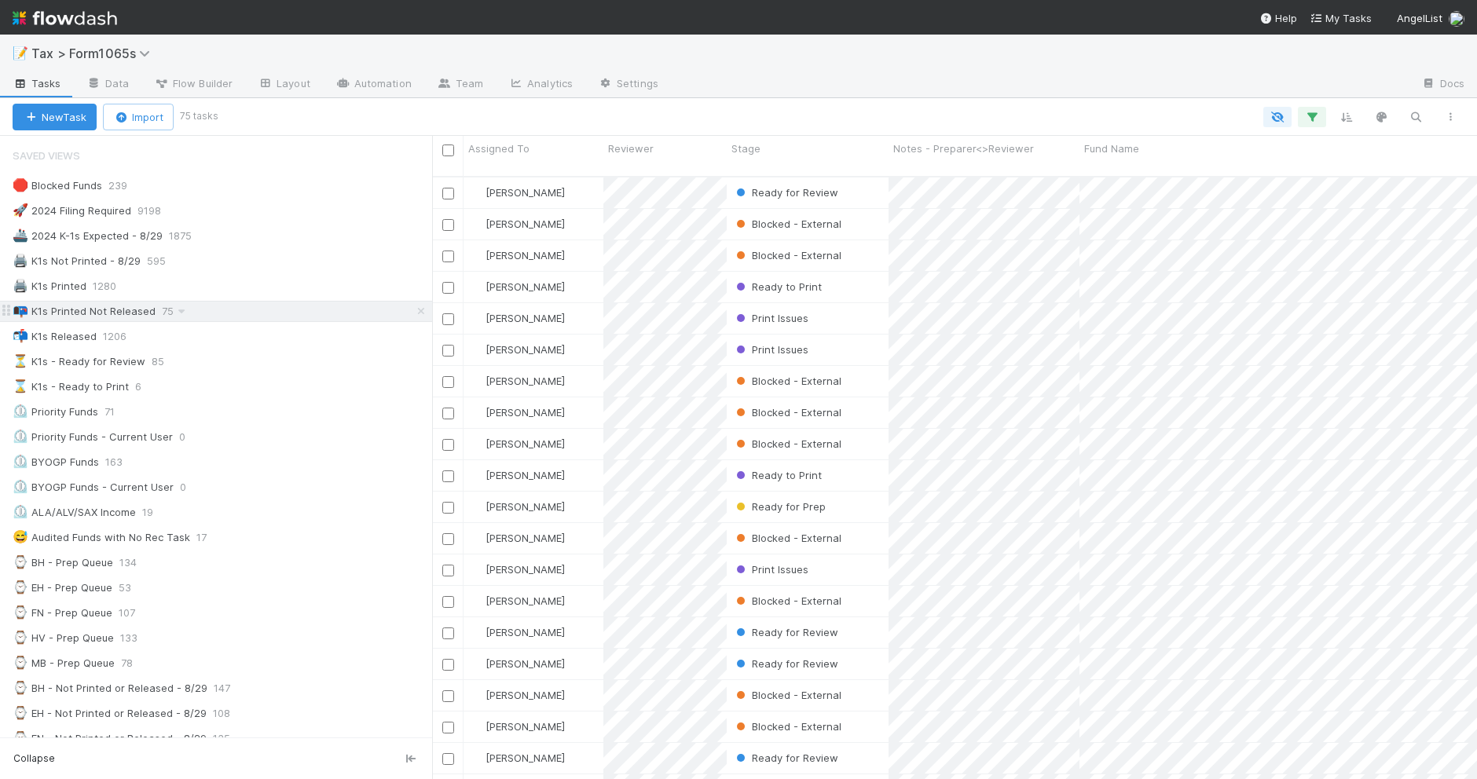
scroll to position [601, 1030]
click at [255, 338] on div "📬 K1s Released 1206" at bounding box center [222, 337] width 419 height 20
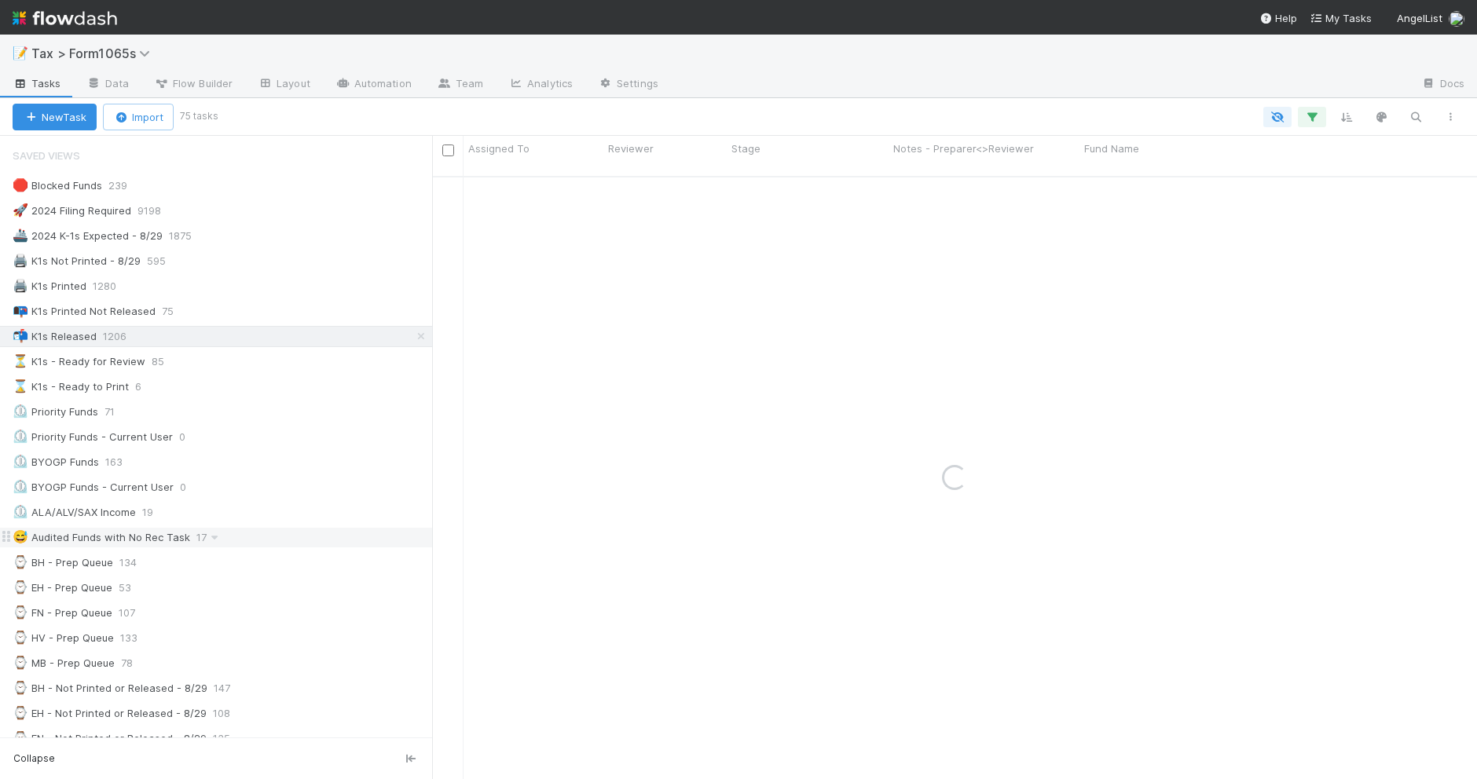
click at [283, 542] on div "😅 Audited Funds with No Rec Task 17" at bounding box center [222, 538] width 419 height 20
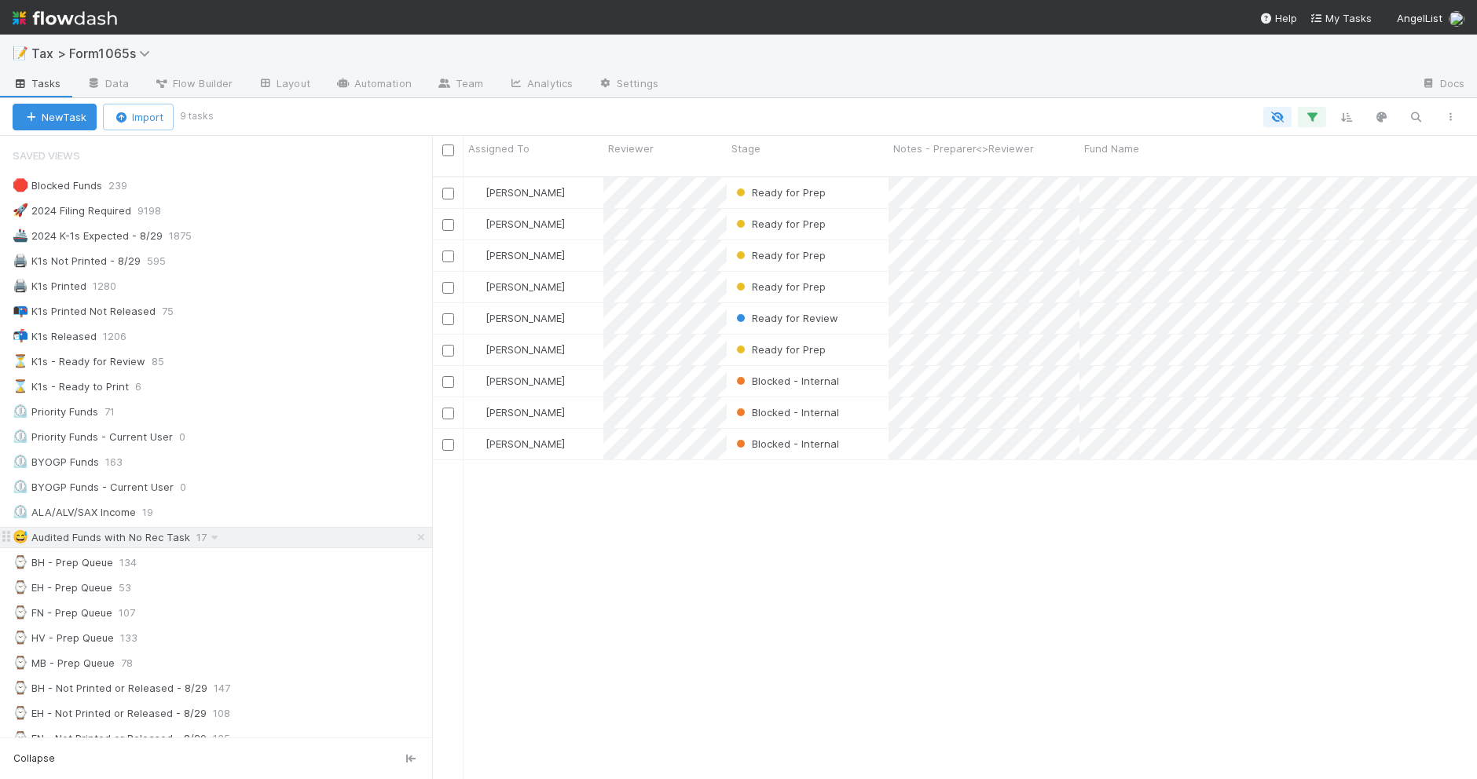
scroll to position [601, 1030]
click at [276, 410] on div "⏲️ Priority Funds 71" at bounding box center [222, 412] width 419 height 20
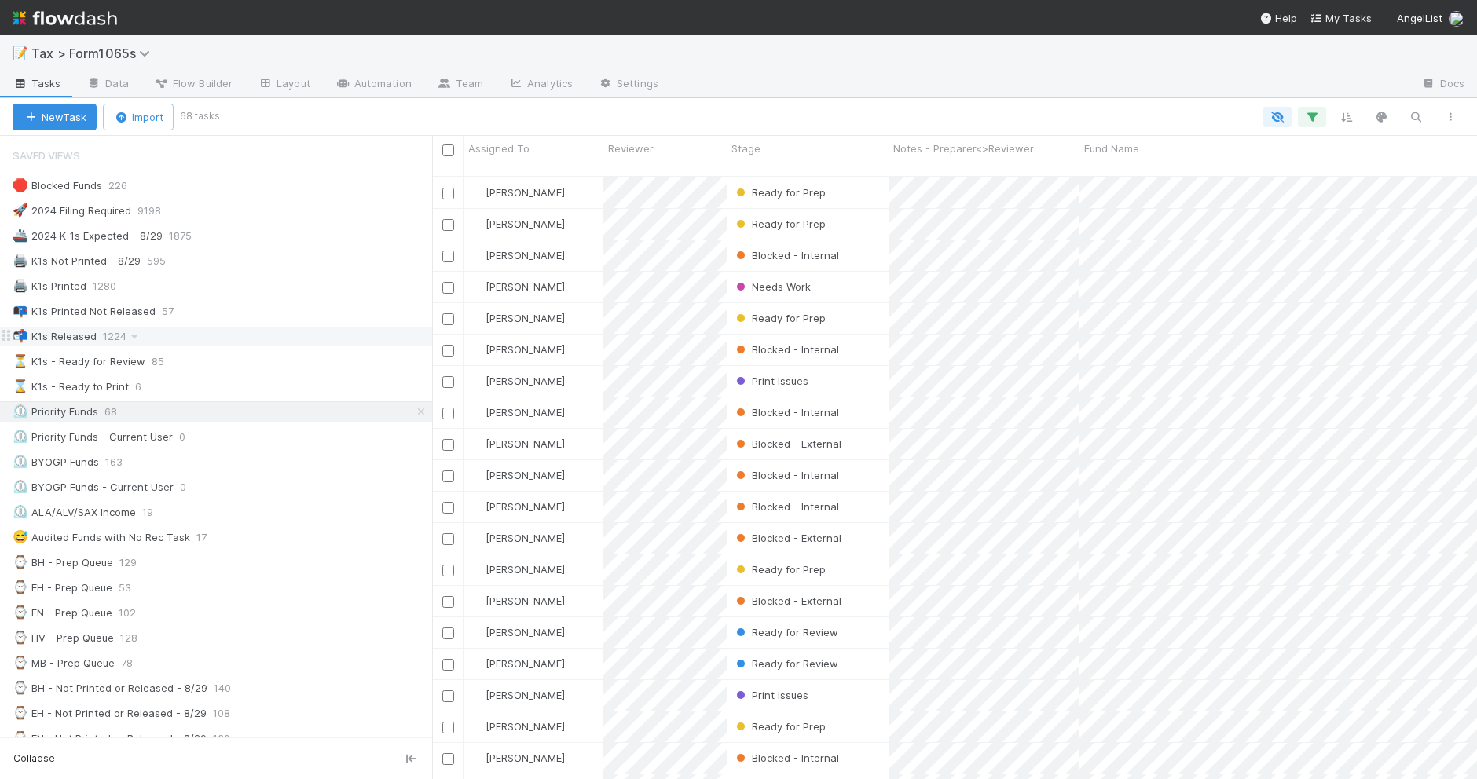
click at [230, 342] on div "📬 K1s Released 1224" at bounding box center [222, 337] width 419 height 20
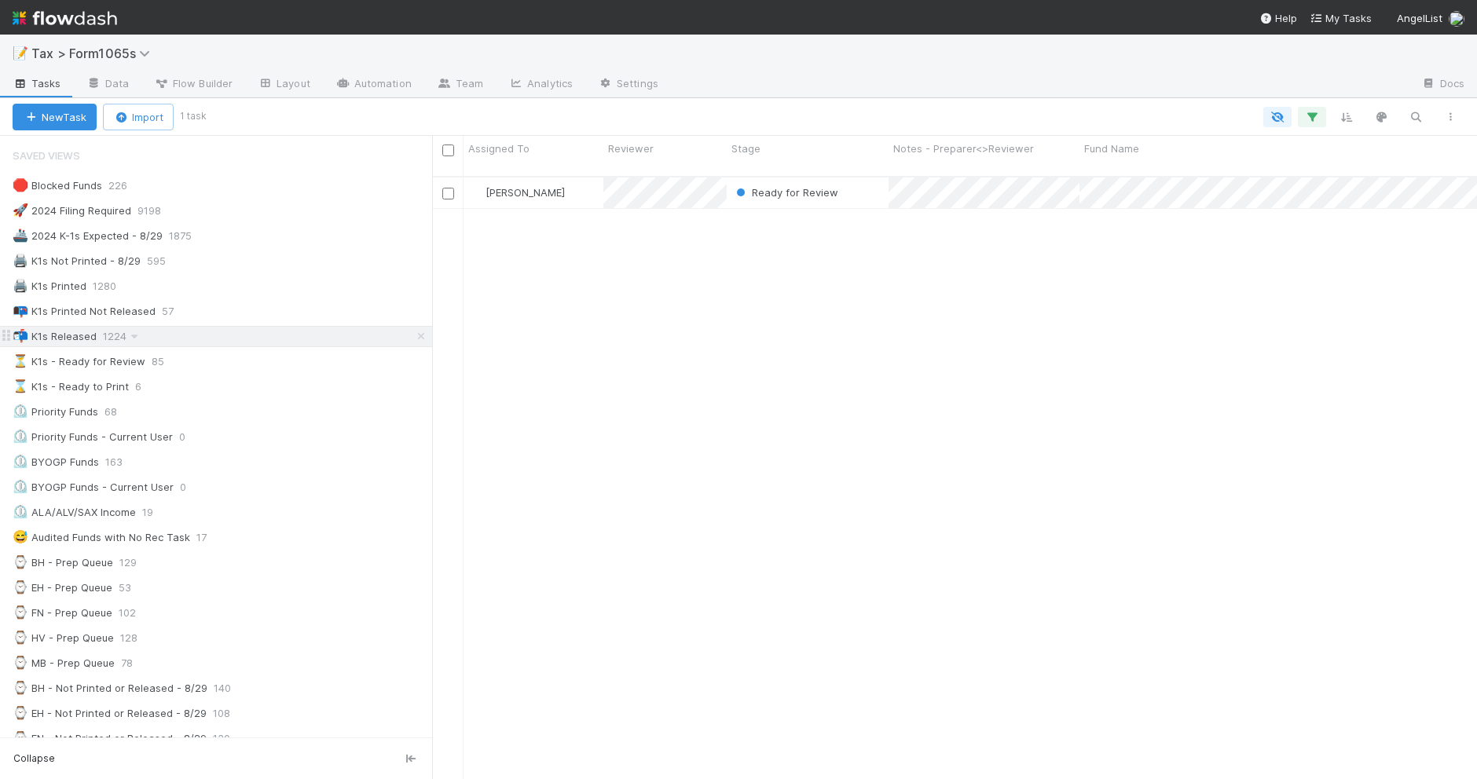
scroll to position [601, 1030]
click at [233, 317] on div "📭 K1s Printed Not Released 57" at bounding box center [222, 312] width 419 height 20
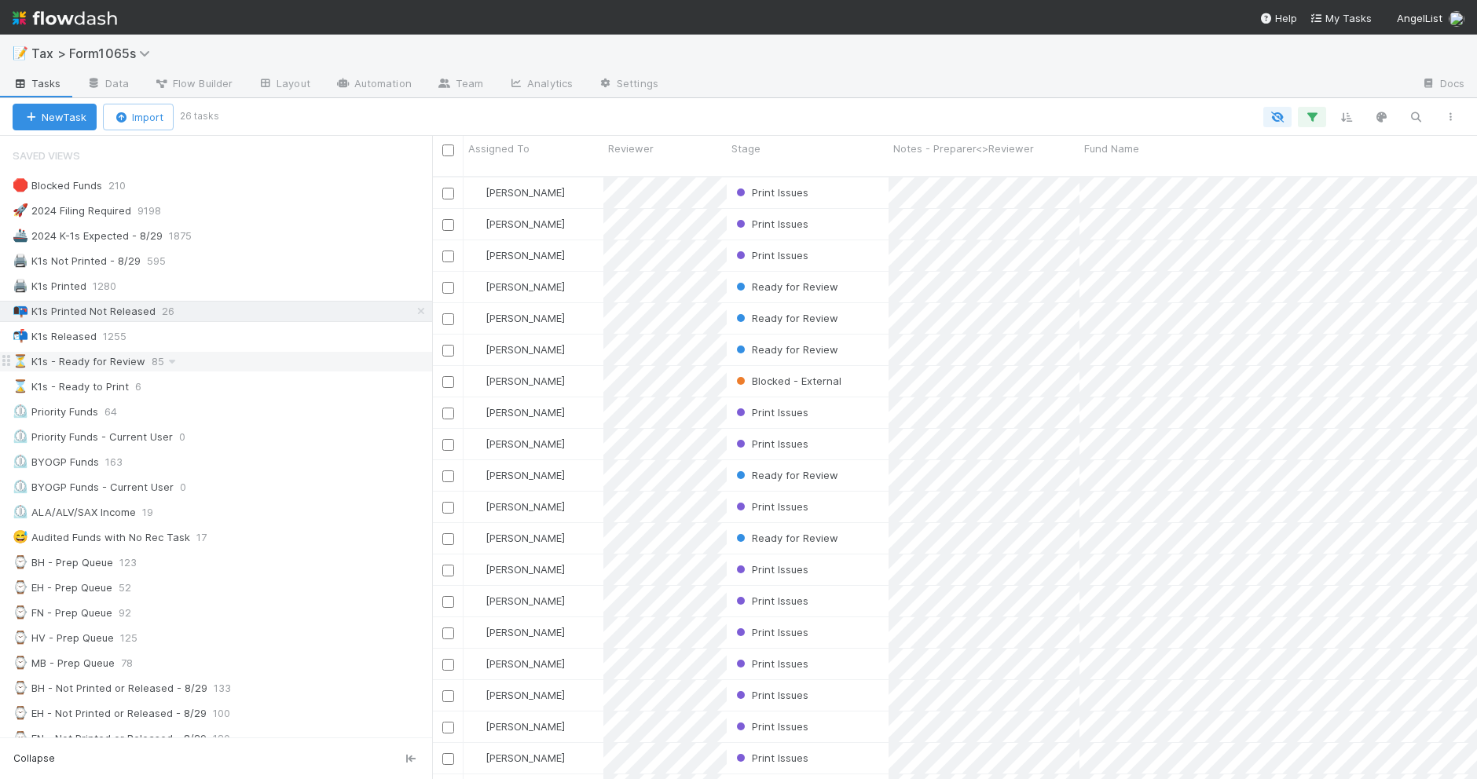
click at [330, 361] on div "⏳ K1s - Ready for Review 85" at bounding box center [222, 362] width 419 height 20
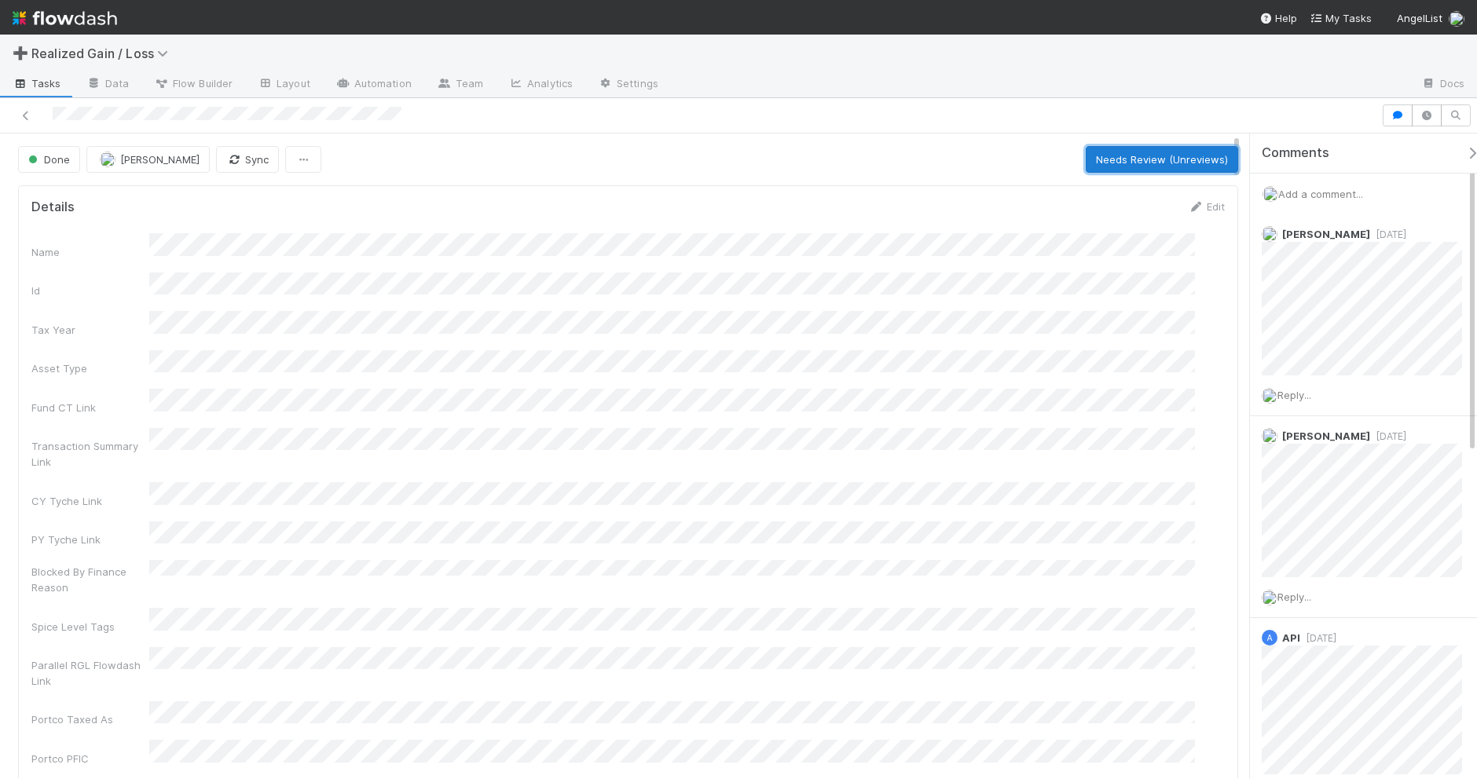
click at [1094, 166] on button "Needs Review (Unreviews)" at bounding box center [1161, 159] width 152 height 27
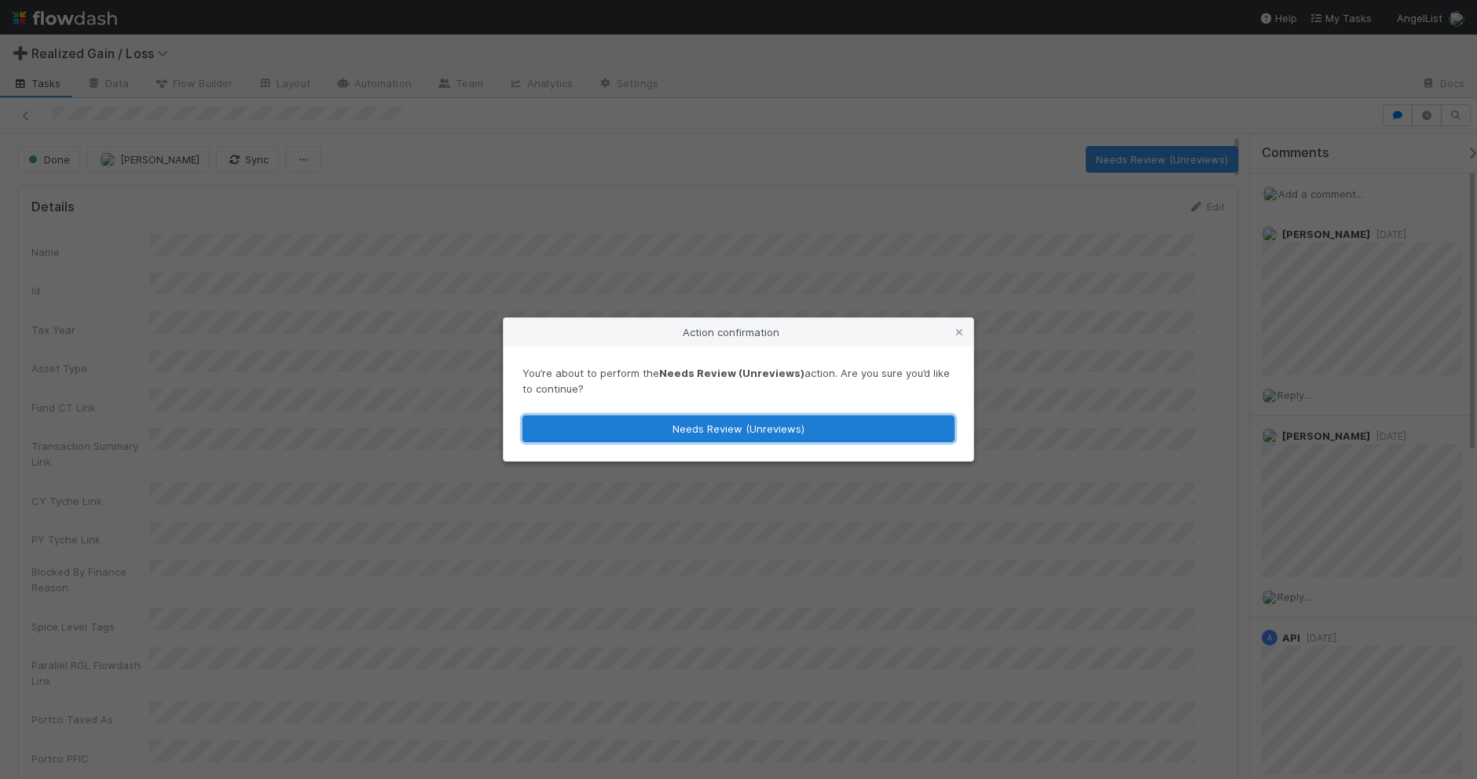
click at [870, 437] on button "Needs Review (Unreviews)" at bounding box center [738, 428] width 432 height 27
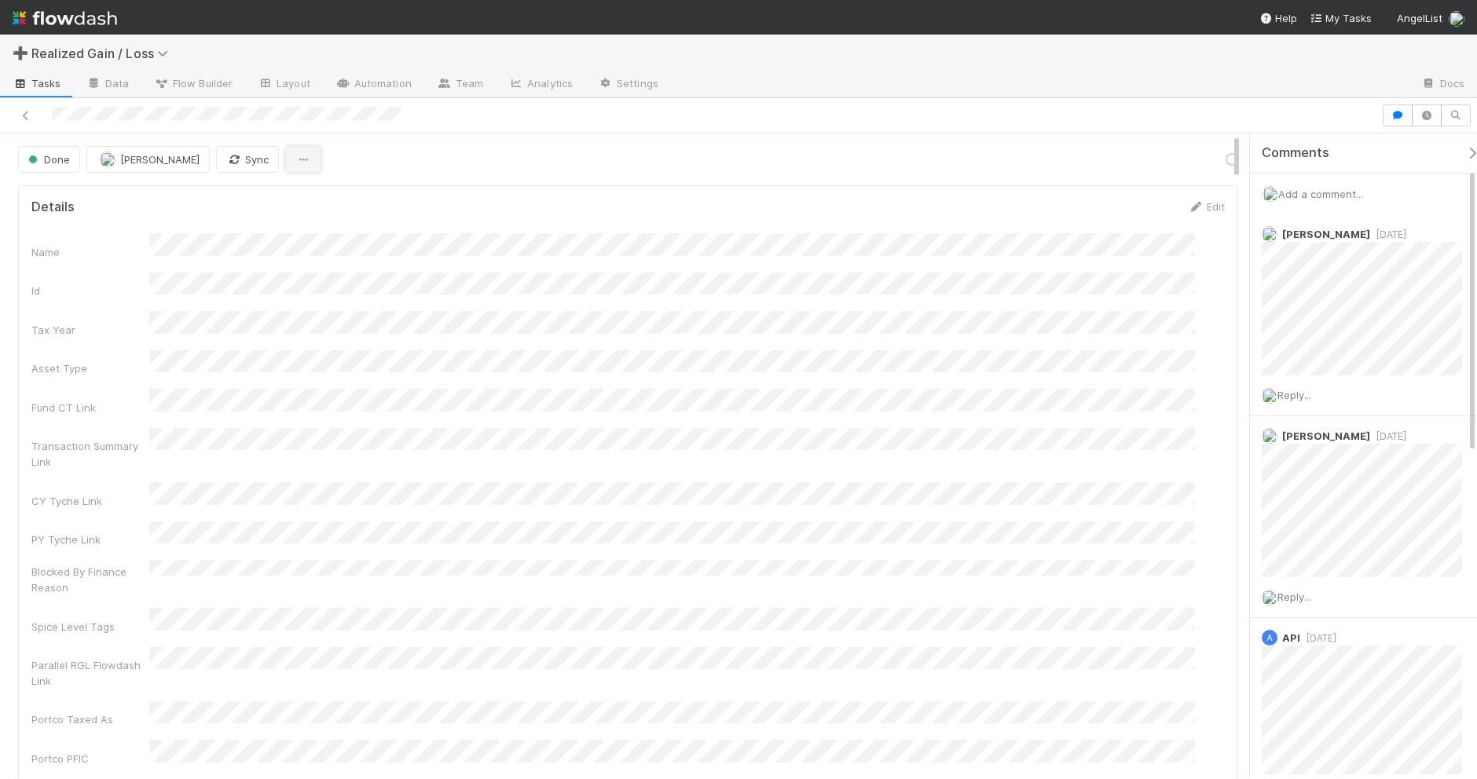
click at [297, 165] on icon "button" at bounding box center [303, 160] width 16 height 10
click at [386, 150] on div "Duplicate Delete" at bounding box center [738, 389] width 1477 height 779
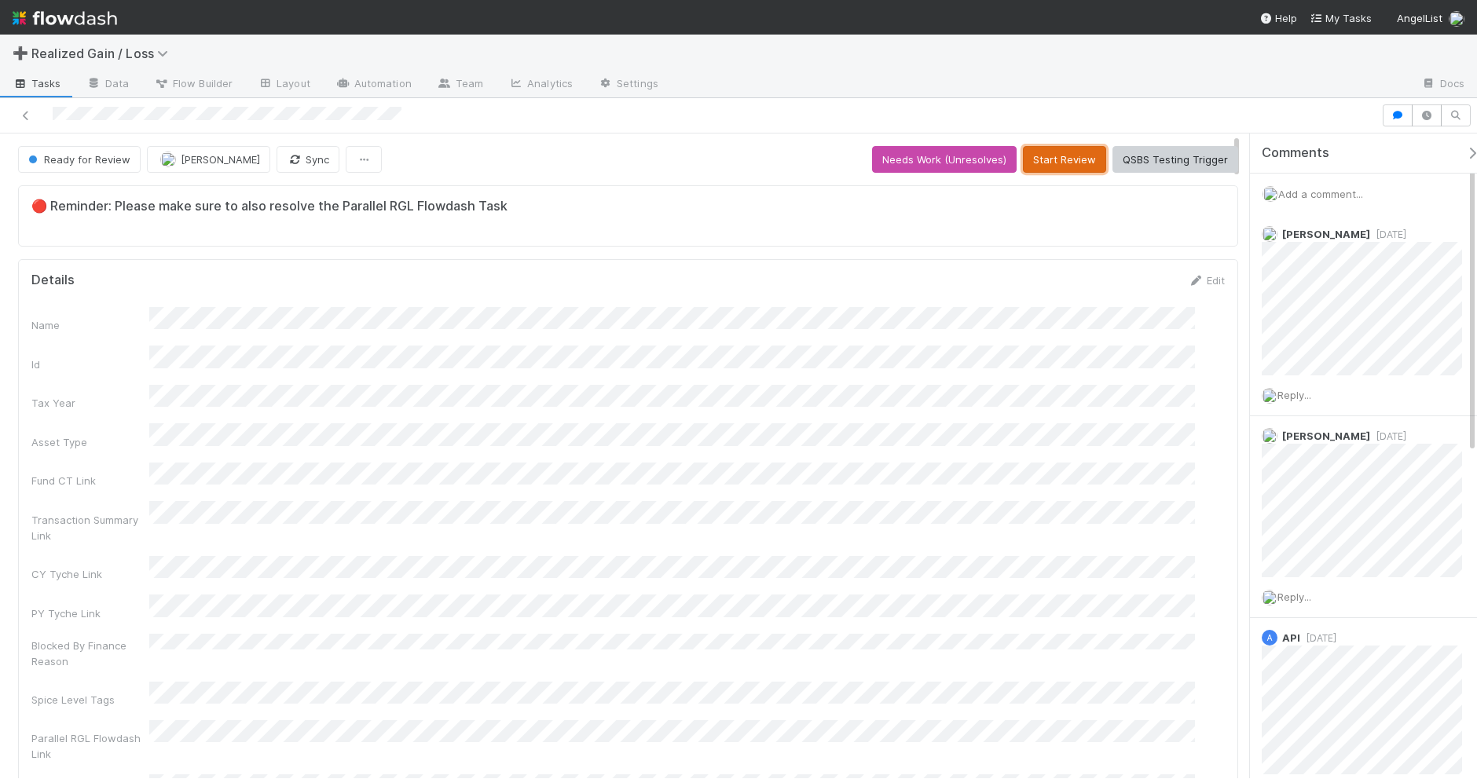
click at [1034, 159] on button "Start Review" at bounding box center [1064, 159] width 83 height 27
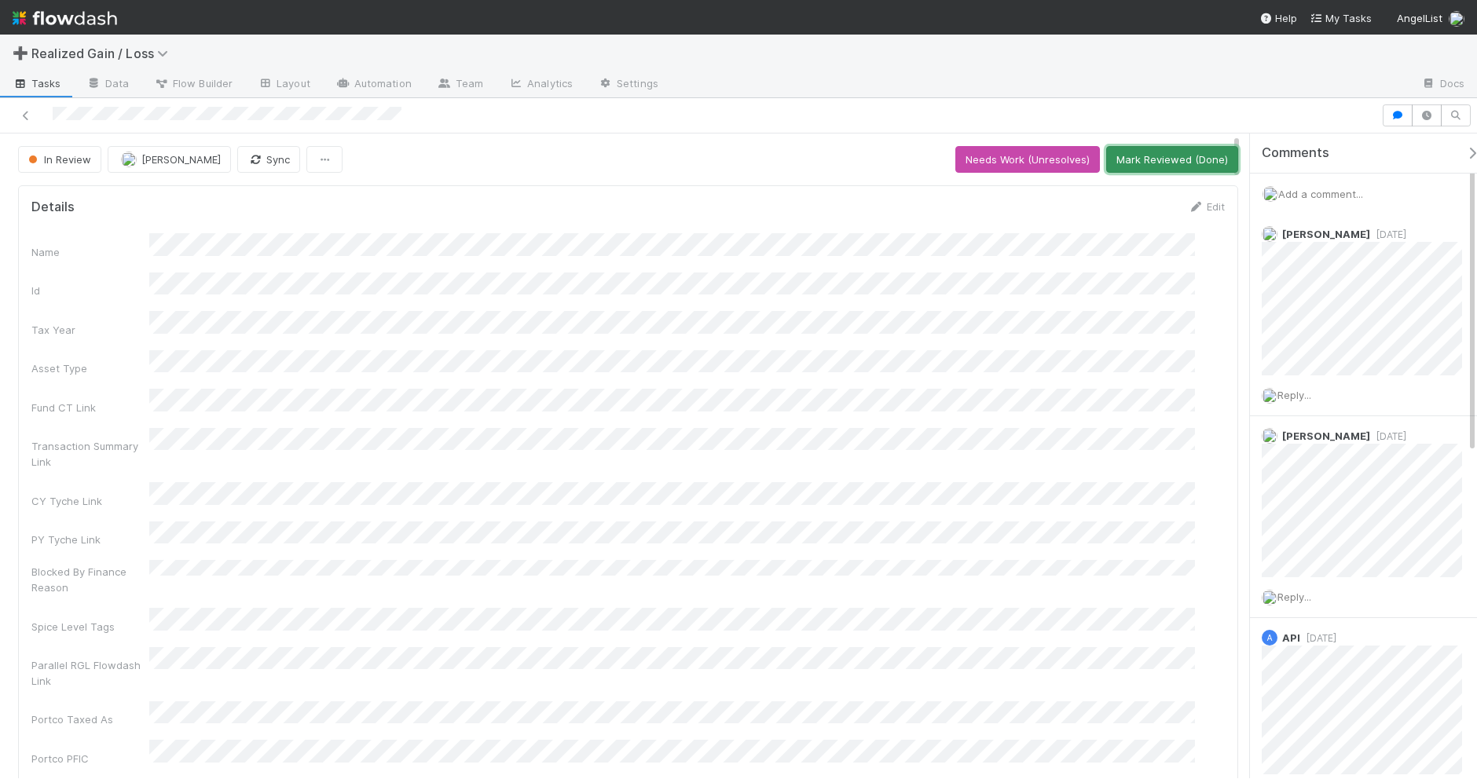
click at [1137, 163] on button "Mark Reviewed (Done)" at bounding box center [1172, 159] width 132 height 27
click at [299, 163] on icon "button" at bounding box center [303, 160] width 16 height 10
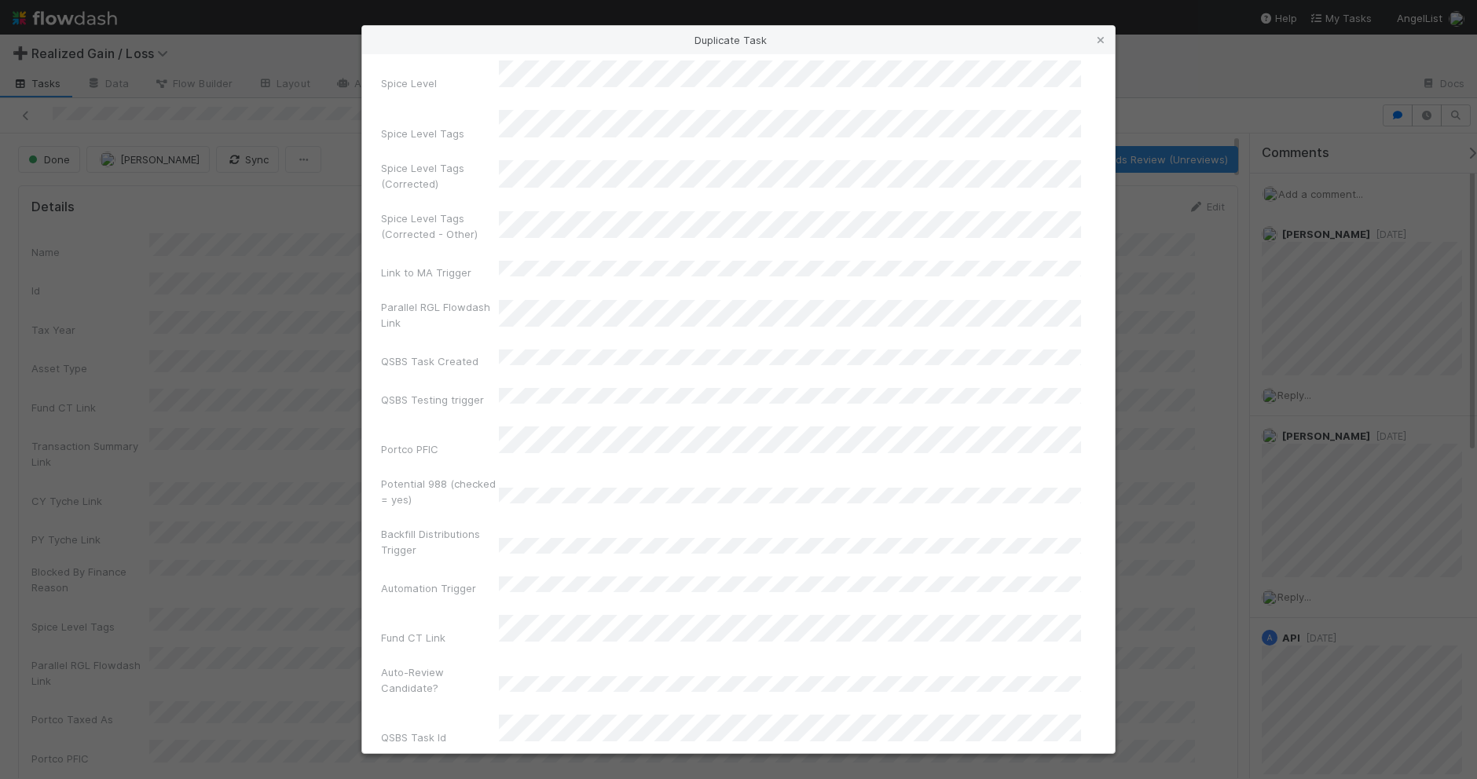
scroll to position [672, 0]
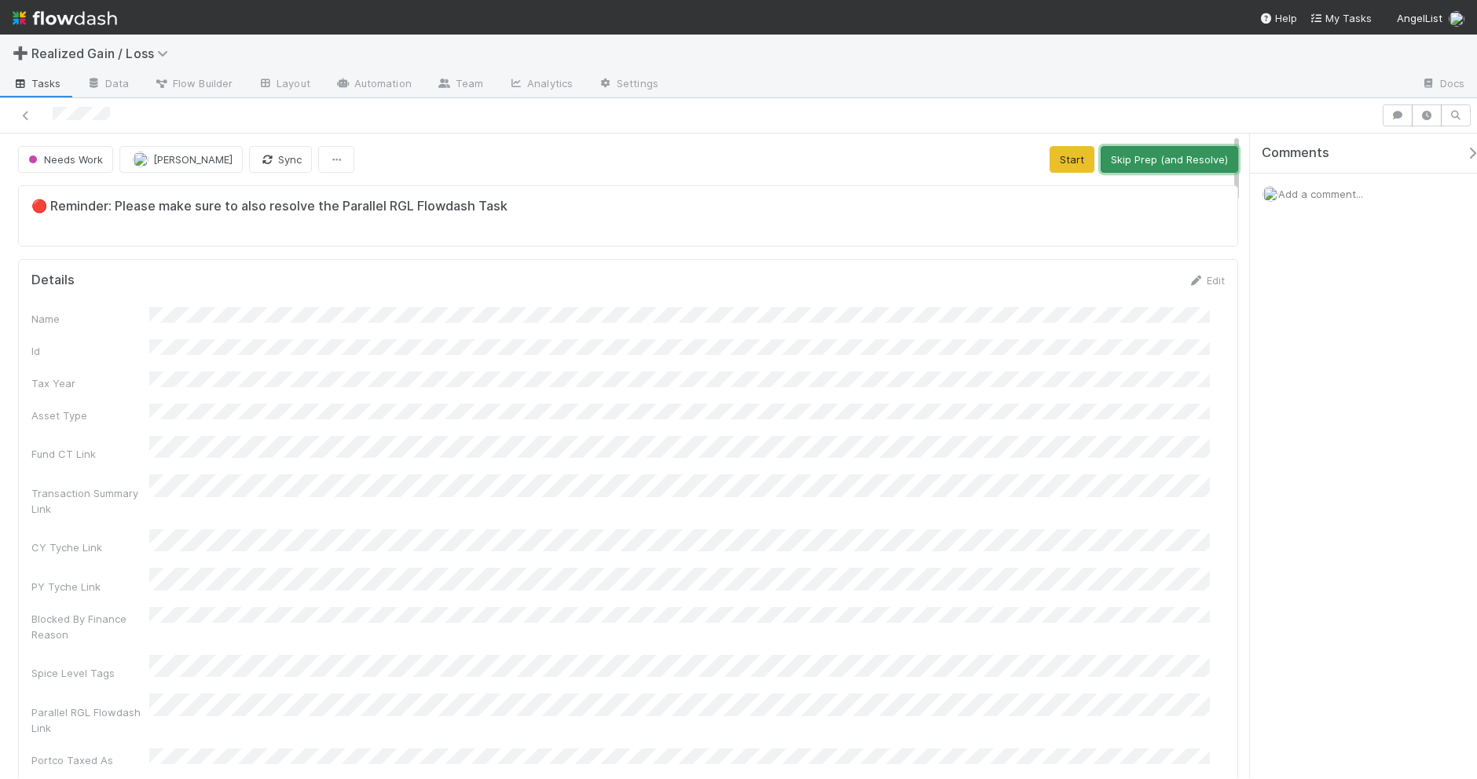
click at [1104, 169] on button "Skip Prep (and Resolve)" at bounding box center [1168, 159] width 137 height 27
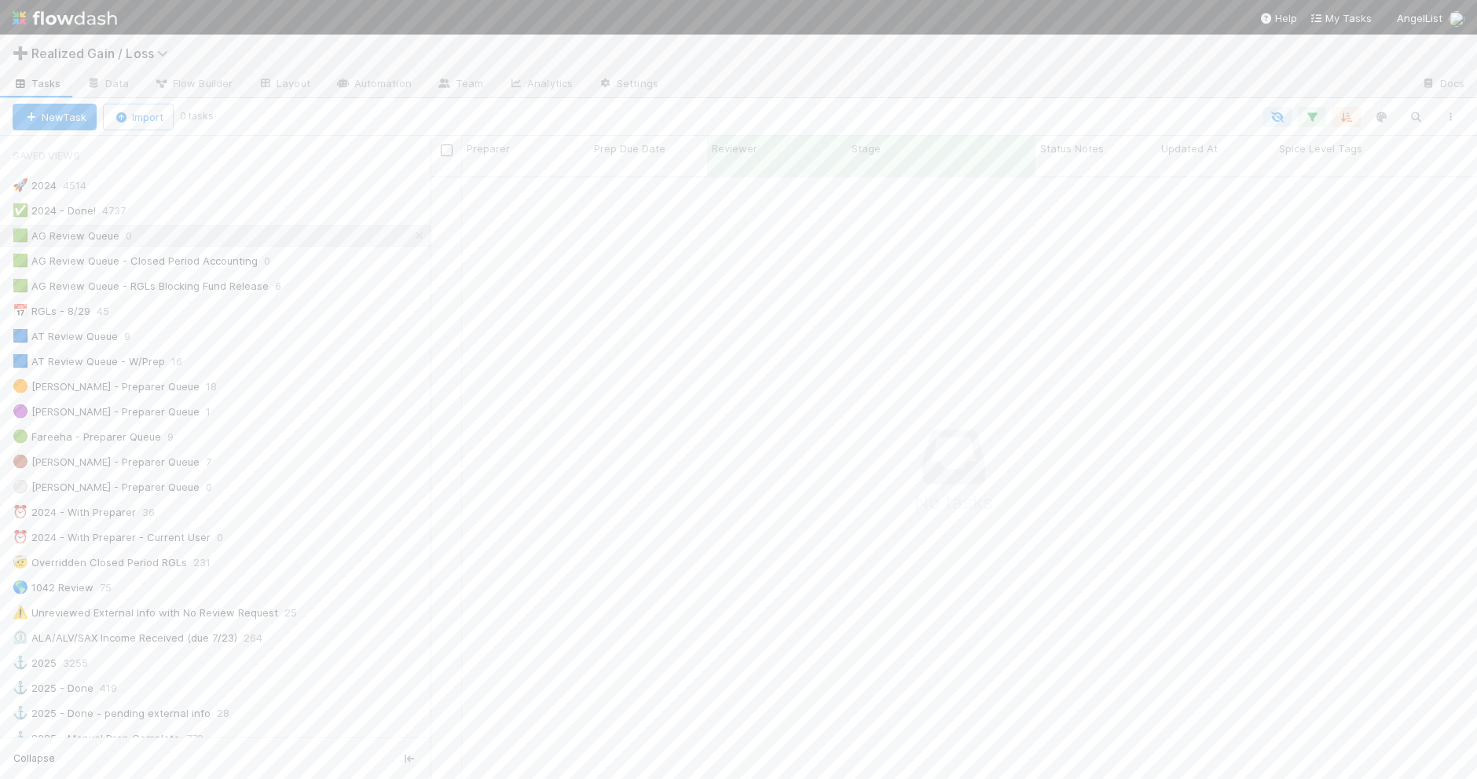
scroll to position [586, 1016]
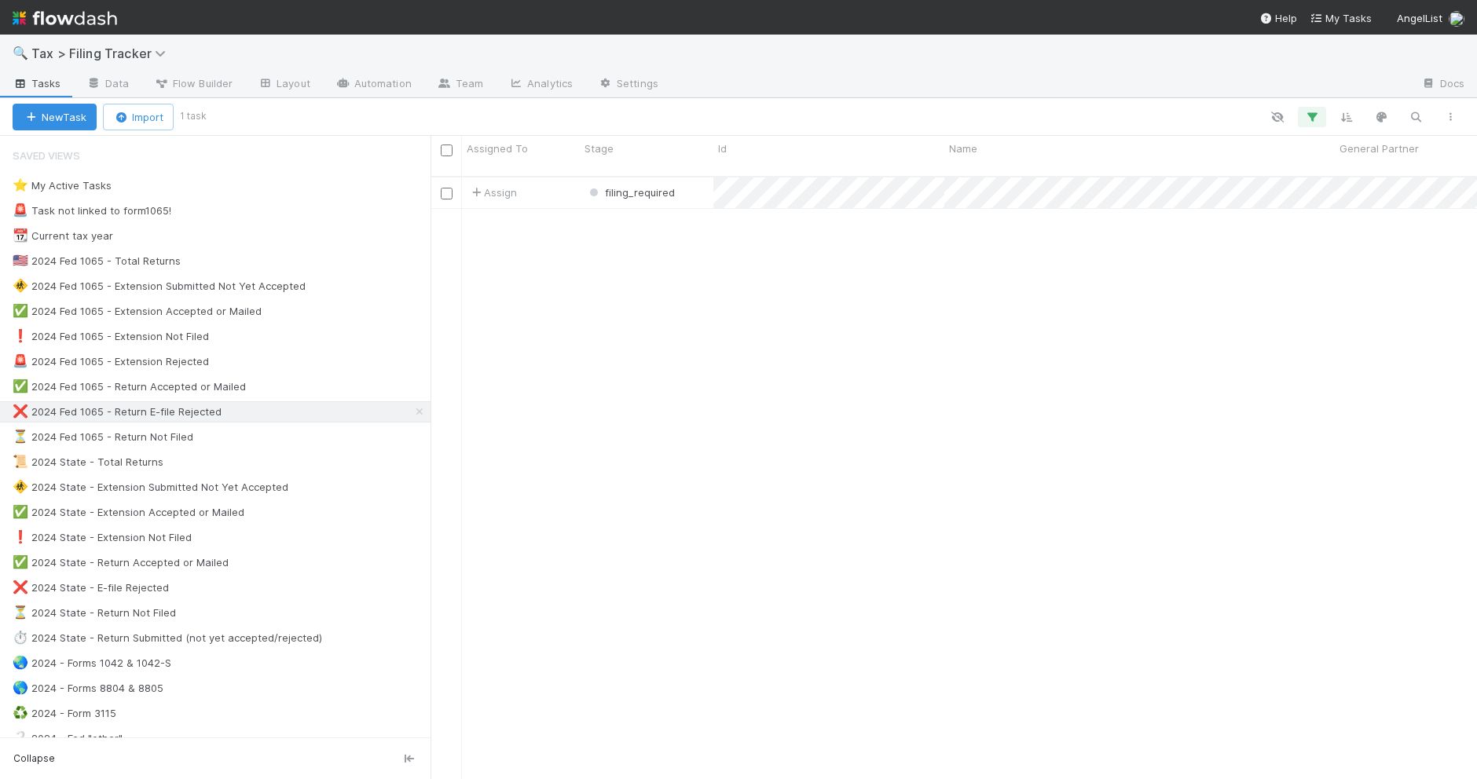
scroll to position [601, 1030]
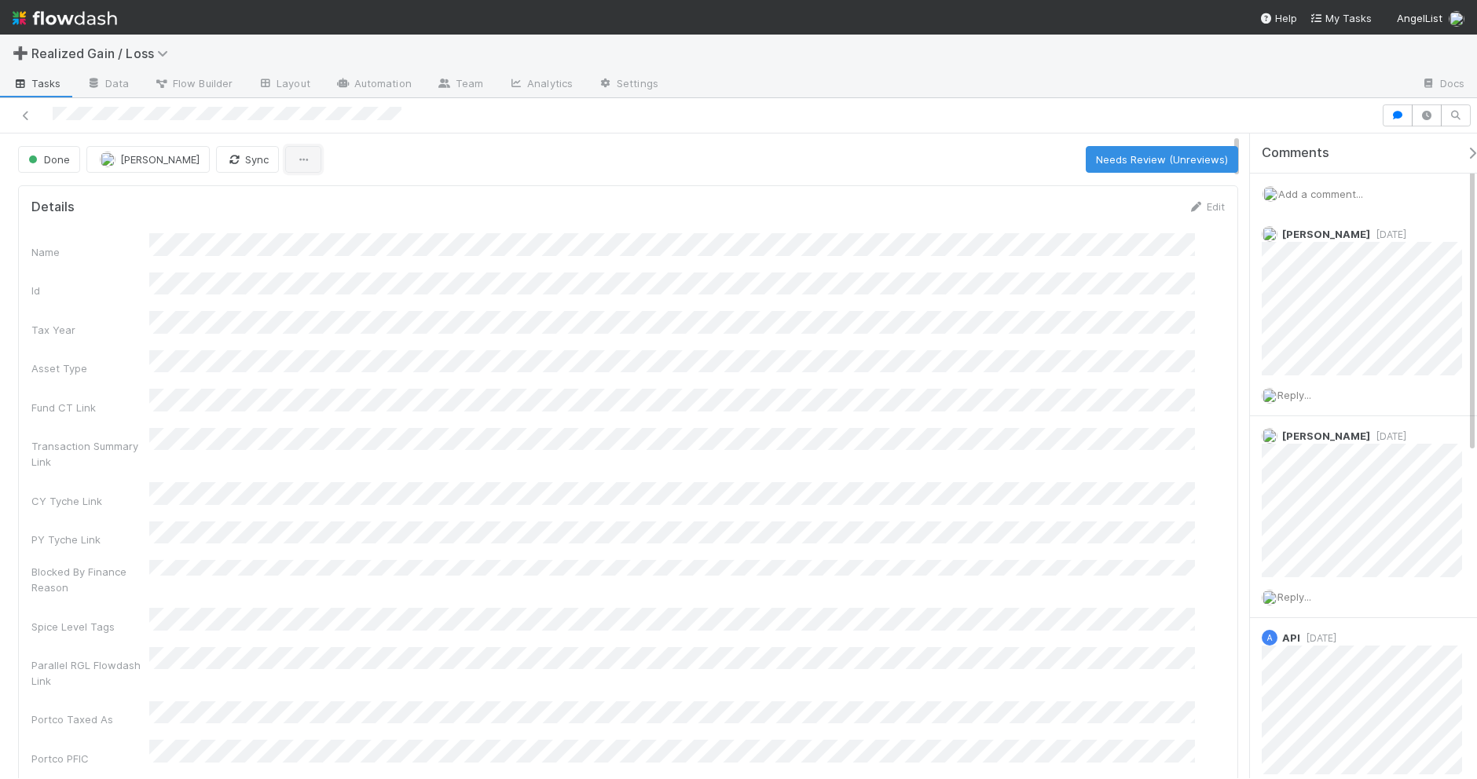
click at [304, 167] on button "button" at bounding box center [303, 159] width 36 height 27
click at [503, 163] on div "Duplicate Delete" at bounding box center [738, 389] width 1477 height 779
click at [312, 159] on button "button" at bounding box center [303, 159] width 36 height 27
drag, startPoint x: 806, startPoint y: 112, endPoint x: 805, endPoint y: 120, distance: 8.7
click at [806, 115] on div "Duplicate Delete" at bounding box center [738, 389] width 1477 height 779
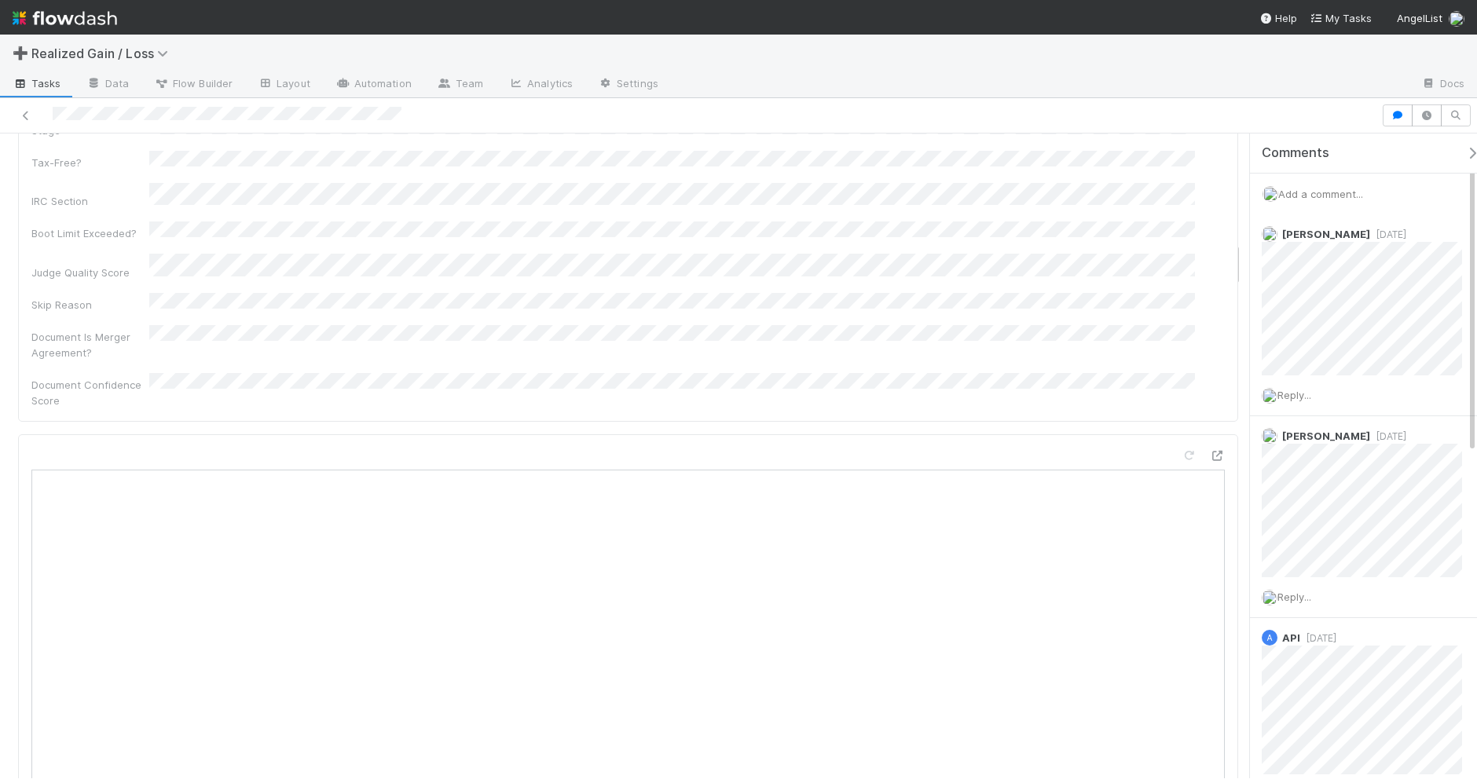
scroll to position [1767, 0]
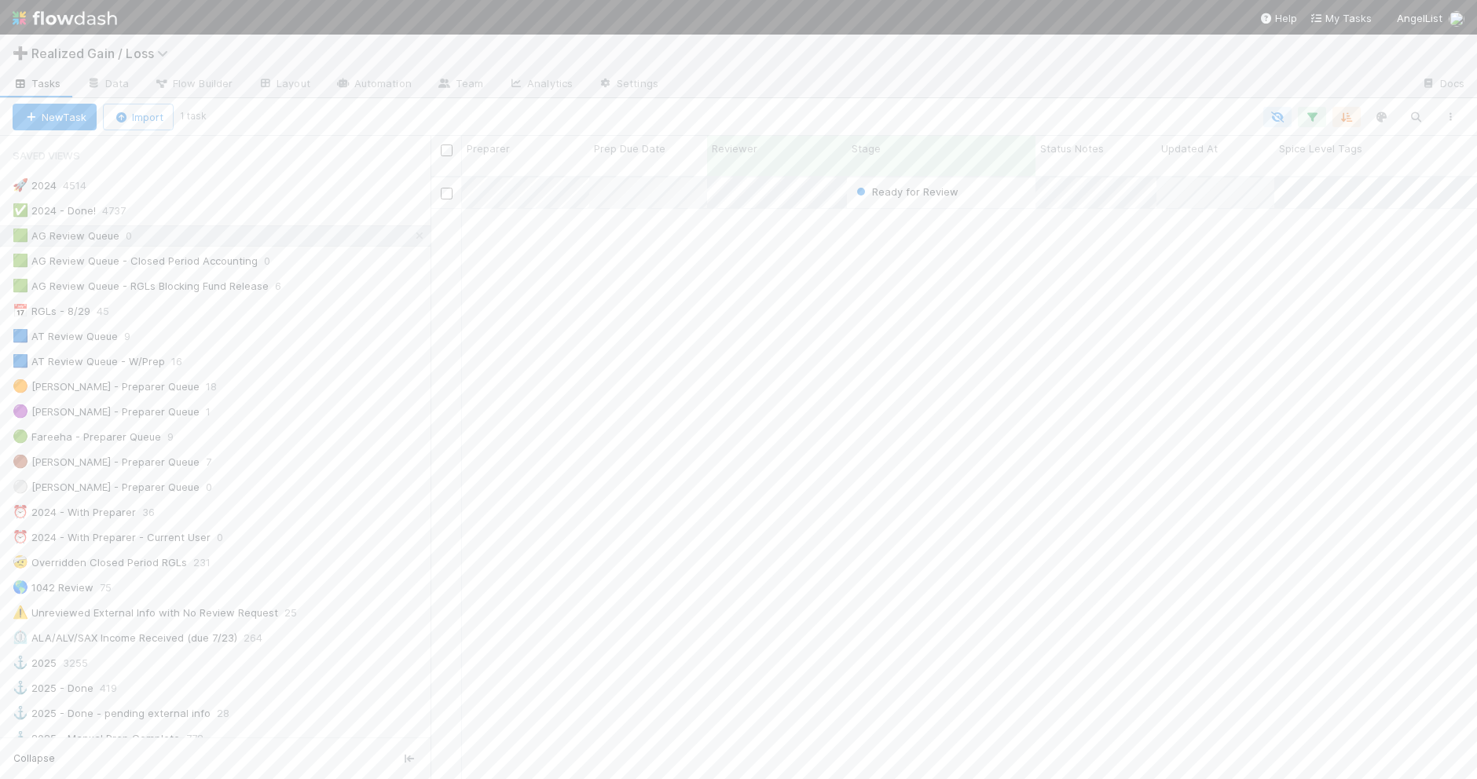
scroll to position [601, 1030]
click at [1011, 178] on div at bounding box center [738, 389] width 1477 height 779
click at [1010, 178] on div "Ready for Review" at bounding box center [941, 193] width 189 height 31
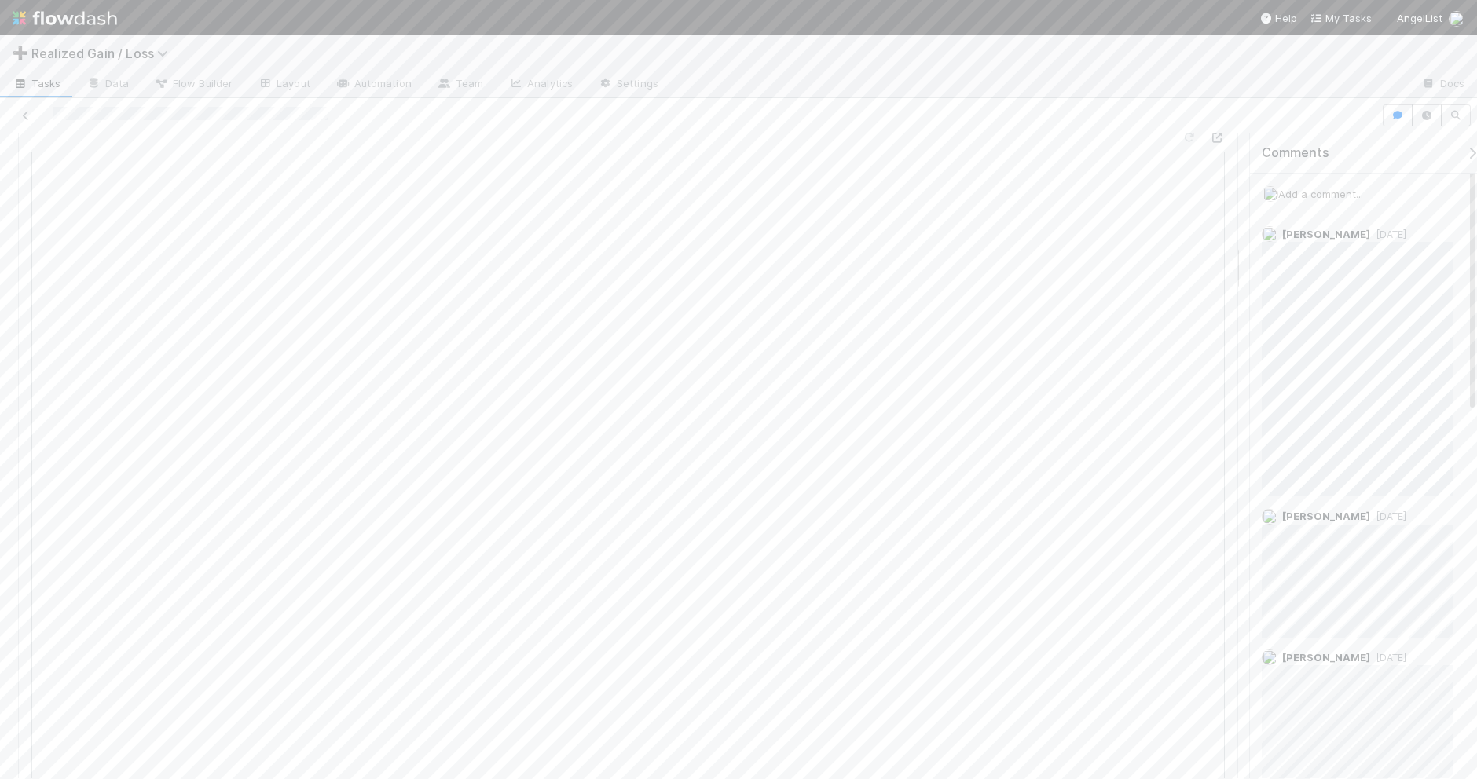
click at [1335, 197] on span "Add a comment..." at bounding box center [1320, 194] width 85 height 13
click at [1327, 458] on button "Add Comment" at bounding box center [1320, 458] width 91 height 27
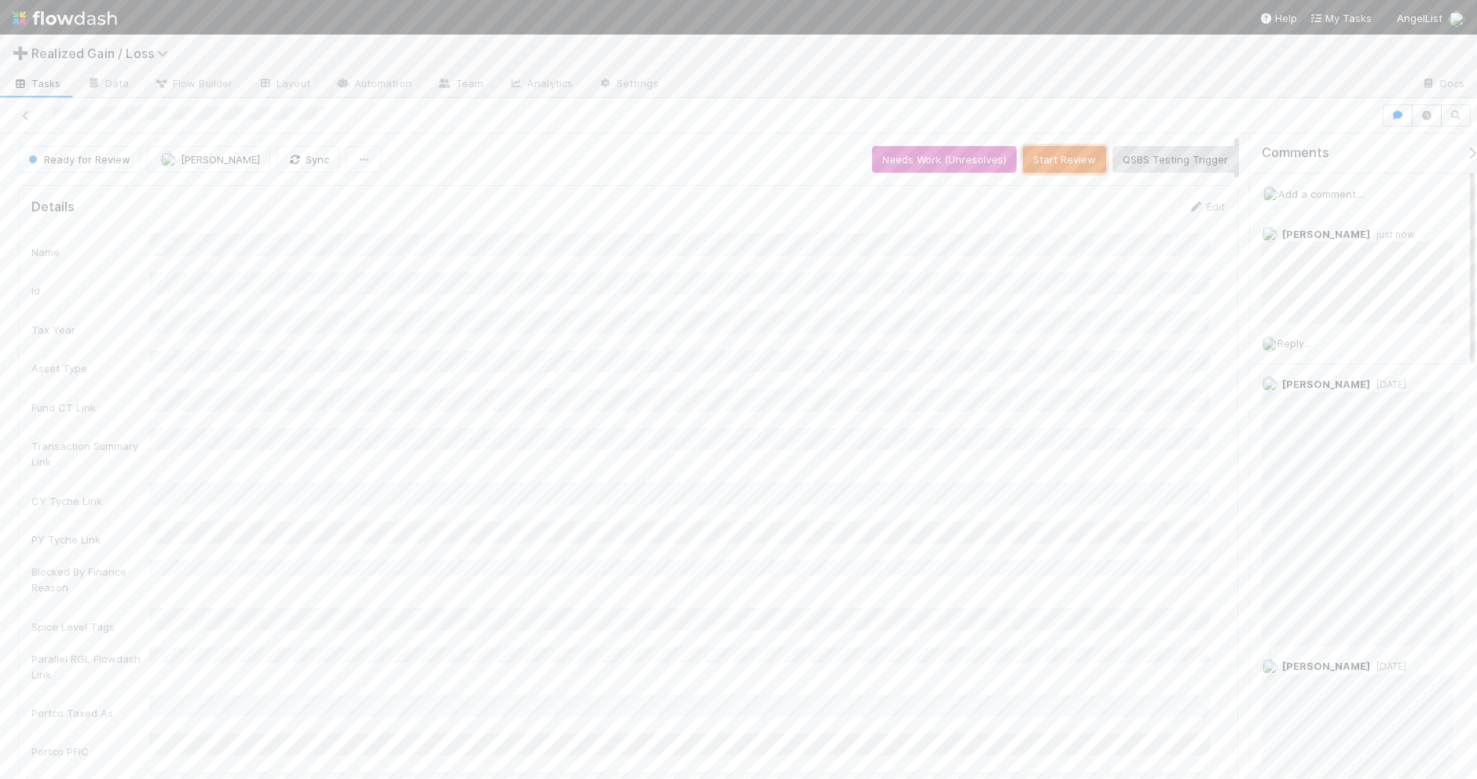
click at [1037, 162] on button "Start Review" at bounding box center [1064, 159] width 83 height 27
click at [1192, 162] on button "Mark Reviewed (Done)" at bounding box center [1172, 159] width 132 height 27
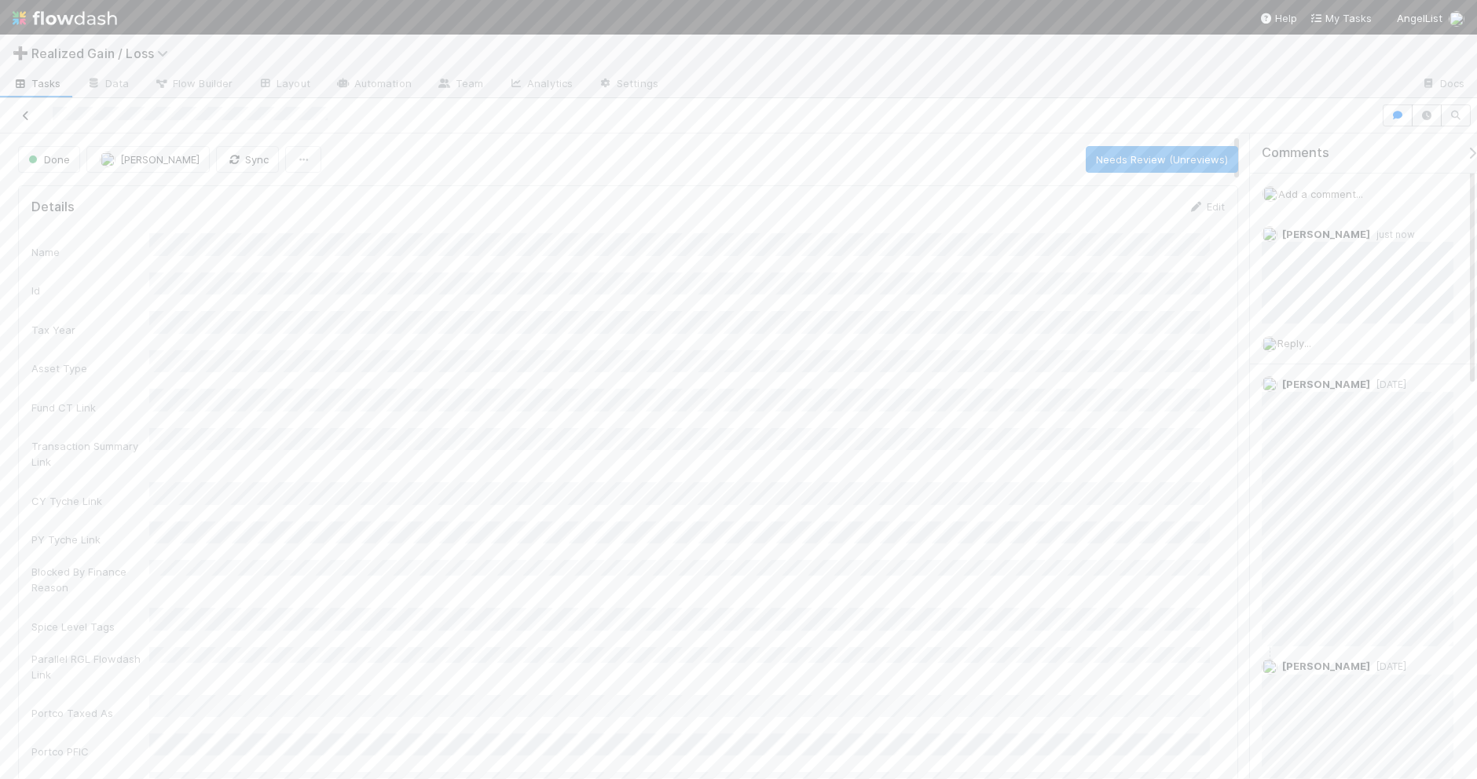
click at [22, 115] on icon at bounding box center [26, 116] width 16 height 10
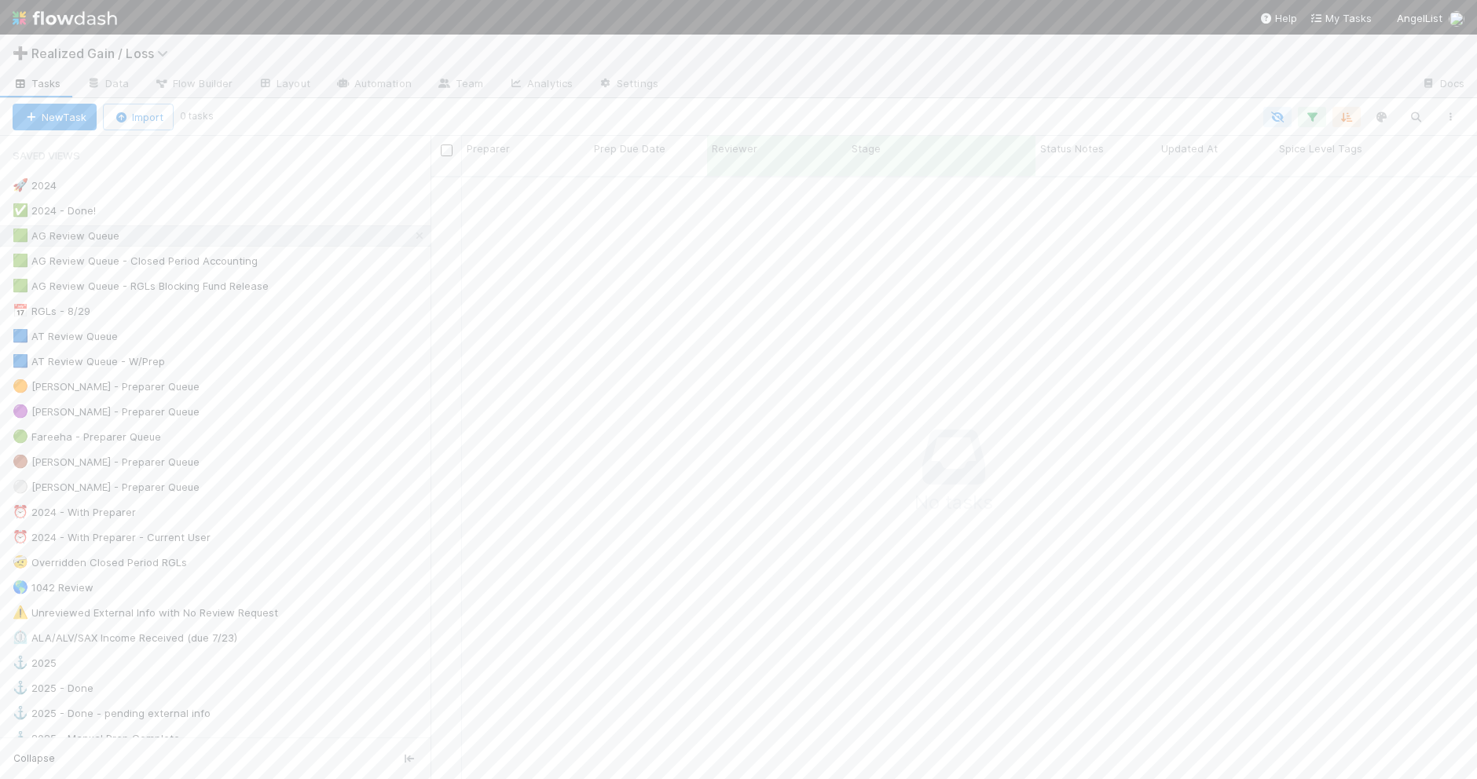
scroll to position [586, 1016]
click at [317, 288] on div "🟩 AG Review Queue - RGLs Blocking Fund Release 7" at bounding box center [222, 286] width 418 height 20
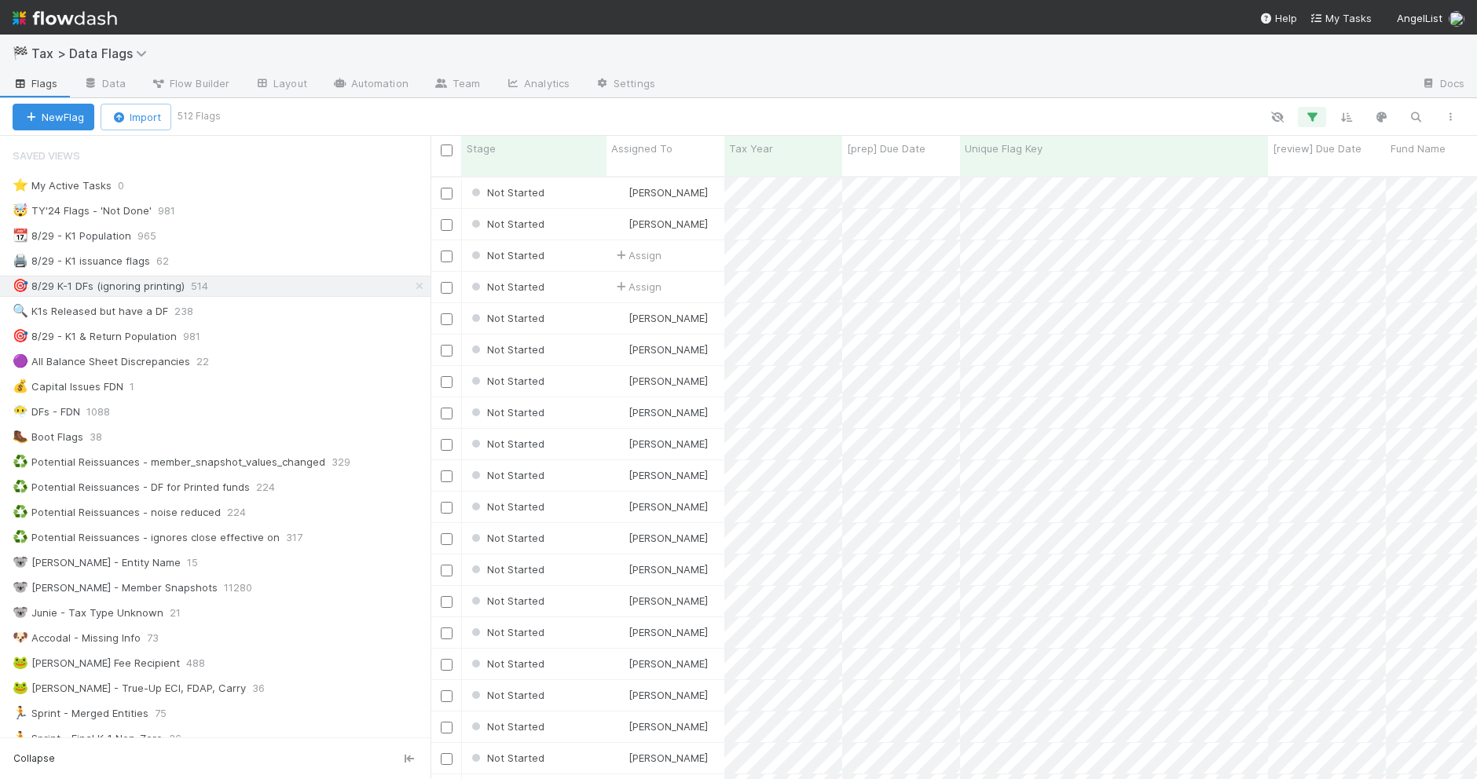
scroll to position [601, 1030]
